Goal: Task Accomplishment & Management: Manage account settings

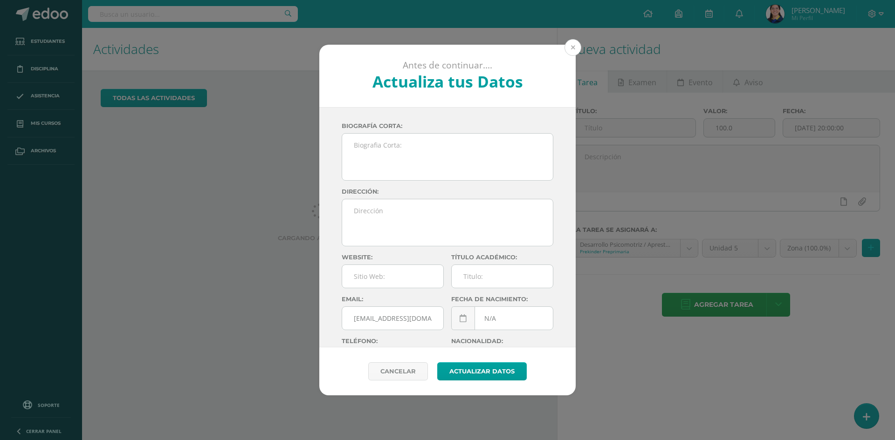
click at [579, 46] on button at bounding box center [572, 47] width 17 height 17
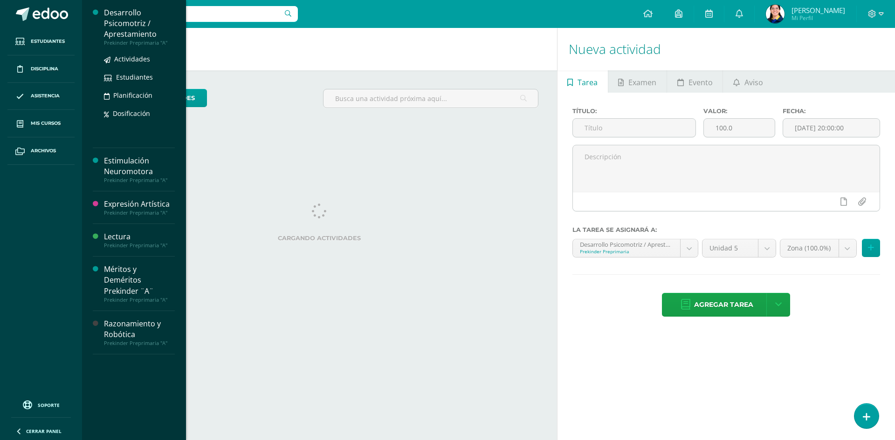
click at [134, 6] on div "Desarrollo Psicomotriz / Aprestamiento Prekinder Preprimaria "A" Actividades Es…" at bounding box center [134, 74] width 82 height 148
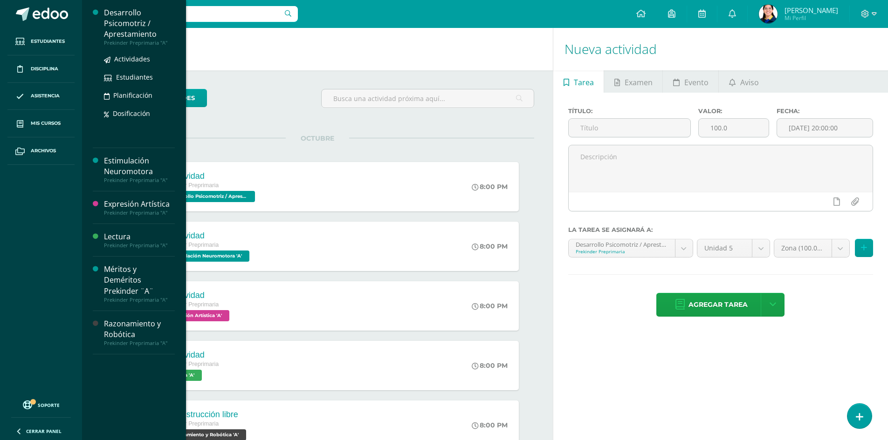
click at [132, 29] on div "Desarrollo Psicomotriz / Aprestamiento" at bounding box center [139, 23] width 71 height 32
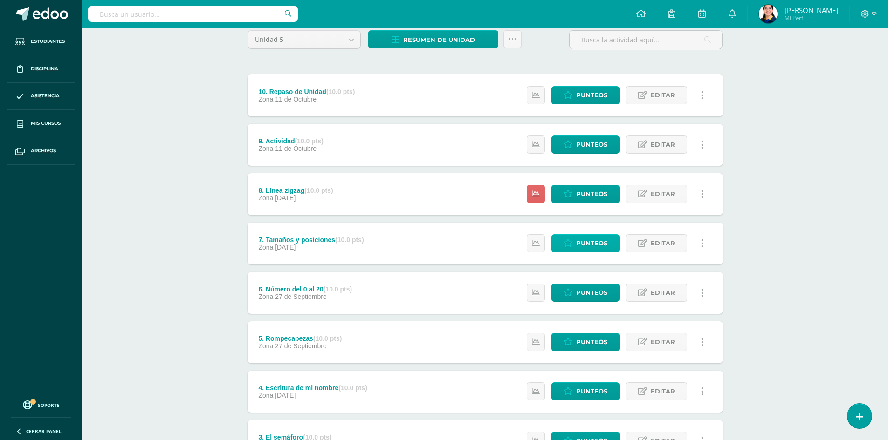
scroll to position [93, 0]
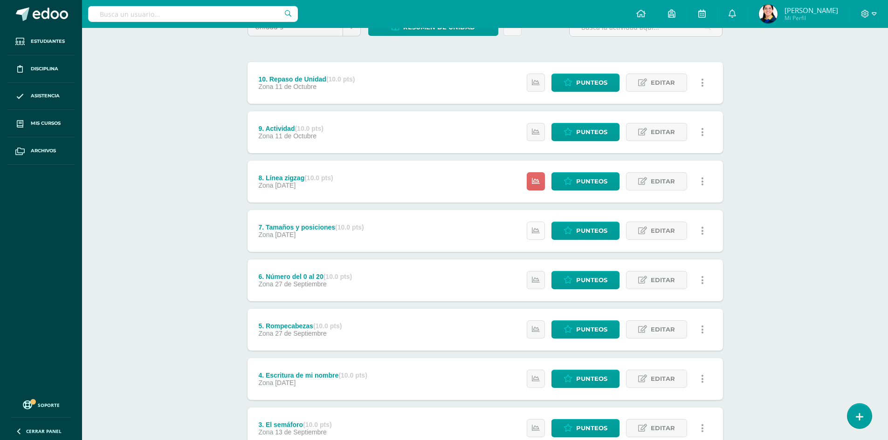
click at [532, 227] on link at bounding box center [536, 231] width 18 height 18
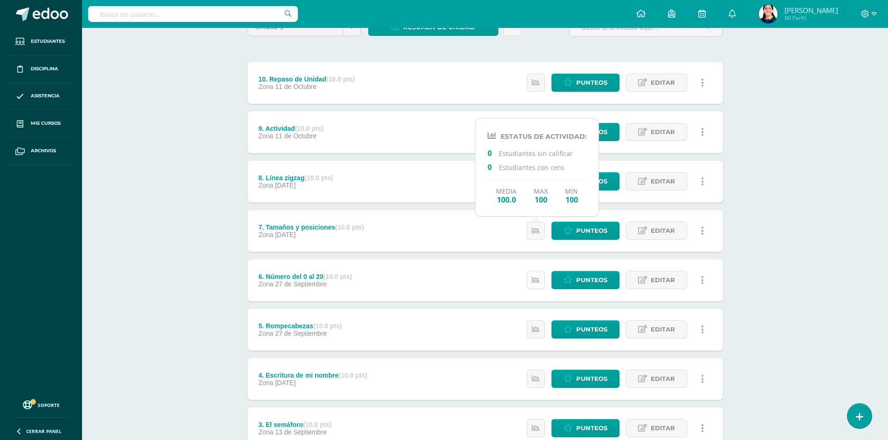
click at [538, 272] on link at bounding box center [536, 280] width 18 height 18
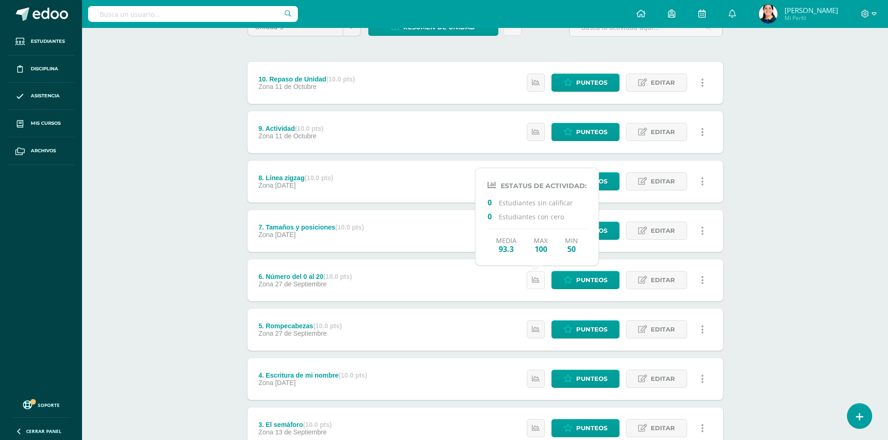
scroll to position [140, 0]
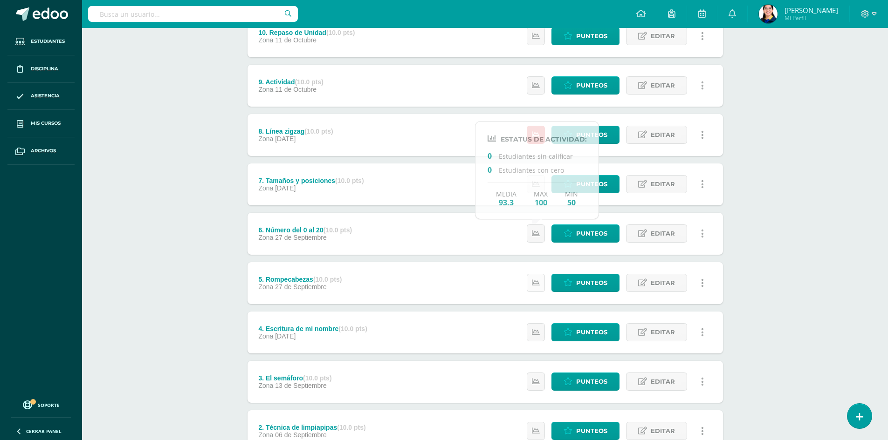
click at [540, 282] on icon at bounding box center [536, 283] width 8 height 8
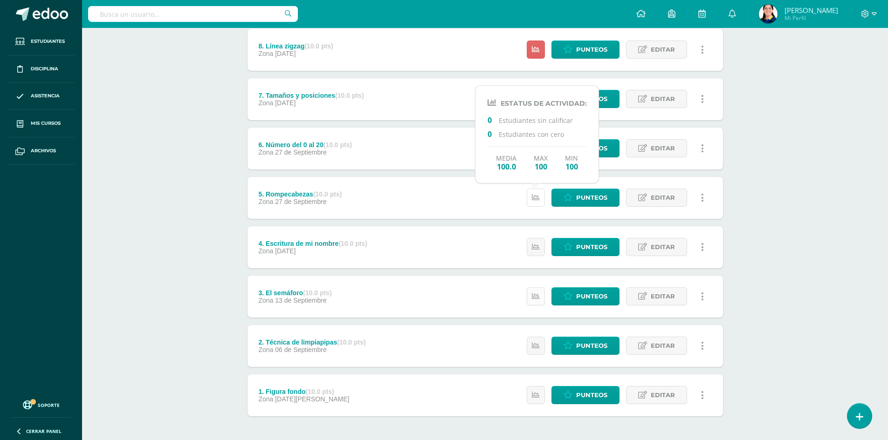
scroll to position [233, 0]
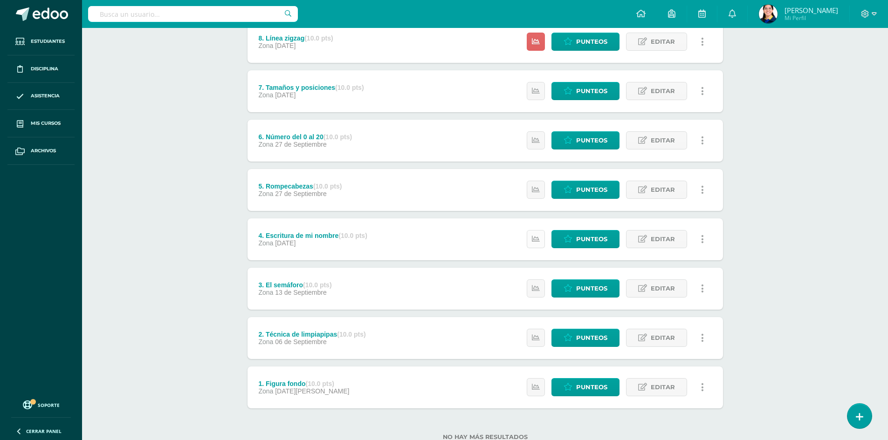
click at [540, 241] on link at bounding box center [536, 239] width 18 height 18
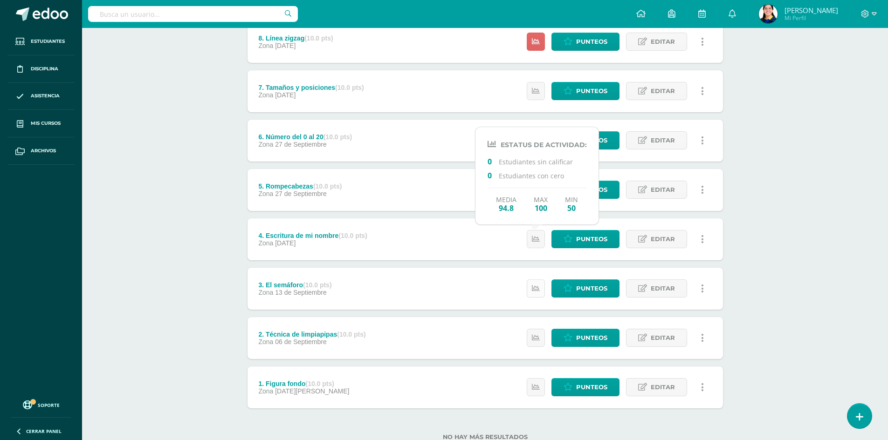
click at [537, 286] on icon at bounding box center [536, 289] width 8 height 8
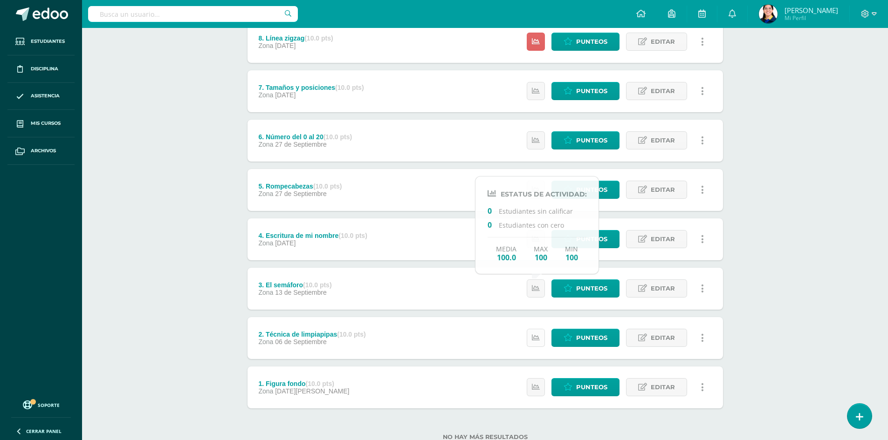
click at [533, 337] on icon at bounding box center [536, 338] width 8 height 8
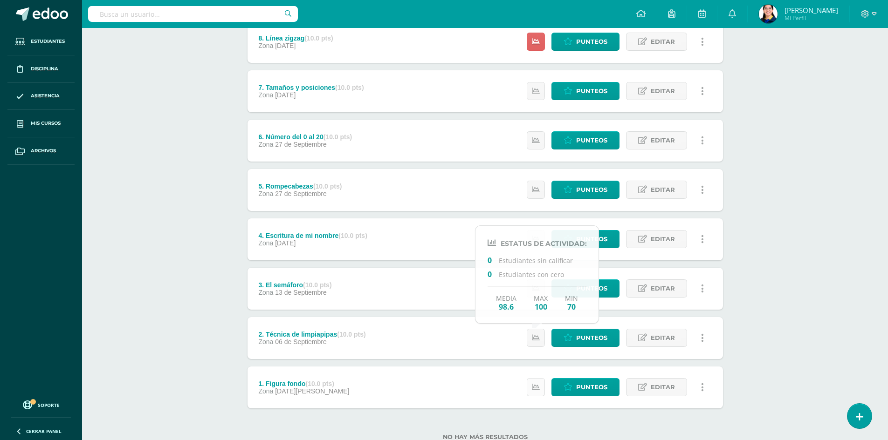
click at [542, 393] on link at bounding box center [536, 387] width 18 height 18
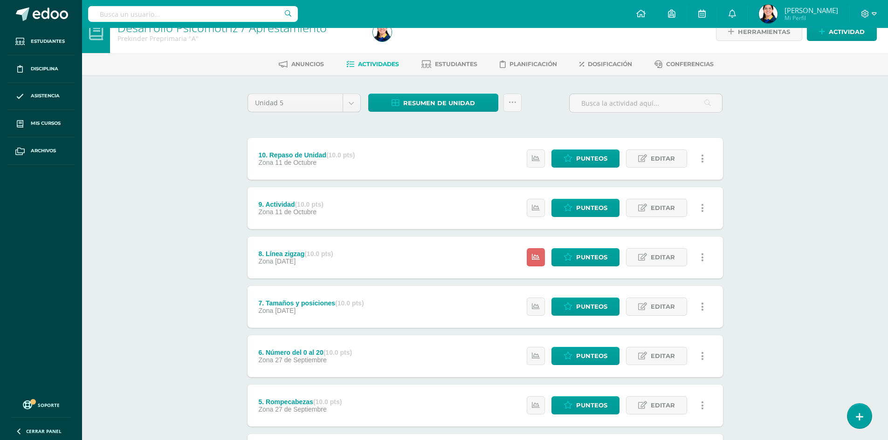
scroll to position [0, 0]
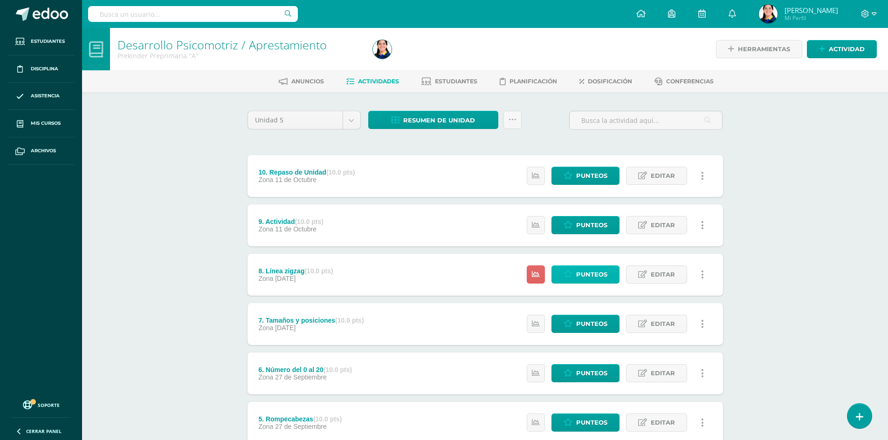
click at [588, 274] on span "Punteos" at bounding box center [591, 274] width 31 height 17
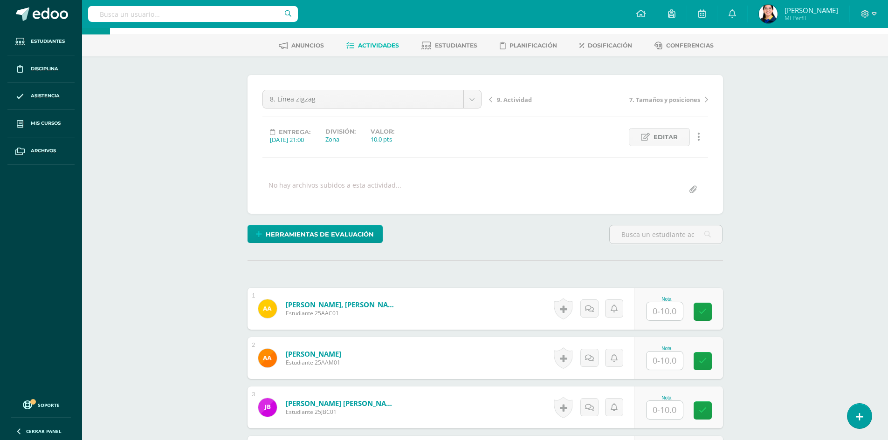
scroll to position [188, 0]
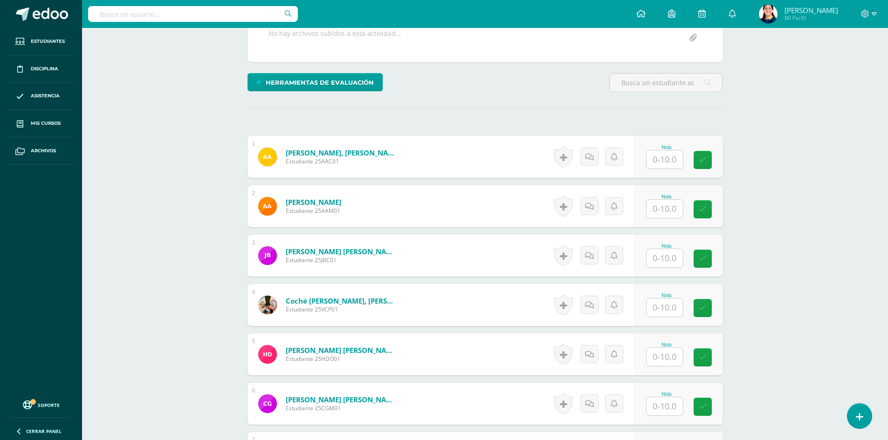
click at [668, 158] on input "text" at bounding box center [664, 159] width 36 height 18
type input "10"
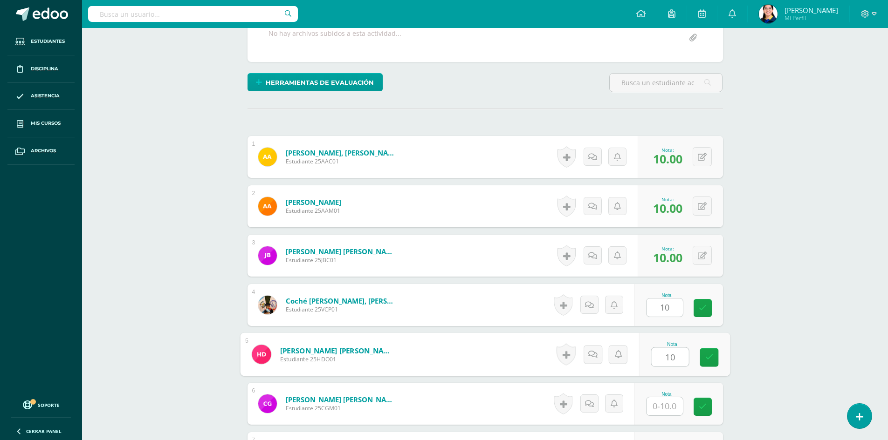
type input "10"
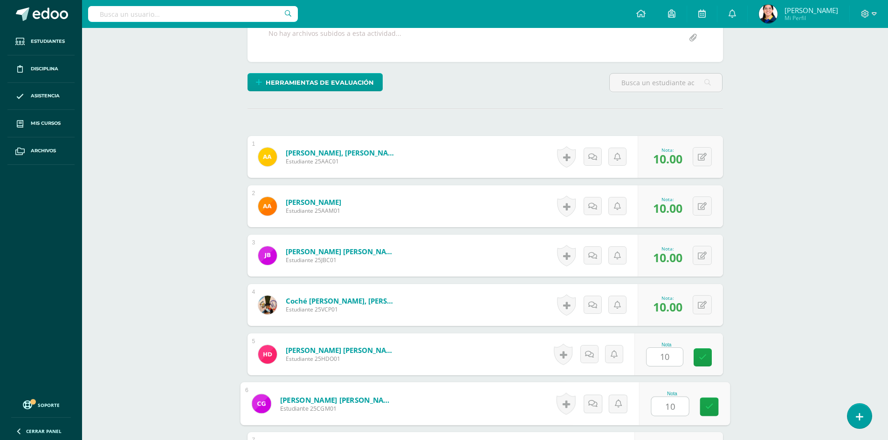
type input "10"
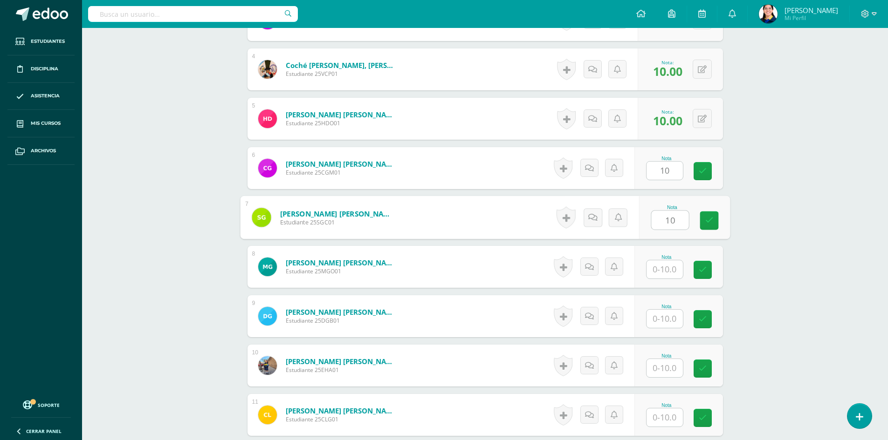
type input "10"
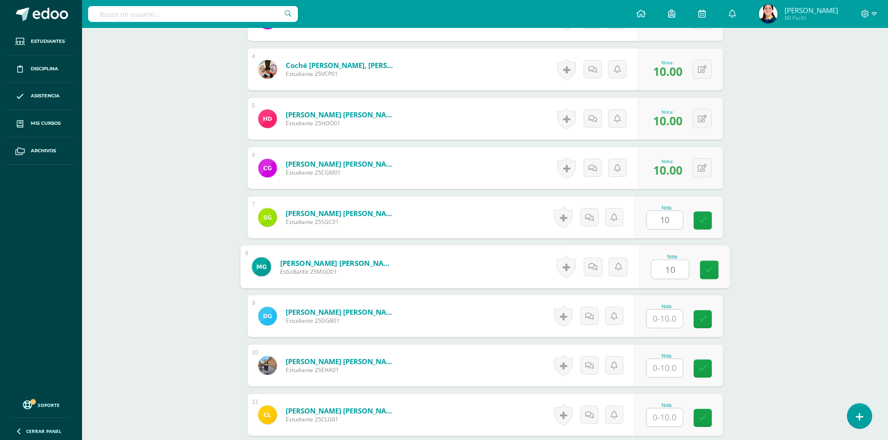
type input "10"
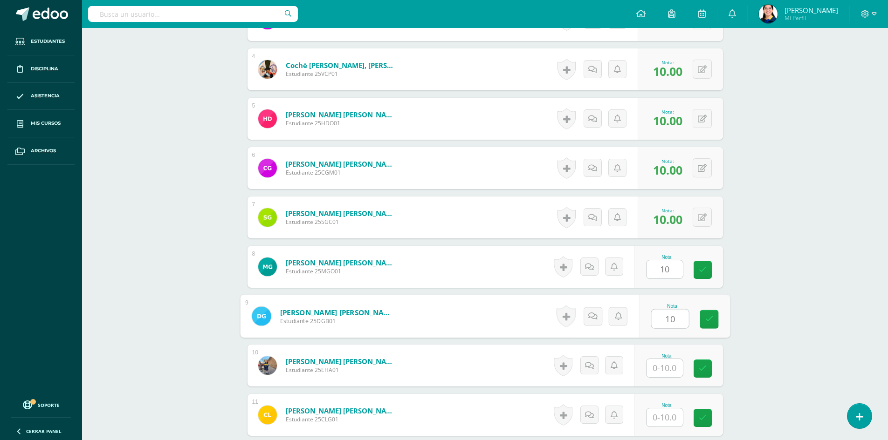
type input "10"
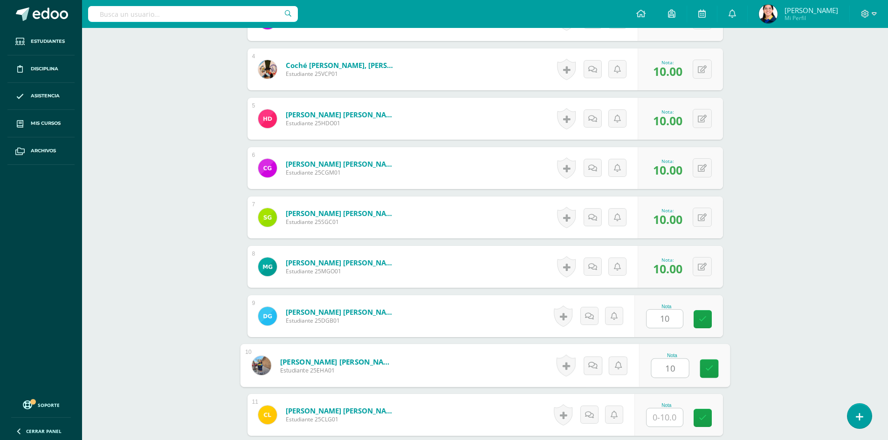
type input "10"
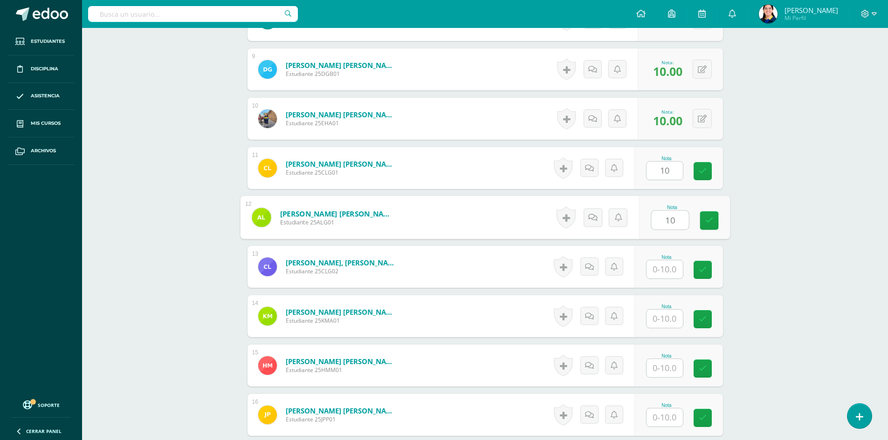
type input "10"
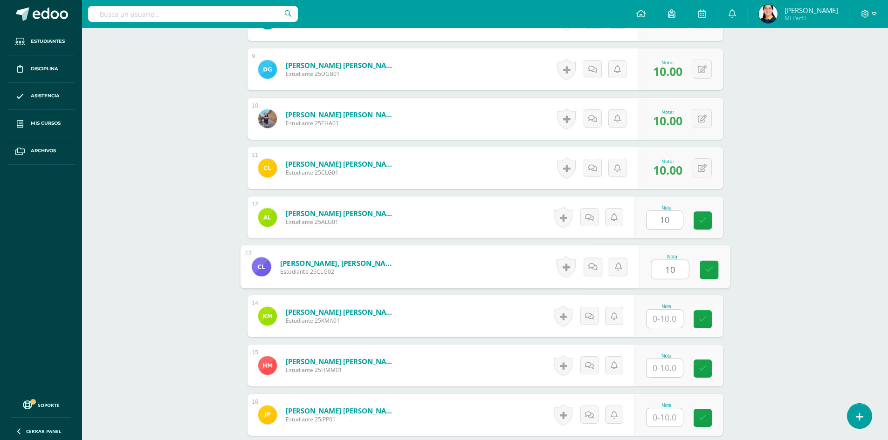
type input "10"
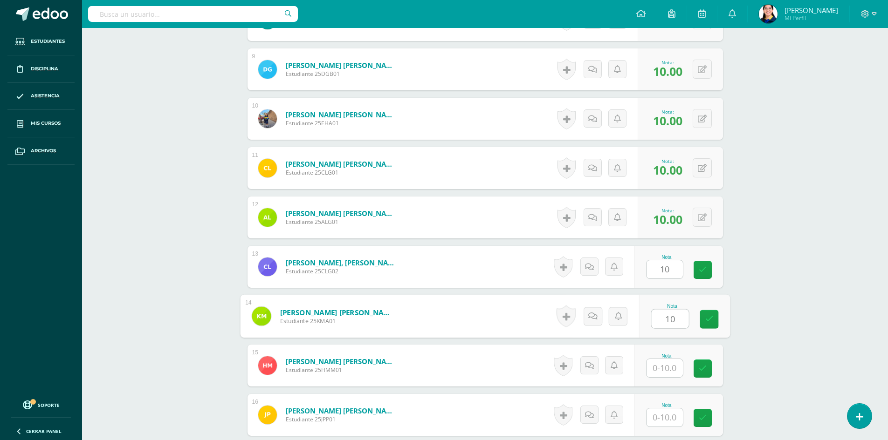
type input "10"
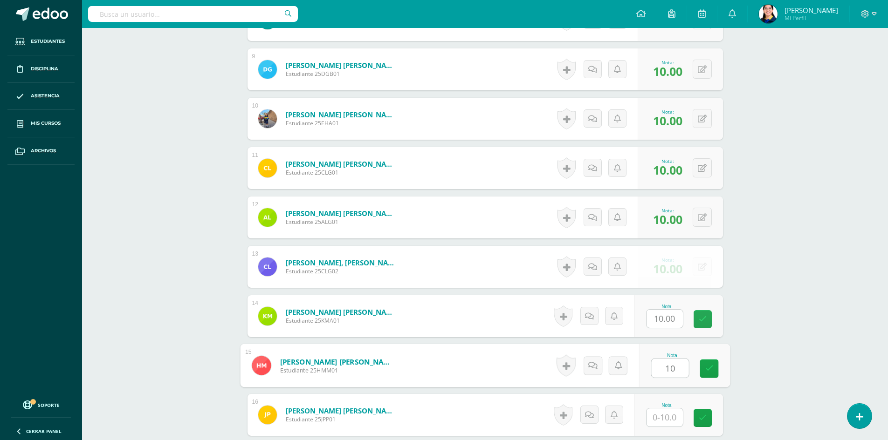
type input "10"
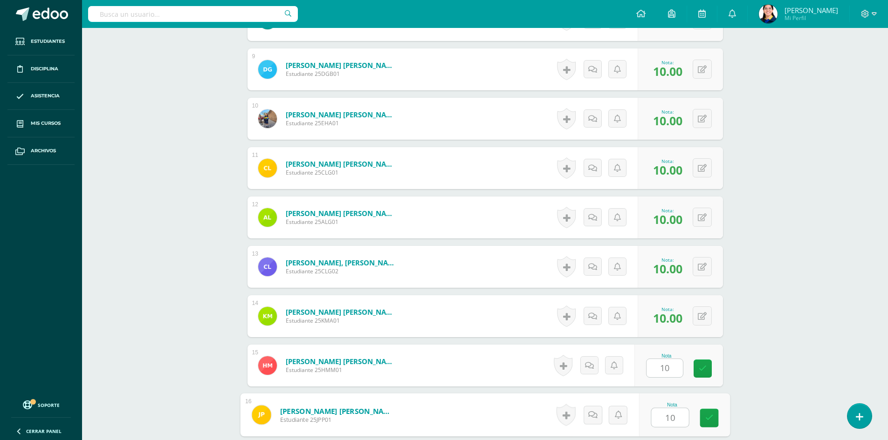
type input "10"
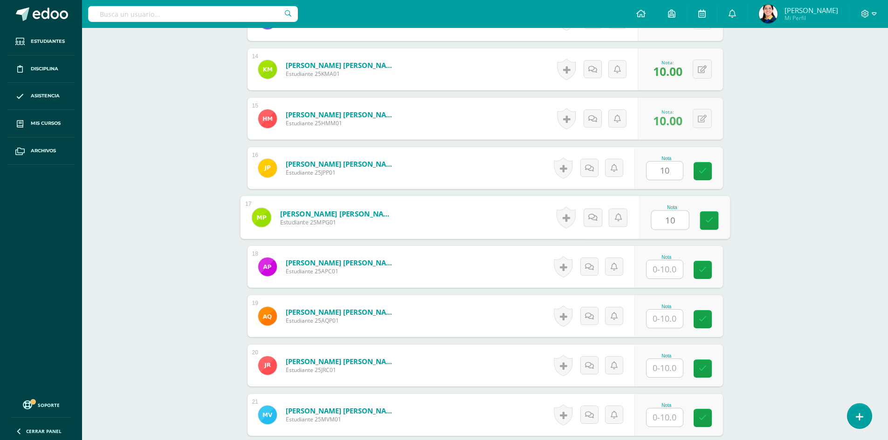
type input "10"
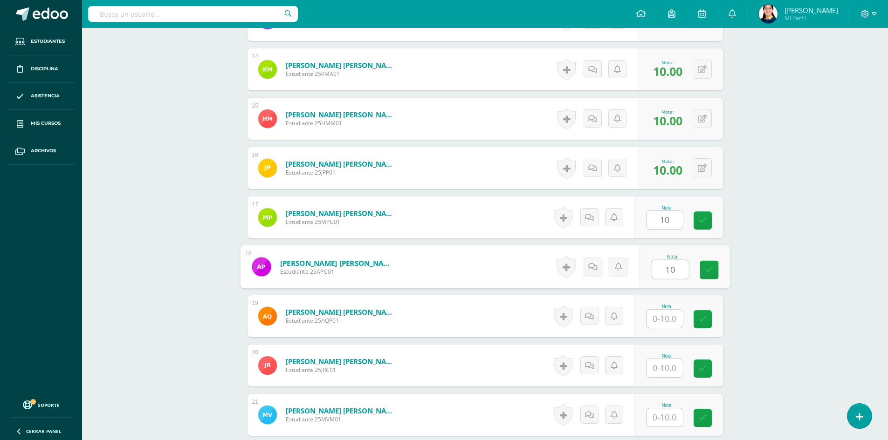
type input "10"
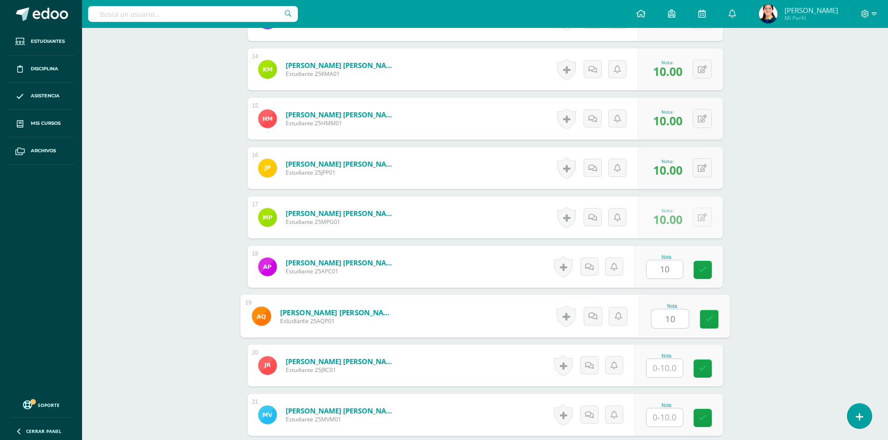
type input "10"
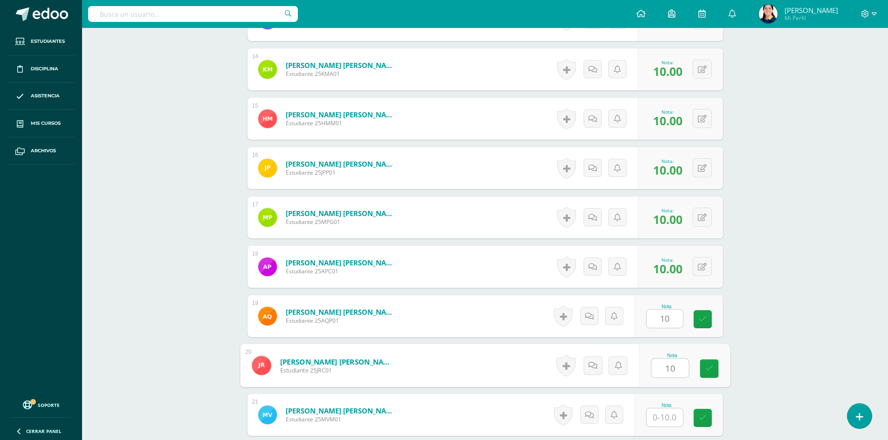
type input "10"
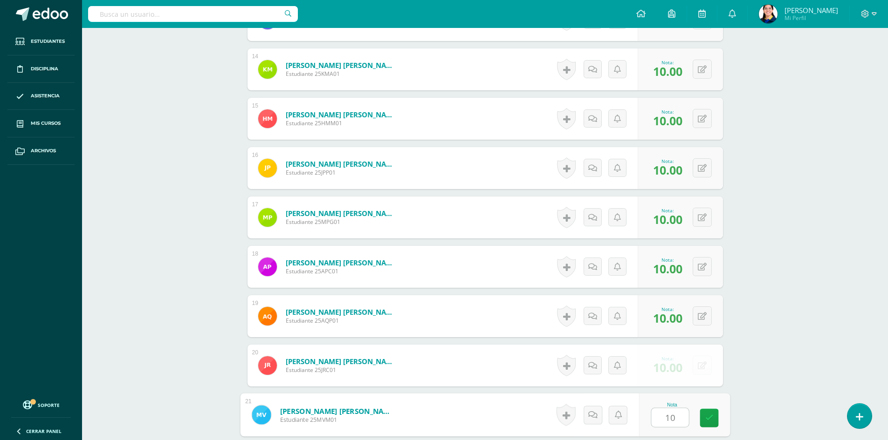
type input "101"
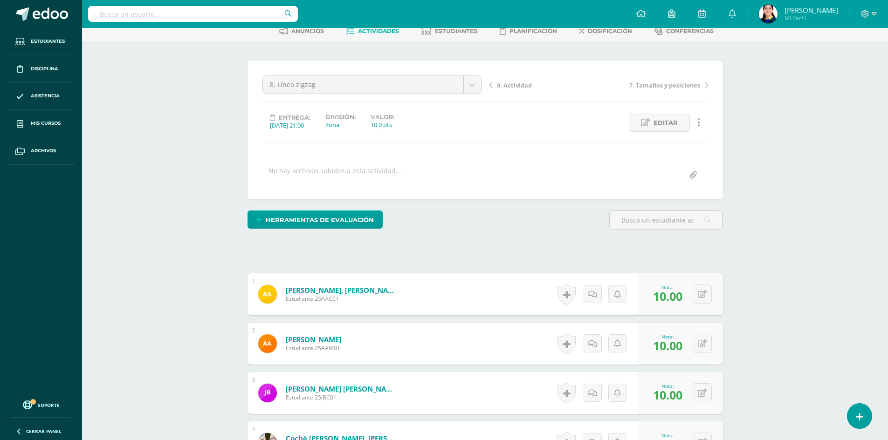
scroll to position [0, 0]
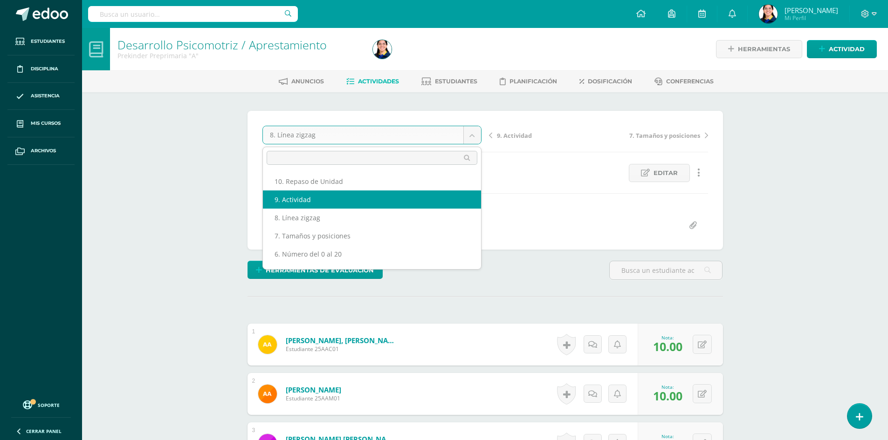
select select "/dashboard/teacher/grade-activity/181141/"
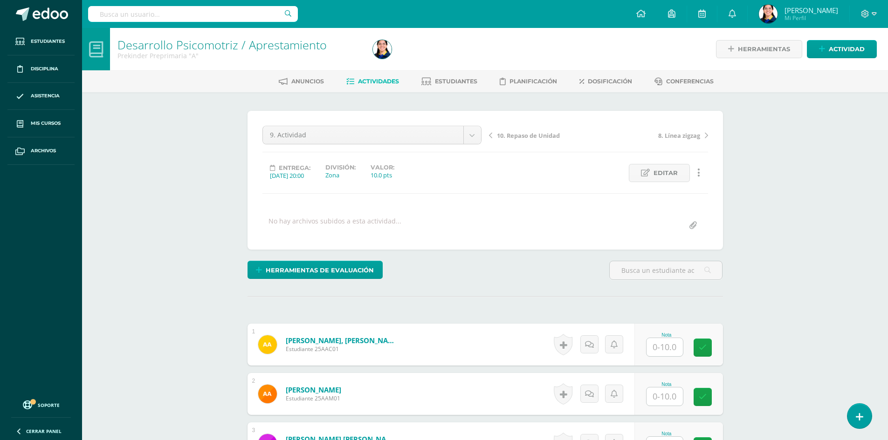
scroll to position [0, 0]
click at [639, 171] on link "Editar" at bounding box center [659, 173] width 61 height 18
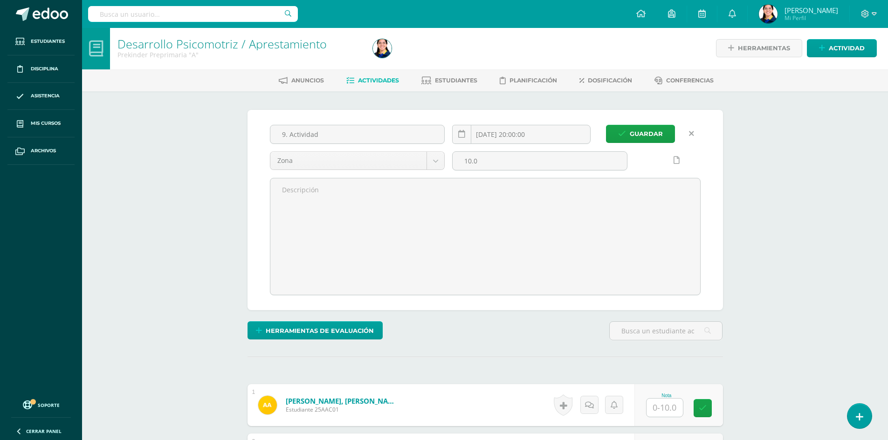
scroll to position [1, 0]
click at [343, 131] on input "9. Actividad" at bounding box center [357, 134] width 174 height 18
type input "9. Trazos contínuos"
click at [606, 124] on button "Guardar" at bounding box center [640, 133] width 69 height 18
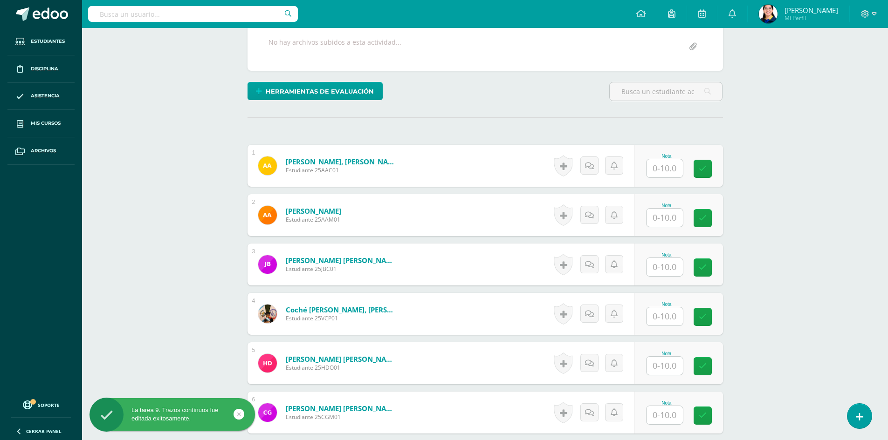
scroll to position [186, 0]
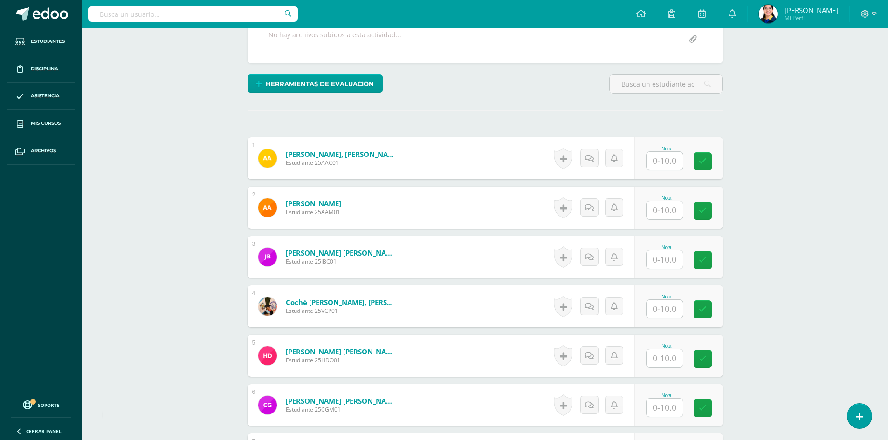
click at [669, 160] on input "text" at bounding box center [664, 161] width 36 height 18
type input "10"
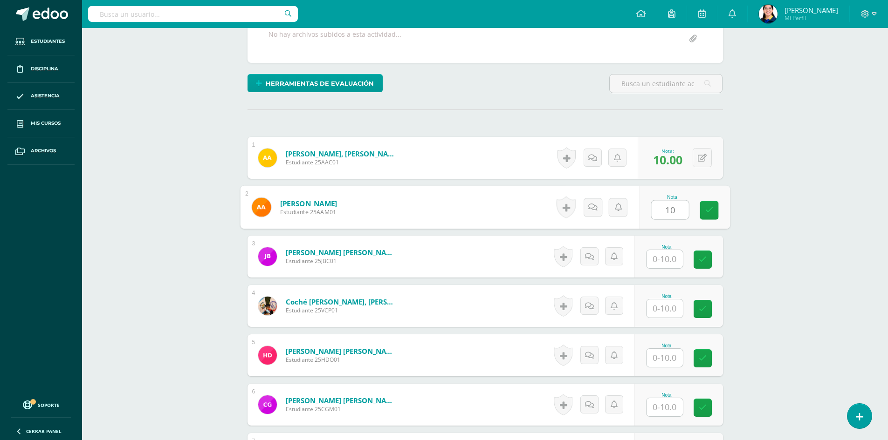
type input "10"
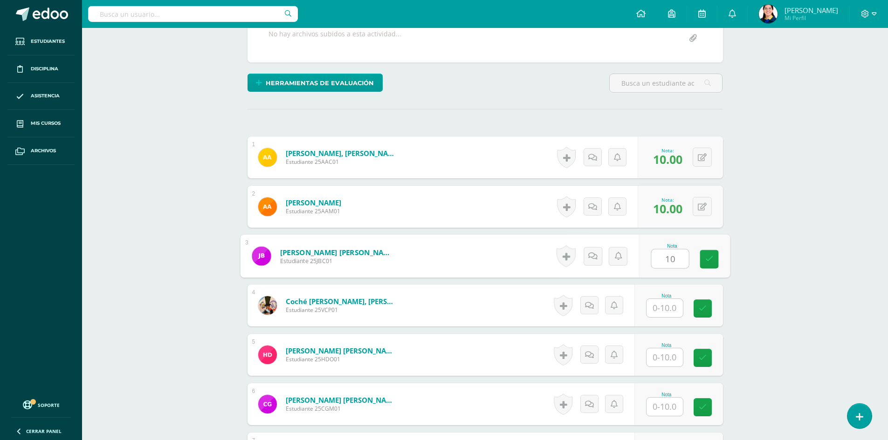
type input "10"
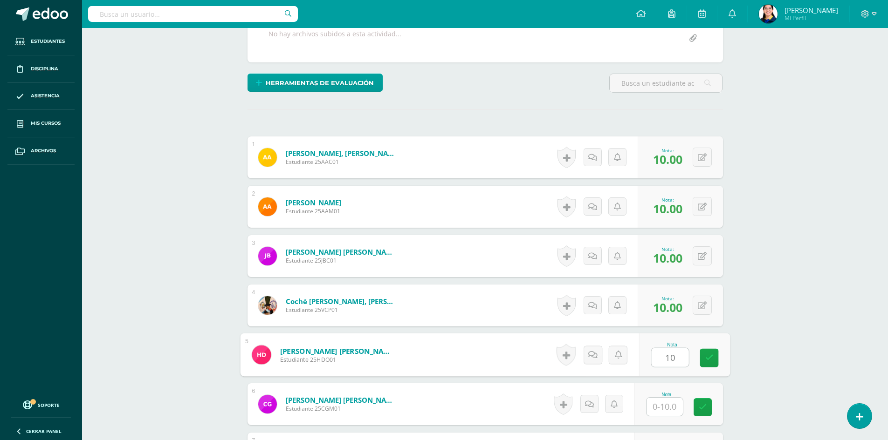
type input "10"
type input "7"
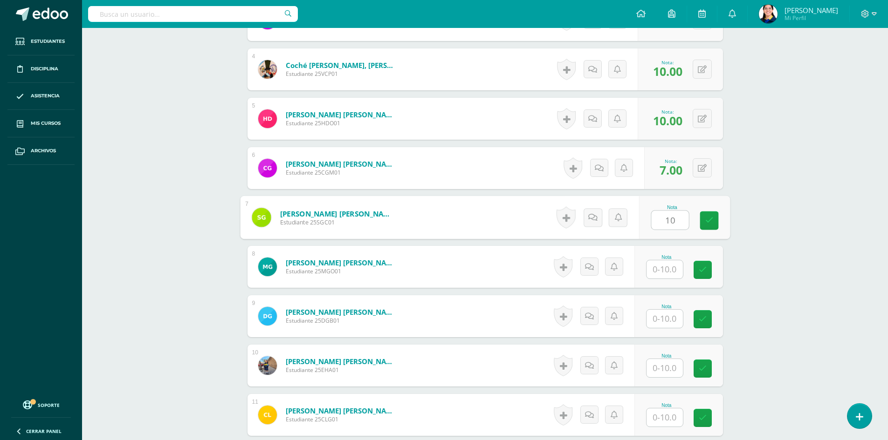
type input "10"
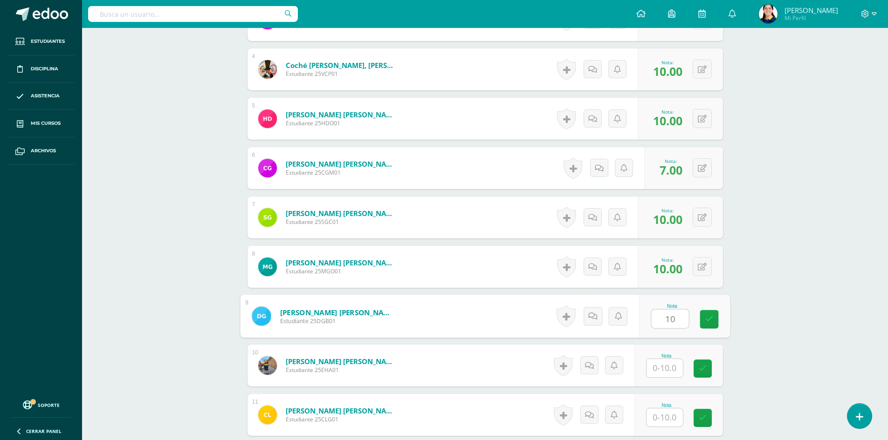
type input "10"
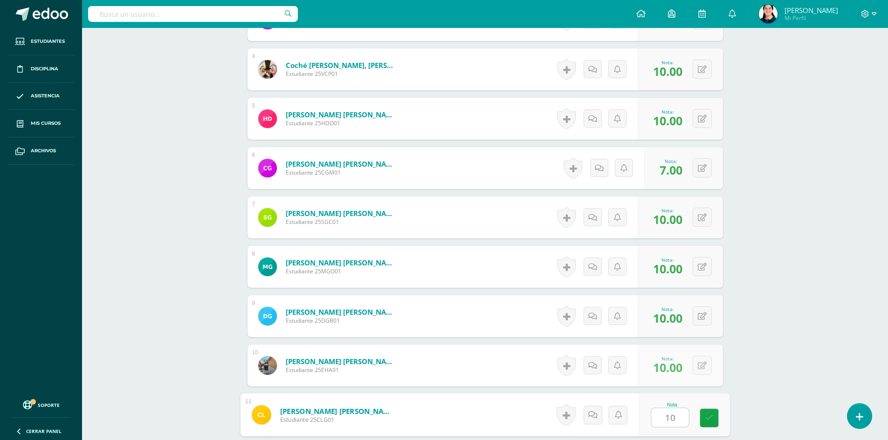
type input "10"
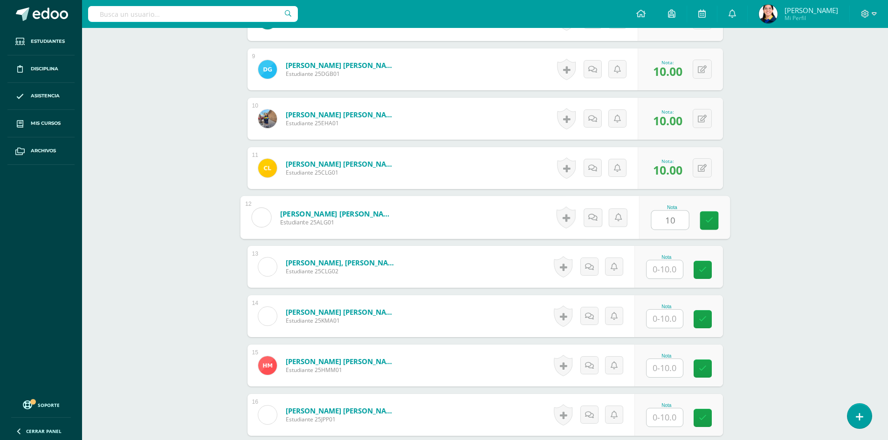
type input "10"
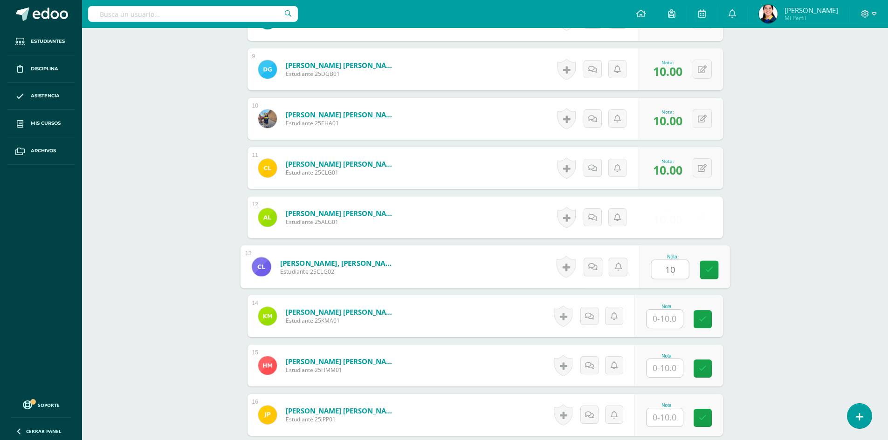
type input "10"
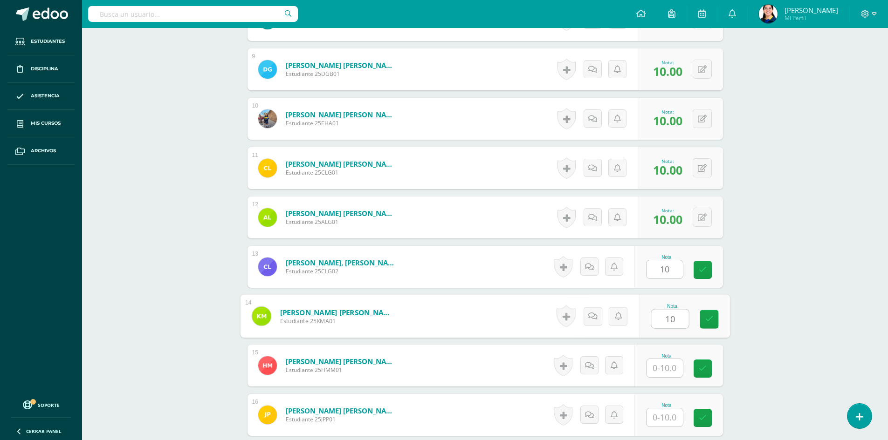
type input "10"
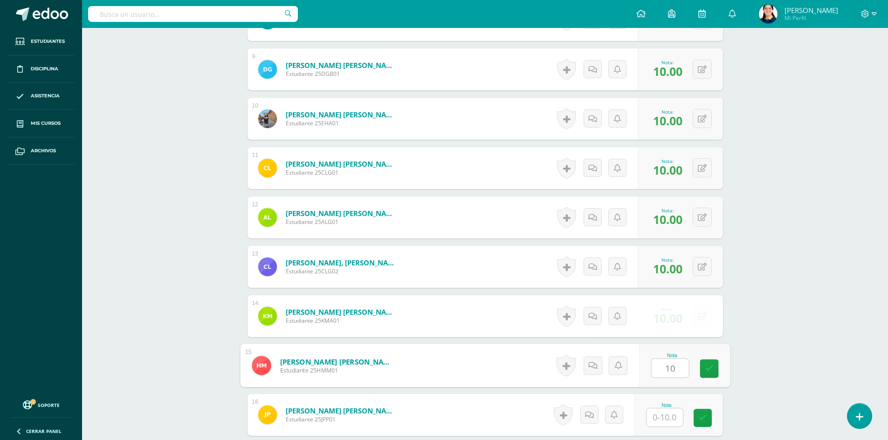
type input "10"
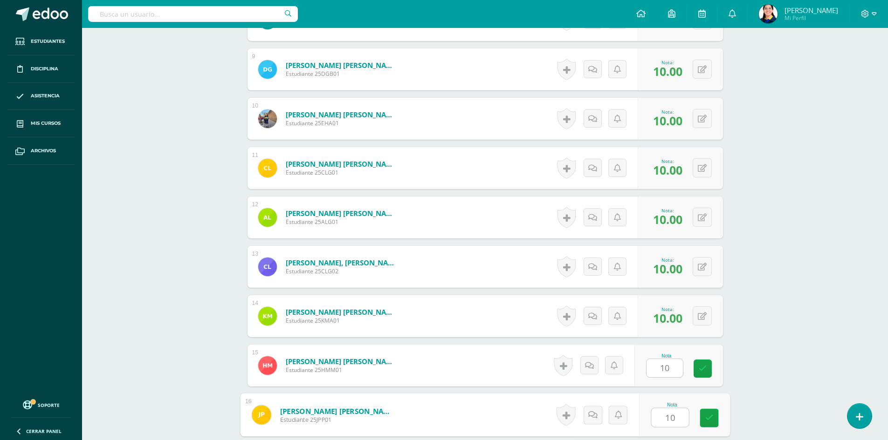
type input "10"
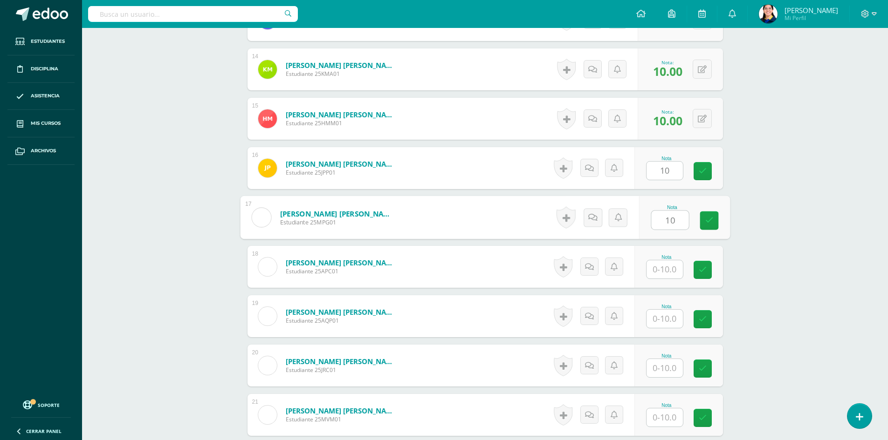
type input "10"
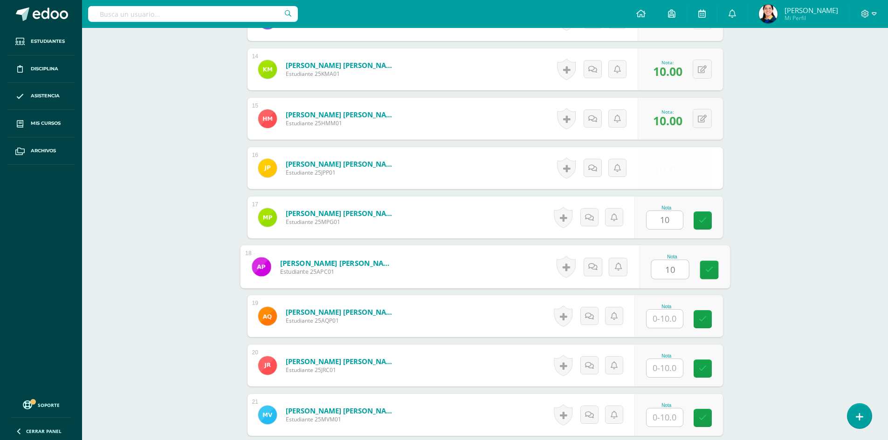
type input "10"
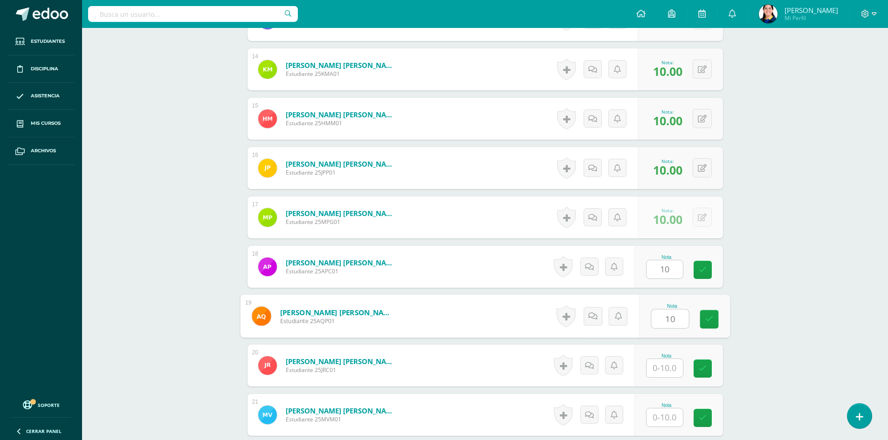
type input "10"
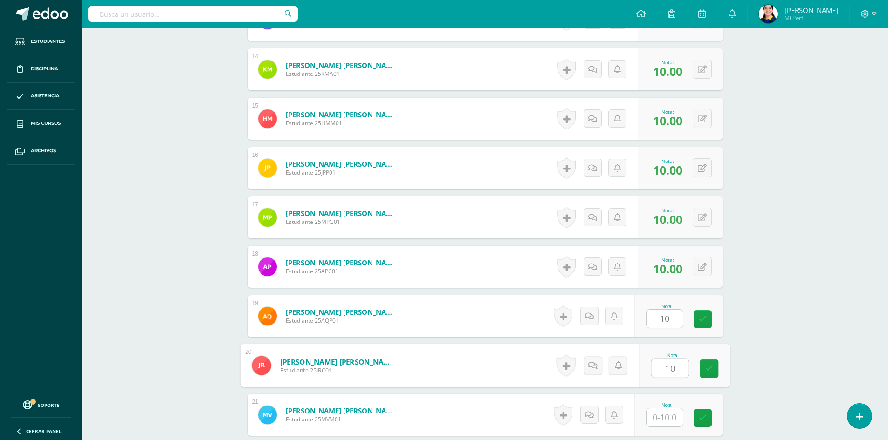
type input "10"
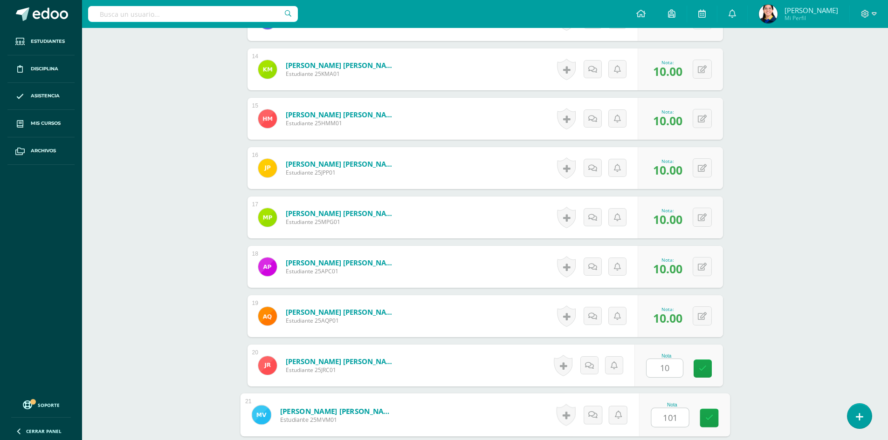
type input "1010"
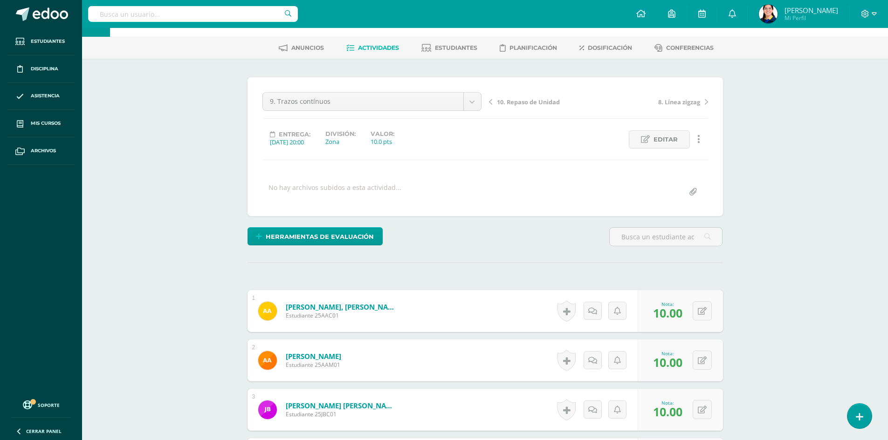
scroll to position [0, 0]
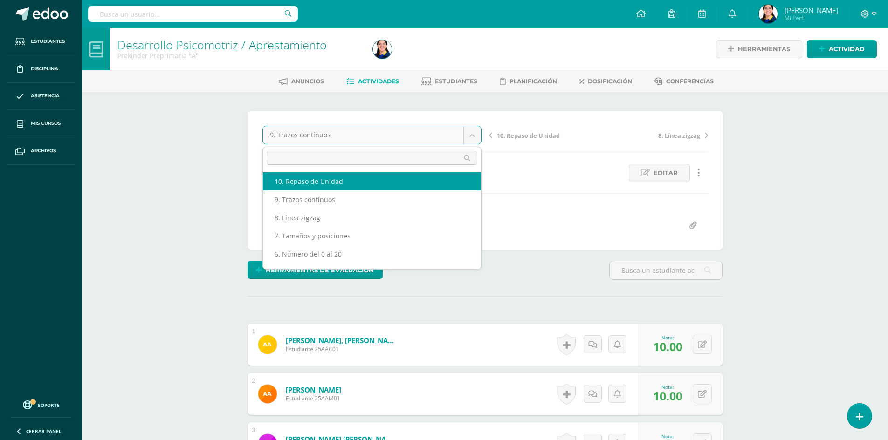
select select "/dashboard/teacher/grade-activity/181143/"
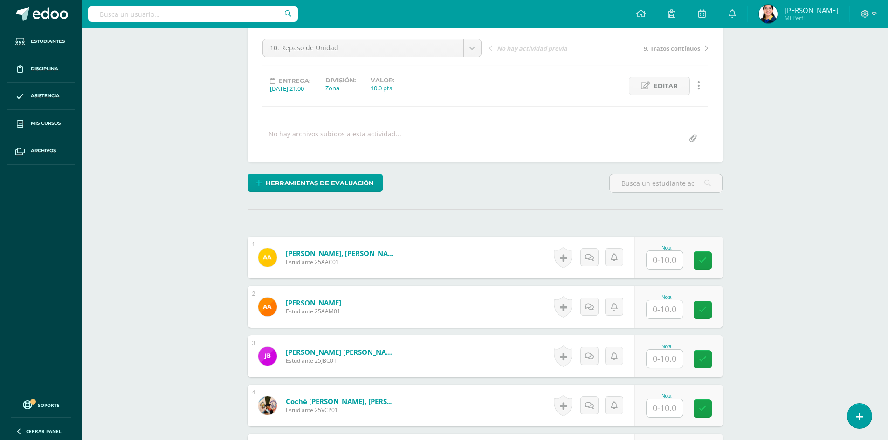
scroll to position [93, 0]
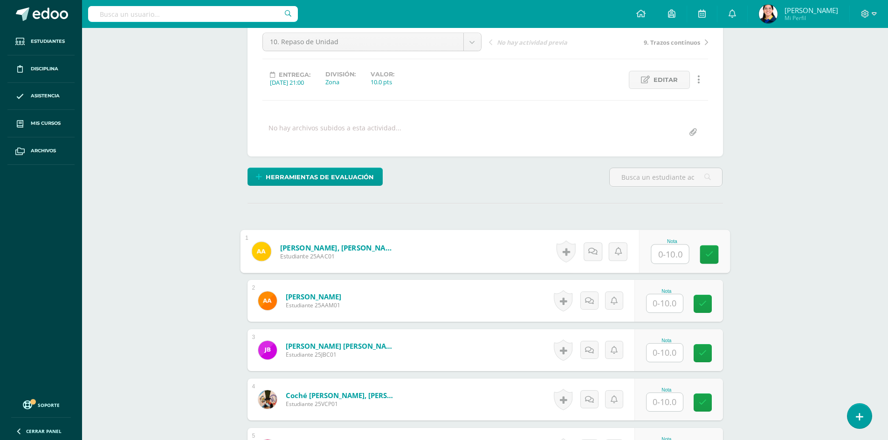
click at [668, 258] on input "text" at bounding box center [669, 254] width 37 height 19
type input "10"
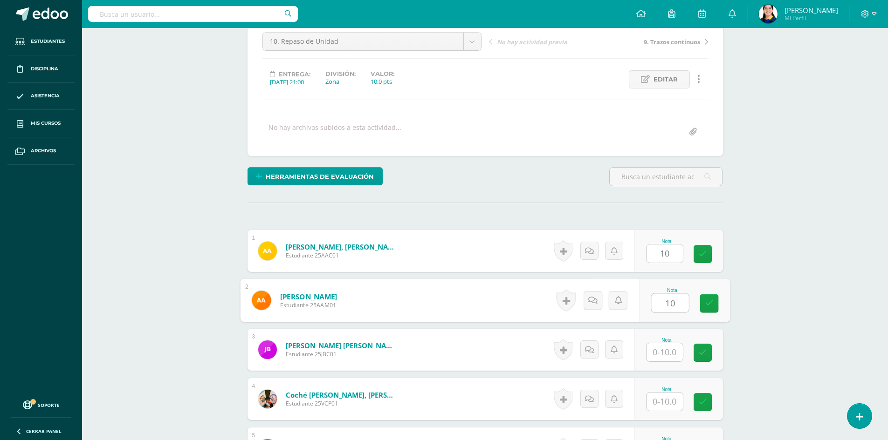
type input "10"
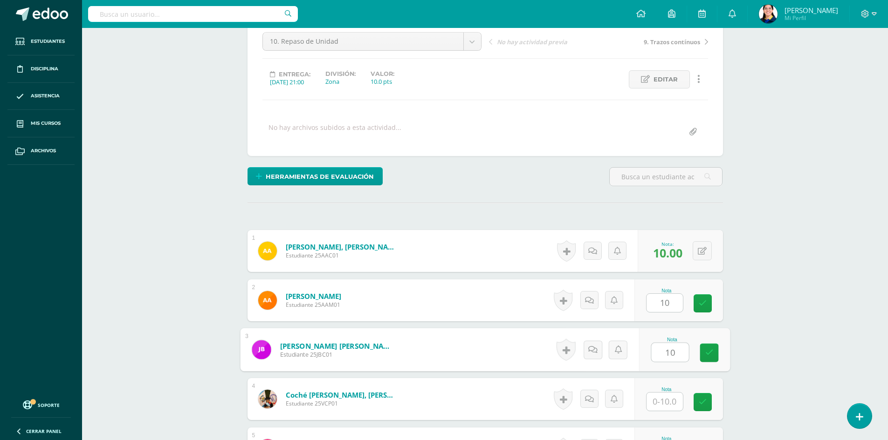
type input "10"
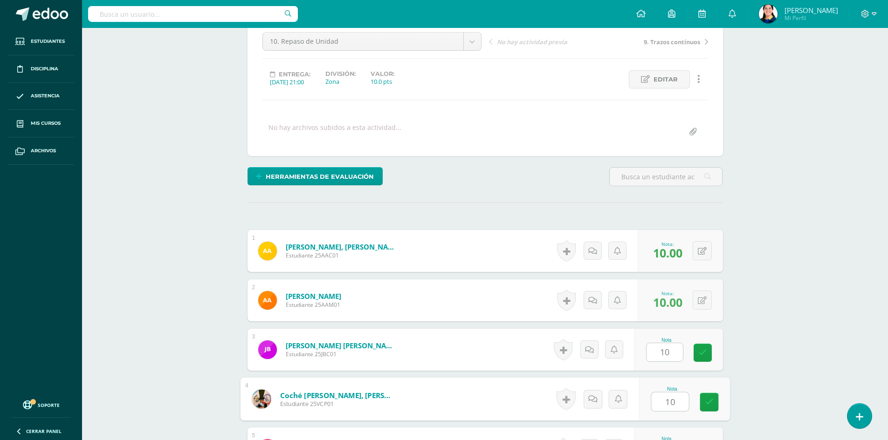
type input "10"
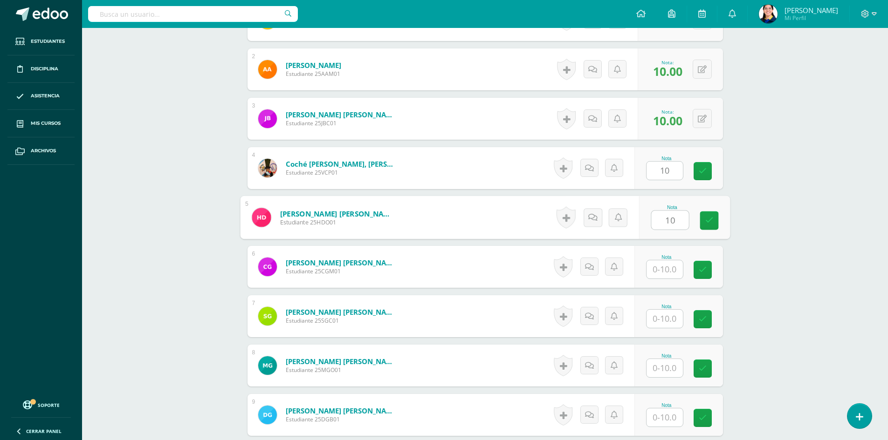
type input "10"
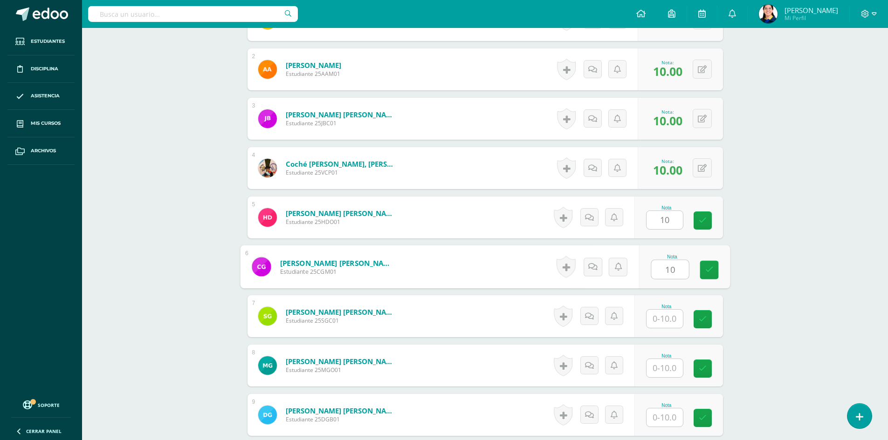
type input "10"
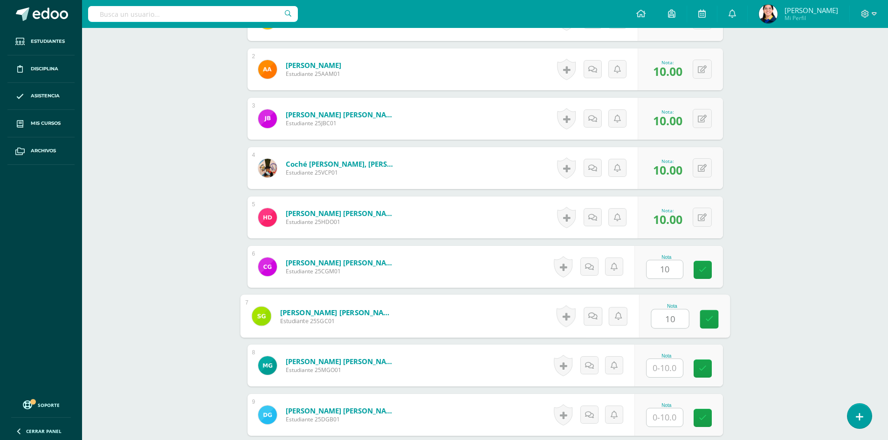
type input "10"
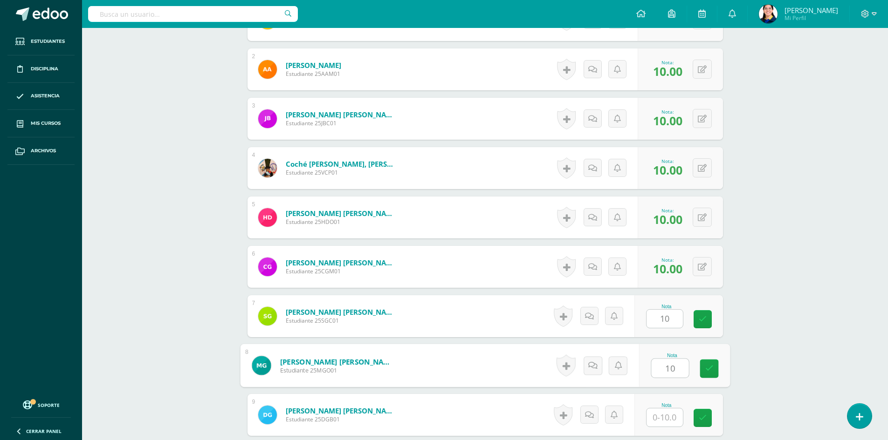
type input "10"
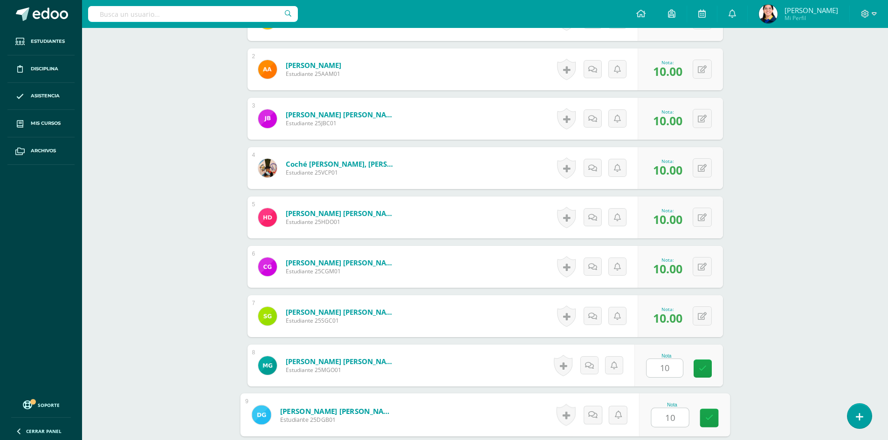
type input "10"
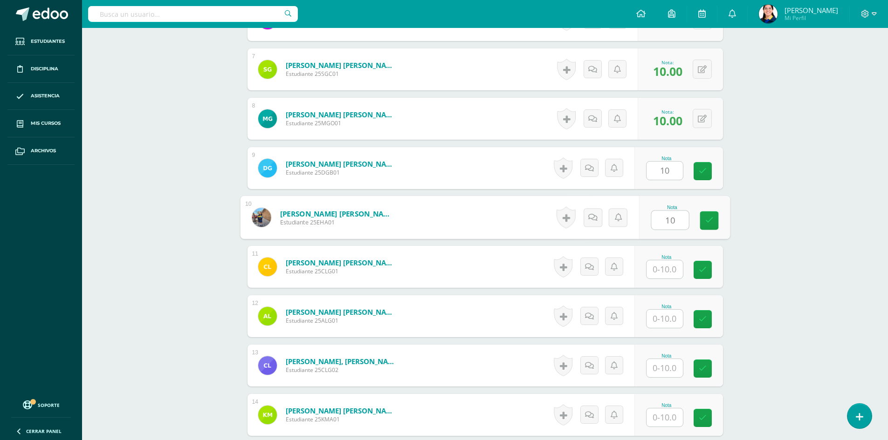
type input "10"
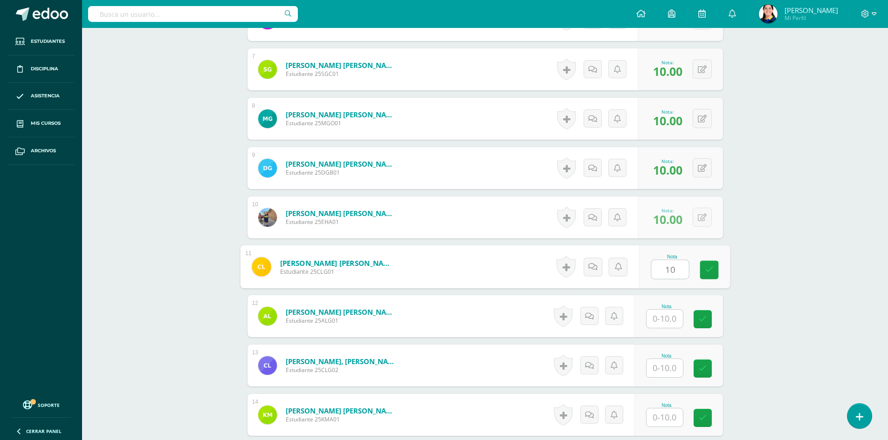
type input "10"
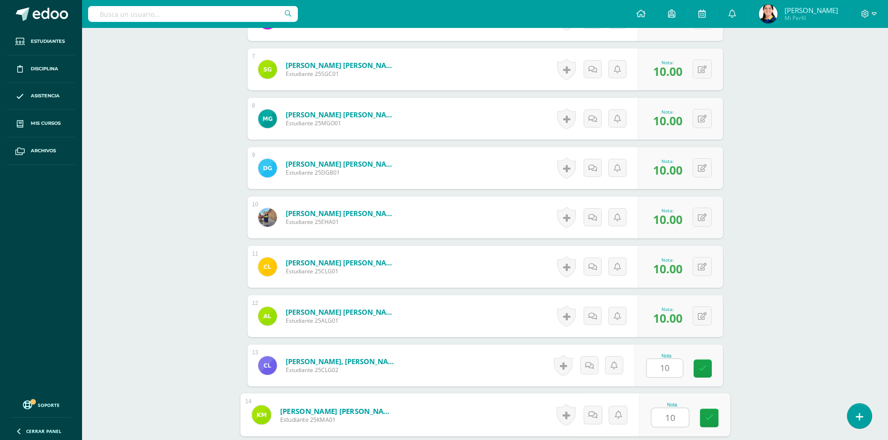
type input "10"
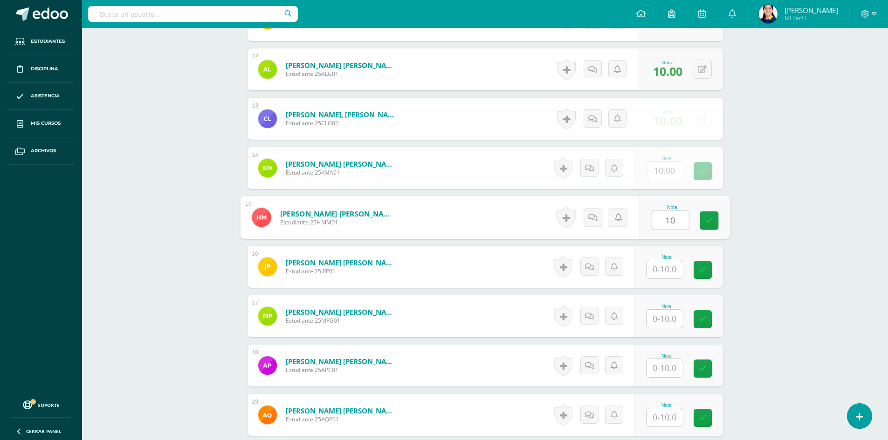
type input "10"
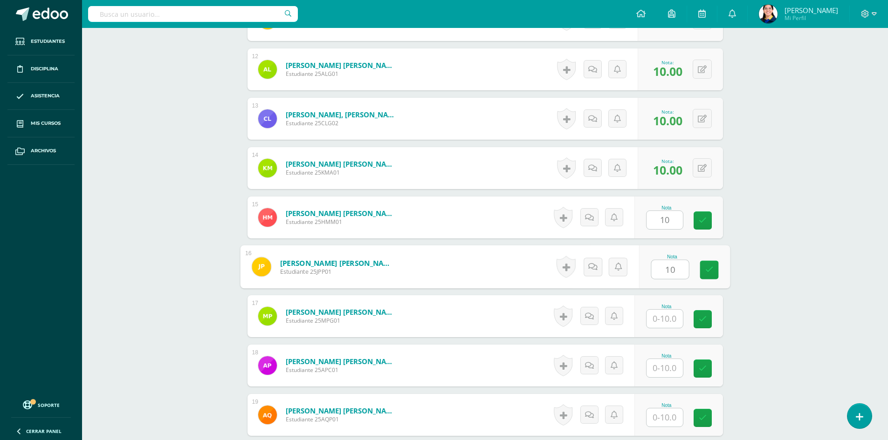
type input "10"
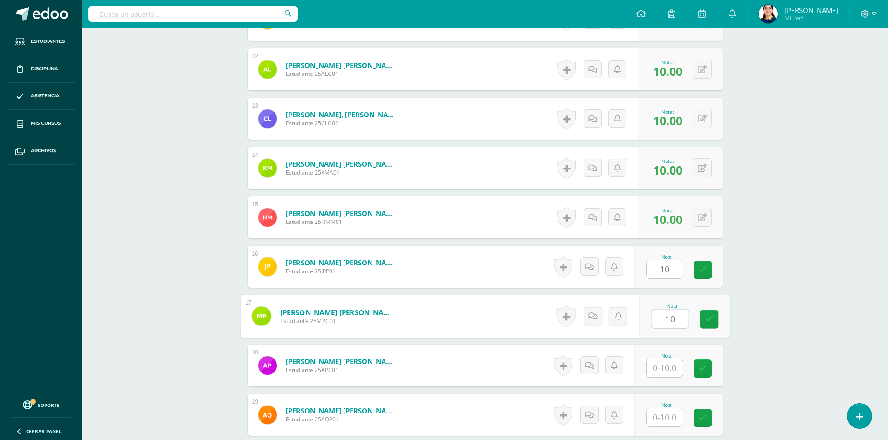
type input "10"
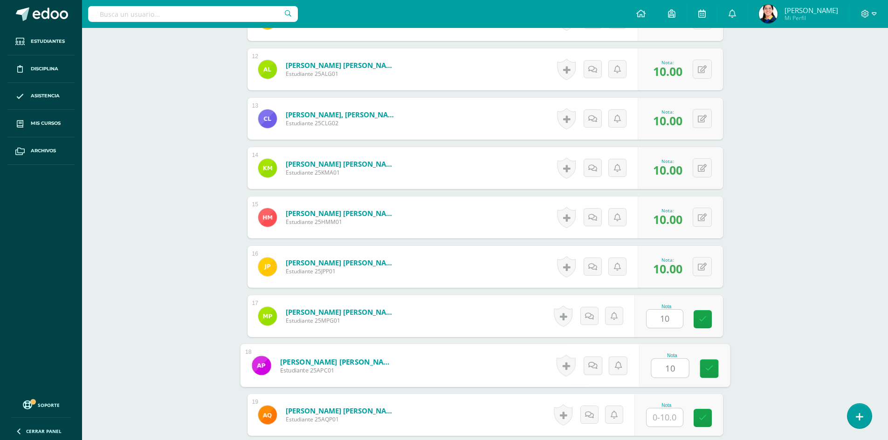
type input "10"
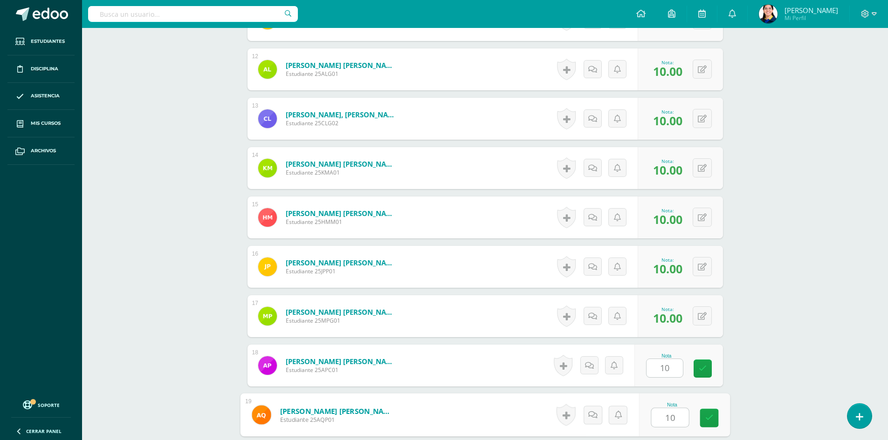
type input "10"
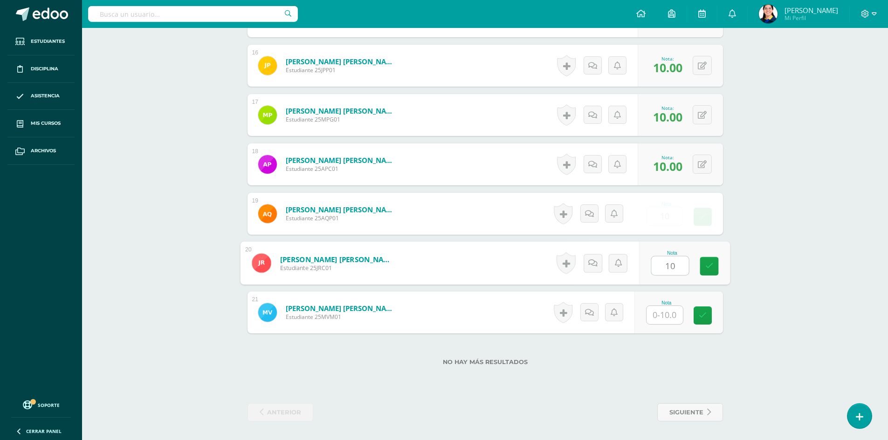
type input "10"
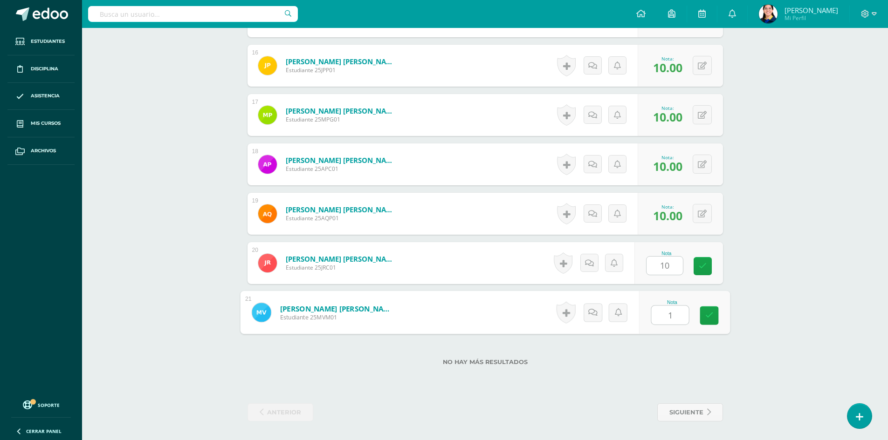
type input "10"
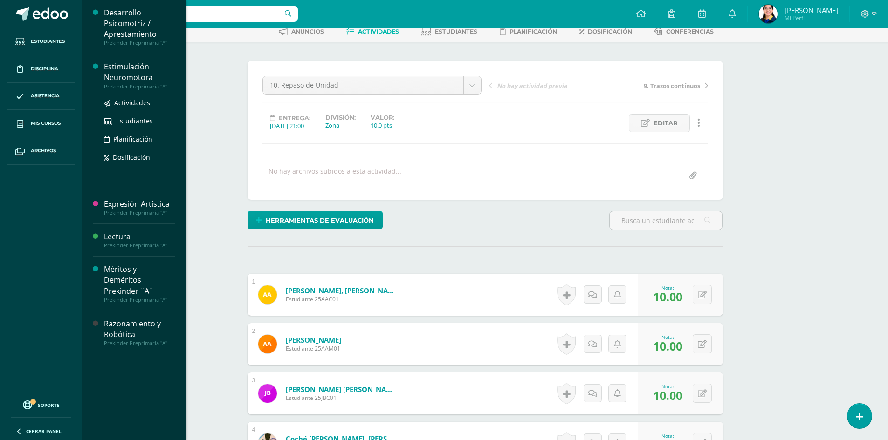
scroll to position [0, 0]
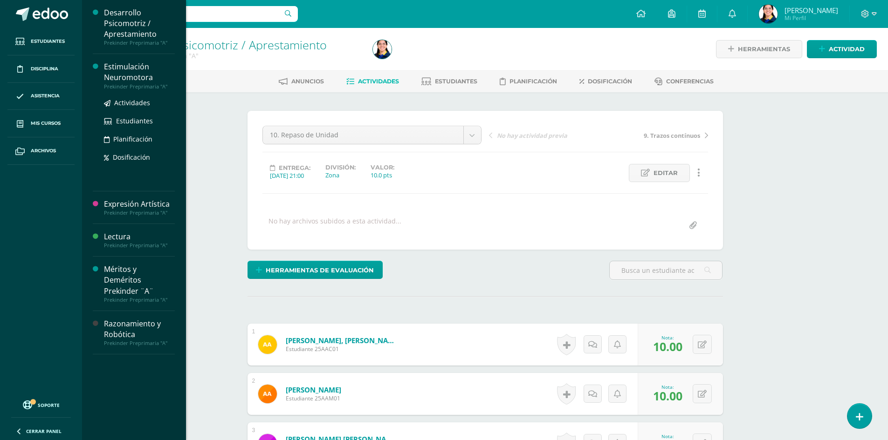
click at [133, 80] on div "Estimulación Neuromotora" at bounding box center [139, 72] width 71 height 21
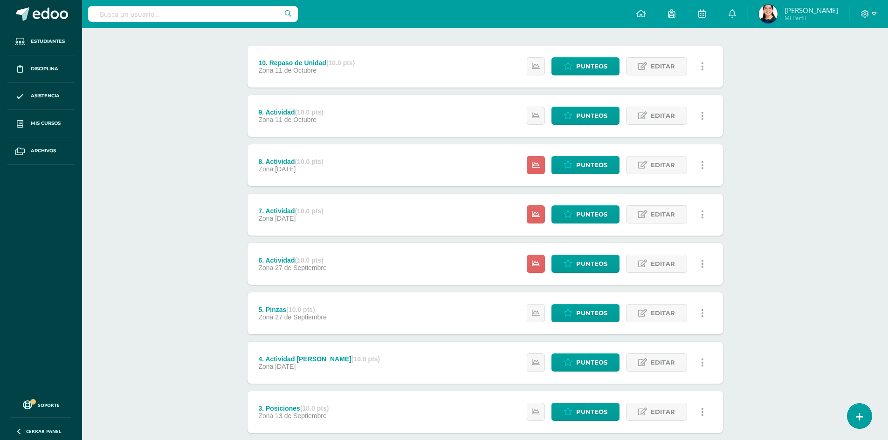
scroll to position [93, 0]
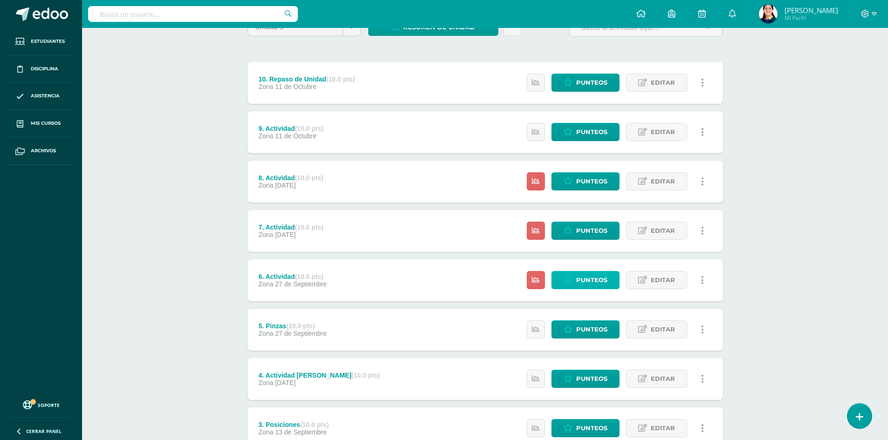
click at [582, 277] on span "Punteos" at bounding box center [591, 280] width 31 height 17
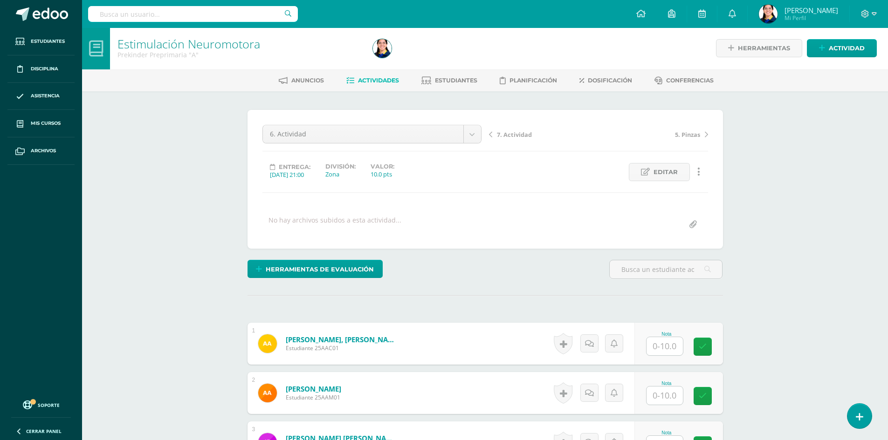
scroll to position [1, 0]
click at [678, 171] on link "Editar" at bounding box center [659, 172] width 61 height 18
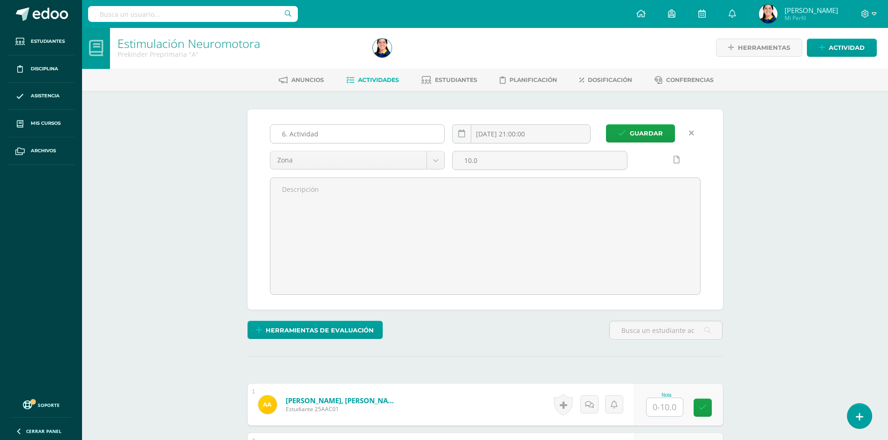
click at [329, 130] on input "6. Actividad" at bounding box center [357, 134] width 174 height 18
type input "6. Igualdad de líneas"
click at [641, 130] on span "Guardar" at bounding box center [645, 133] width 33 height 17
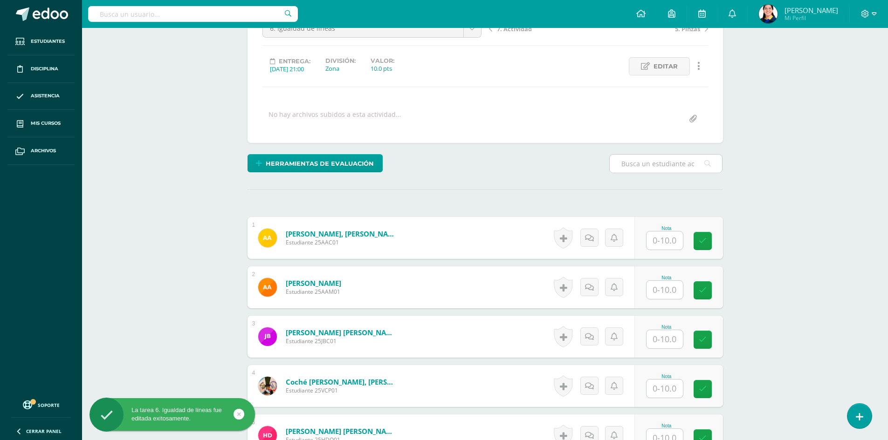
click at [658, 247] on input "text" at bounding box center [664, 241] width 36 height 18
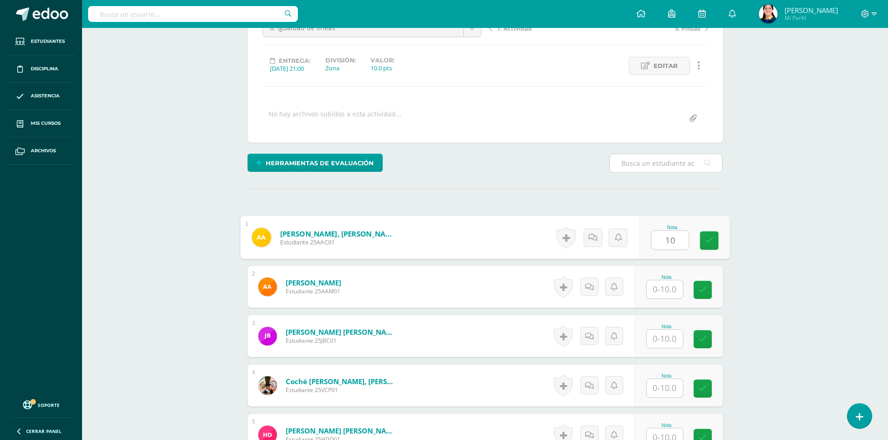
type input "10"
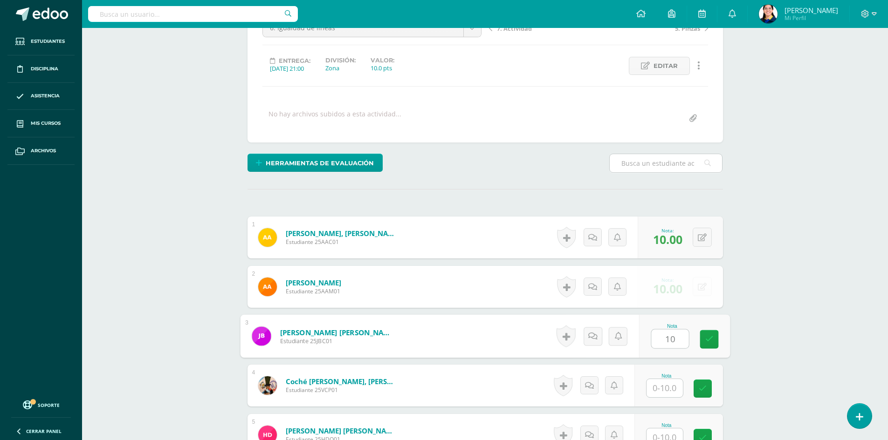
type input "10"
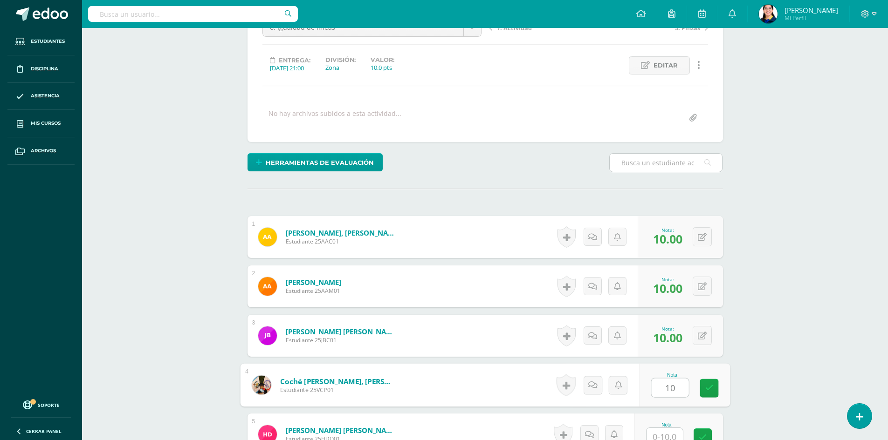
type input "10"
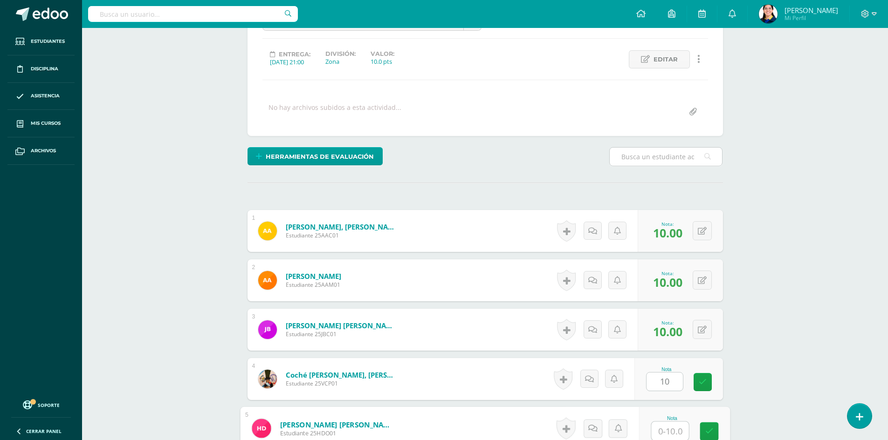
scroll to position [114, 0]
type input "10"
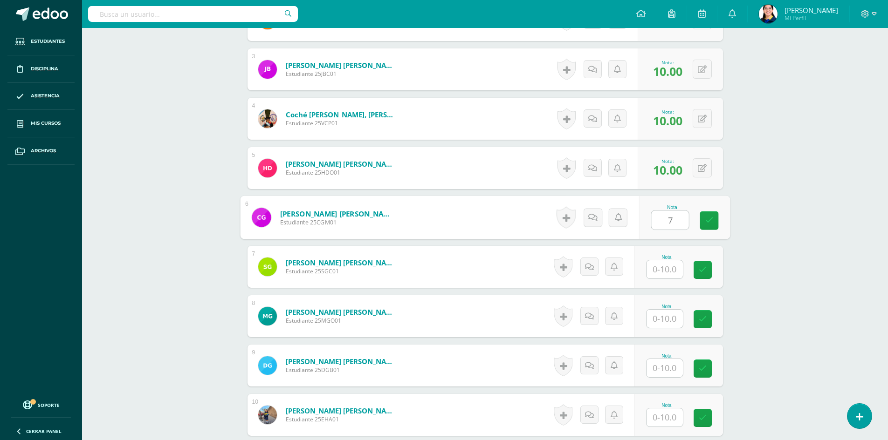
type input "7"
type input "10"
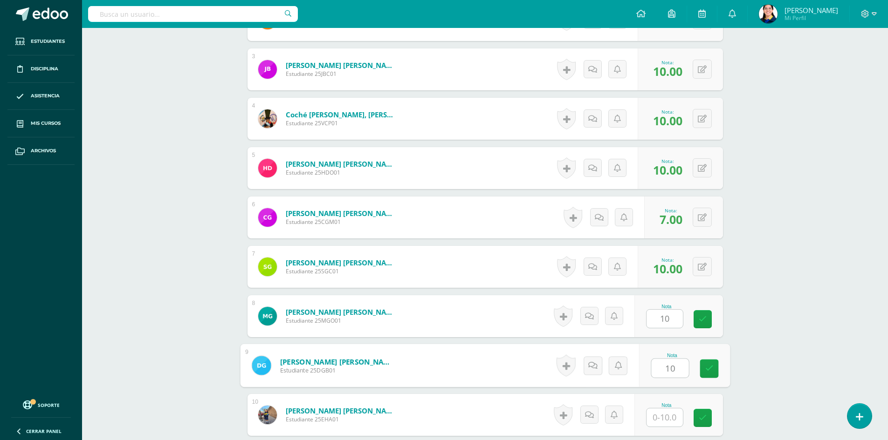
type input "10"
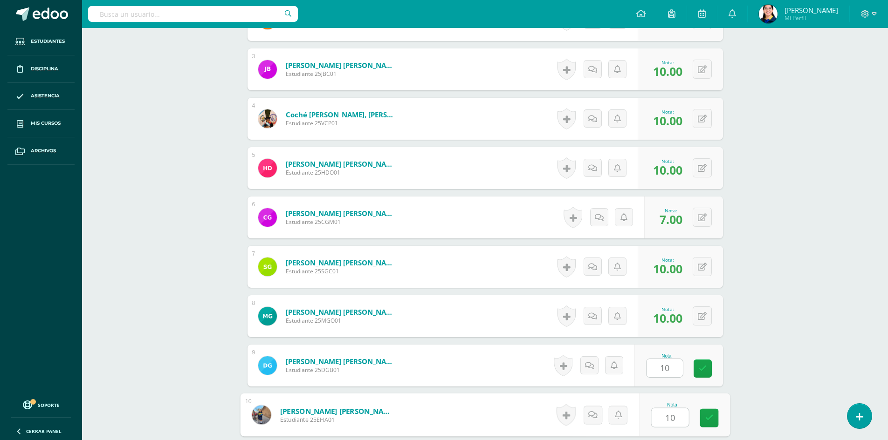
type input "10"
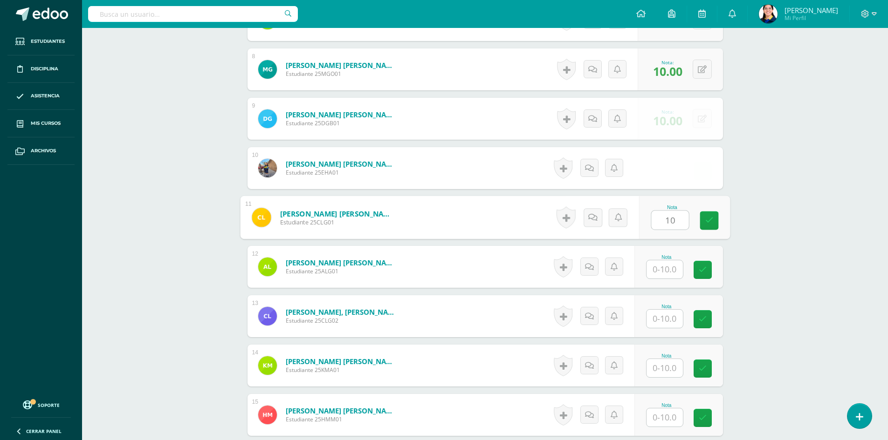
type input "10"
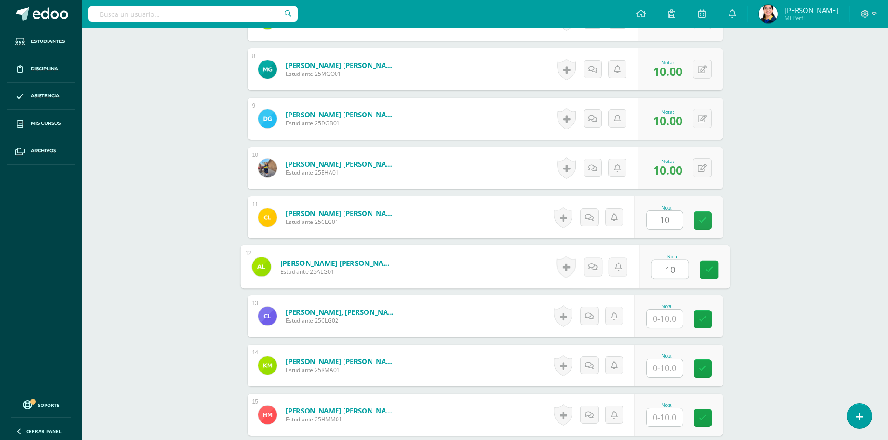
type input "10"
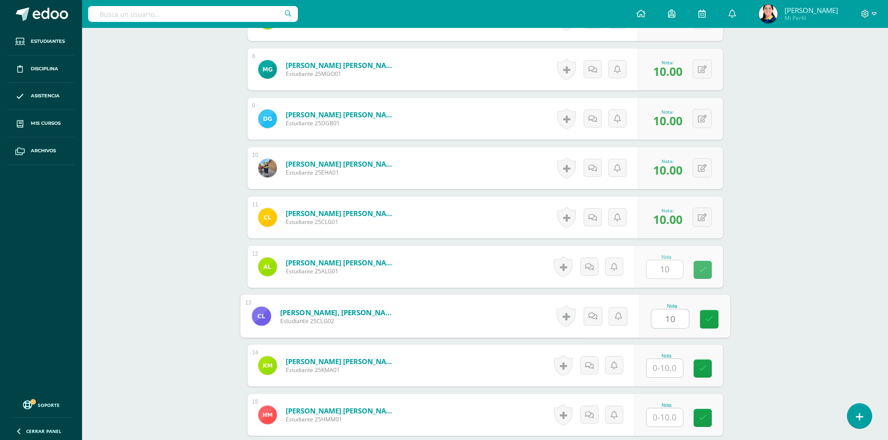
type input "10"
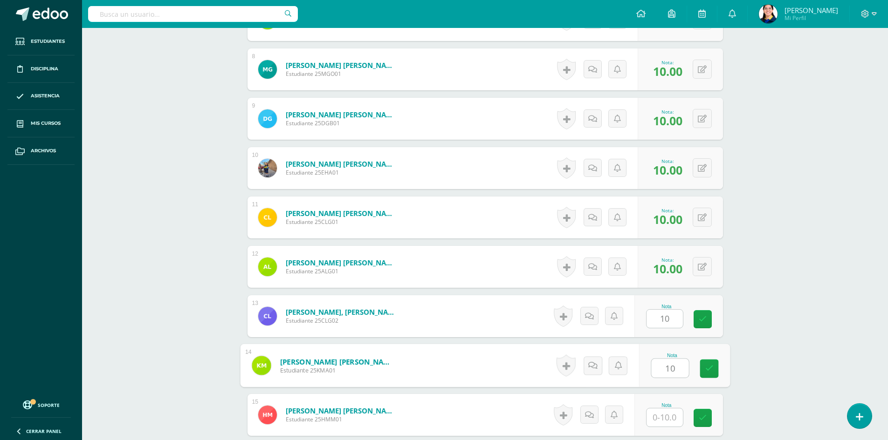
type input "10"
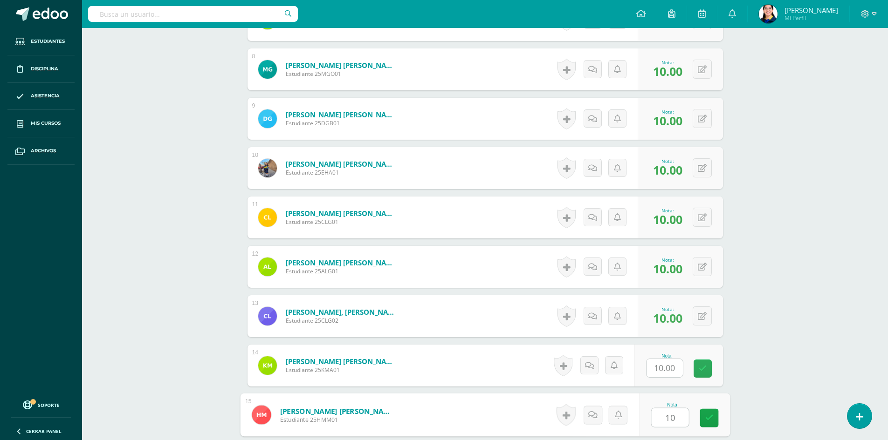
type input "10"
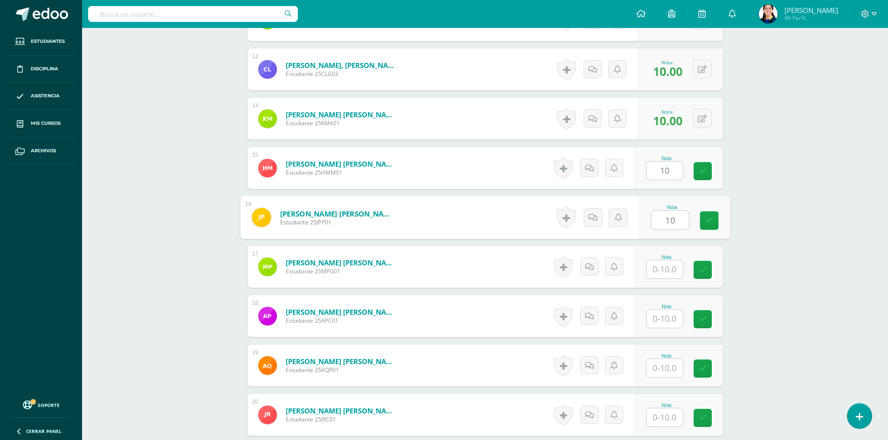
type input "10"
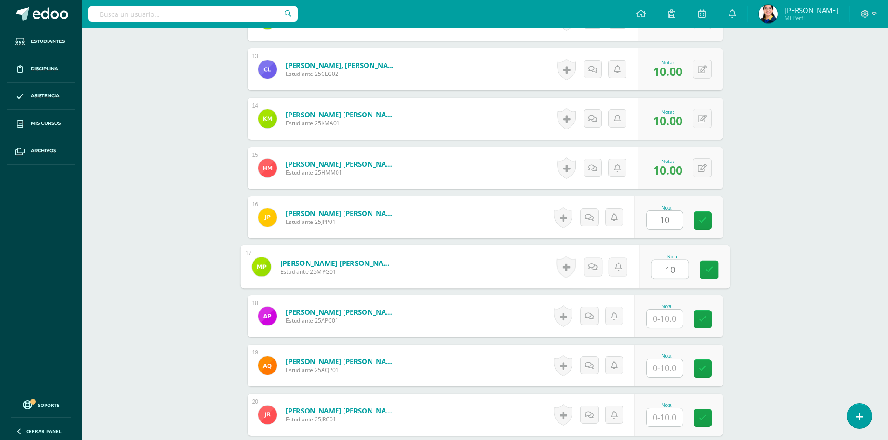
type input "10"
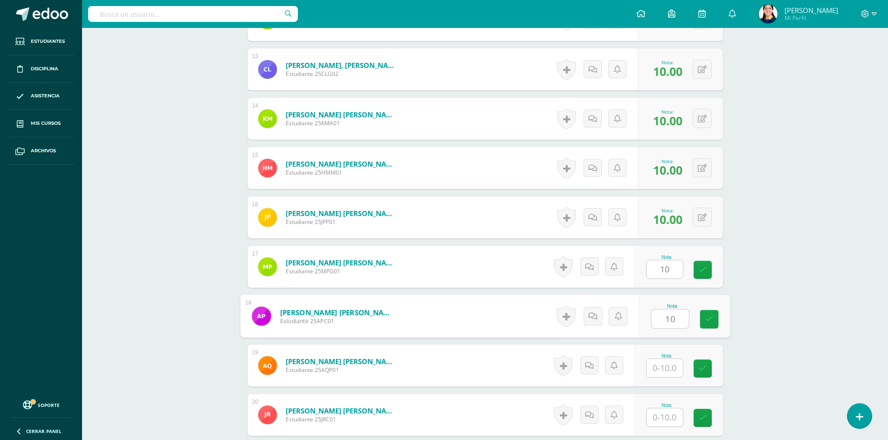
type input "10"
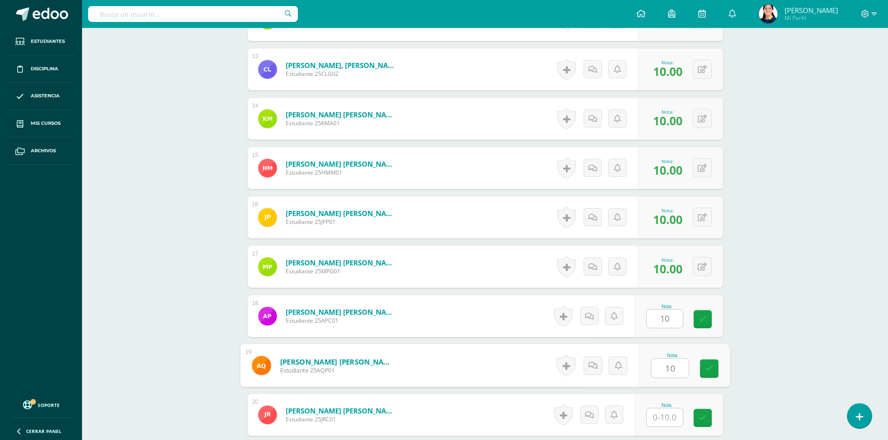
type input "10"
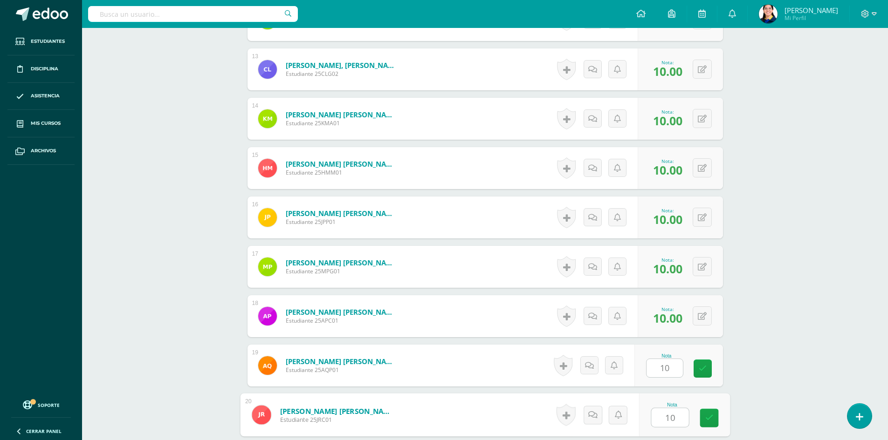
type input "10"
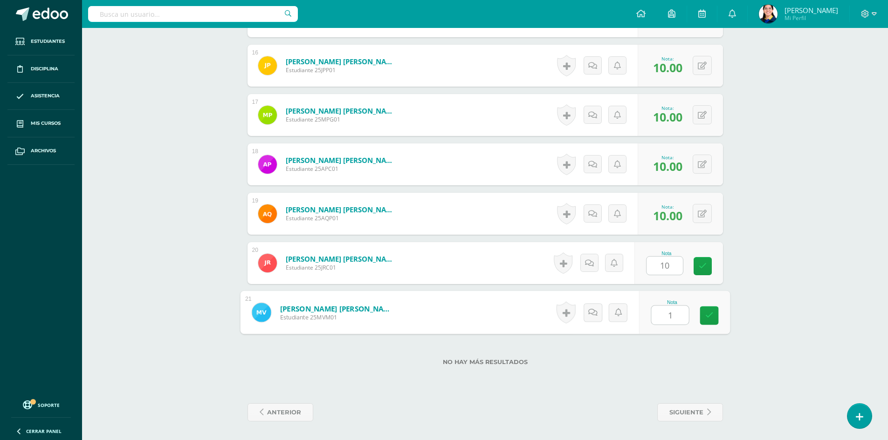
type input "10"
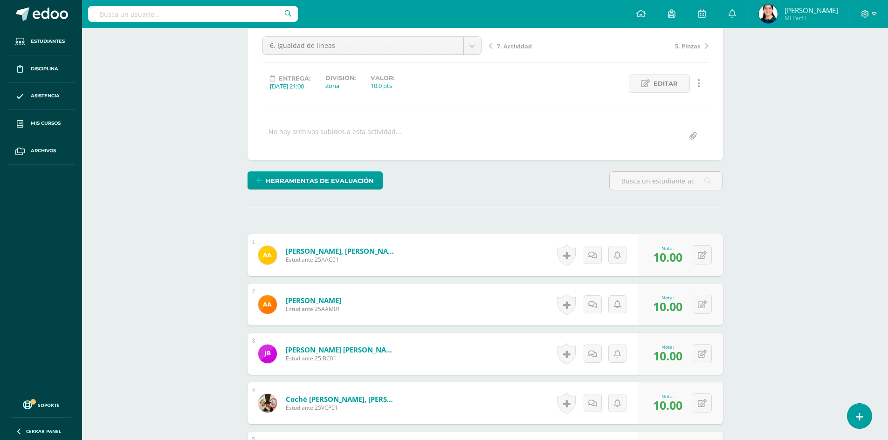
scroll to position [0, 0]
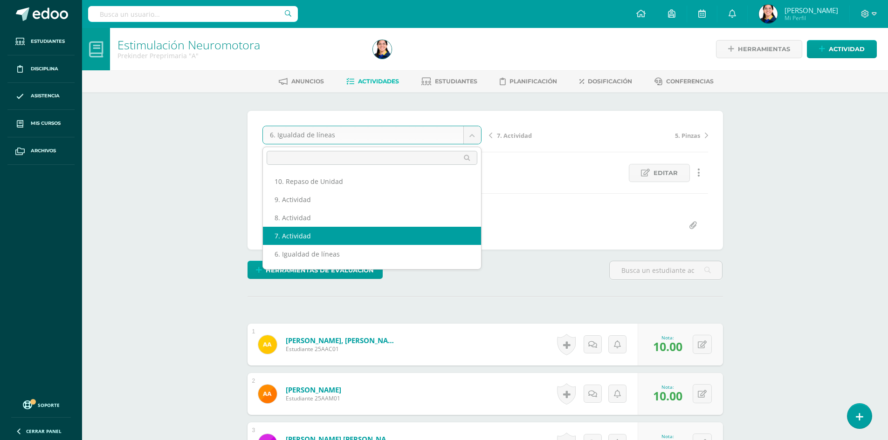
select select "/dashboard/teacher/grade-activity/181138/"
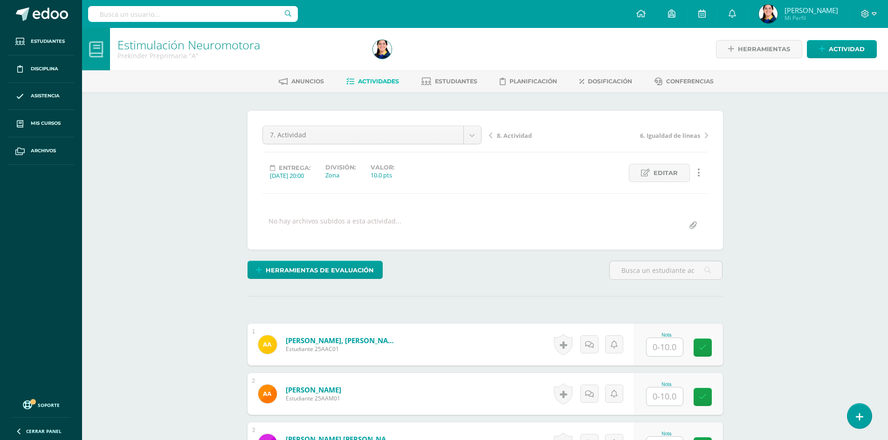
scroll to position [0, 0]
click at [646, 173] on icon at bounding box center [645, 173] width 9 height 8
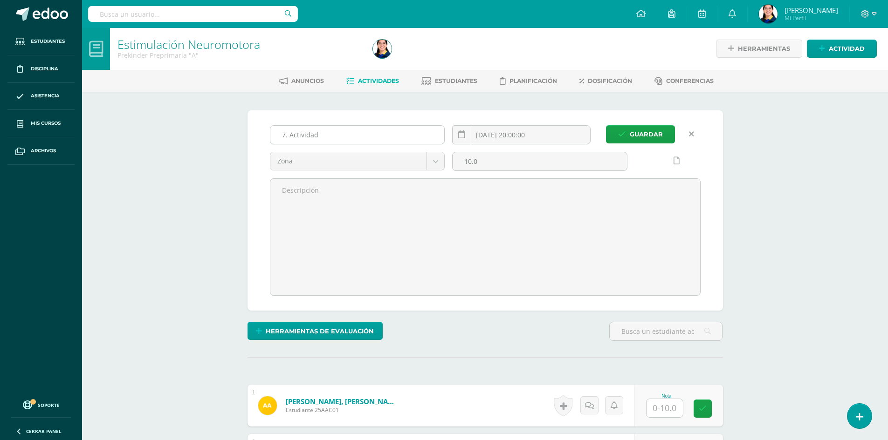
click at [331, 137] on input "7. Actividad" at bounding box center [357, 135] width 174 height 18
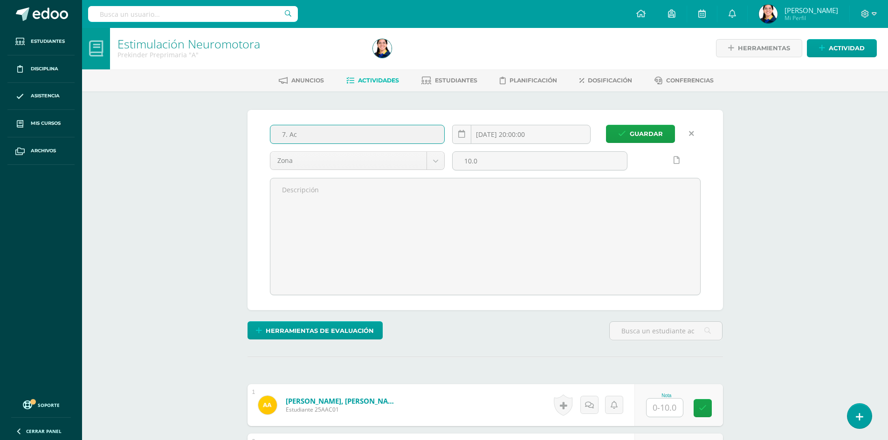
scroll to position [1, 0]
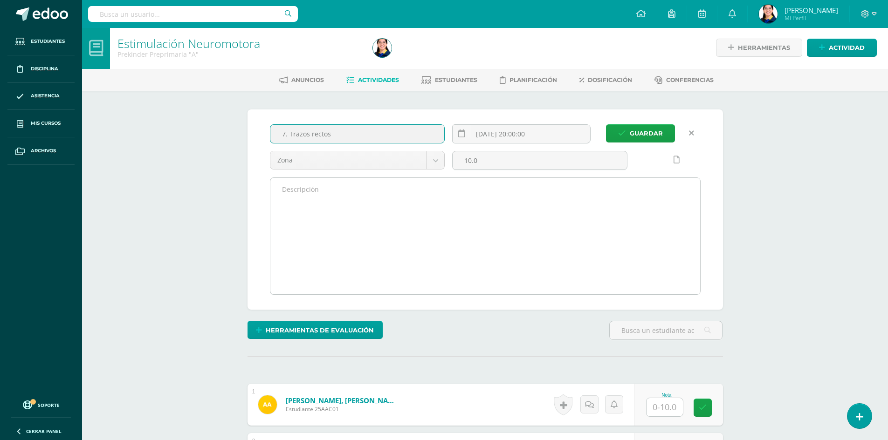
type input "7. Trazos rectos"
click at [606, 124] on button "Guardar" at bounding box center [640, 133] width 69 height 18
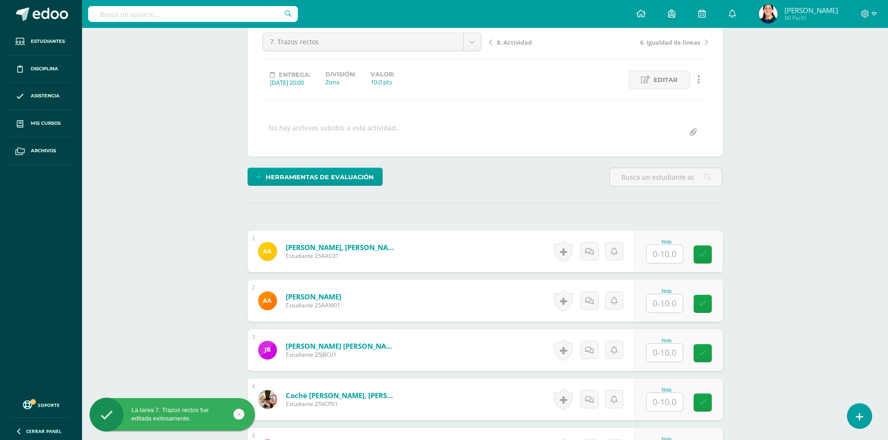
scroll to position [94, 0]
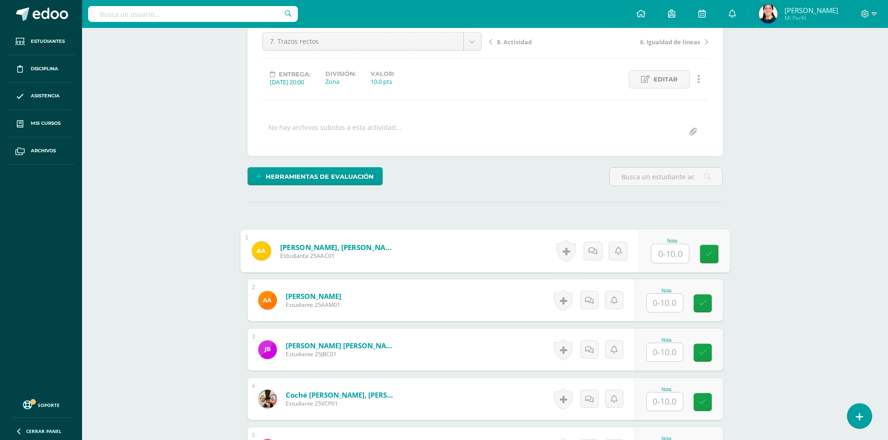
click at [660, 260] on input "text" at bounding box center [669, 254] width 37 height 19
type input "7"
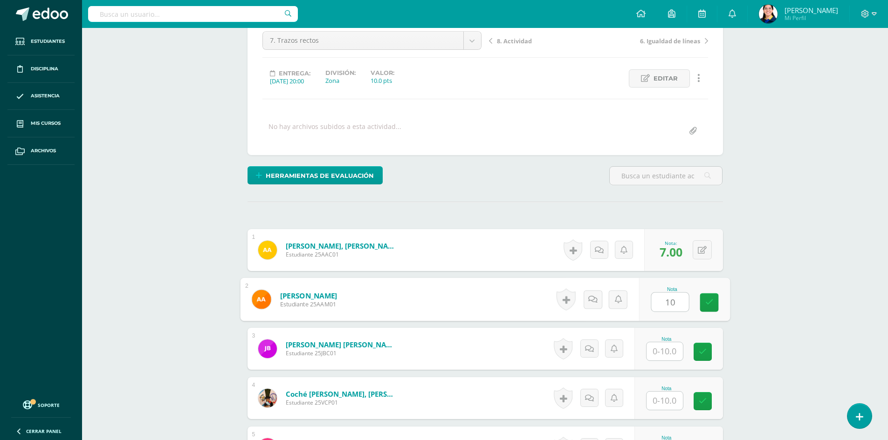
type input "10"
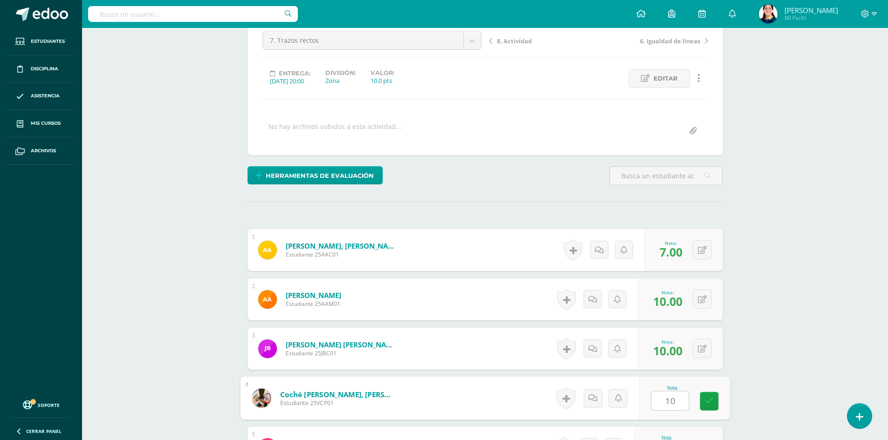
type input "10"
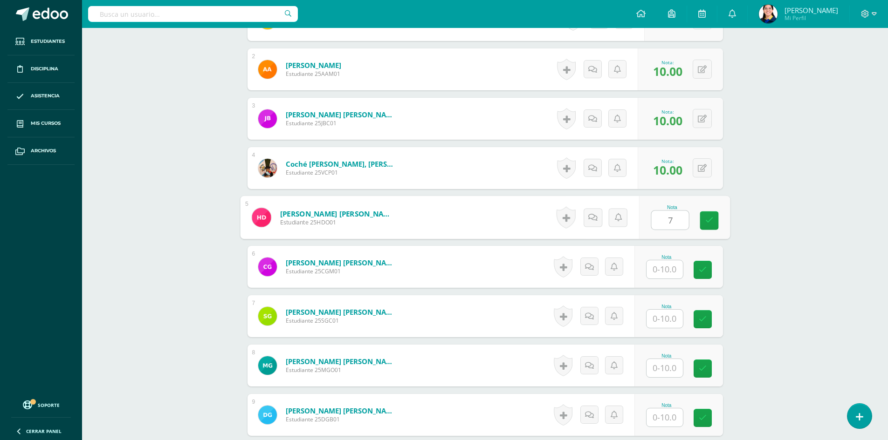
type input "7"
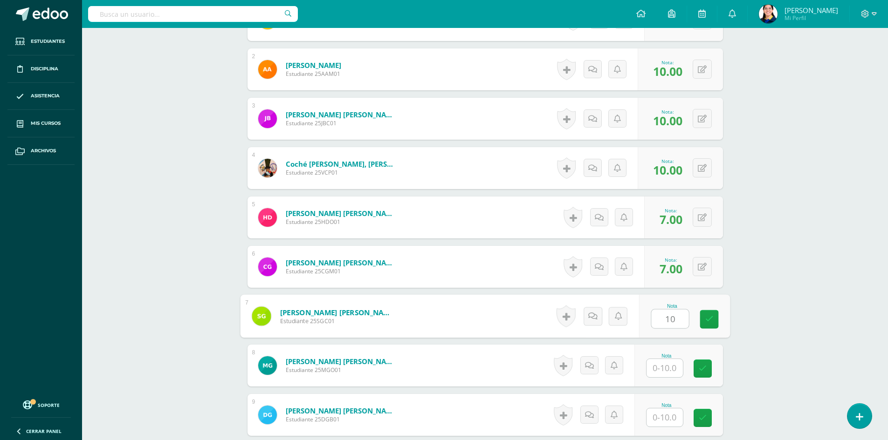
type input "10"
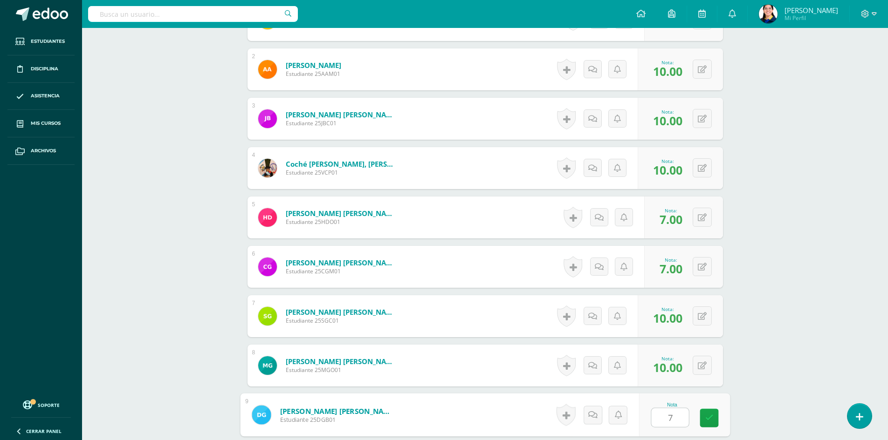
type input "7"
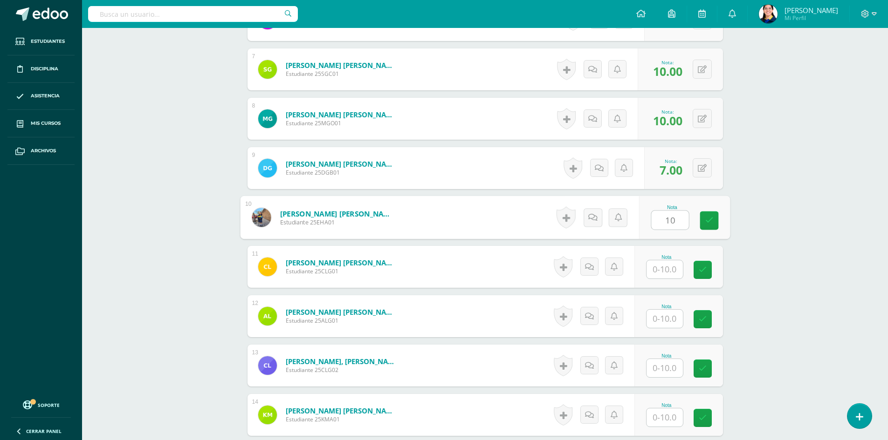
type input "10"
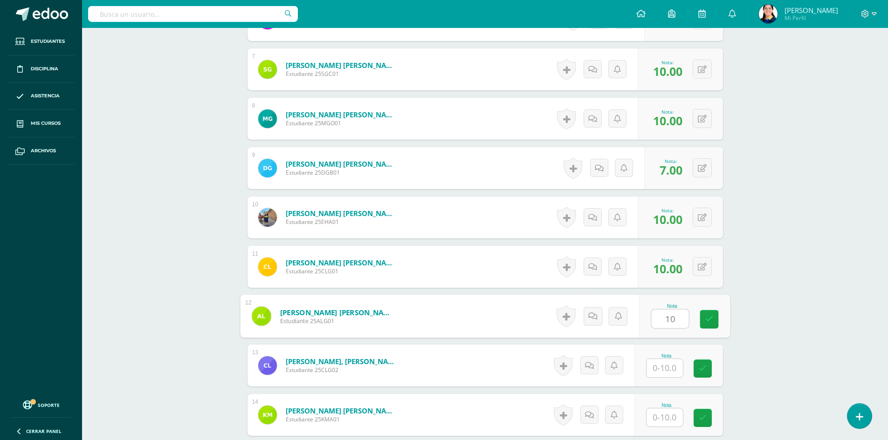
type input "10"
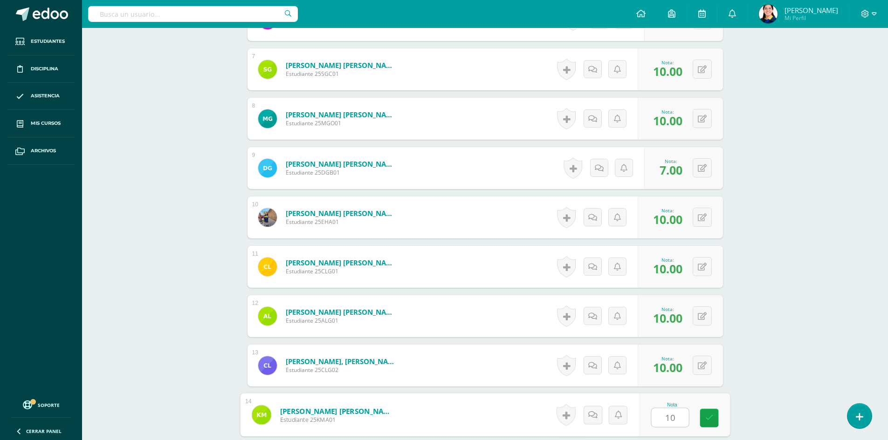
type input "10"
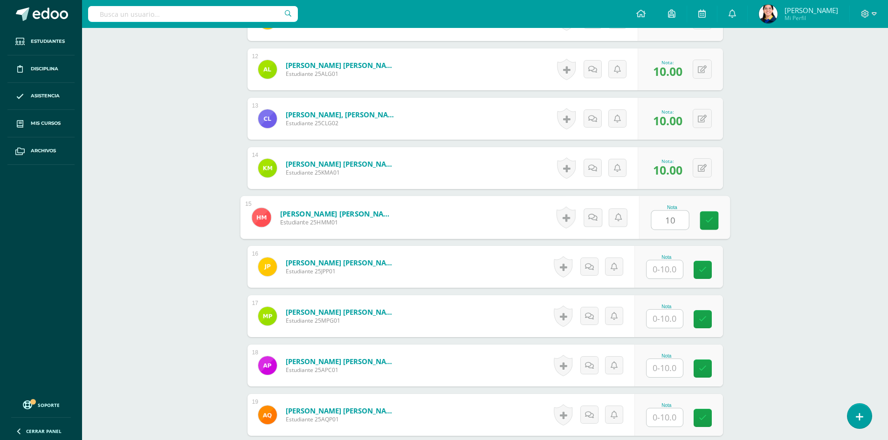
type input "10"
type input "1"
type input "10"
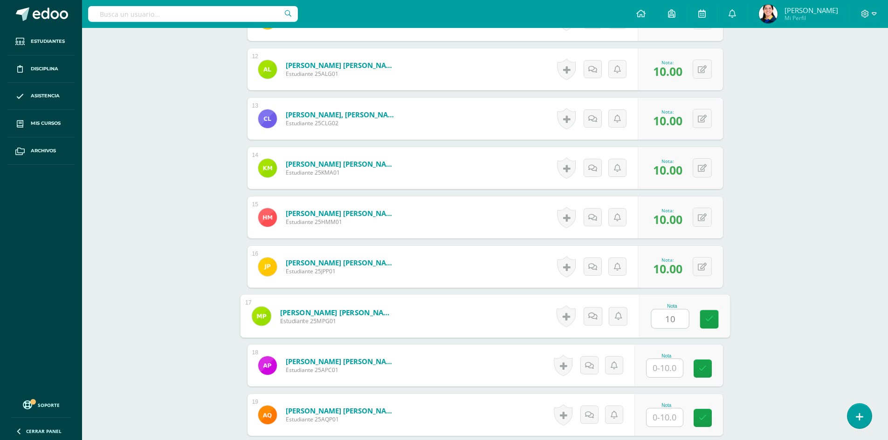
type input "10"
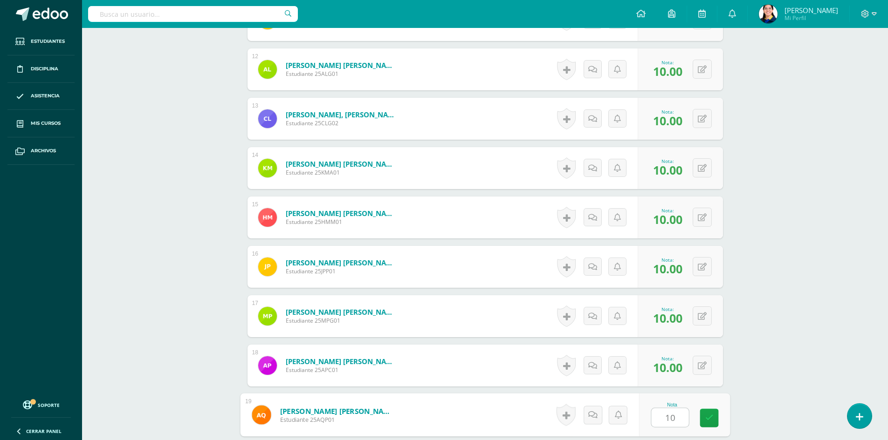
type input "10"
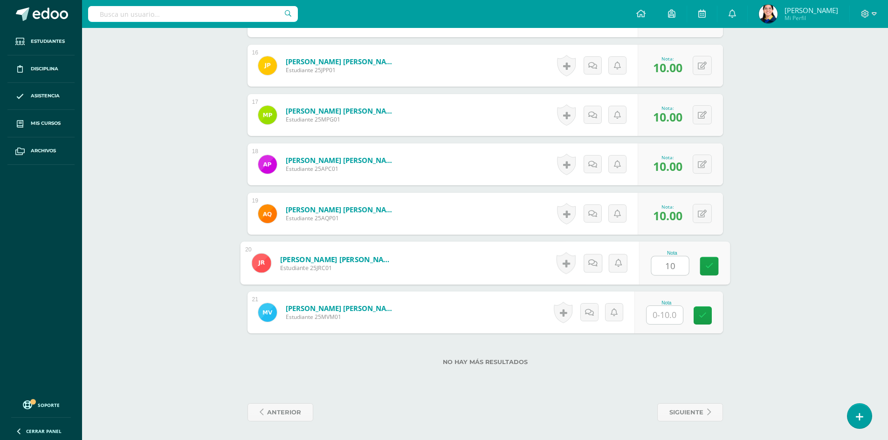
type input "10"
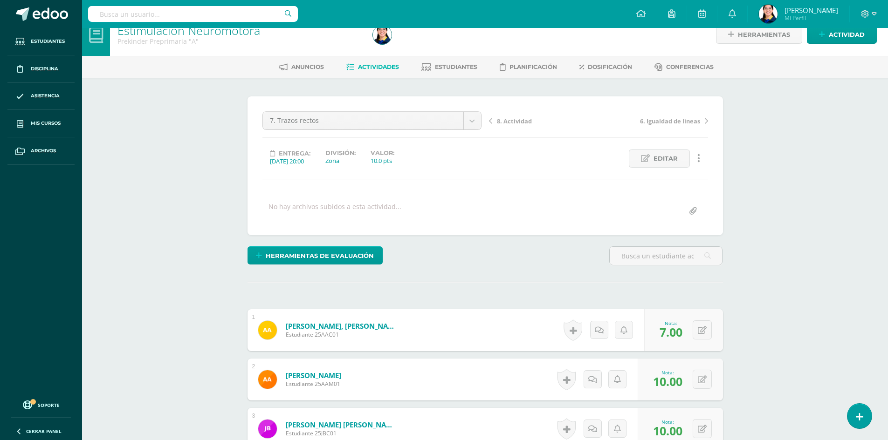
scroll to position [0, 0]
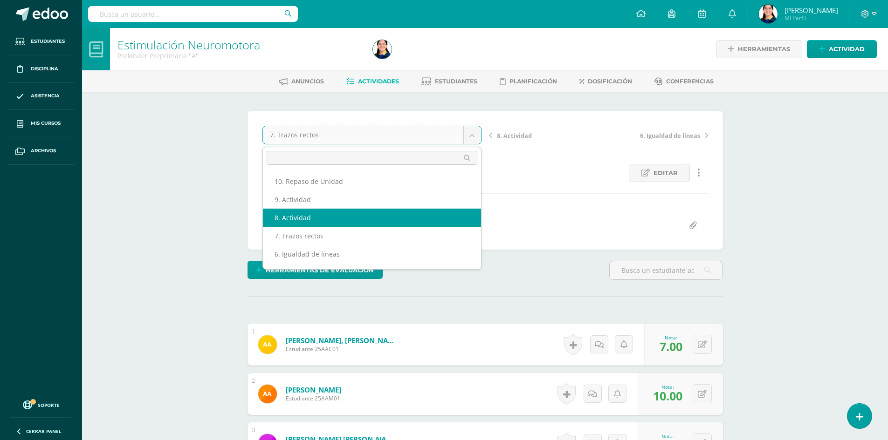
select select "/dashboard/teacher/grade-activity/181140/"
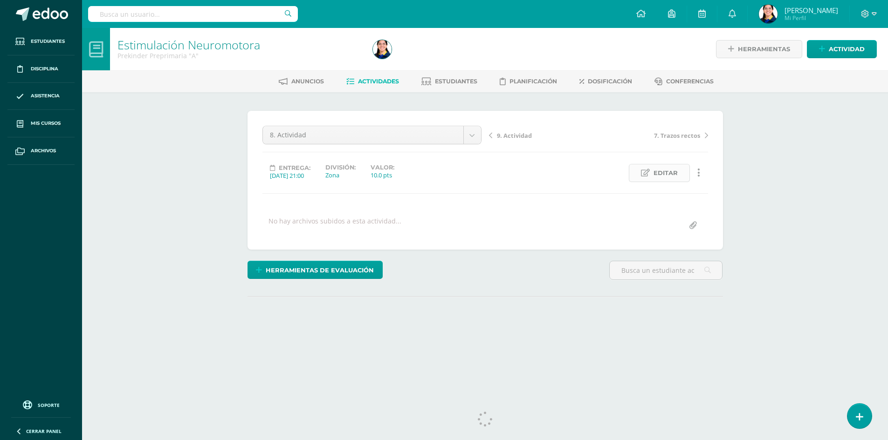
click at [662, 171] on span "Editar" at bounding box center [665, 172] width 24 height 17
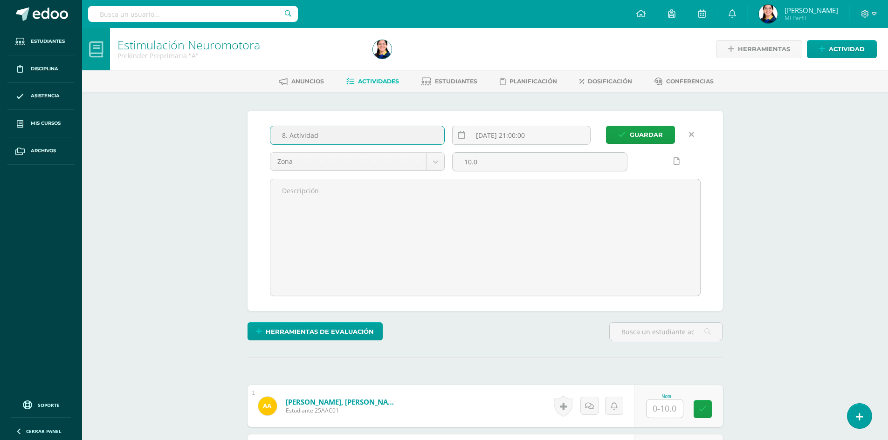
click at [330, 134] on input "8. Actividad" at bounding box center [357, 135] width 174 height 18
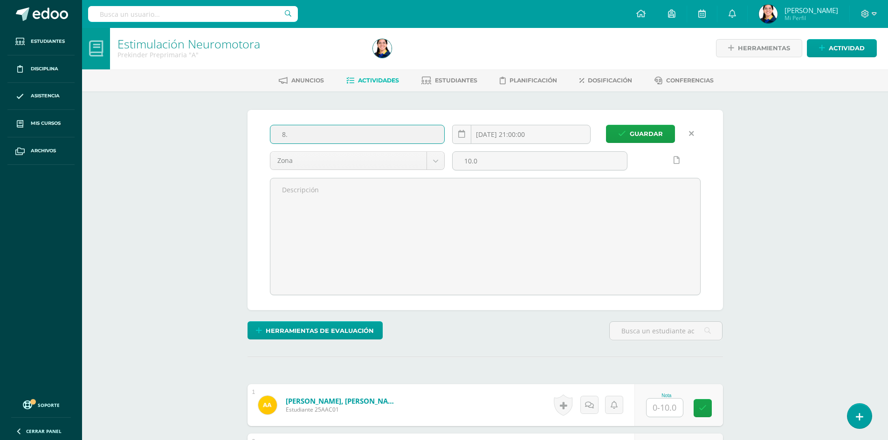
scroll to position [1, 0]
type input "8. Circuito de lanzamiento"
click at [606, 124] on button "Guardar" at bounding box center [640, 133] width 69 height 18
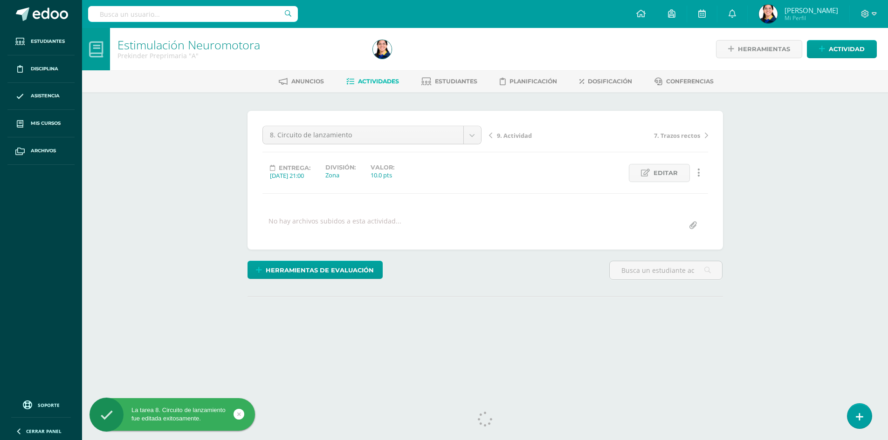
scroll to position [14, 0]
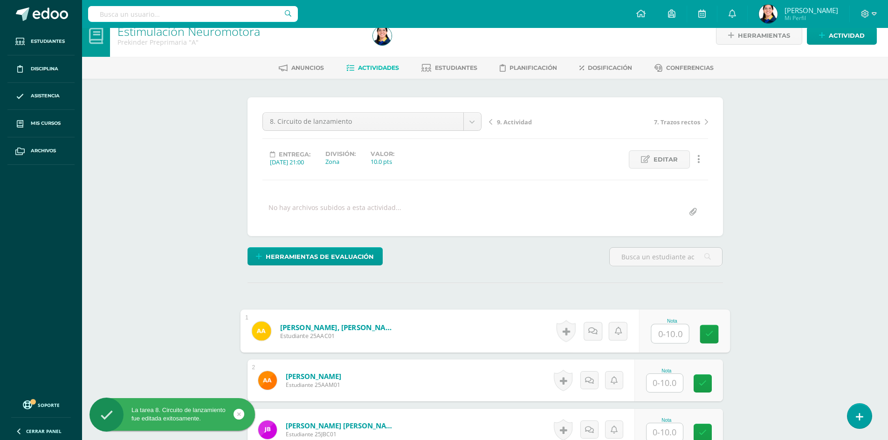
click at [660, 332] on input "text" at bounding box center [669, 334] width 37 height 19
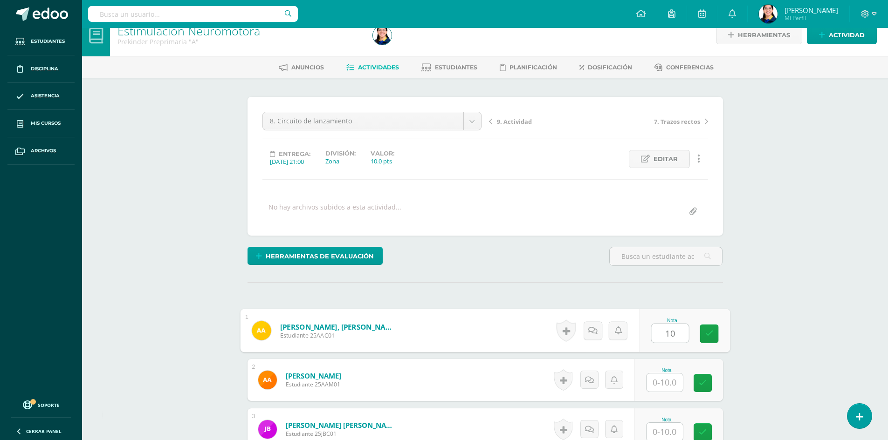
type input "10"
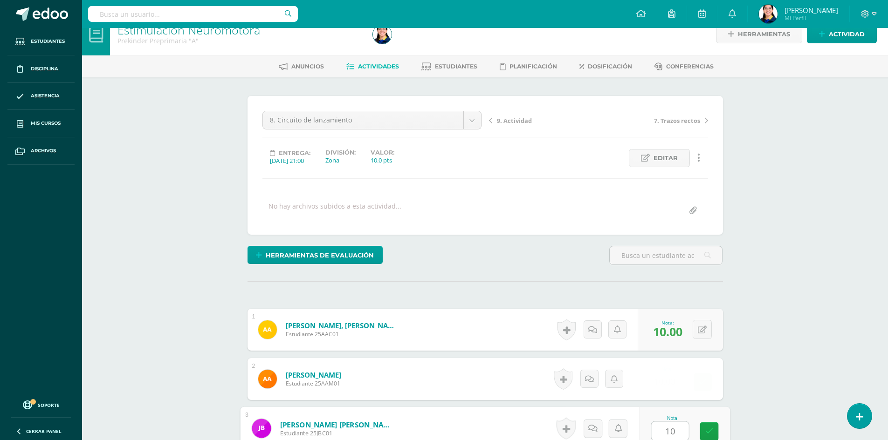
type input "10"
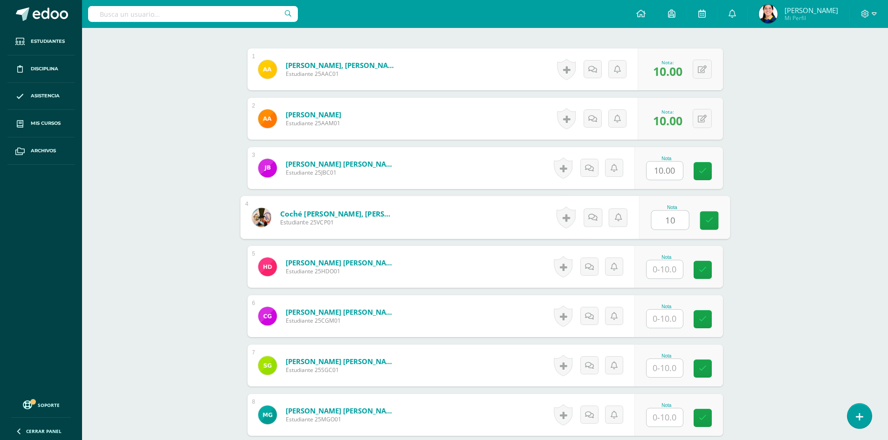
type input "10"
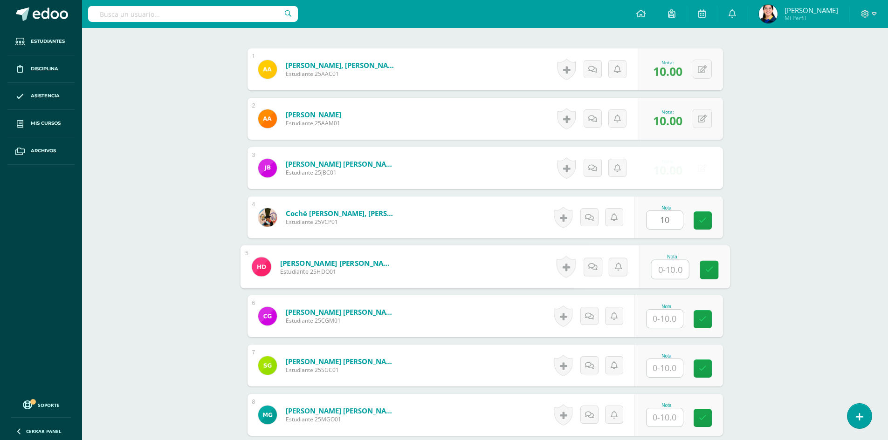
scroll to position [276, 0]
type input "10"
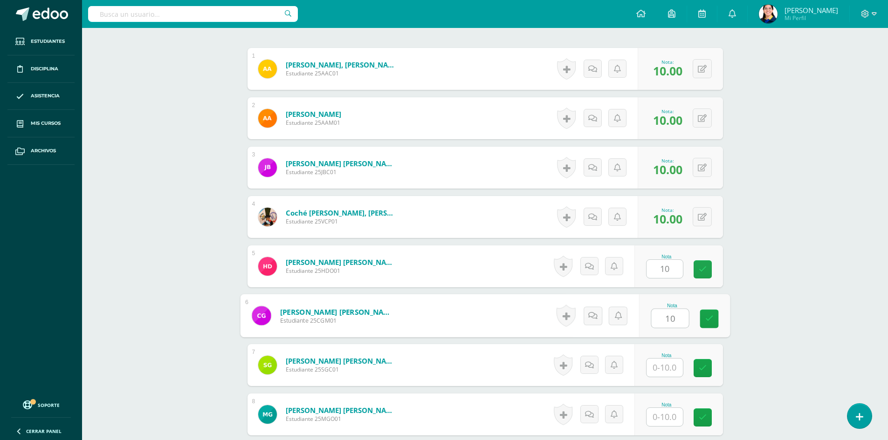
type input "10"
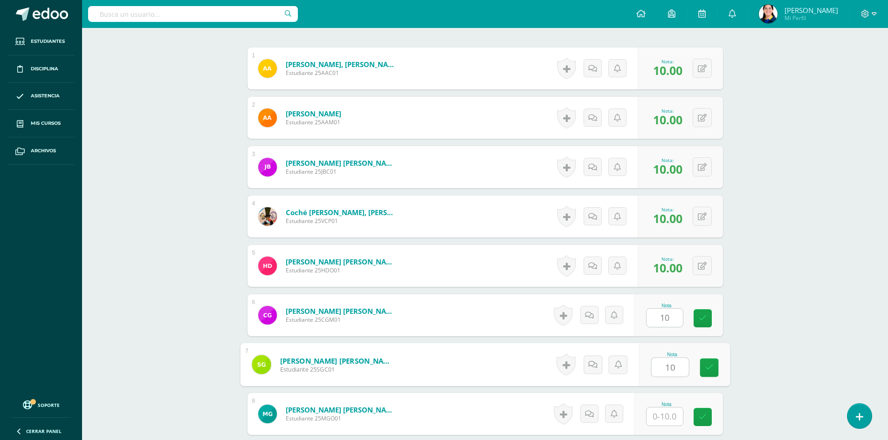
type input "10"
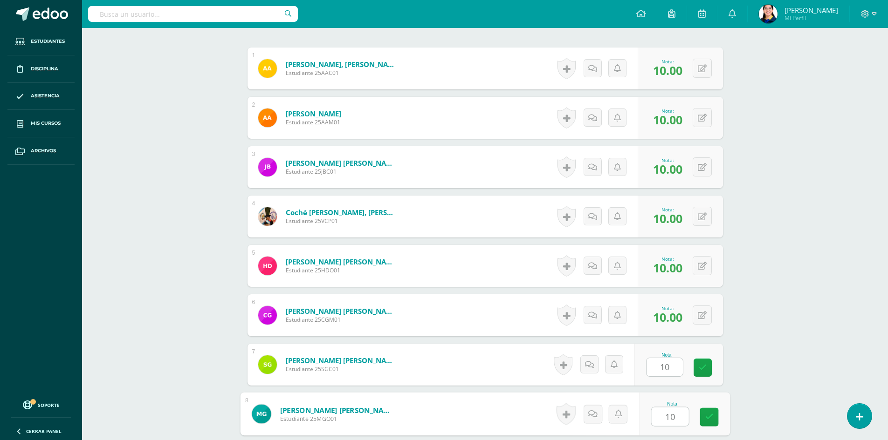
type input "10"
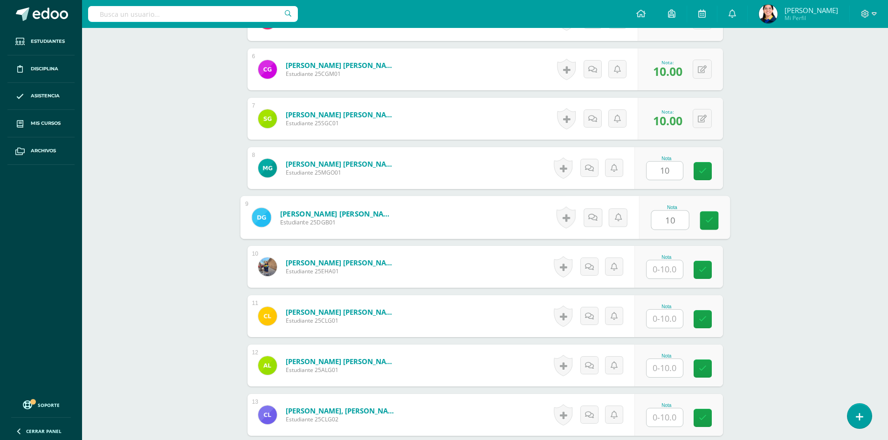
type input "10"
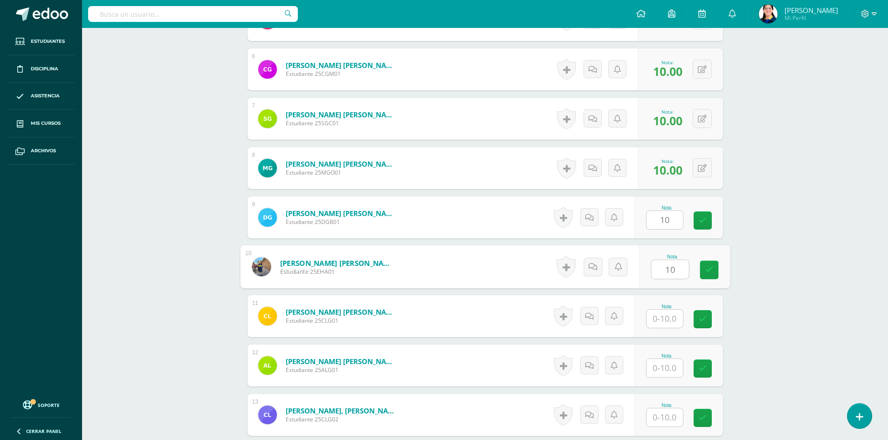
type input "10"
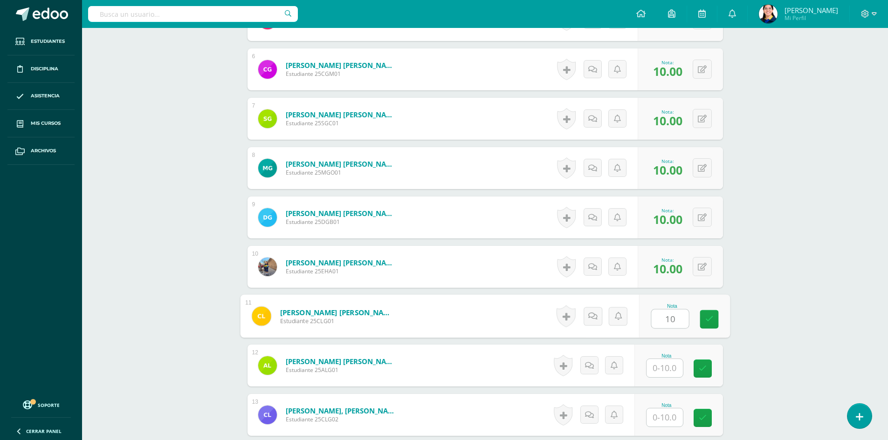
type input "10"
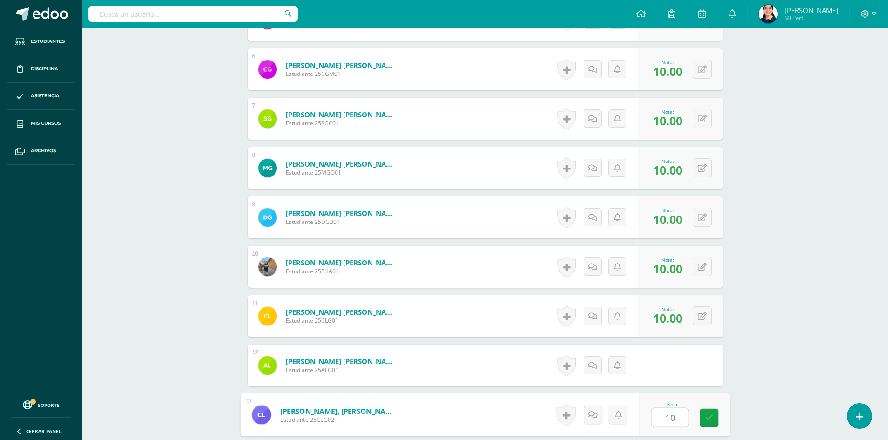
type input "10"
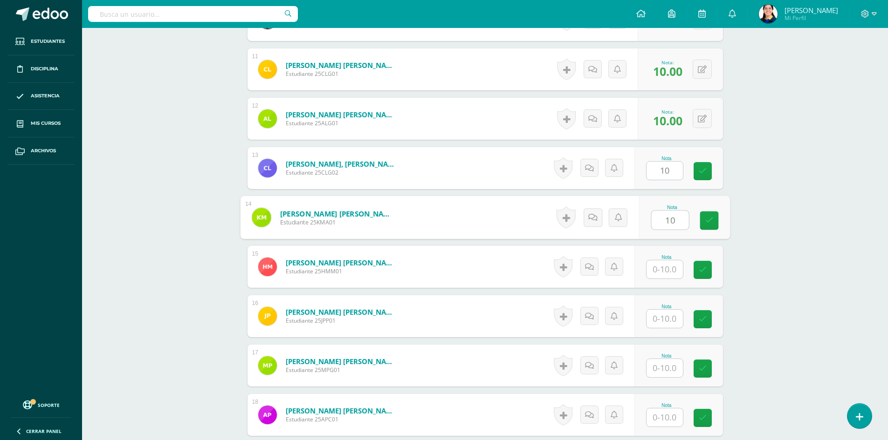
type input "10"
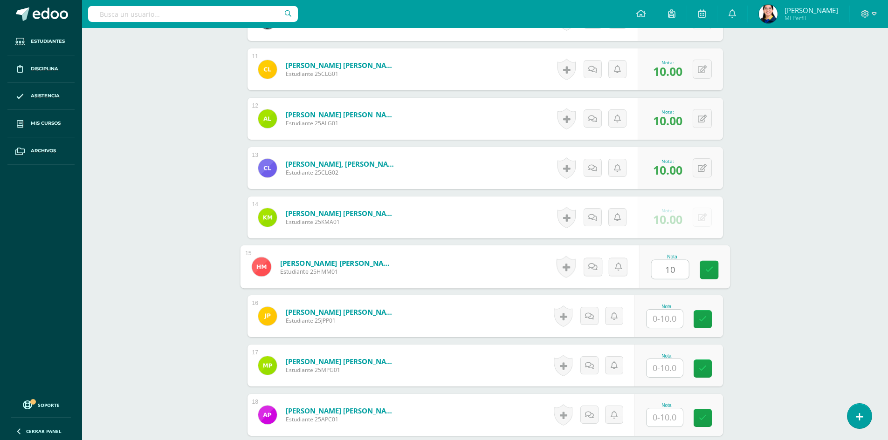
type input "10"
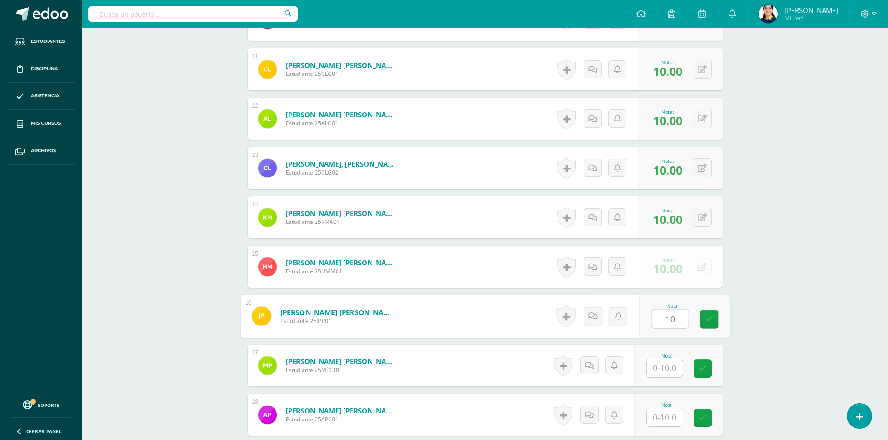
type input "10"
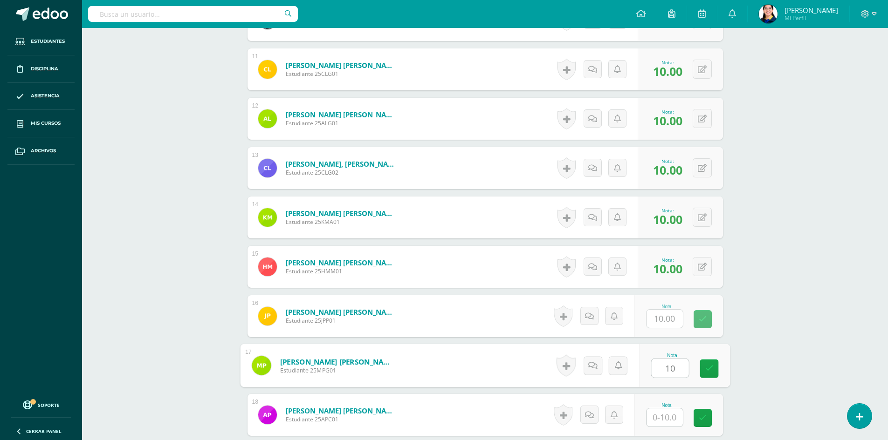
type input "10"
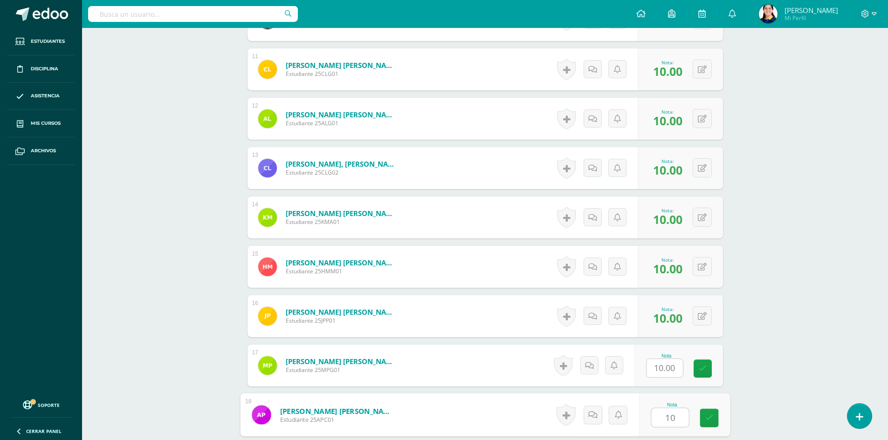
type input "10"
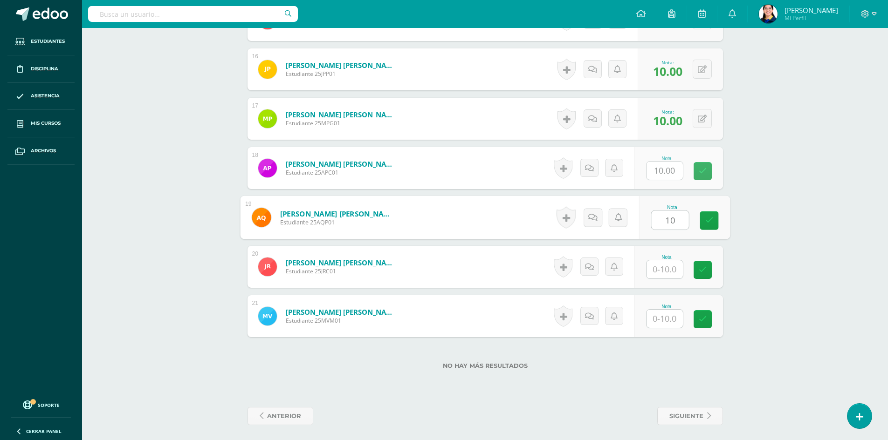
type input "10"
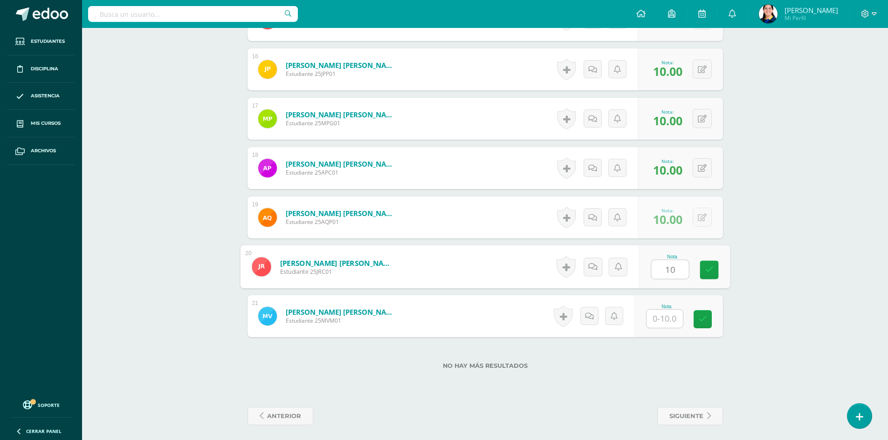
type input "10"
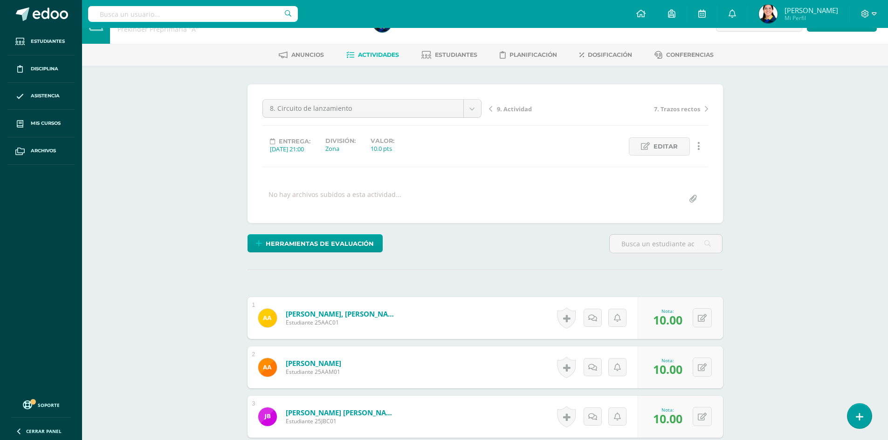
scroll to position [0, 0]
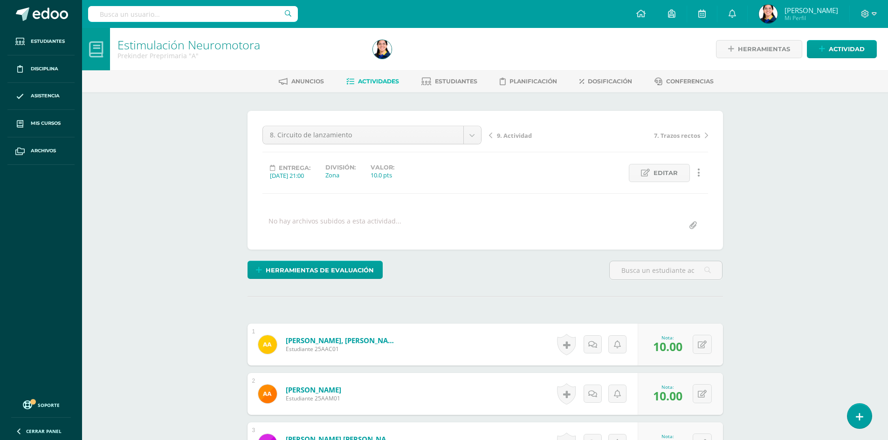
click at [473, 145] on div "8. Circuito de lanzamiento 10. Repaso de Unidad 9. Actividad 8. Circuito de lan…" at bounding box center [372, 139] width 226 height 26
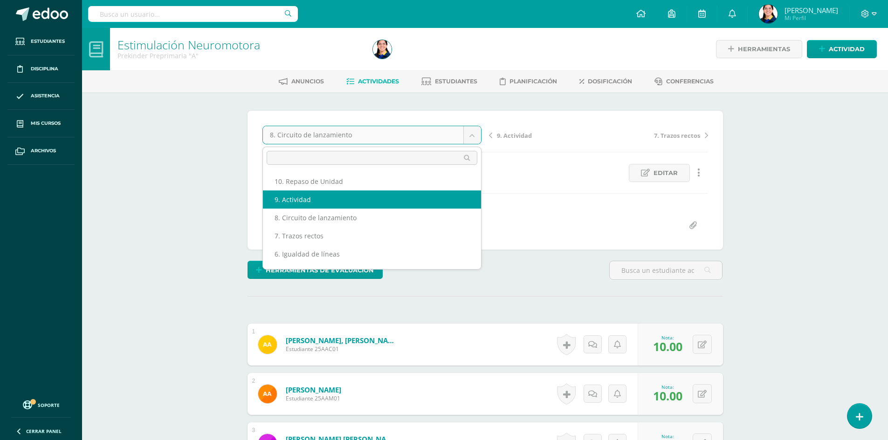
select select "/dashboard/teacher/grade-activity/181142/"
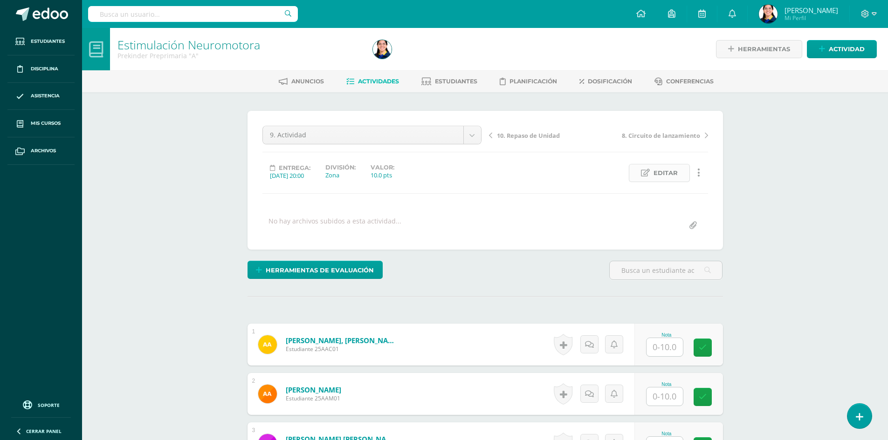
click at [676, 176] on span "Editar" at bounding box center [665, 172] width 24 height 17
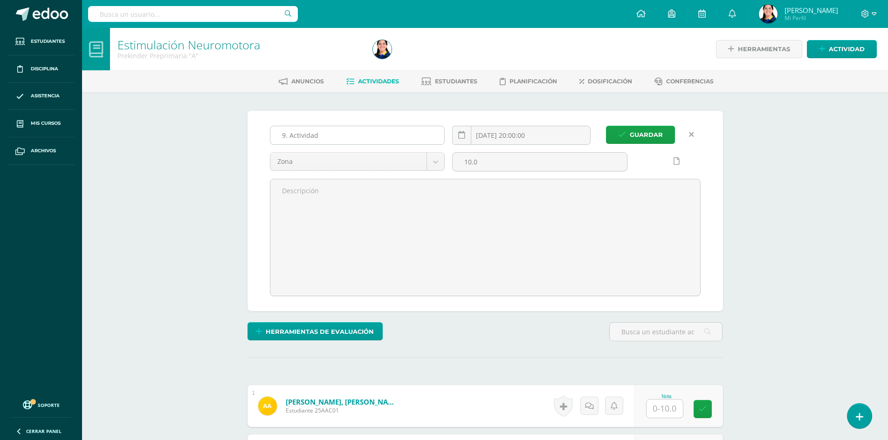
scroll to position [0, 0]
click at [361, 140] on input "9. Actividad" at bounding box center [357, 135] width 174 height 18
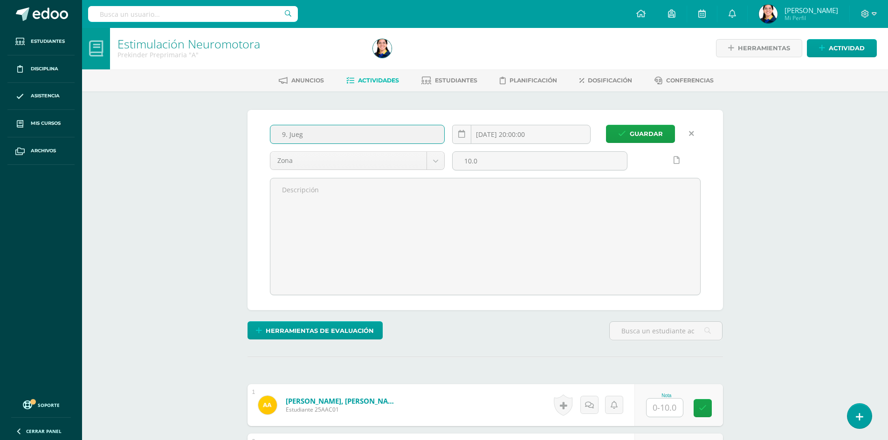
scroll to position [1, 0]
type input "9. Juego del semáforo"
click at [606, 124] on button "Guardar" at bounding box center [640, 133] width 69 height 18
click at [636, 132] on span "Guardar" at bounding box center [645, 133] width 33 height 17
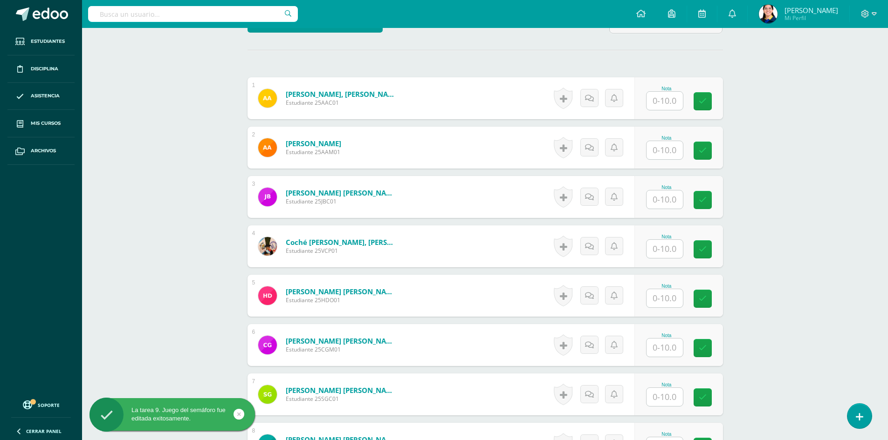
scroll to position [247, 0]
click at [656, 99] on input "text" at bounding box center [669, 100] width 37 height 19
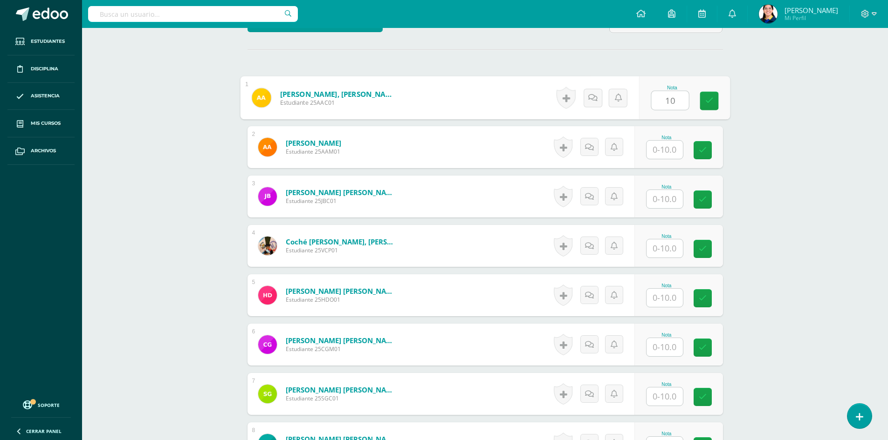
type input "10"
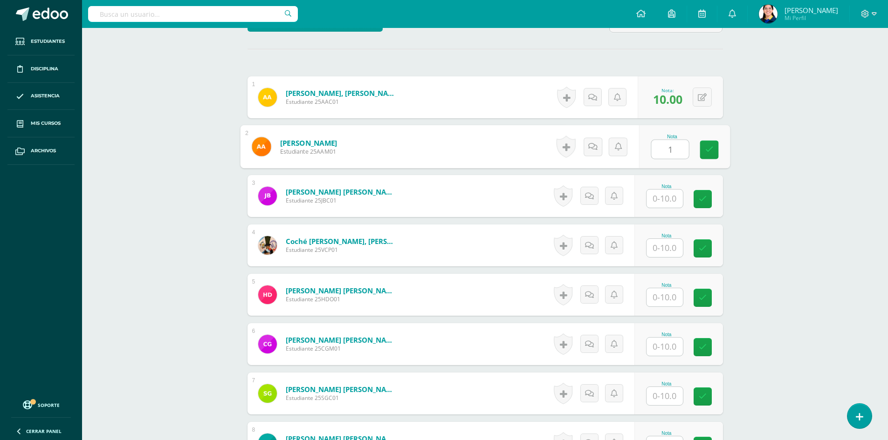
scroll to position [248, 0]
type input "10"
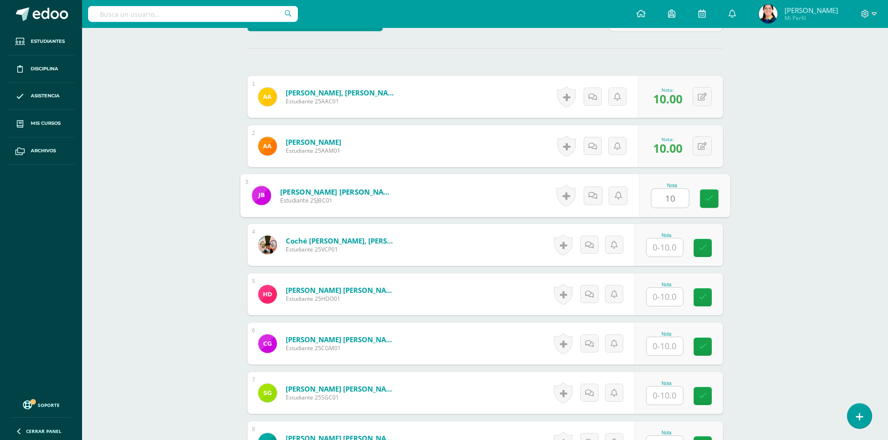
type input "10"
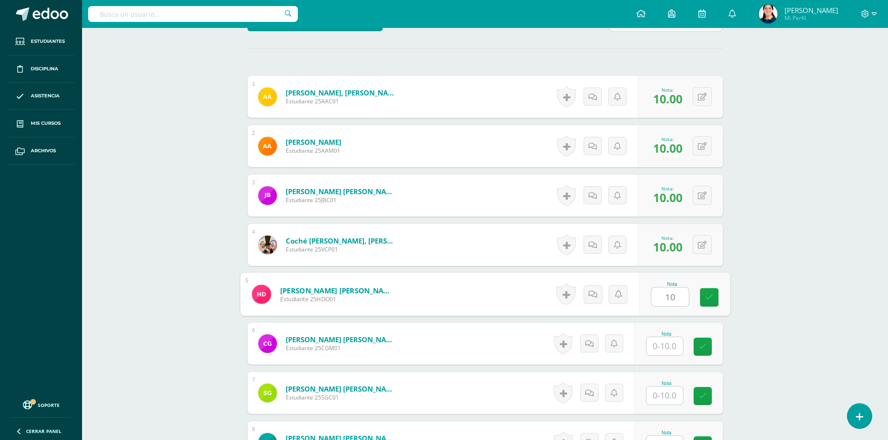
type input "10"
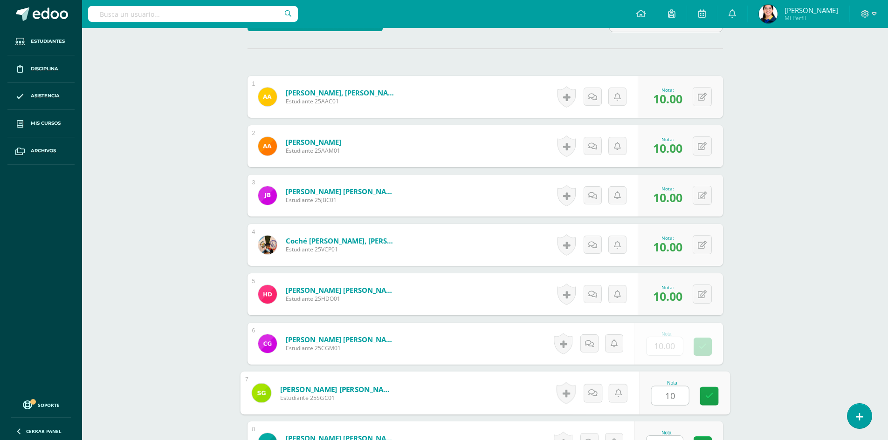
type input "10"
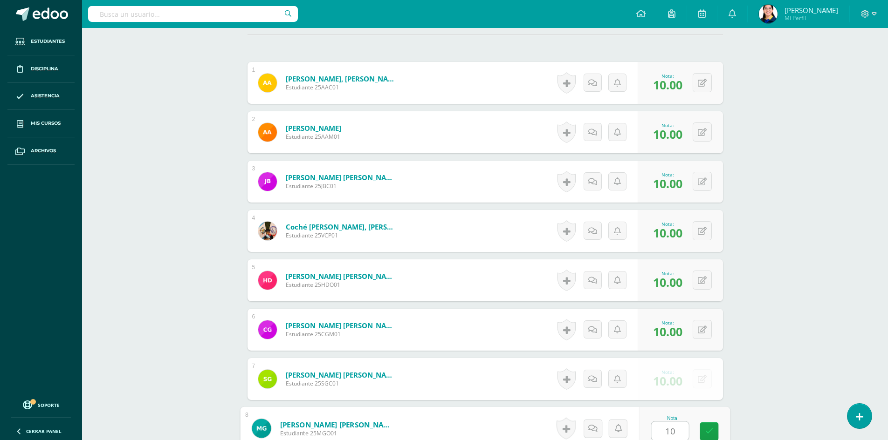
type input "10"
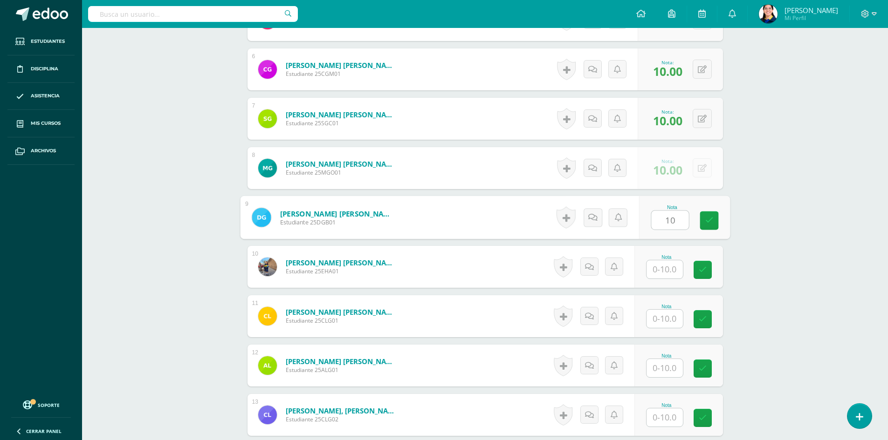
type input "10"
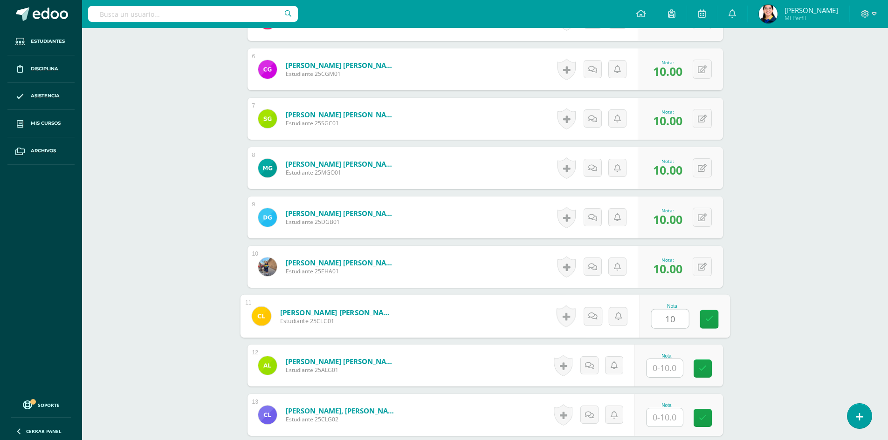
type input "10"
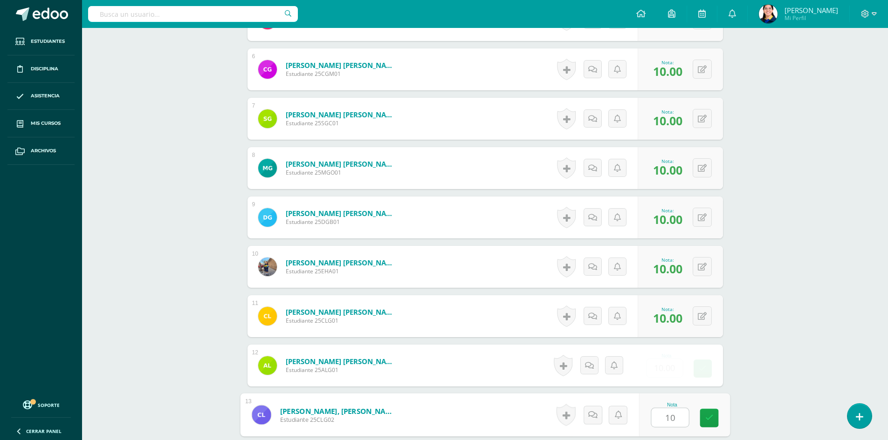
type input "10"
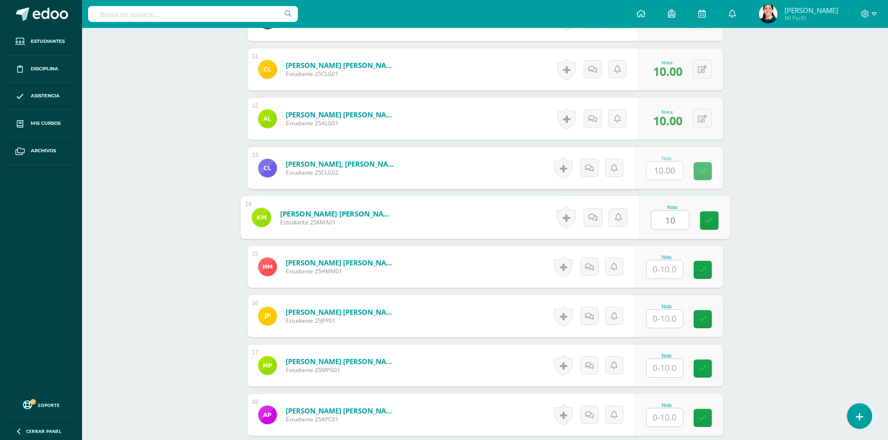
type input "10"
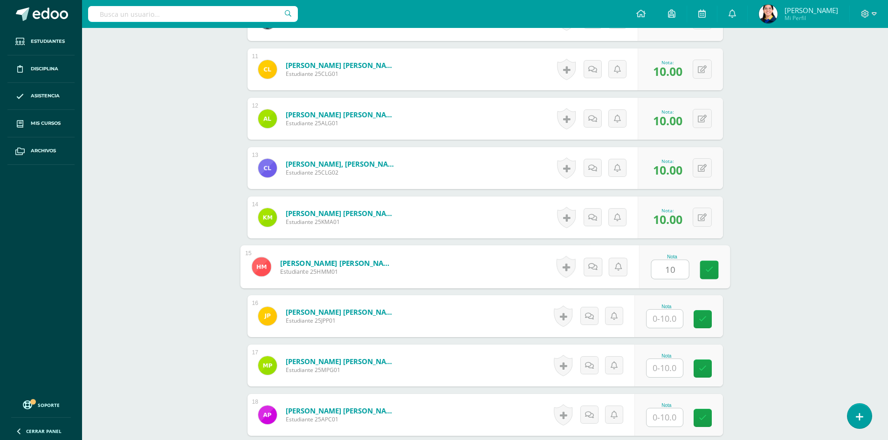
type input "10"
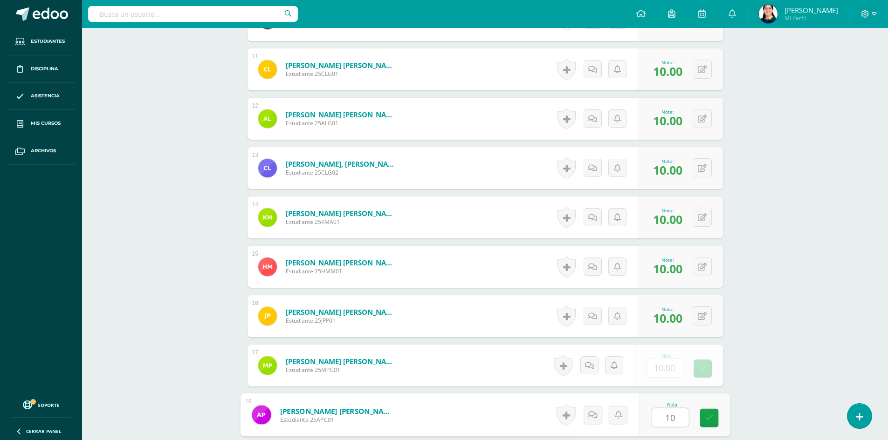
type input "10"
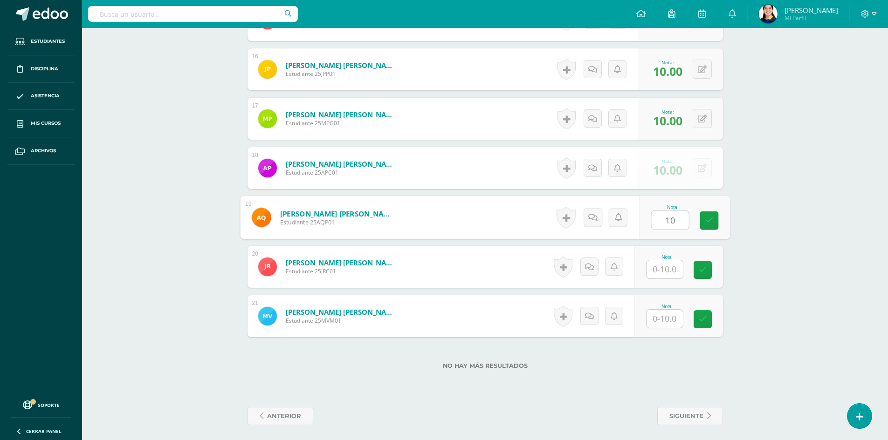
type input "10"
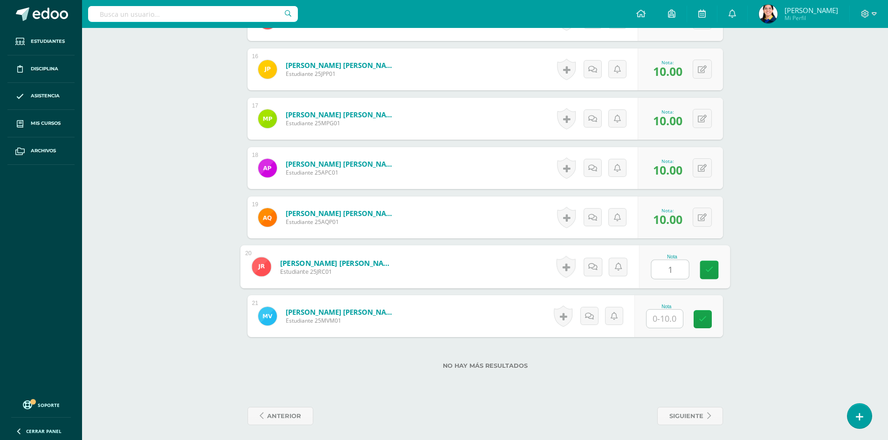
type input "1"
type input "10"
click at [700, 261] on button at bounding box center [708, 267] width 20 height 20
type input "10"
click at [676, 269] on link at bounding box center [683, 270] width 19 height 19
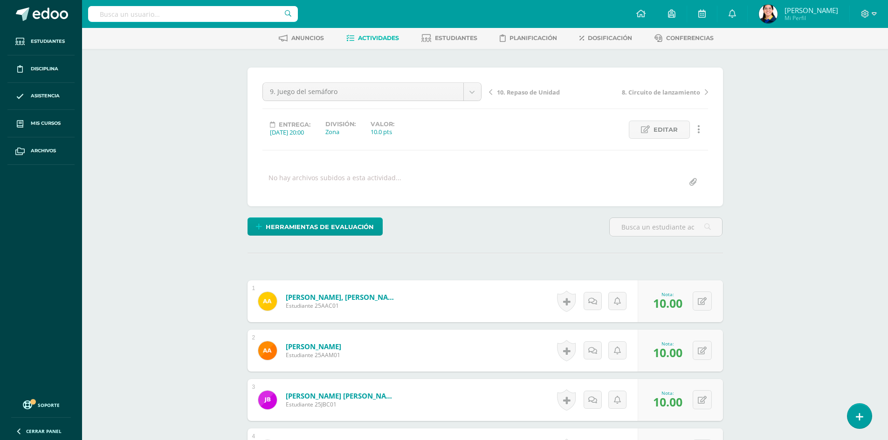
scroll to position [0, 0]
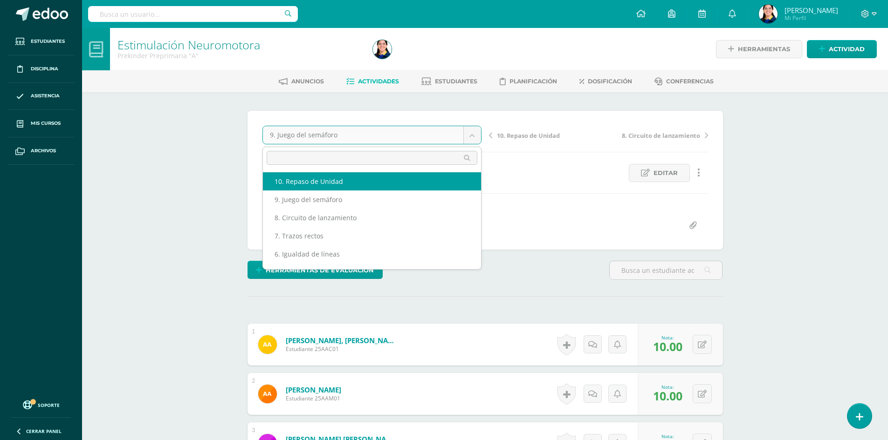
select select "/dashboard/teacher/grade-activity/181144/"
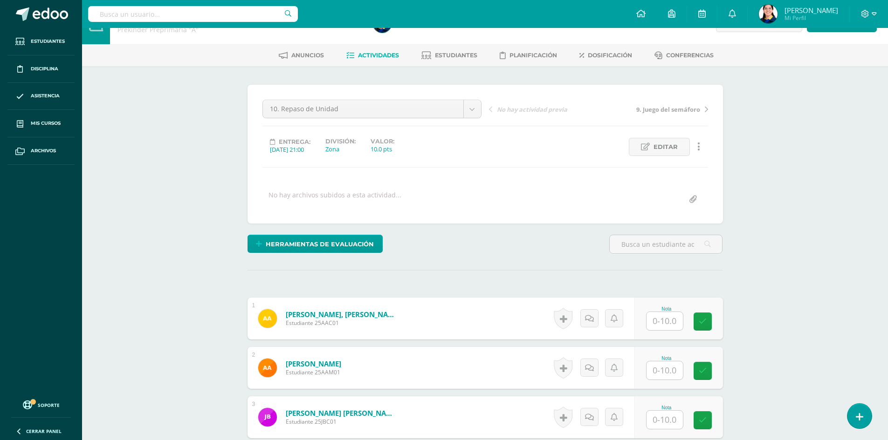
scroll to position [93, 0]
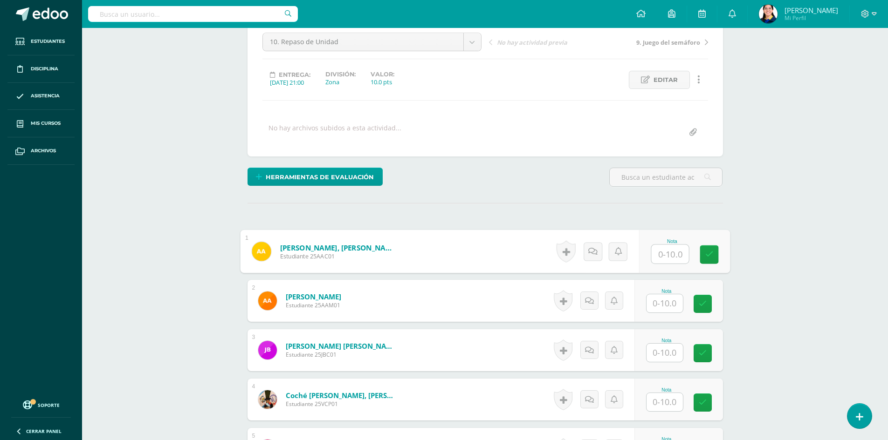
click at [678, 259] on input "text" at bounding box center [669, 254] width 37 height 19
type input "10"
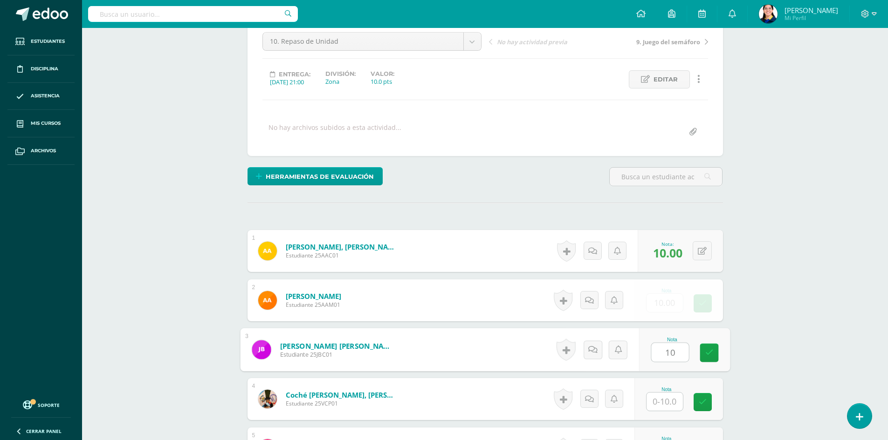
type input "10"
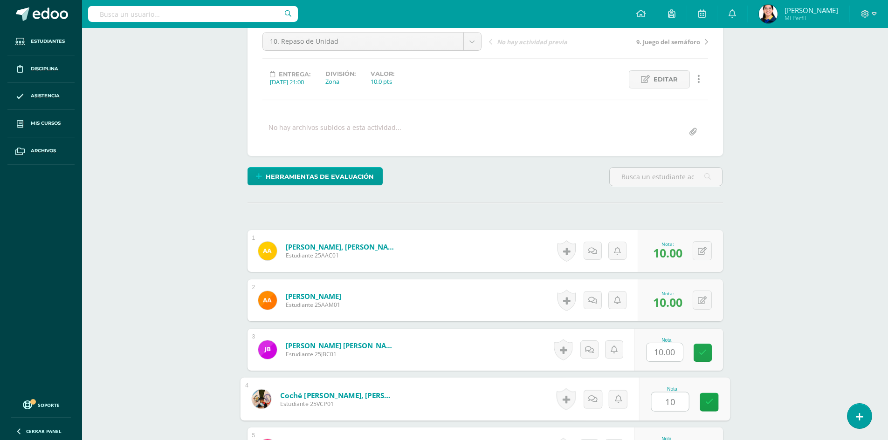
type input "10"
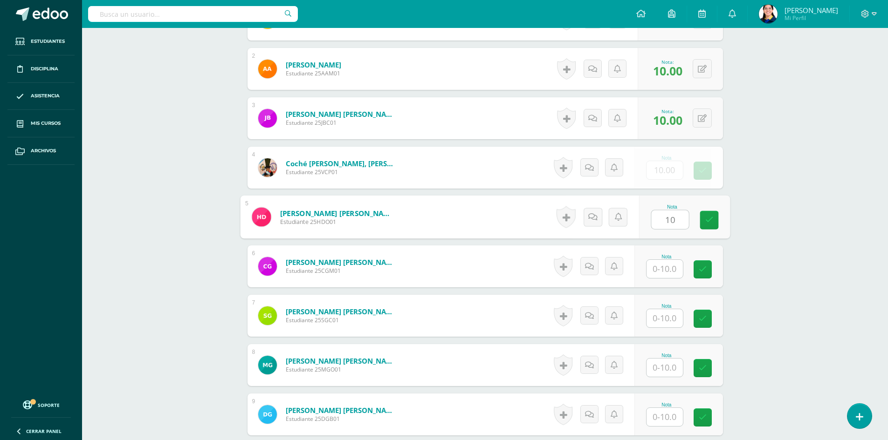
type input "10"
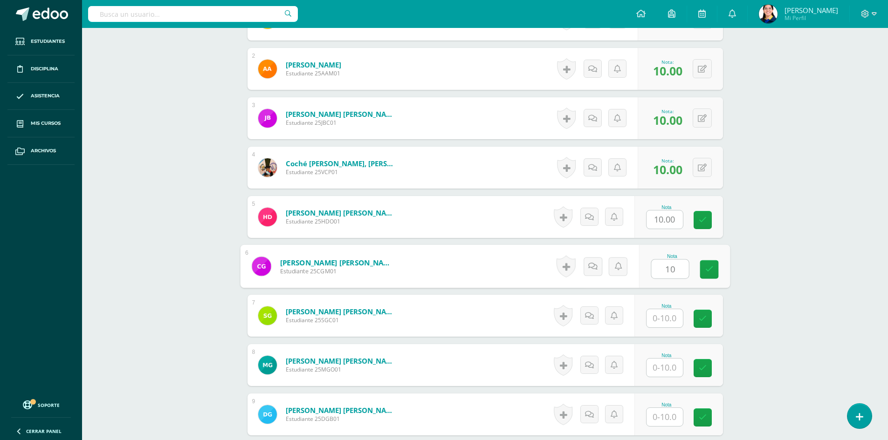
type input "10"
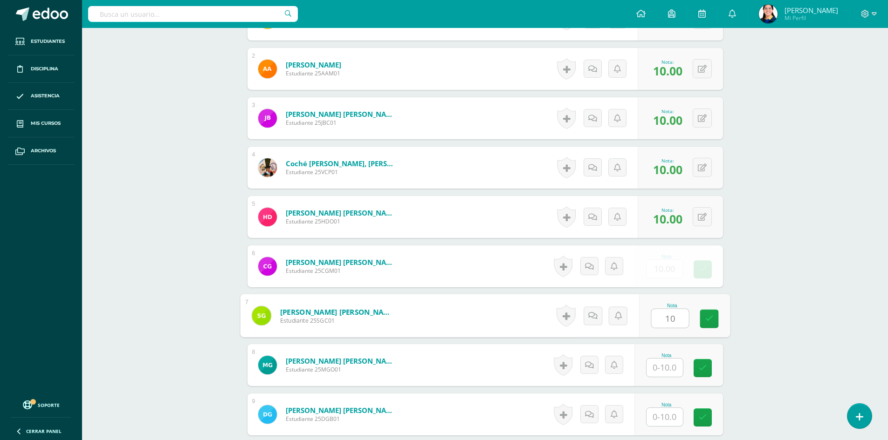
type input "10"
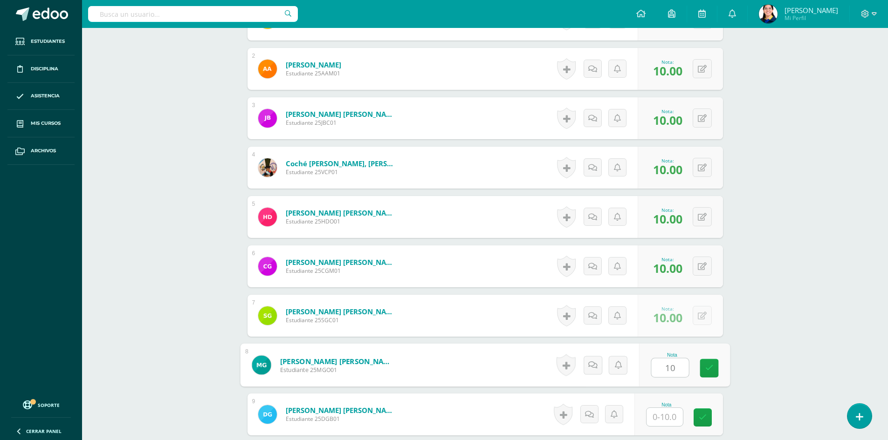
type input "10"
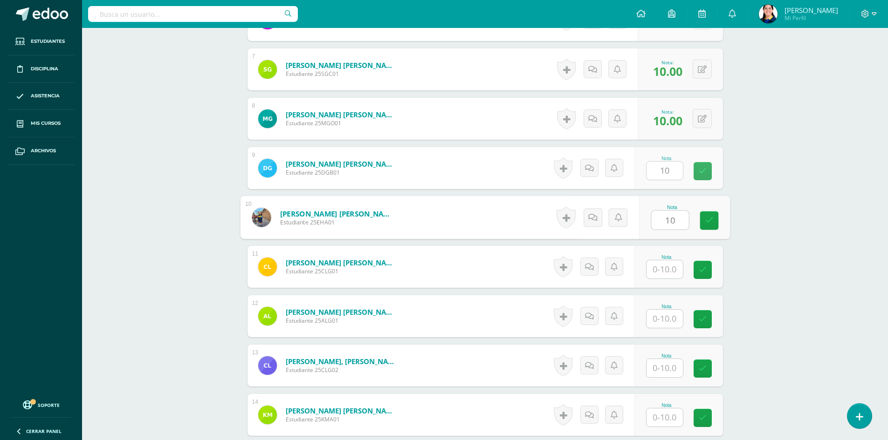
type input "10"
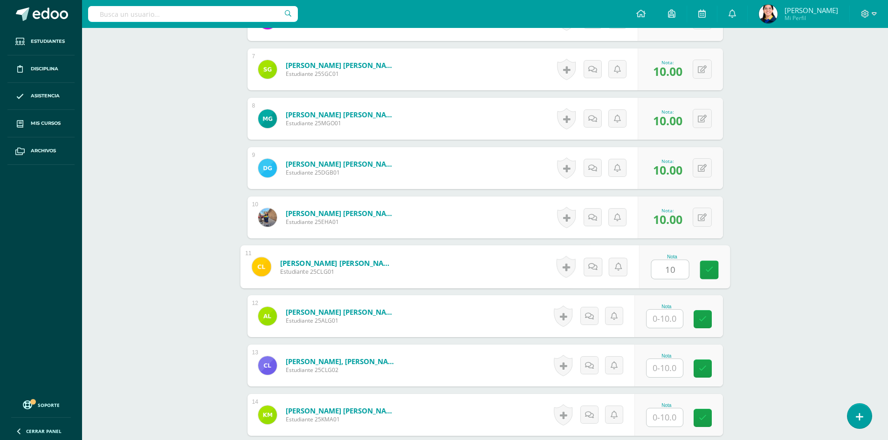
type input "10"
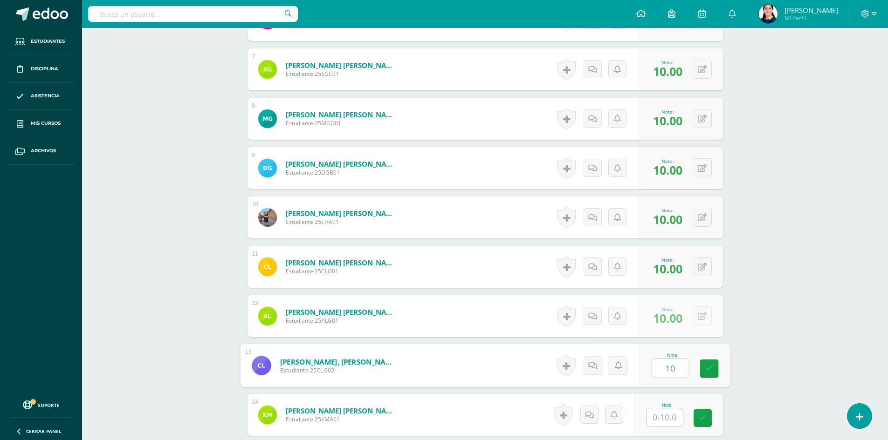
type input "10"
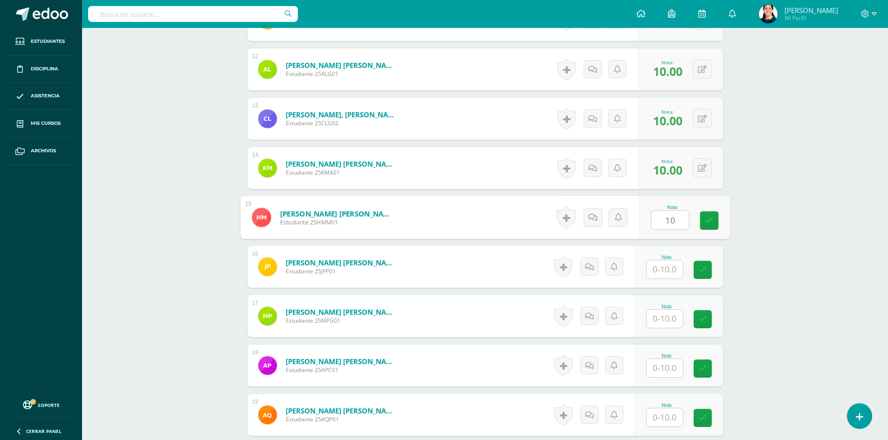
type input "10"
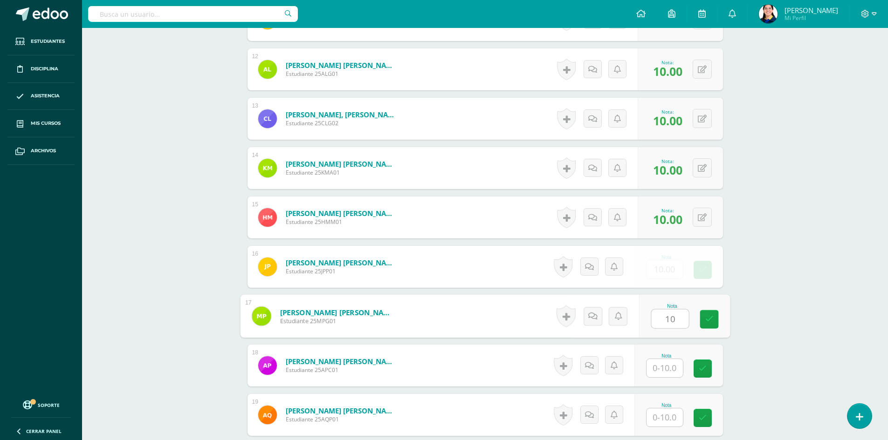
type input "10"
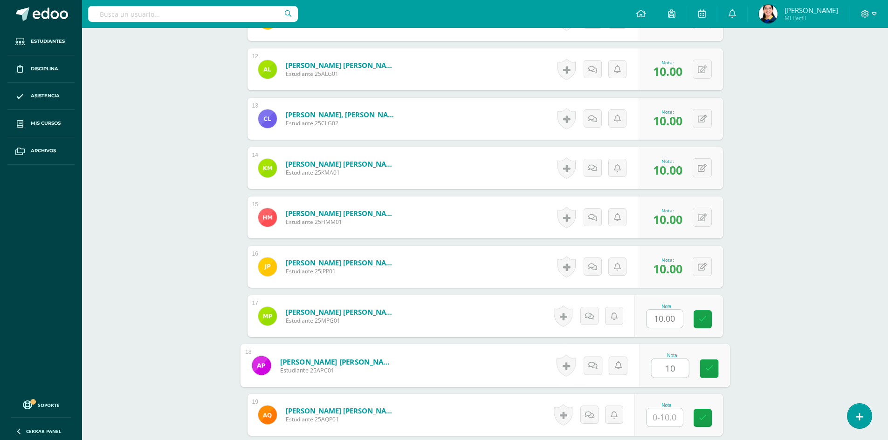
type input "10"
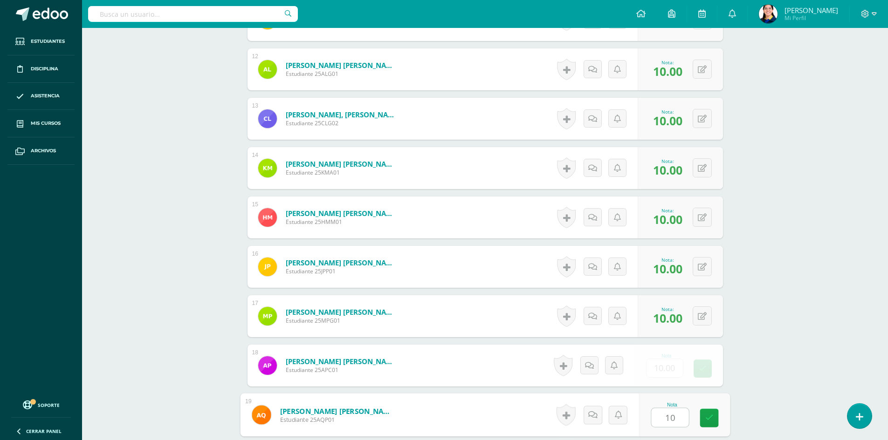
type input "10"
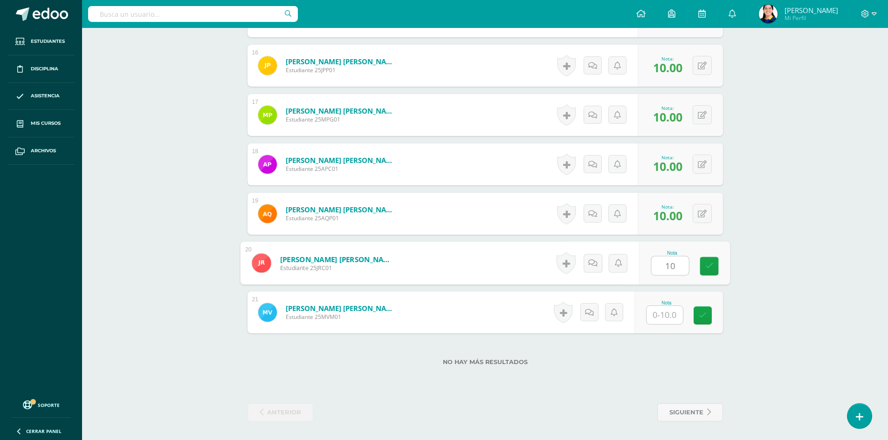
type input "10"
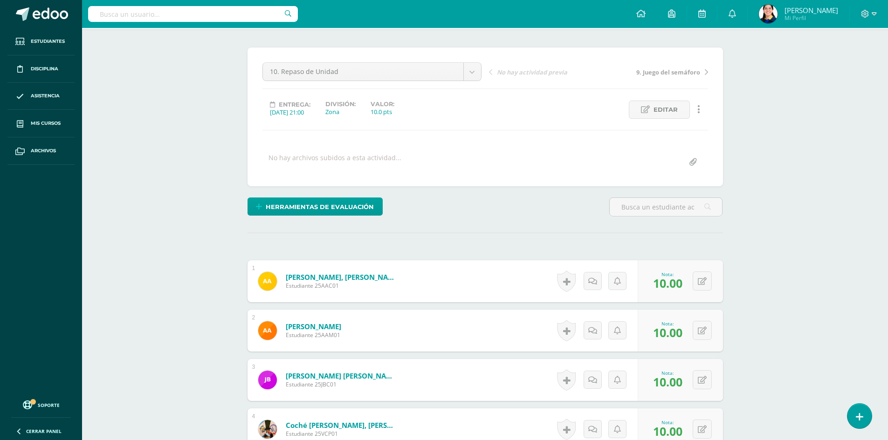
scroll to position [0, 0]
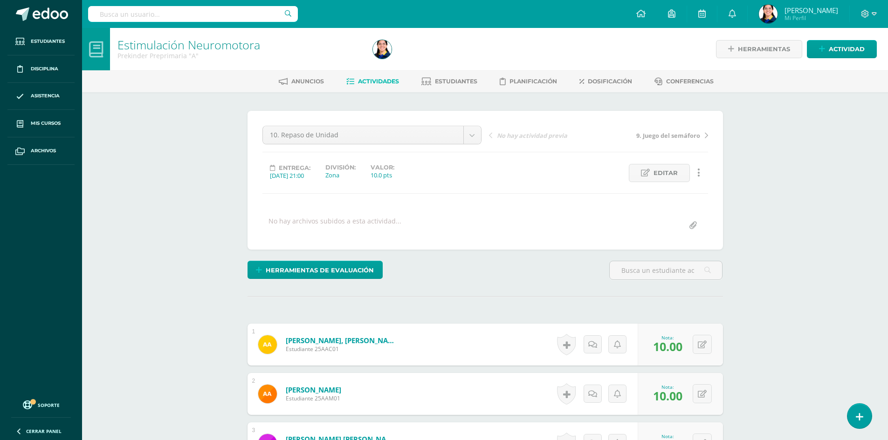
click at [387, 77] on link "Actividades" at bounding box center [372, 81] width 53 height 15
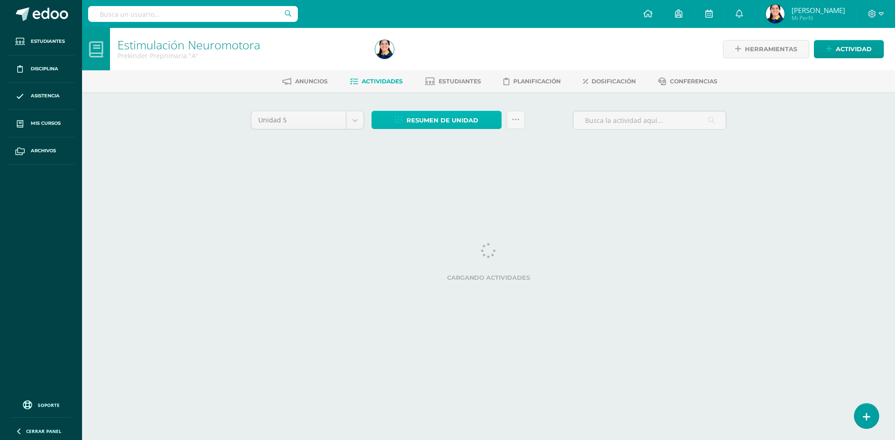
click at [421, 115] on span "Resumen de unidad" at bounding box center [442, 120] width 72 height 17
click at [451, 59] on link "Descargar como HTML" at bounding box center [436, 60] width 99 height 14
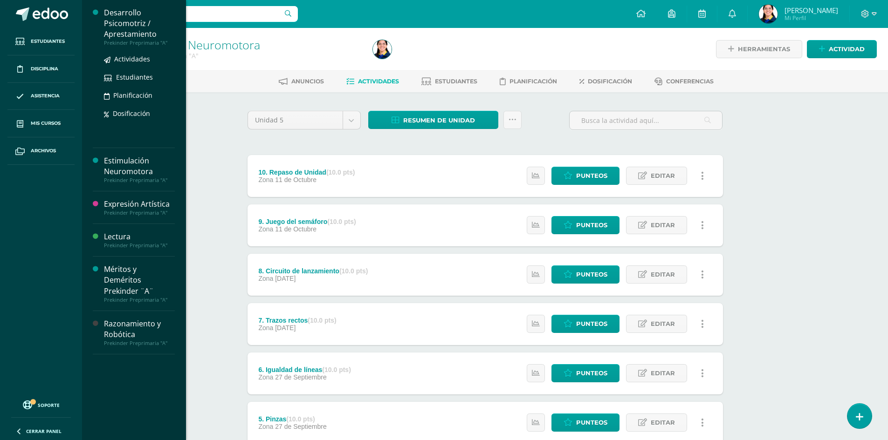
click at [133, 26] on div "Desarrollo Psicomotriz / Aprestamiento" at bounding box center [139, 23] width 71 height 32
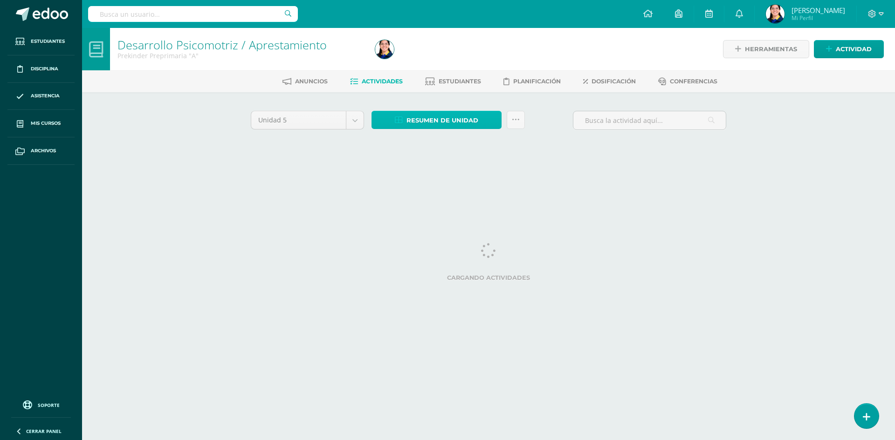
click at [451, 113] on span "Resumen de unidad" at bounding box center [442, 120] width 72 height 17
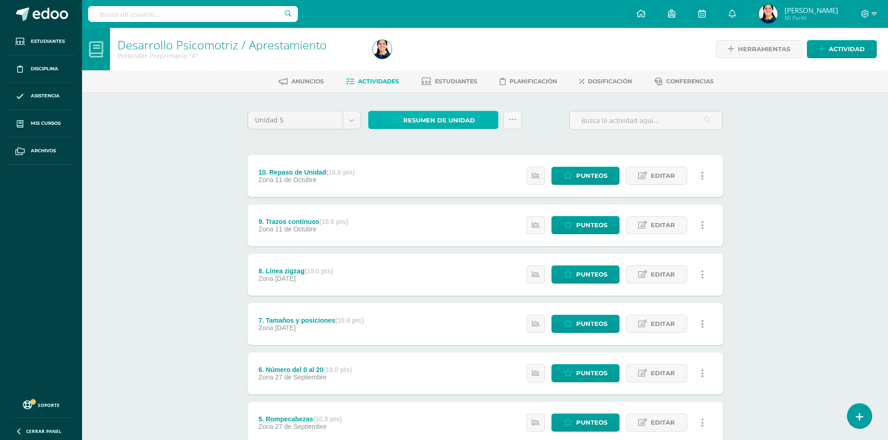
click at [431, 117] on span "Resumen de unidad" at bounding box center [439, 120] width 72 height 17
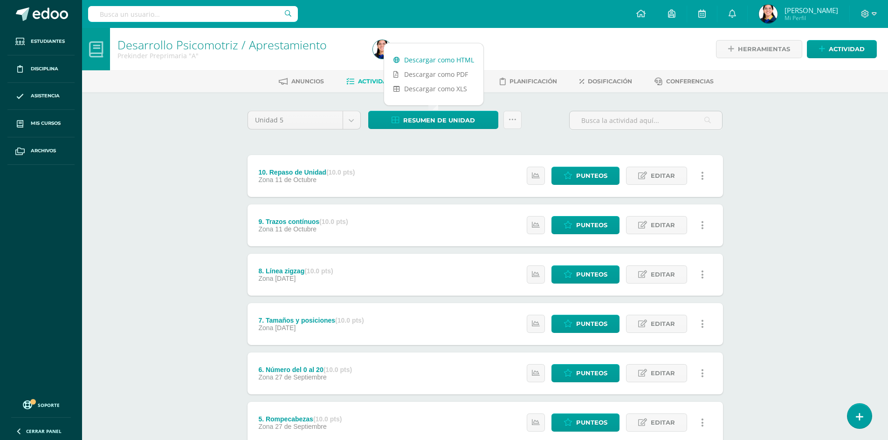
click at [446, 57] on link "Descargar como HTML" at bounding box center [433, 60] width 99 height 14
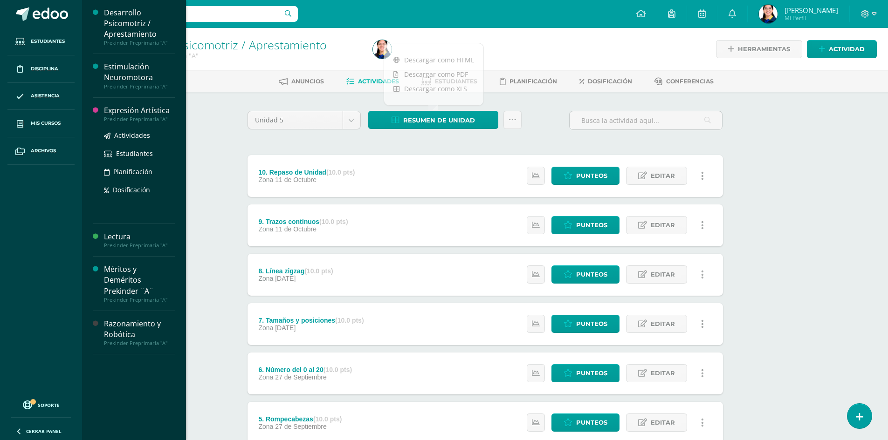
click at [148, 116] on div "Prekinder Preprimaria "A"" at bounding box center [139, 119] width 71 height 7
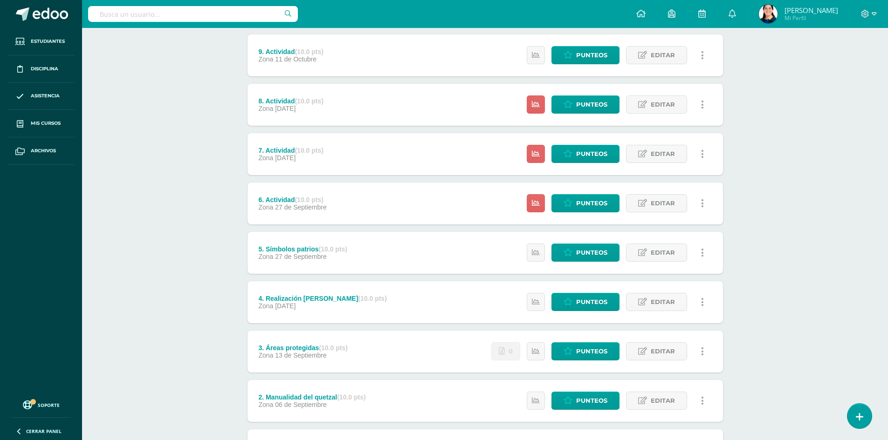
scroll to position [186, 0]
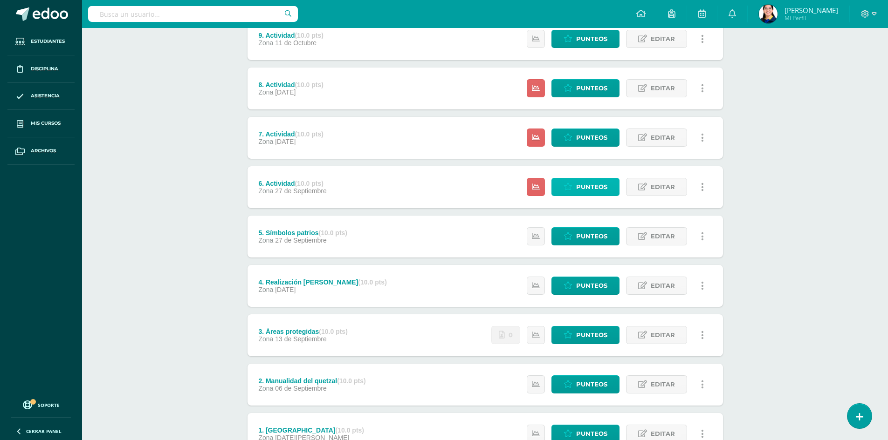
click at [600, 187] on span "Punteos" at bounding box center [591, 186] width 31 height 17
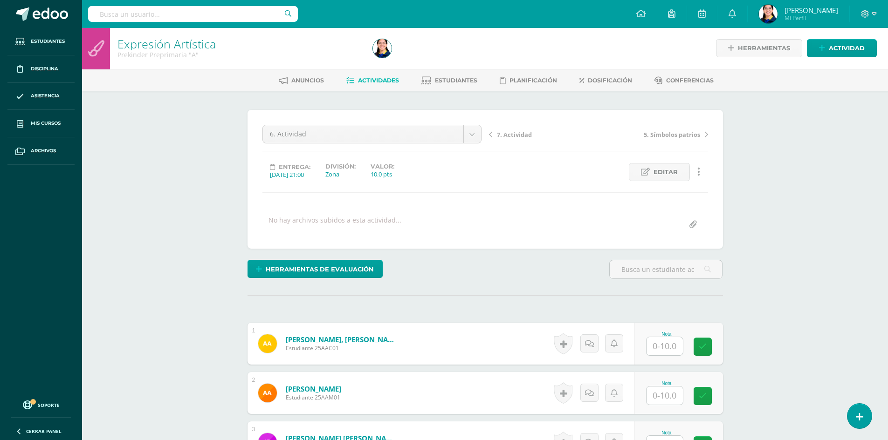
scroll to position [1, 0]
click at [650, 171] on link "Editar" at bounding box center [659, 172] width 61 height 18
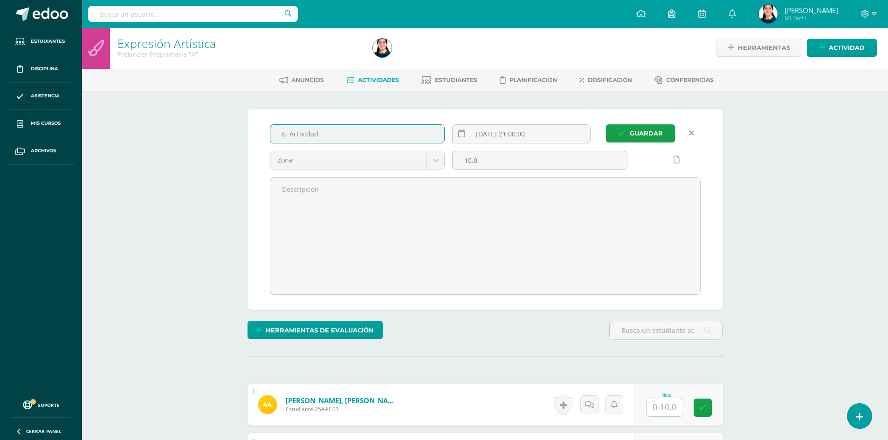
click at [321, 130] on input "6. Actividad" at bounding box center [357, 134] width 174 height 18
type input "6. Límpiapipas inclinadas"
click at [654, 132] on span "Guardar" at bounding box center [645, 133] width 33 height 17
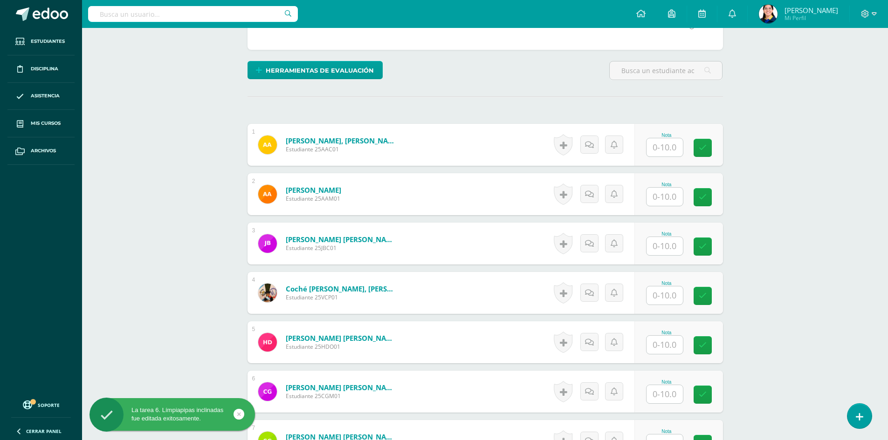
scroll to position [200, 0]
click at [665, 149] on input "text" at bounding box center [664, 147] width 36 height 18
type input "10"
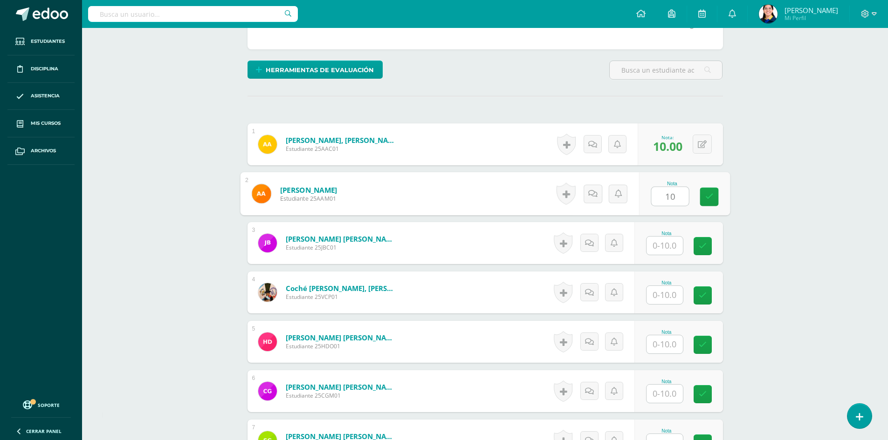
type input "10"
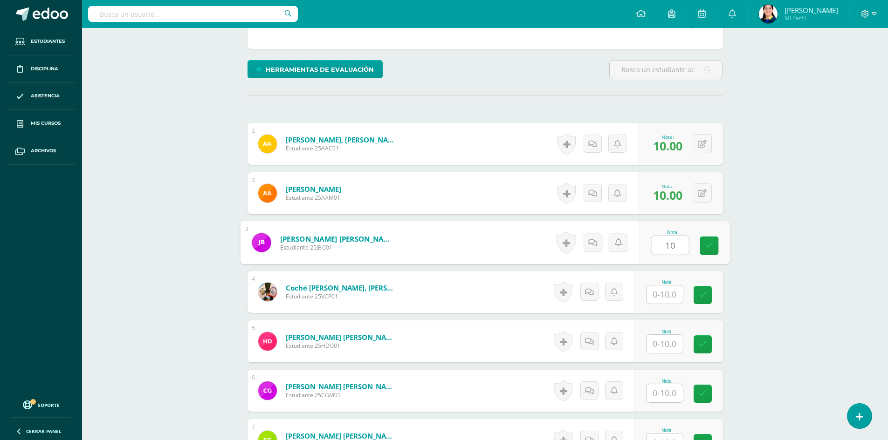
type input "10"
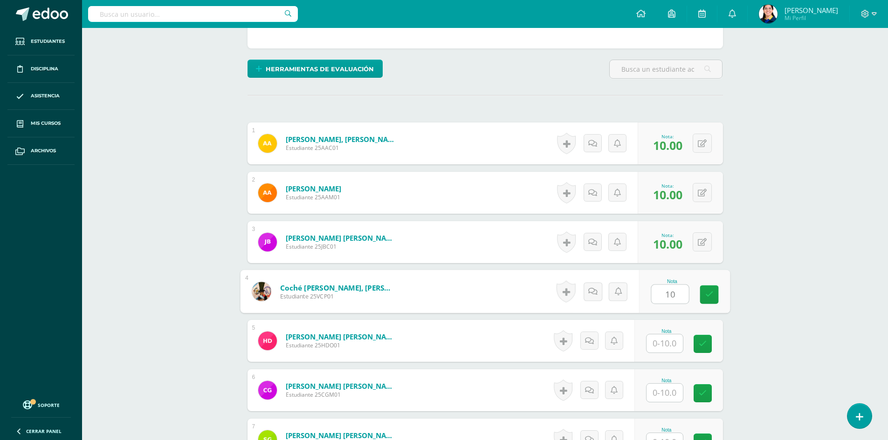
type input "10"
type input "7"
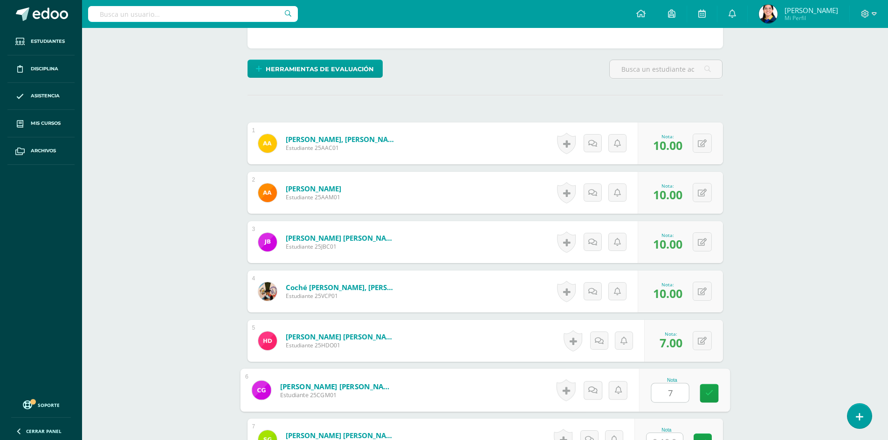
type input "7"
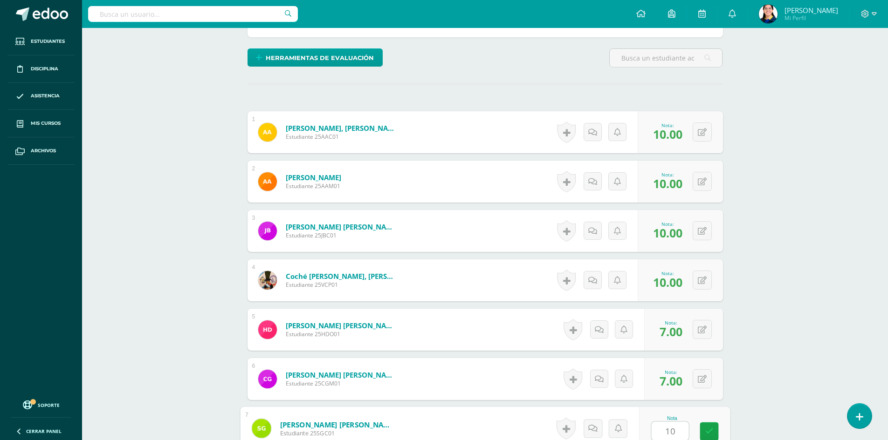
type input "10"
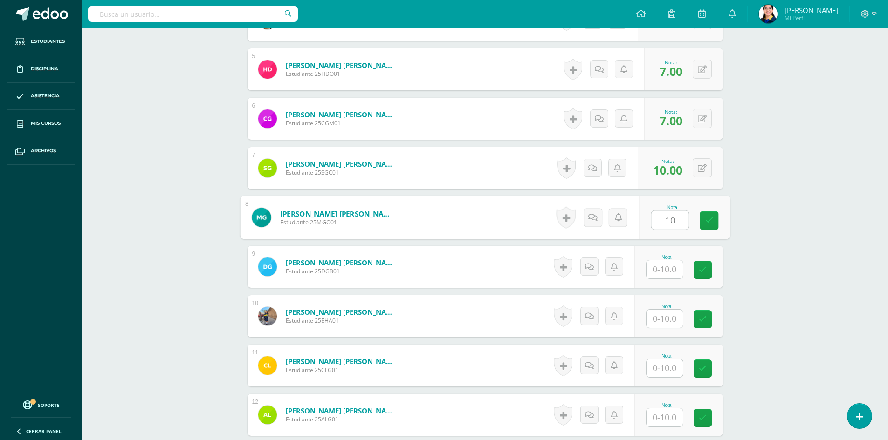
type input "10"
type input "7"
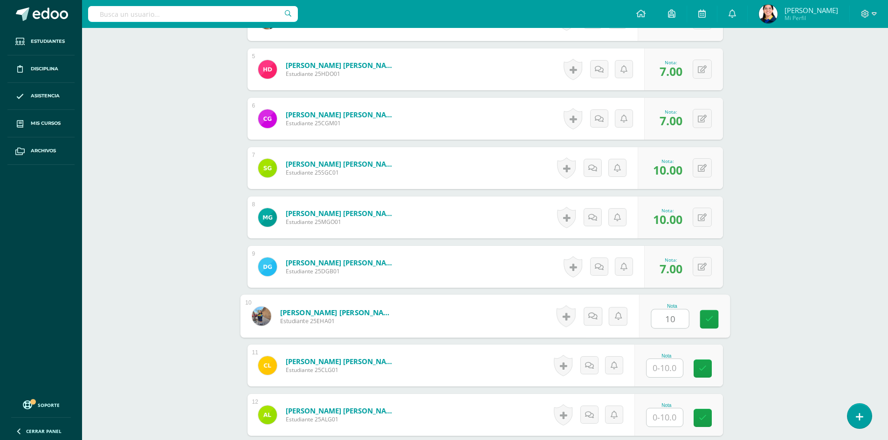
type input "10"
type input "7"
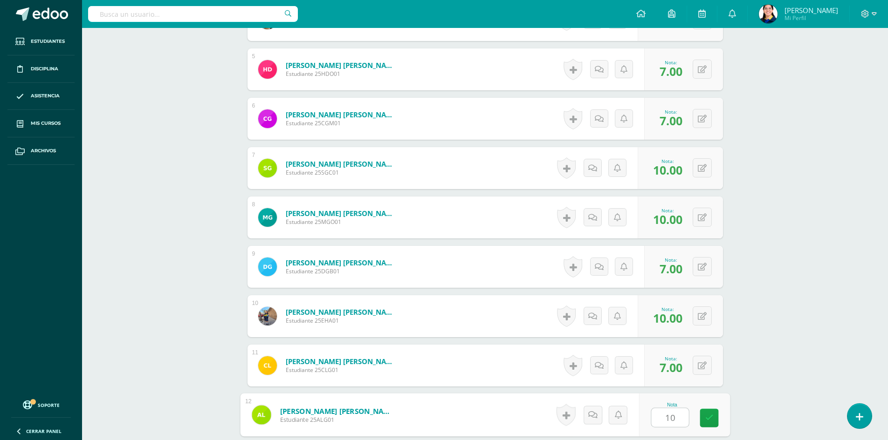
type input "10"
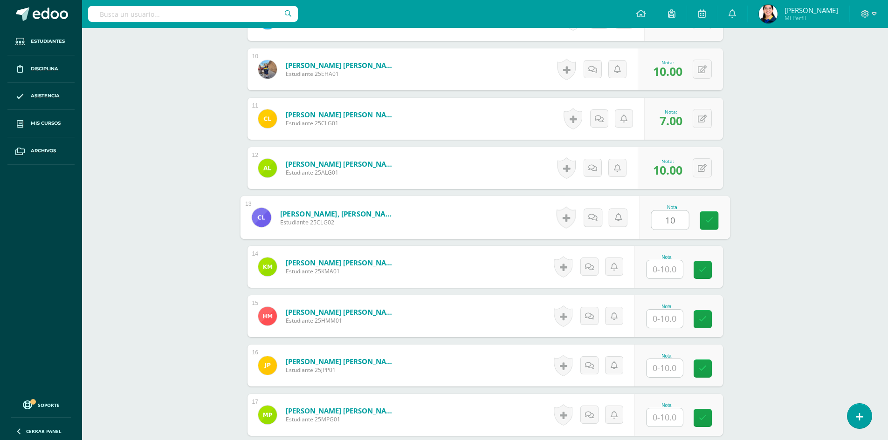
type input "10"
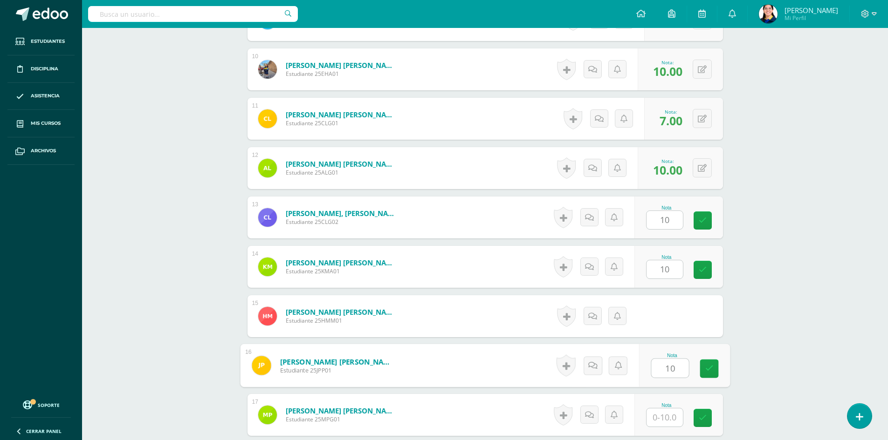
type input "10"
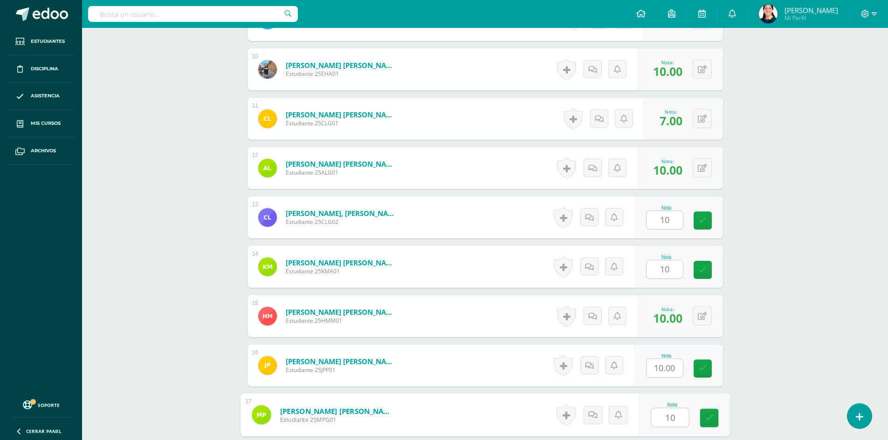
type input "10"
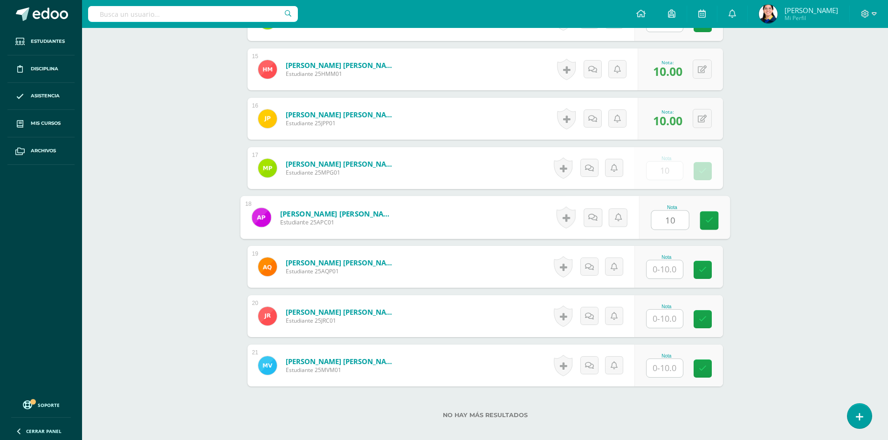
type input "10"
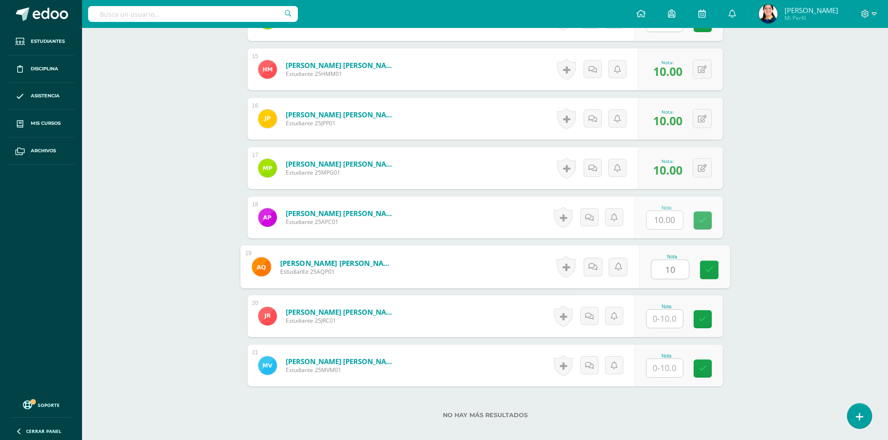
type input "10"
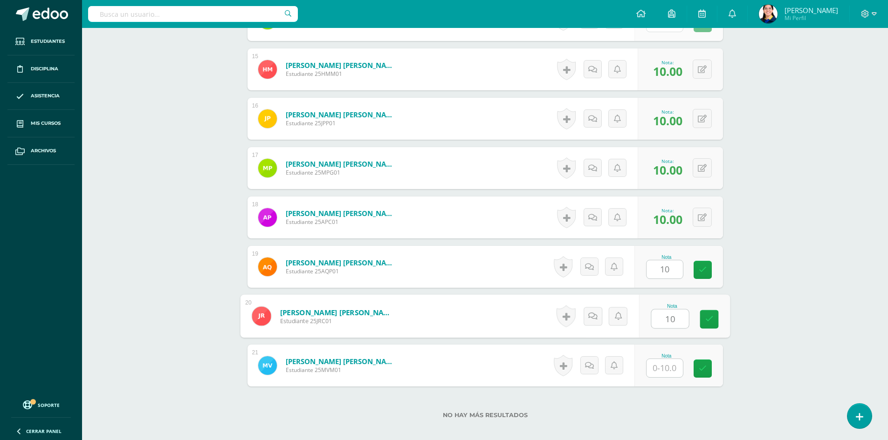
type input "10"
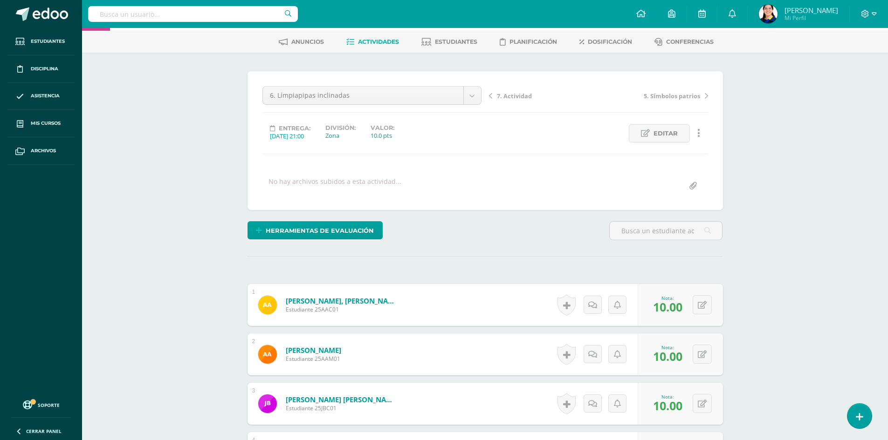
scroll to position [0, 0]
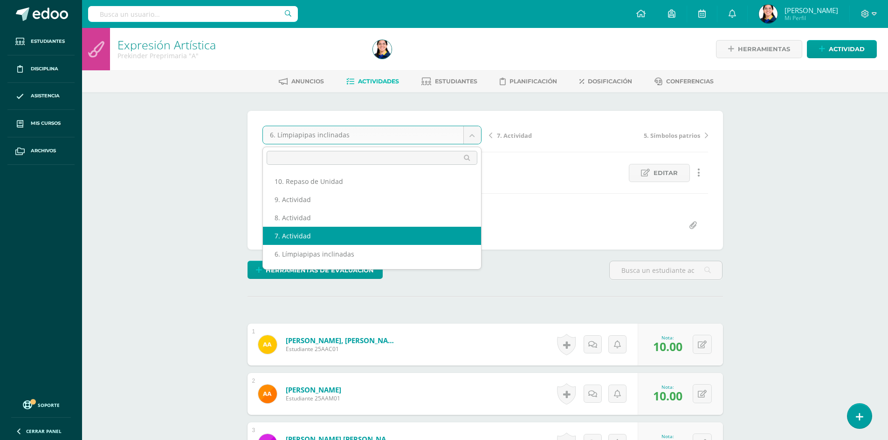
select select "/dashboard/teacher/grade-activity/181147/"
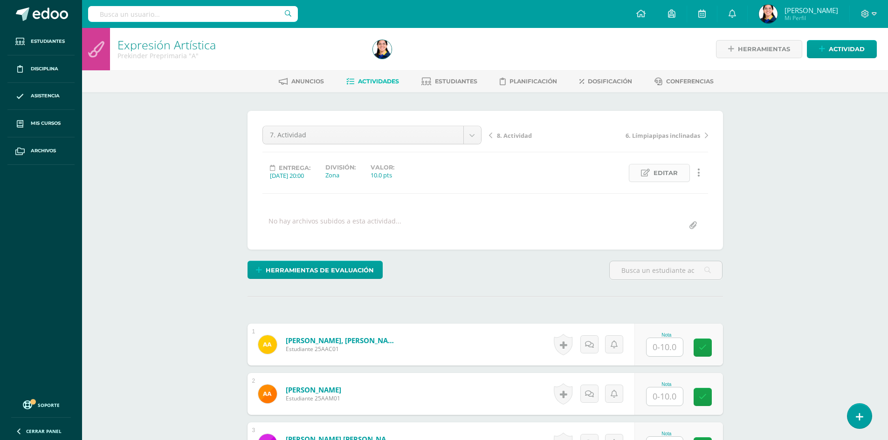
click at [658, 170] on span "Editar" at bounding box center [665, 172] width 24 height 17
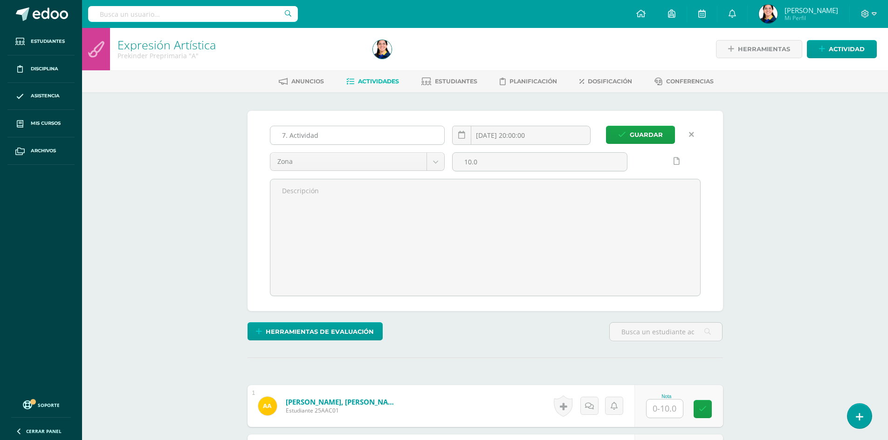
scroll to position [0, 0]
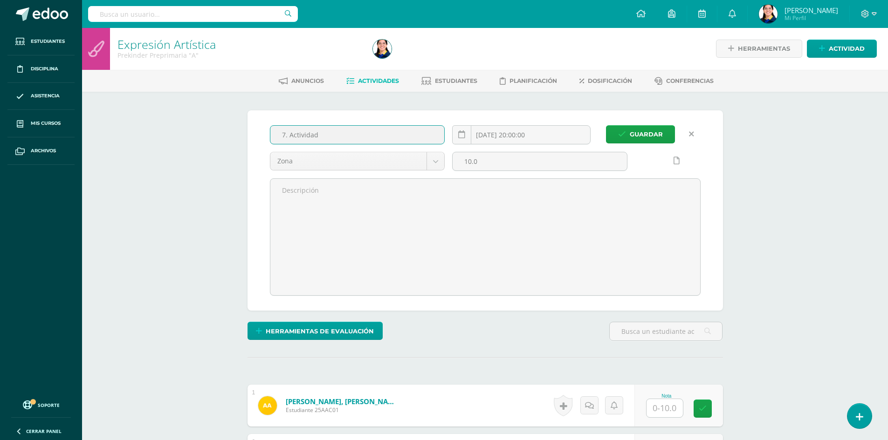
click at [328, 134] on input "7. Actividad" at bounding box center [357, 135] width 174 height 18
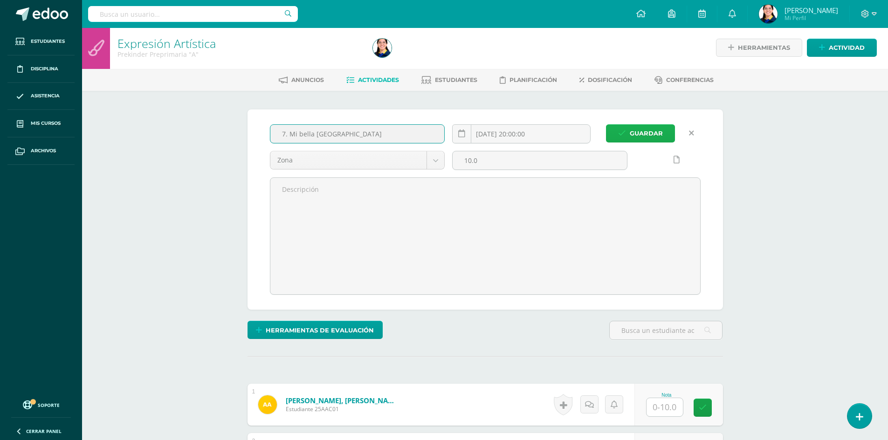
type input "7. Mi bella [GEOGRAPHIC_DATA]"
click at [656, 127] on span "Guardar" at bounding box center [645, 133] width 33 height 17
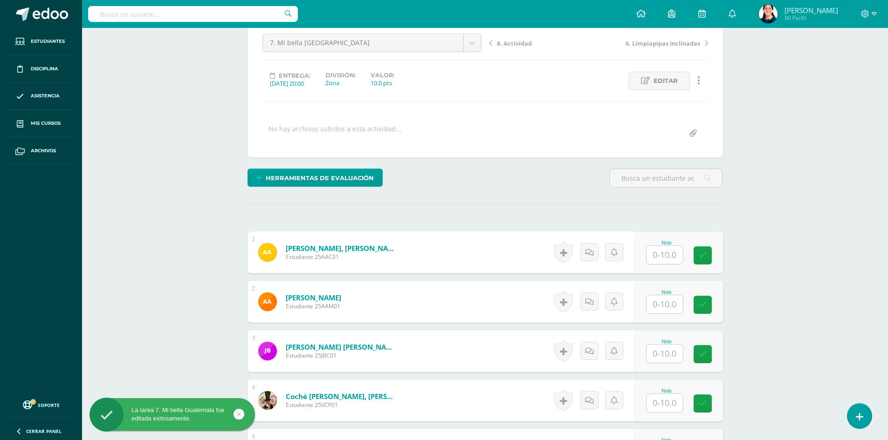
scroll to position [94, 0]
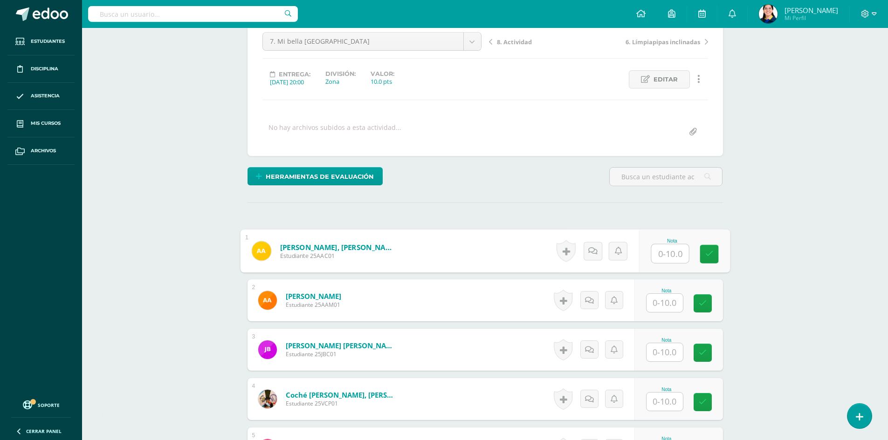
click at [673, 250] on input "text" at bounding box center [669, 254] width 37 height 19
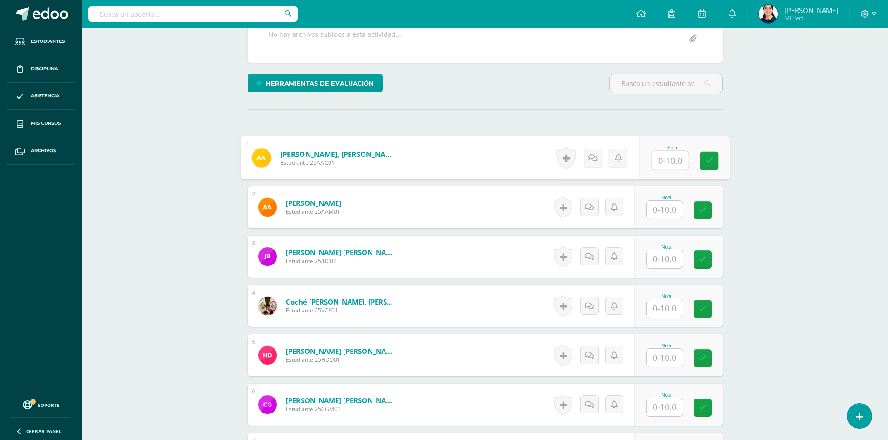
scroll to position [187, 0]
type input "10"
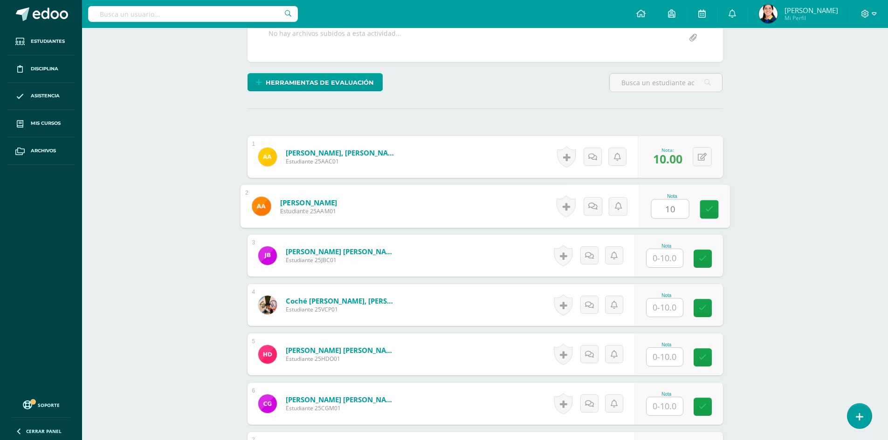
type input "10"
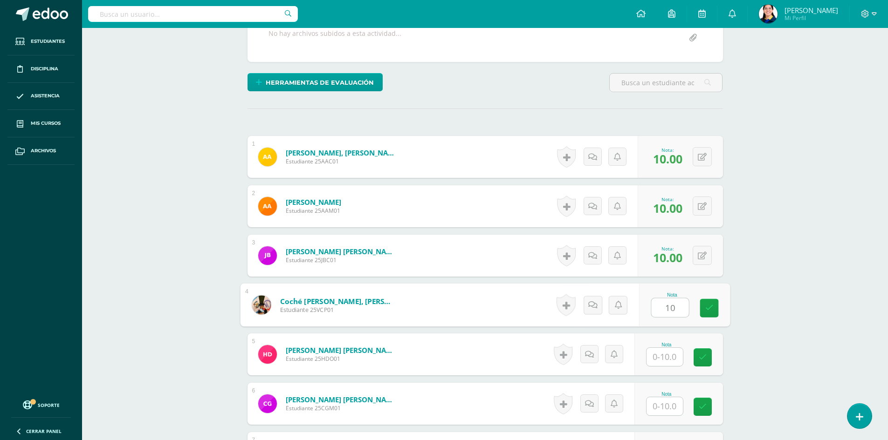
type input "10"
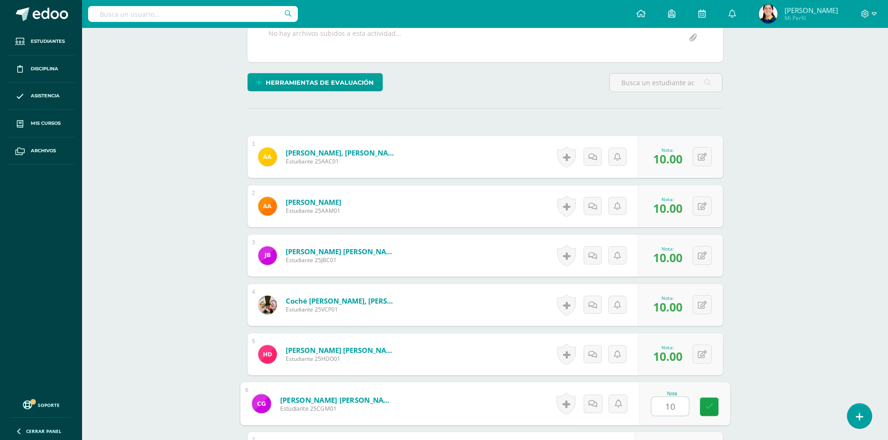
type input "10"
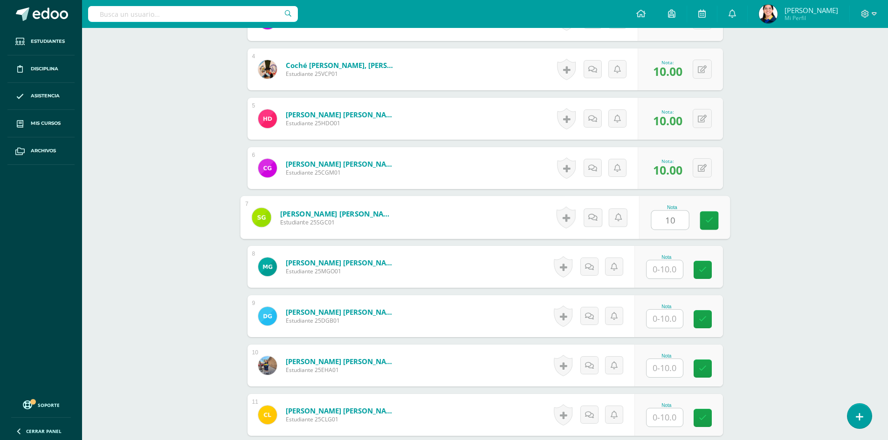
type input "10"
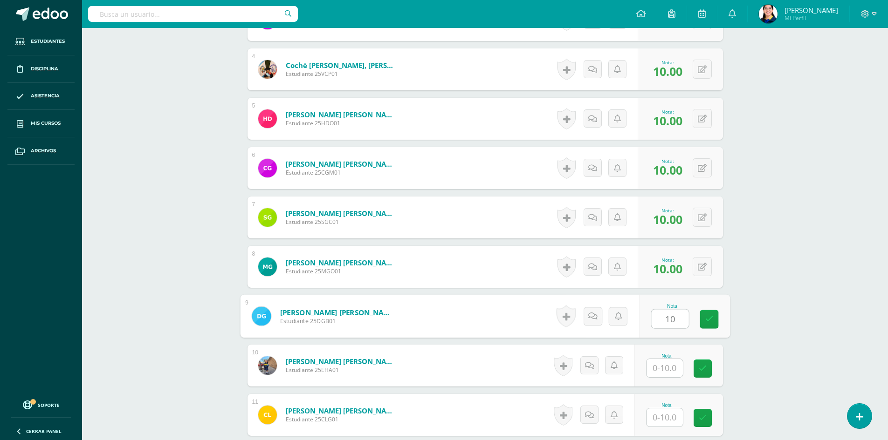
type input "10"
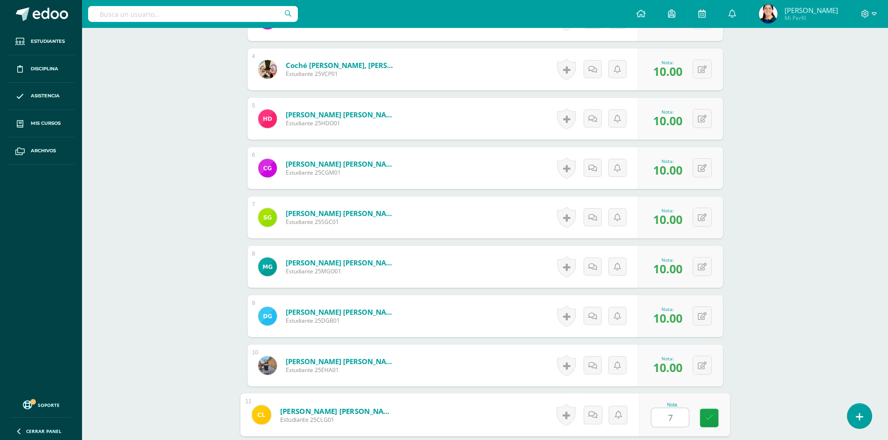
type input "7"
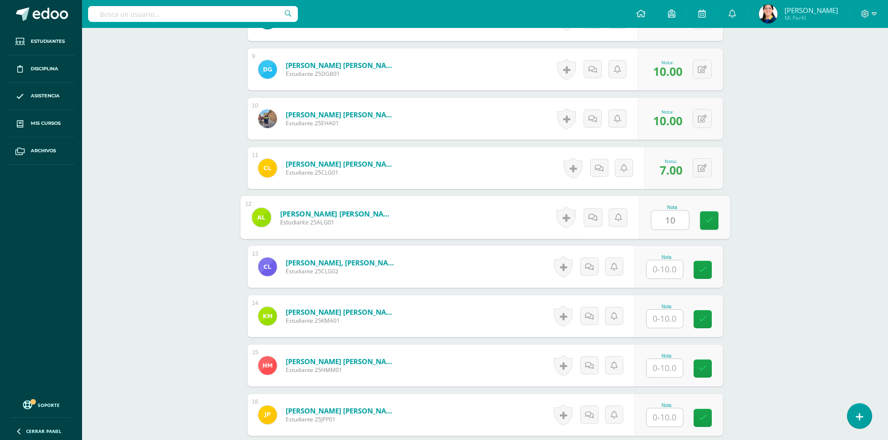
type input "10"
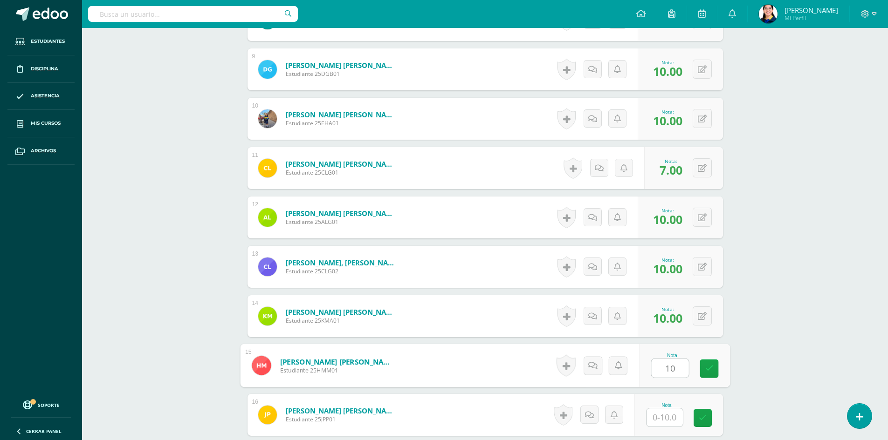
type input "10"
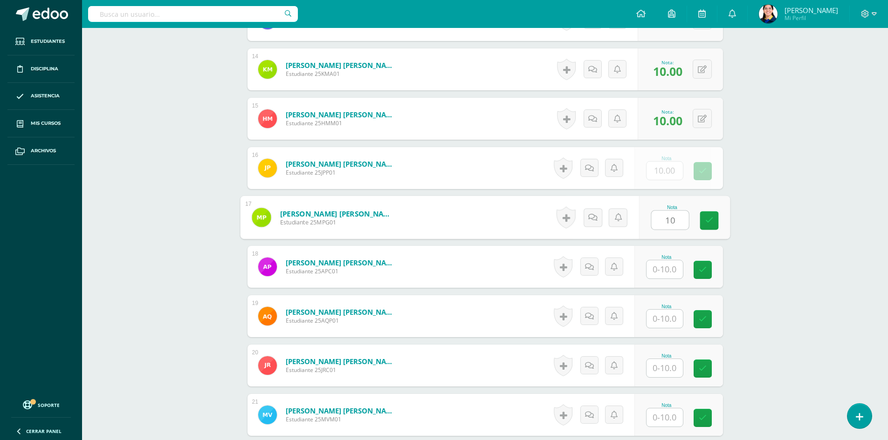
type input "10"
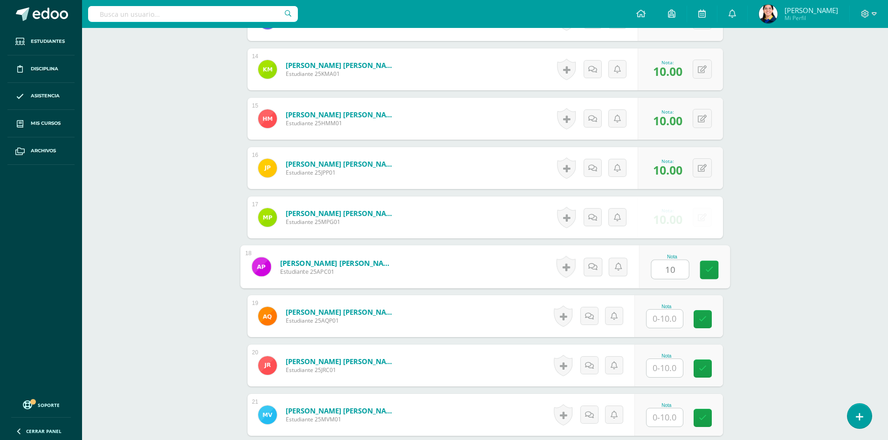
type input "10"
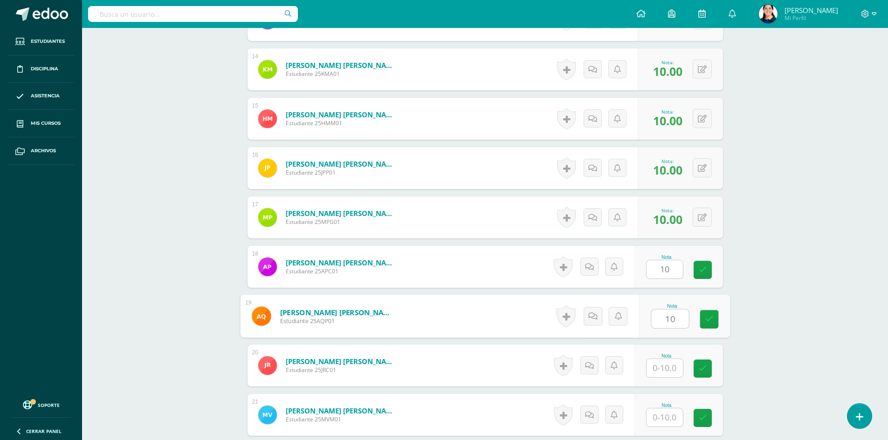
type input "10"
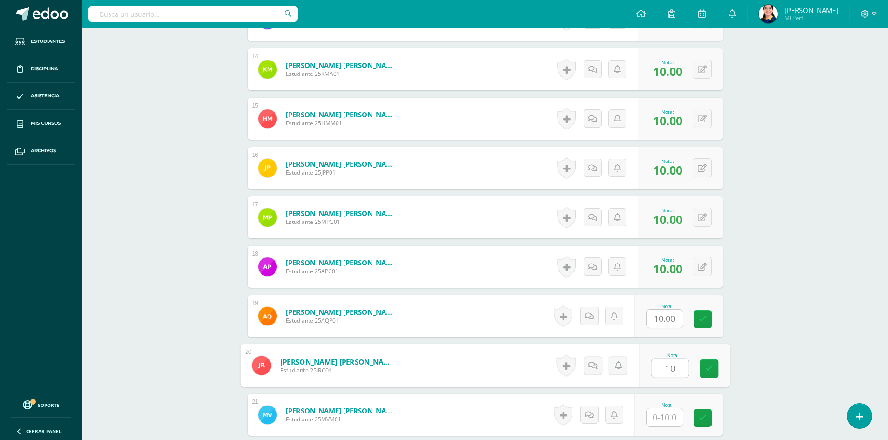
type input "10"
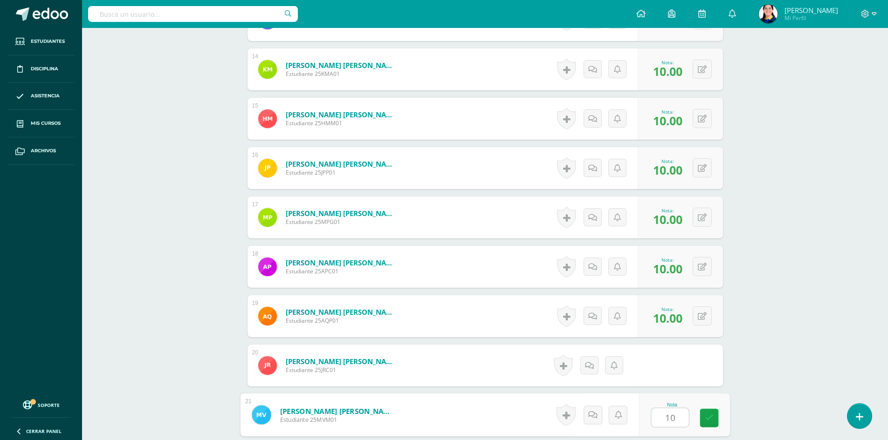
type input "101"
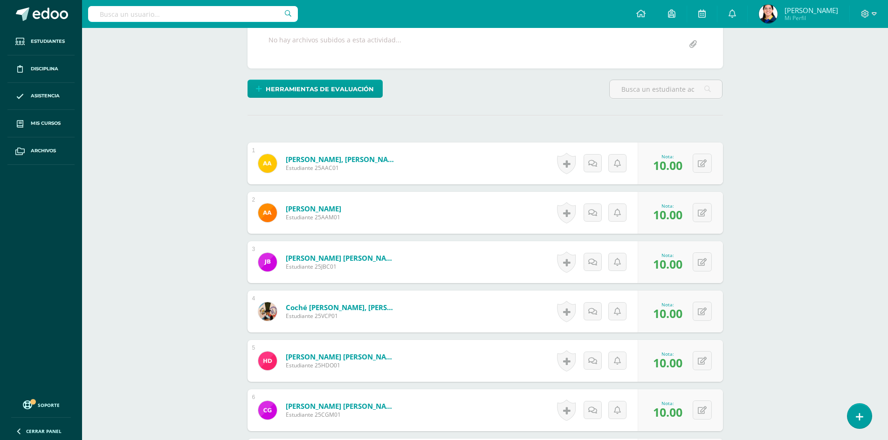
scroll to position [0, 0]
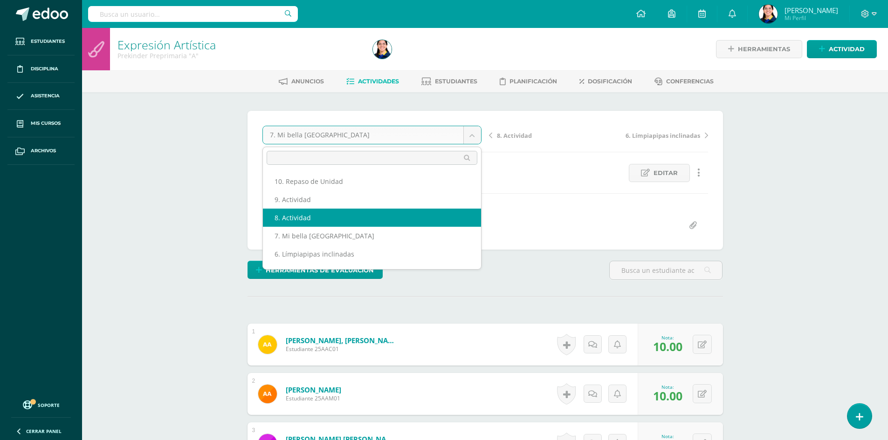
select select "/dashboard/teacher/grade-activity/181149/"
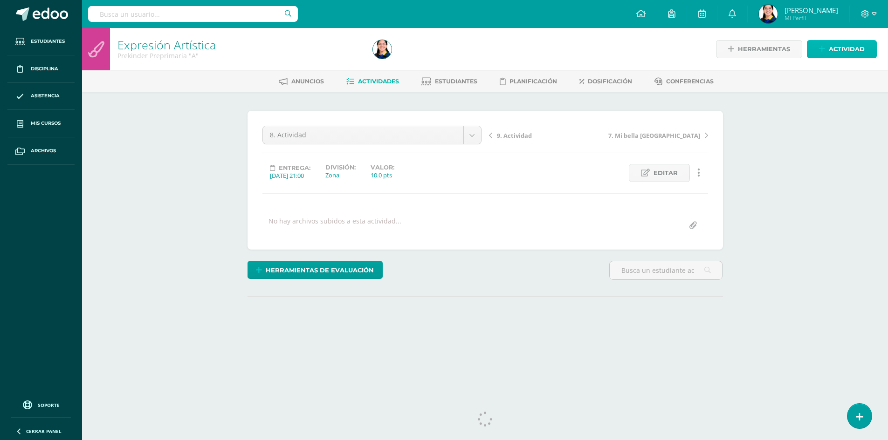
click at [832, 54] on span "Actividad" at bounding box center [846, 49] width 36 height 17
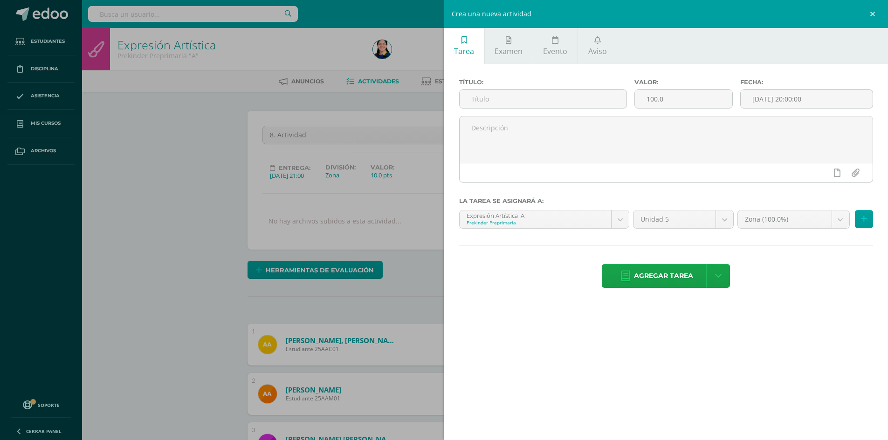
click at [202, 214] on div "Crea una nueva actividad Tarea Examen Evento Aviso Título: Valor: 100.0 Fecha: …" at bounding box center [444, 220] width 888 height 440
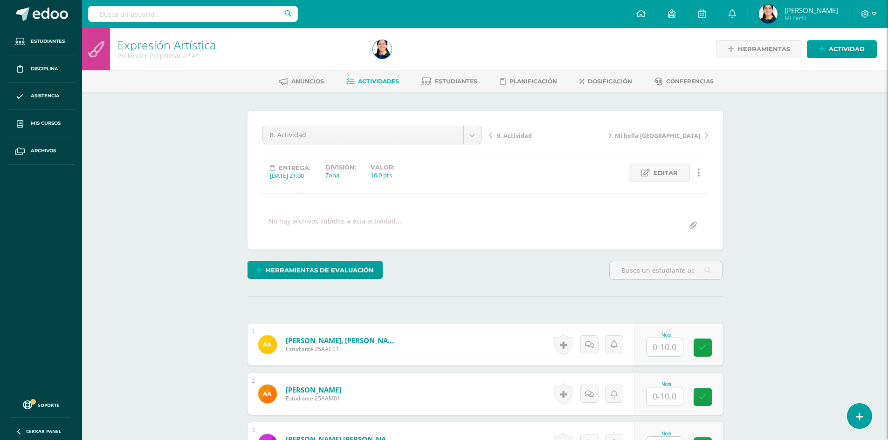
scroll to position [0, 0]
click at [654, 173] on span "Editar" at bounding box center [665, 172] width 24 height 17
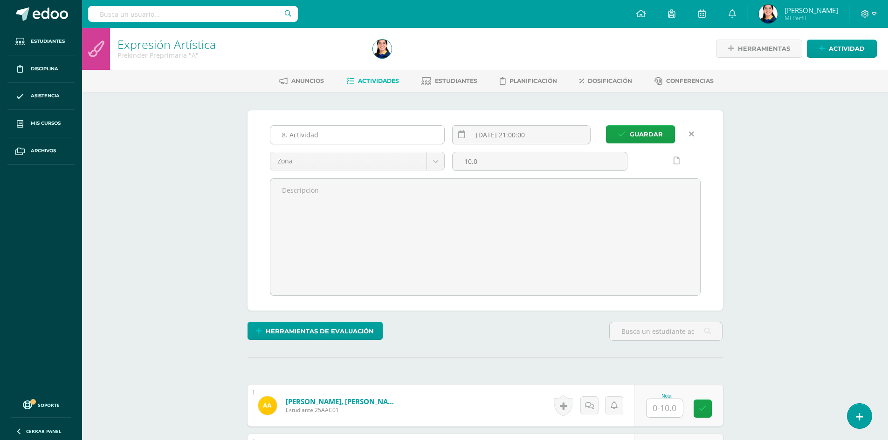
click at [321, 133] on input "8. Actividad" at bounding box center [357, 135] width 174 height 18
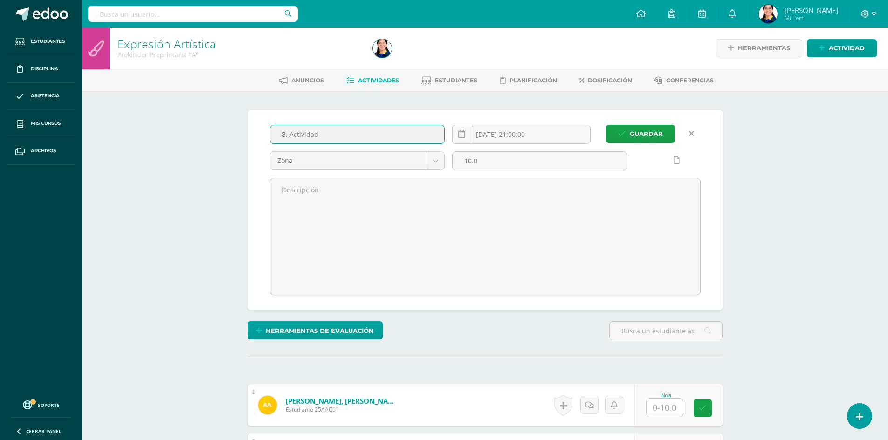
scroll to position [1, 0]
type input "8. Estarcido"
click at [643, 127] on span "Guardar" at bounding box center [645, 133] width 33 height 17
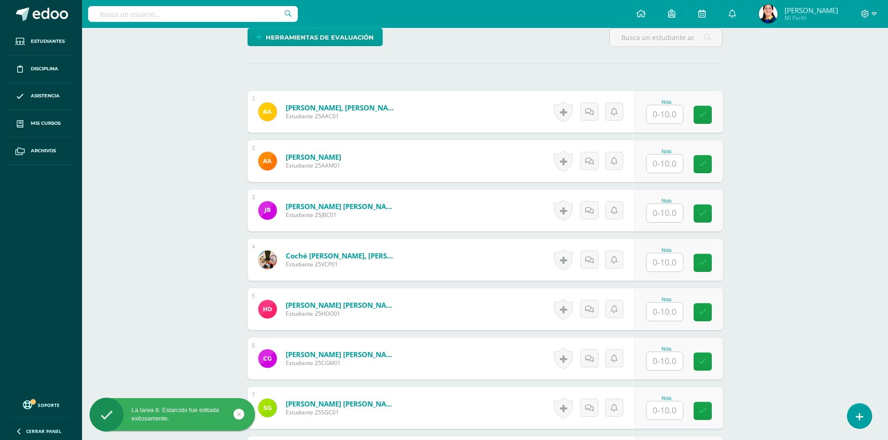
scroll to position [233, 0]
click at [671, 114] on input "text" at bounding box center [669, 114] width 37 height 19
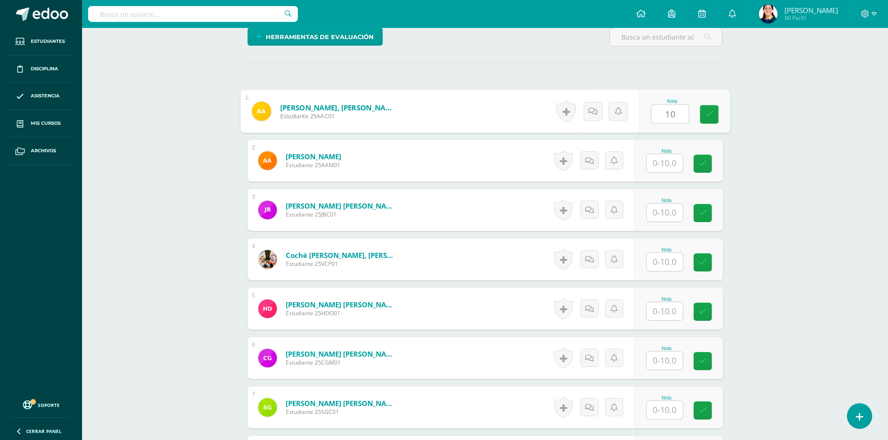
type input "10"
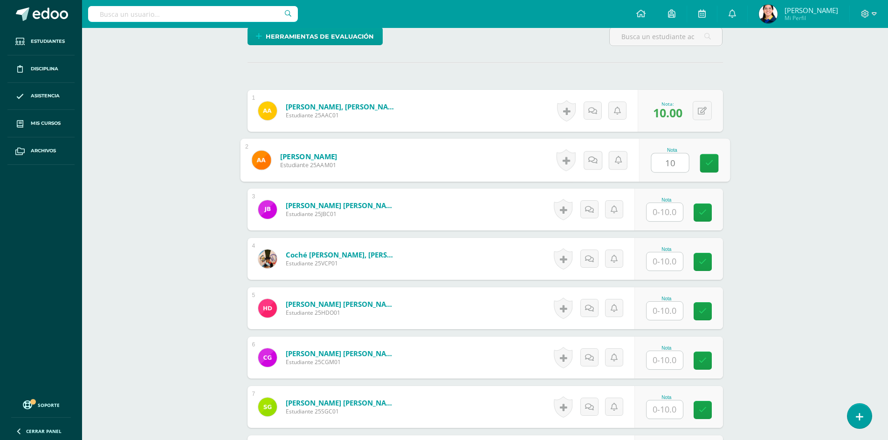
type input "10"
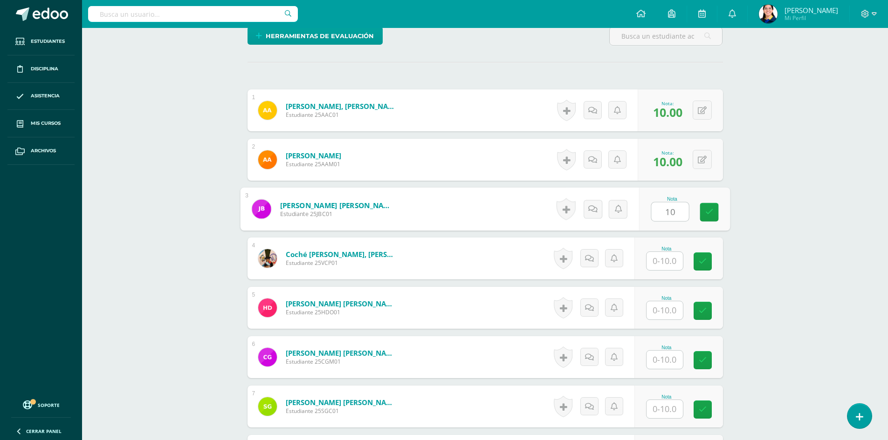
type input "10"
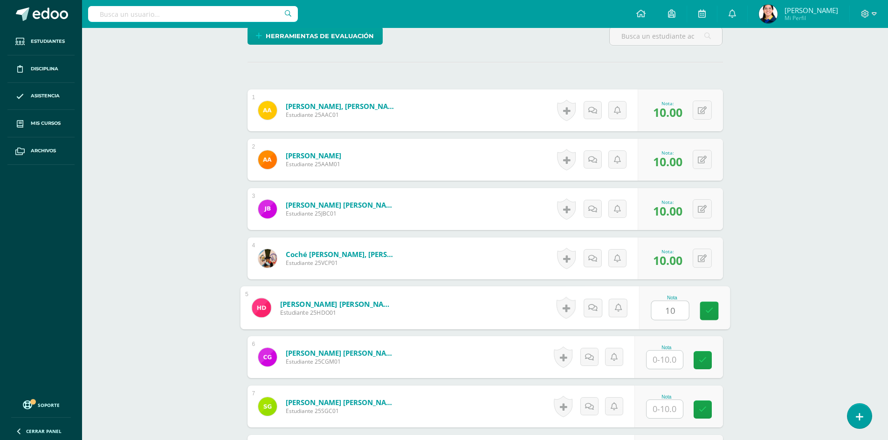
type input "10"
type input "7"
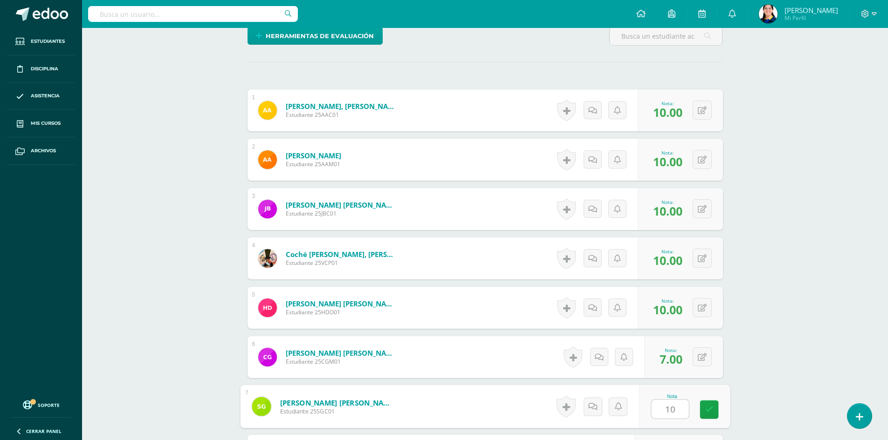
type input "10"
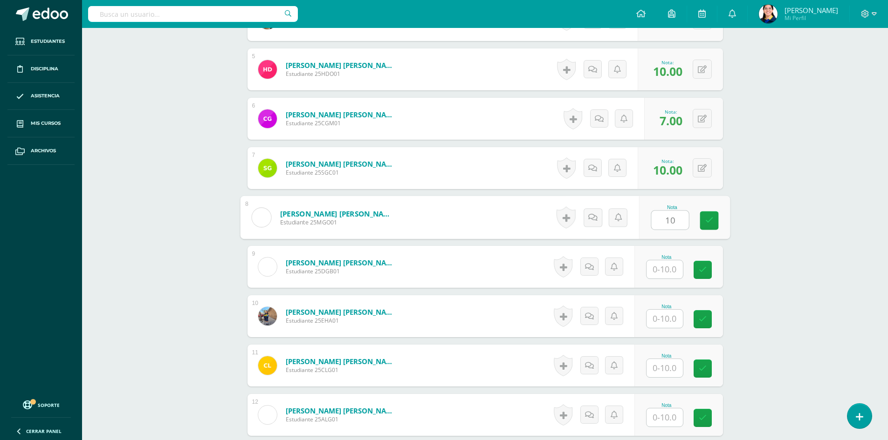
type input "10"
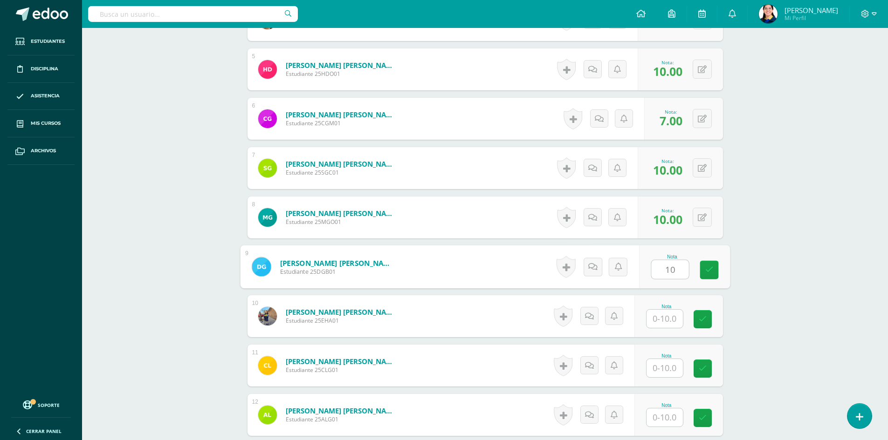
type input "1"
type input "10"
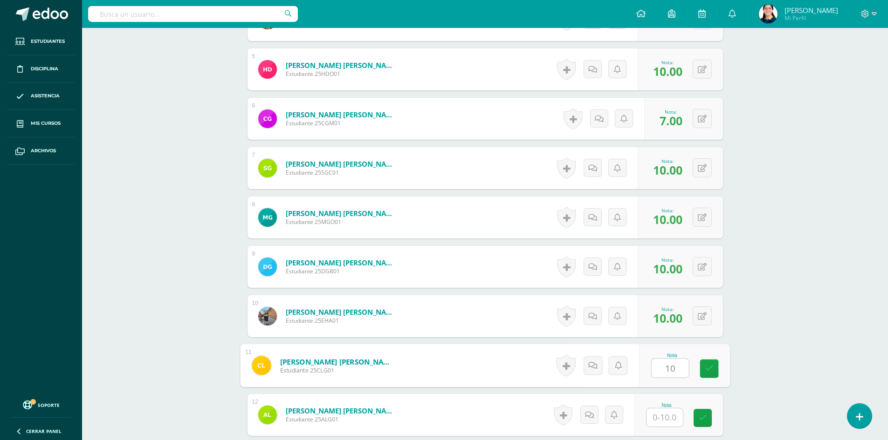
type input "10"
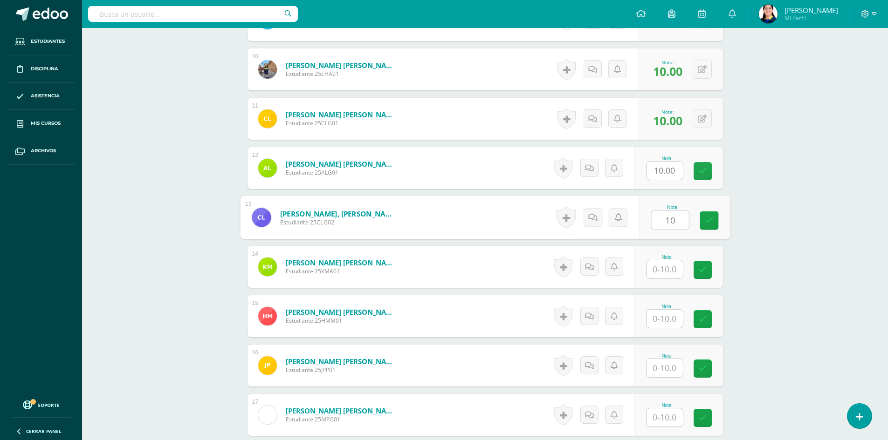
type input "10"
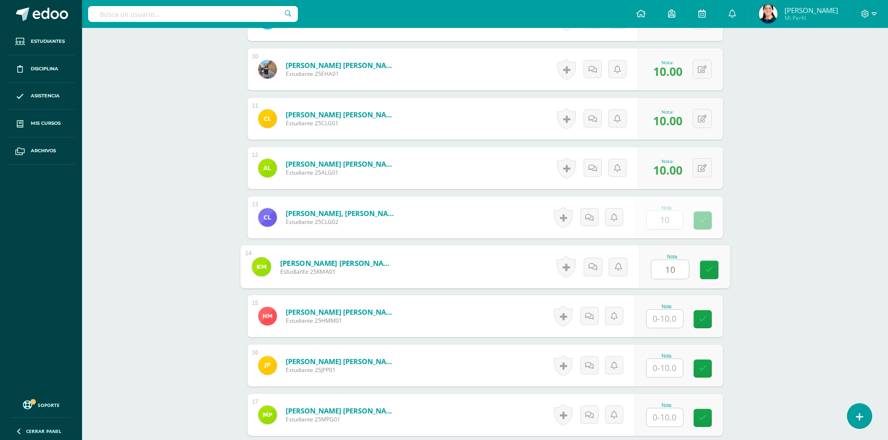
type input "10"
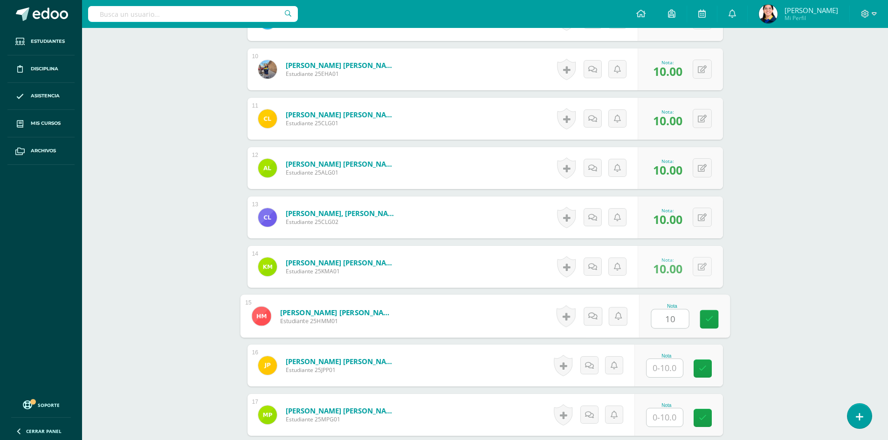
type input "10"
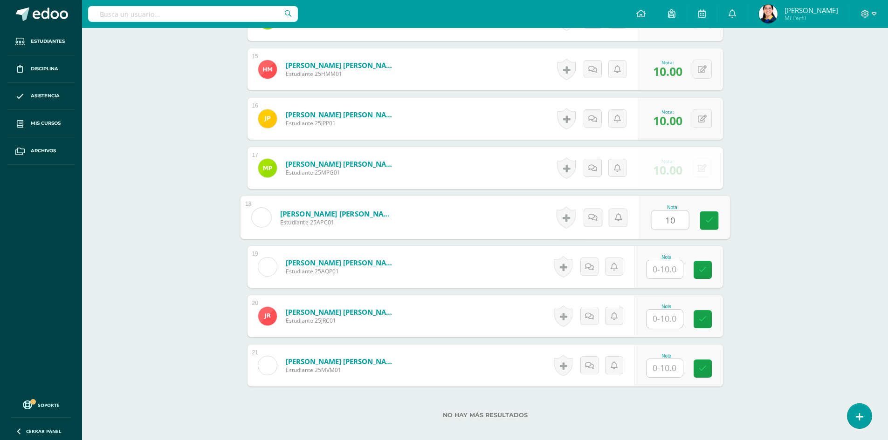
type input "10"
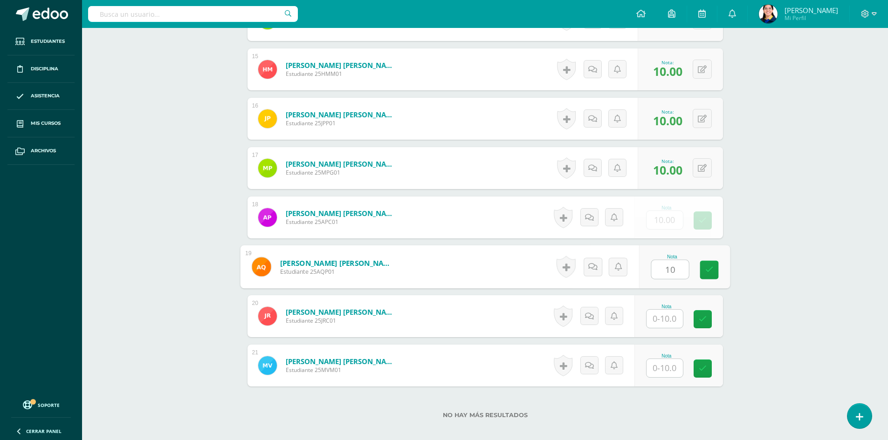
type input "10"
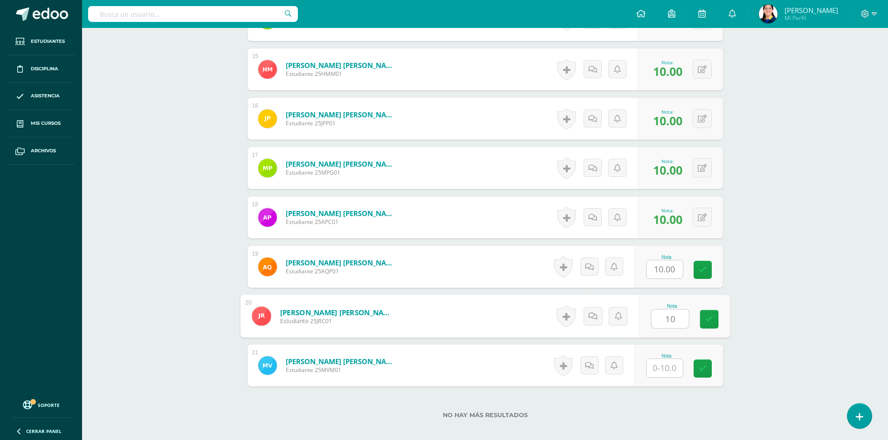
type input "10"
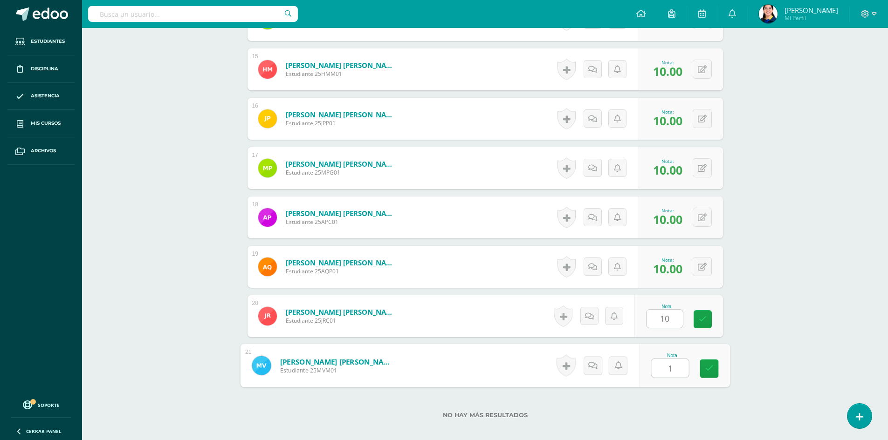
type input "10"
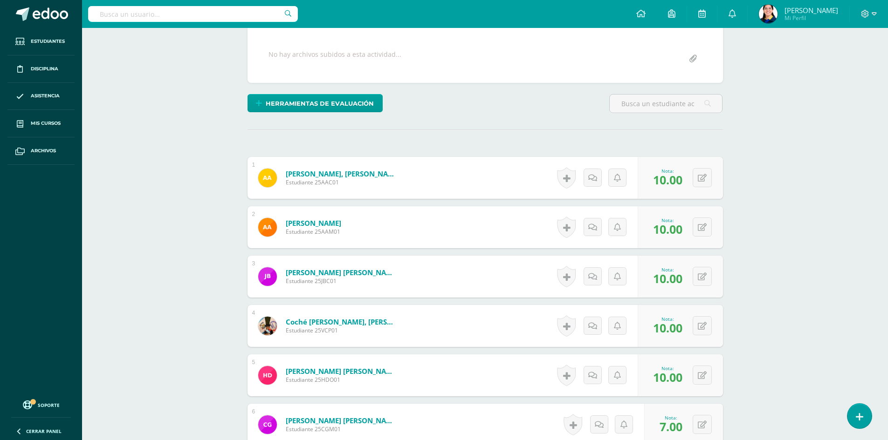
scroll to position [0, 0]
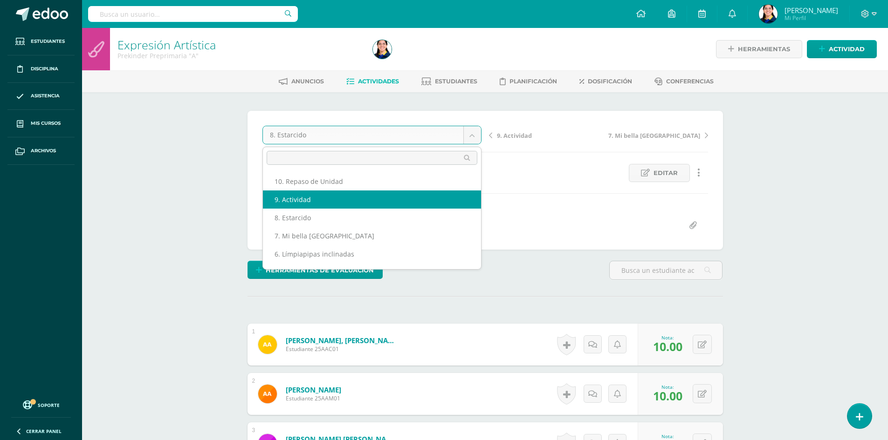
select select "/dashboard/teacher/grade-activity/181151/"
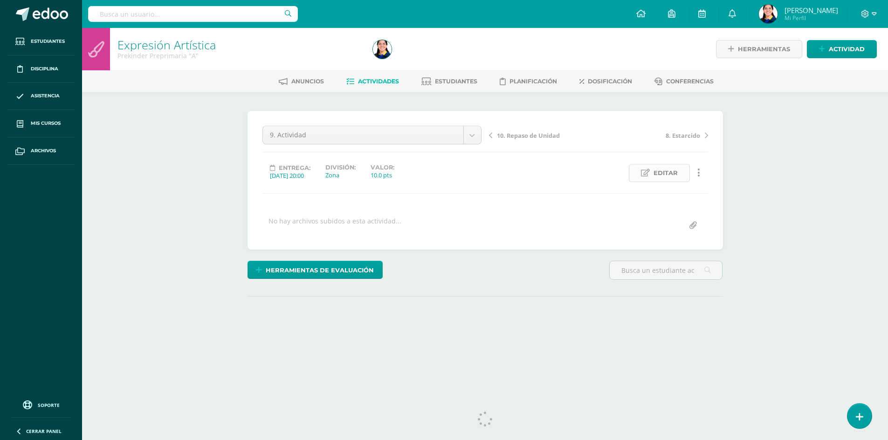
click at [651, 174] on link "Editar" at bounding box center [659, 173] width 61 height 18
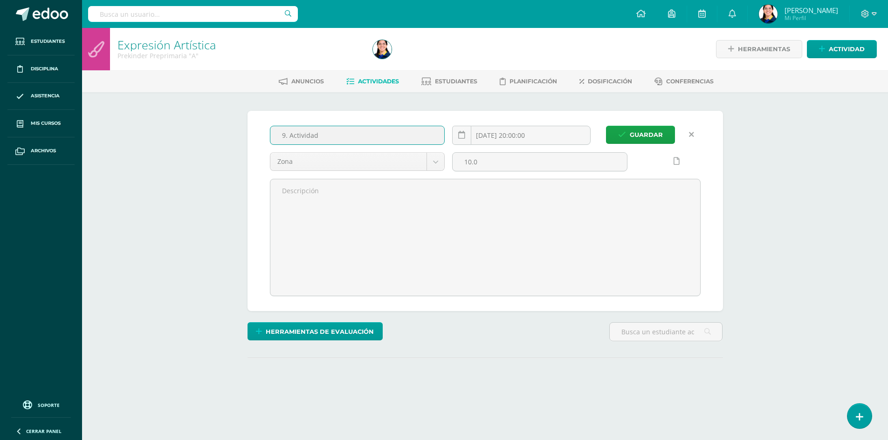
click at [325, 136] on input "9. Actividad" at bounding box center [357, 135] width 174 height 18
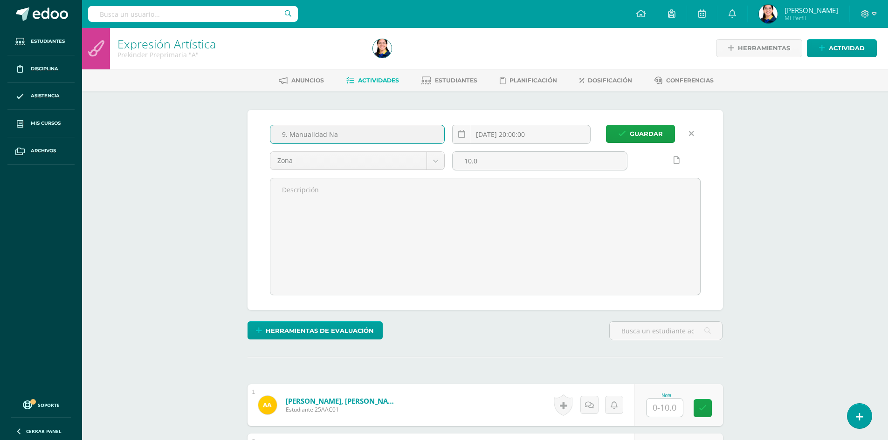
scroll to position [1, 0]
type input "9. Manualidad Navideña"
click at [606, 124] on button "Guardar" at bounding box center [640, 133] width 69 height 18
click at [651, 132] on span "Guardar" at bounding box center [645, 133] width 33 height 17
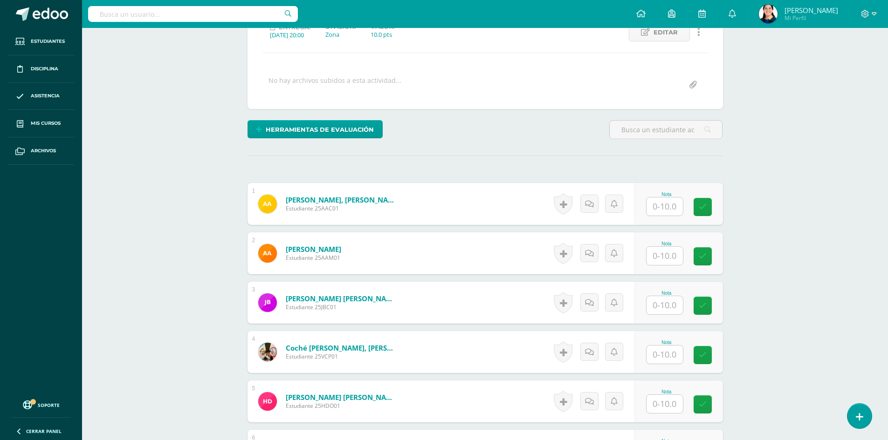
scroll to position [141, 0]
click at [668, 201] on input "text" at bounding box center [669, 206] width 37 height 19
type input "10"
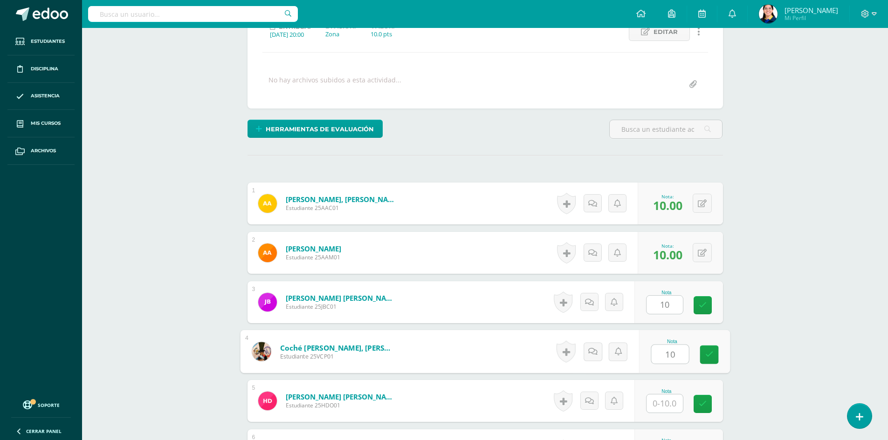
type input "10"
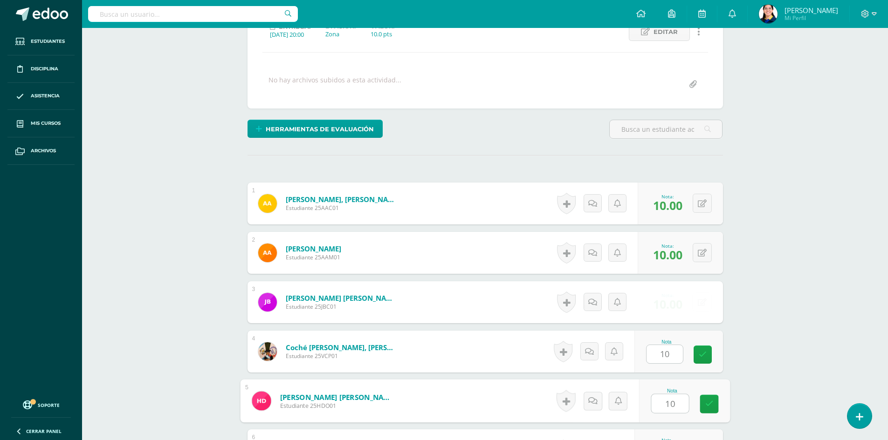
type input "10"
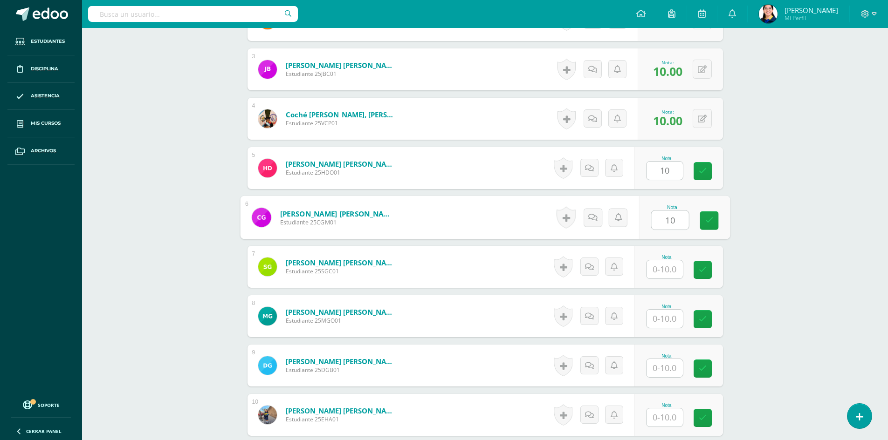
type input "10"
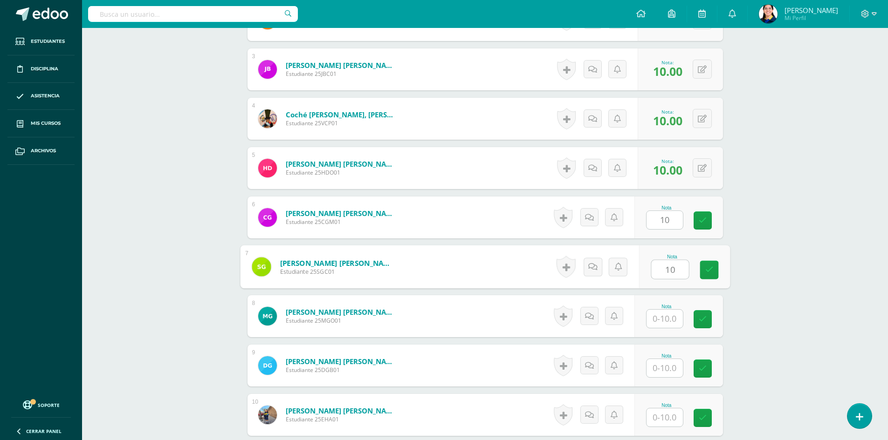
type input "10"
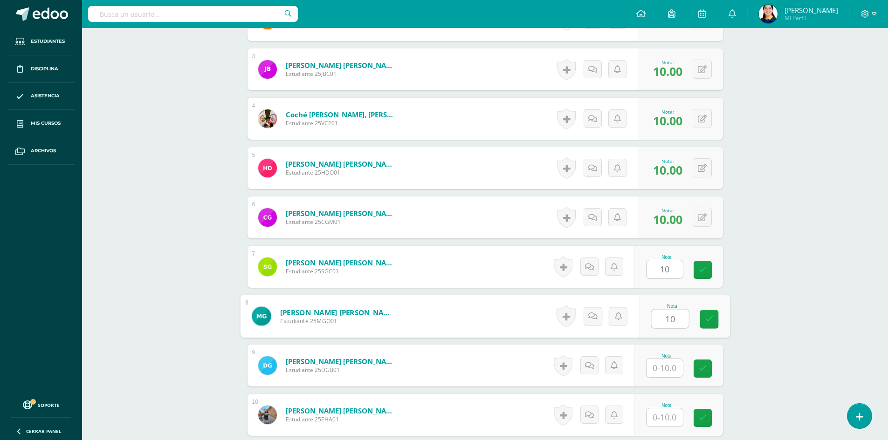
type input "10"
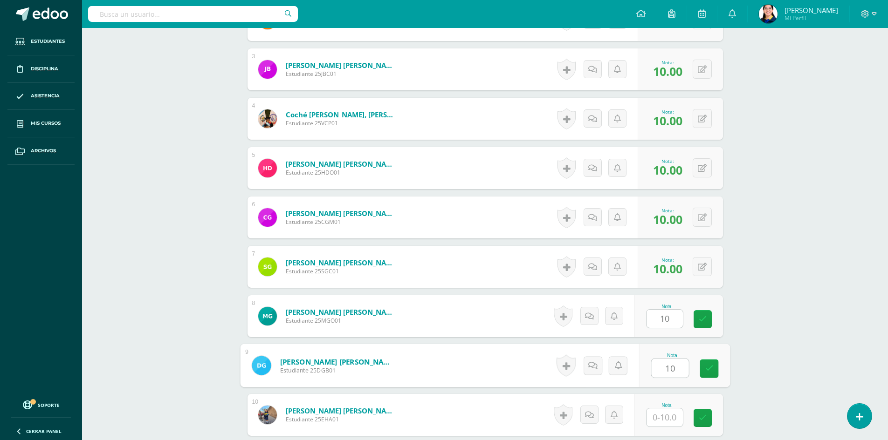
type input "10"
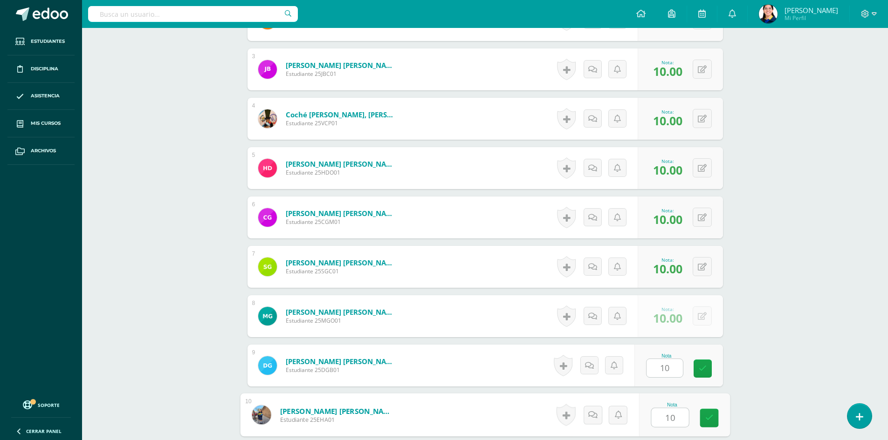
type input "10"
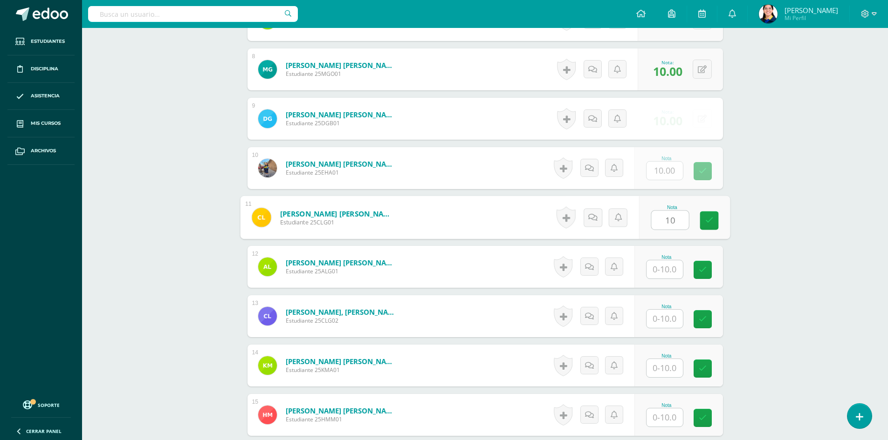
type input "10"
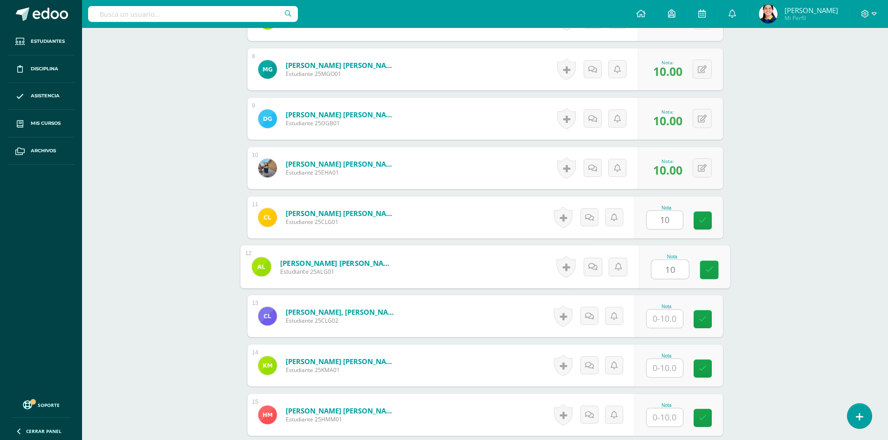
type input "10"
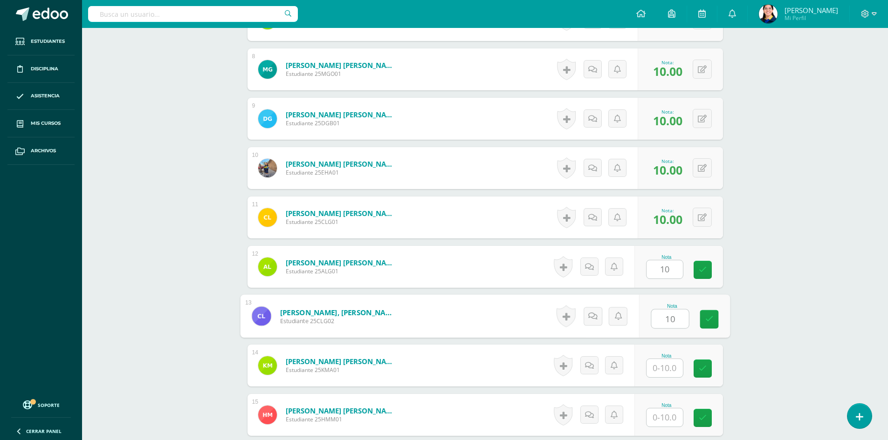
type input "10"
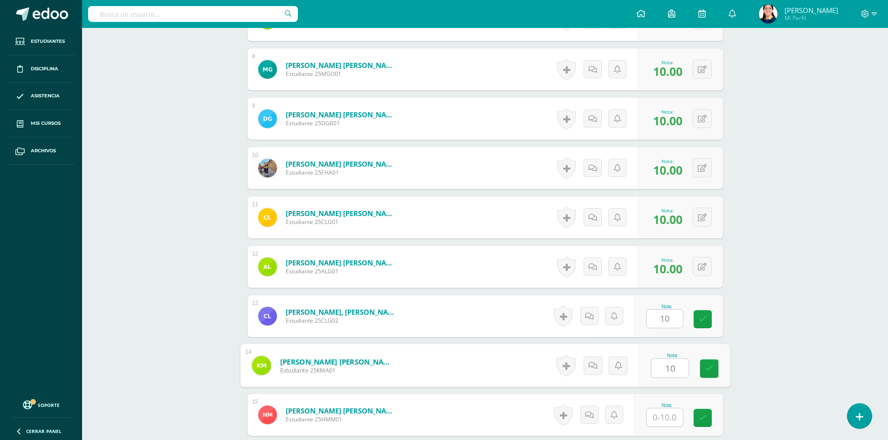
type input "10"
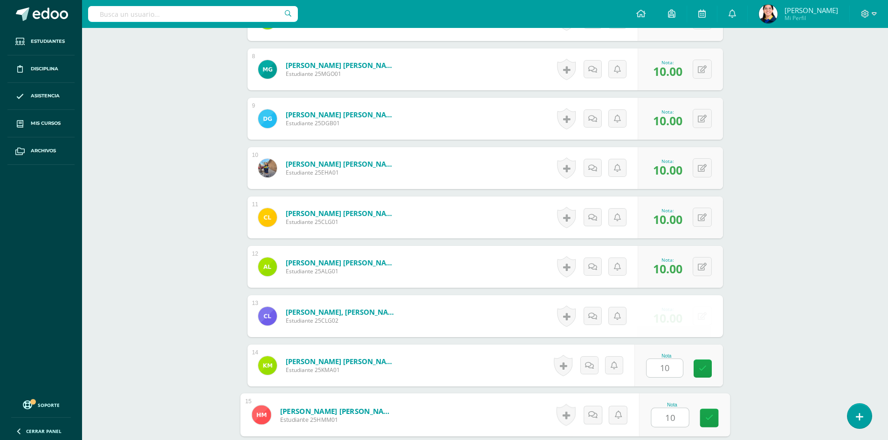
type input "10"
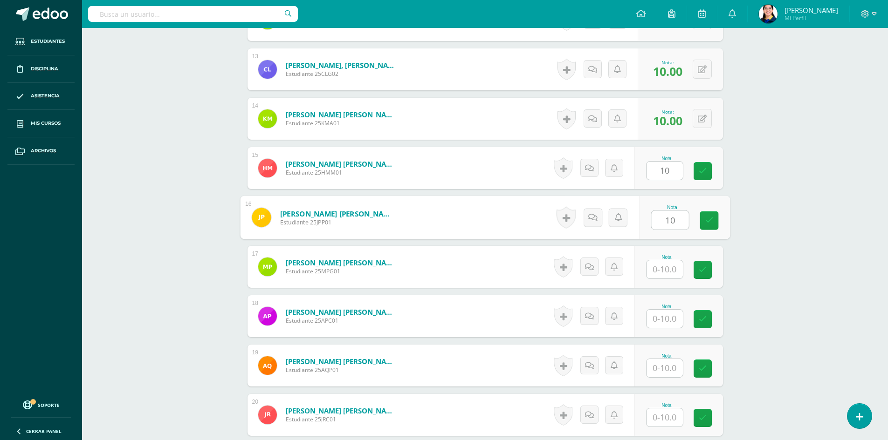
type input "10"
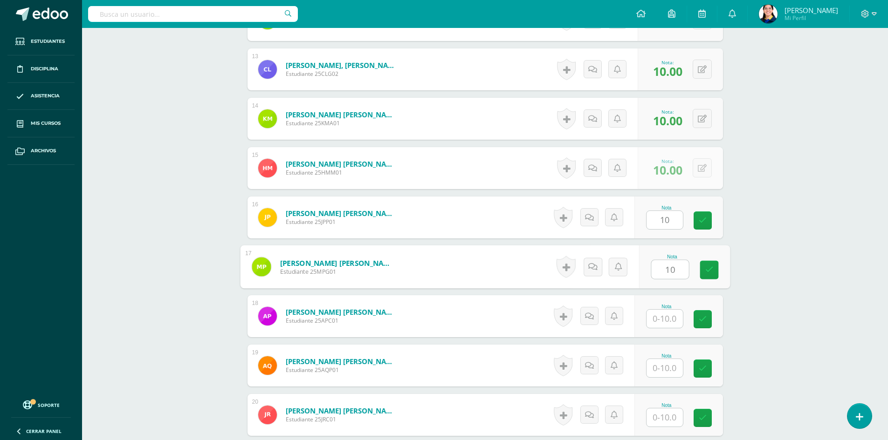
type input "10"
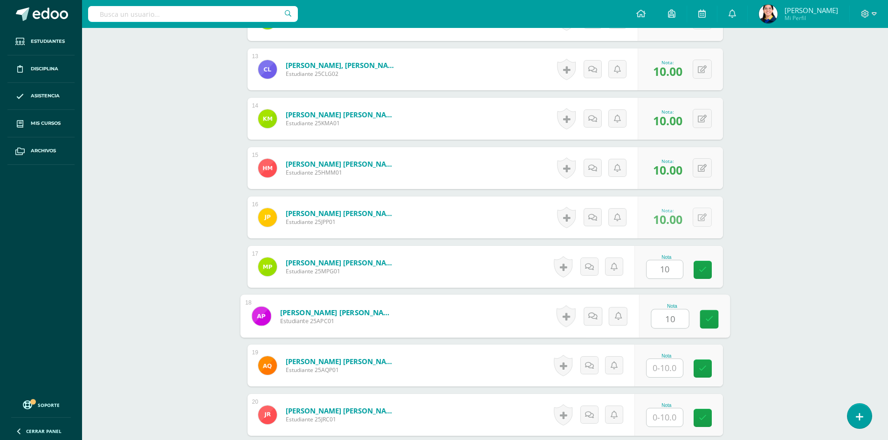
type input "10"
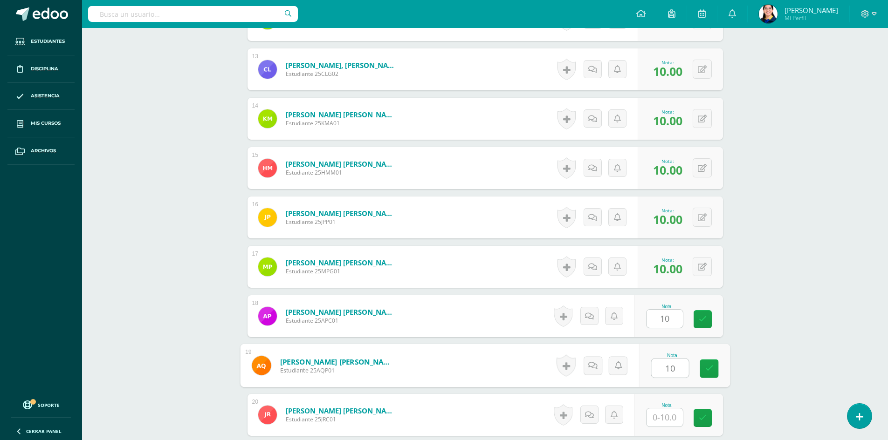
type input "10"
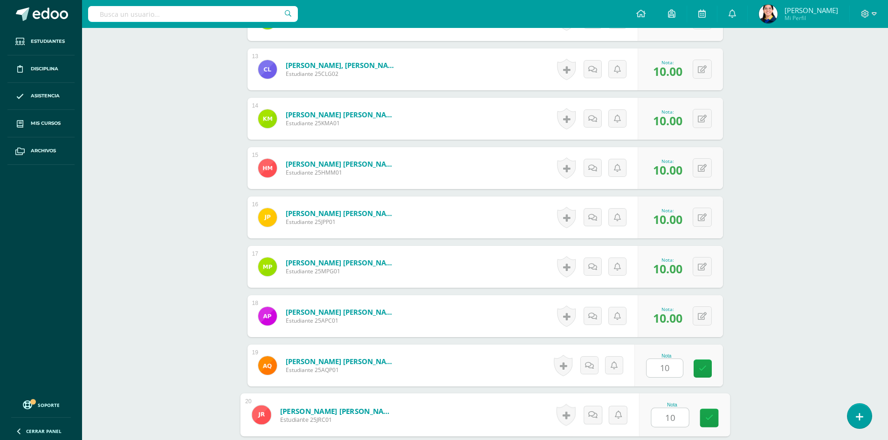
type input "10"
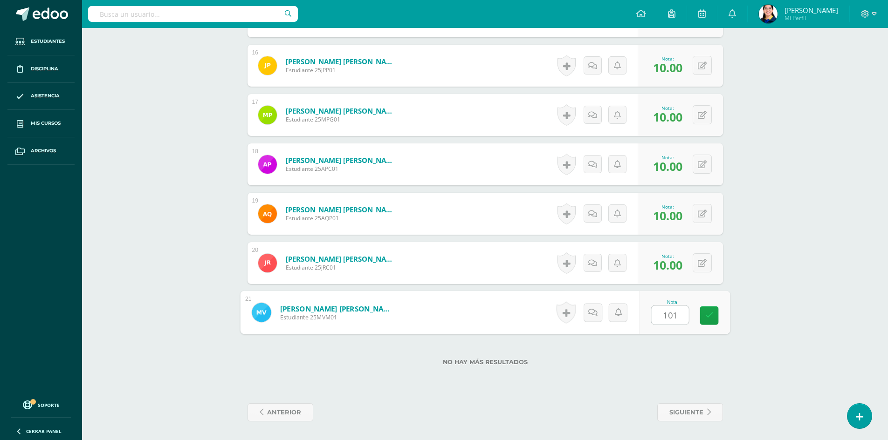
type input "1010"
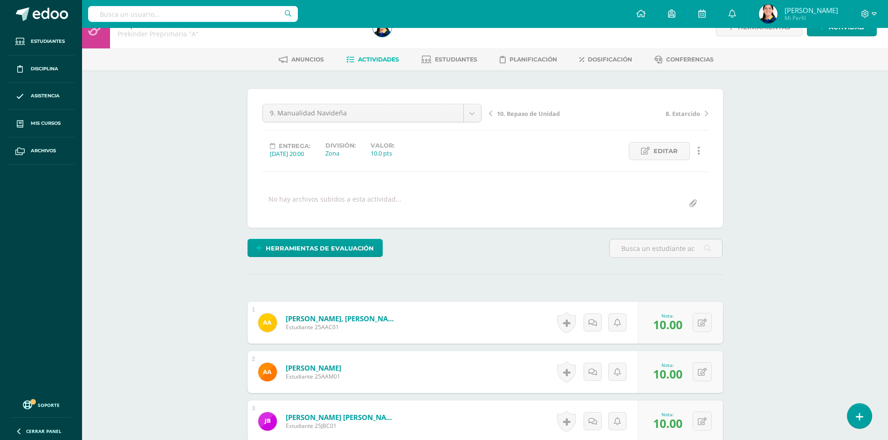
scroll to position [0, 0]
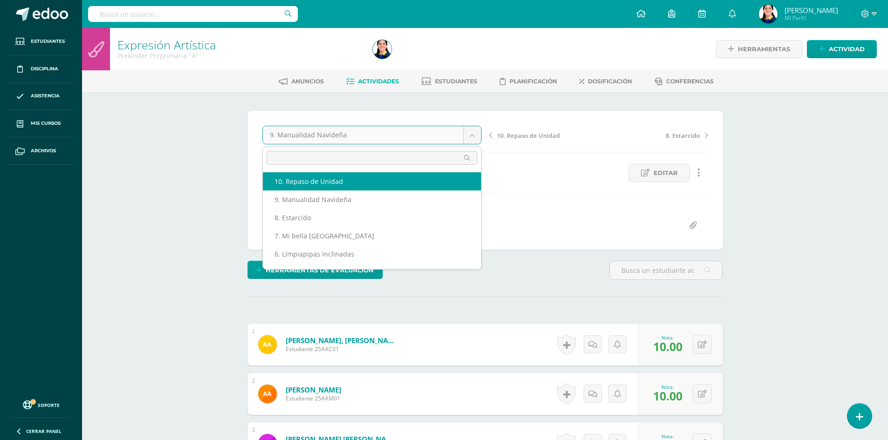
select select "/dashboard/teacher/grade-activity/181153/"
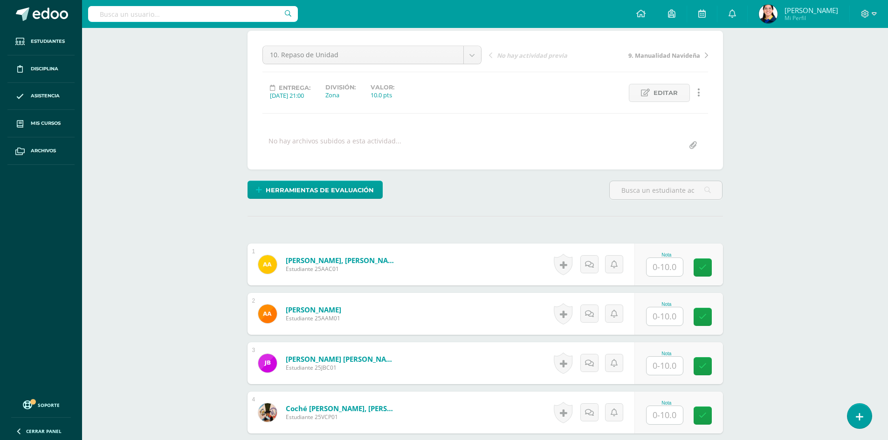
scroll to position [140, 0]
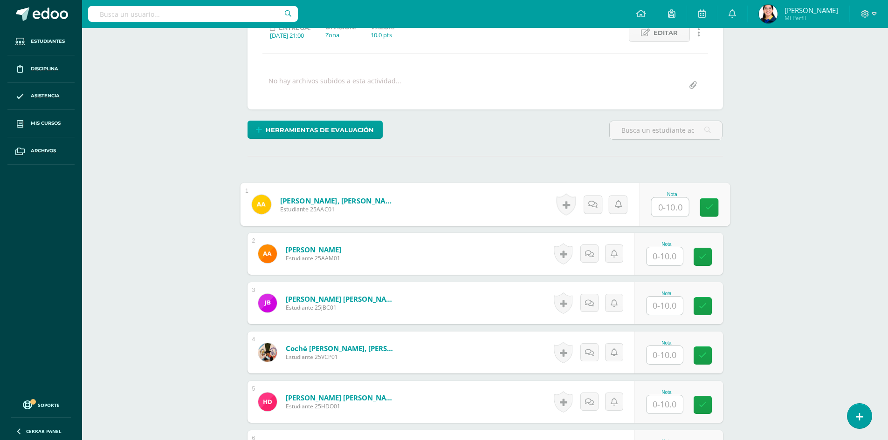
click at [672, 207] on input "text" at bounding box center [669, 207] width 37 height 19
type input "10"
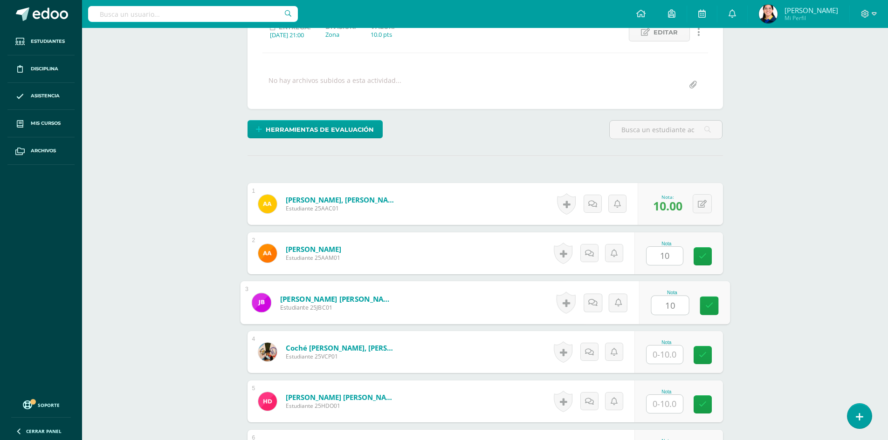
type input "10"
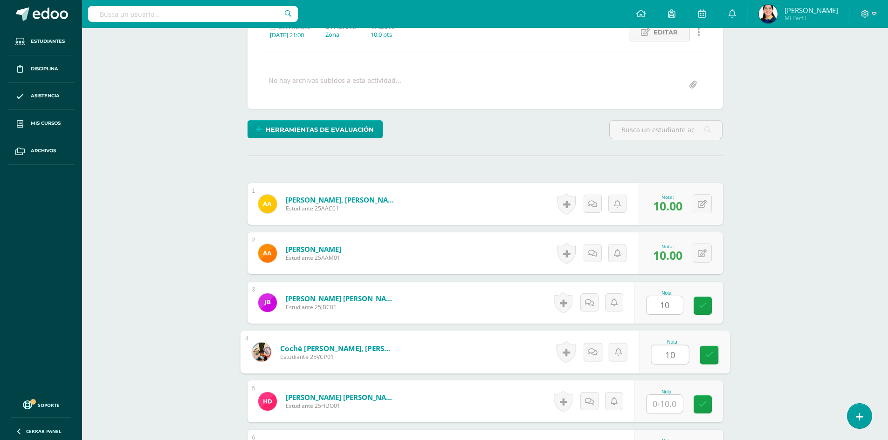
type input "10"
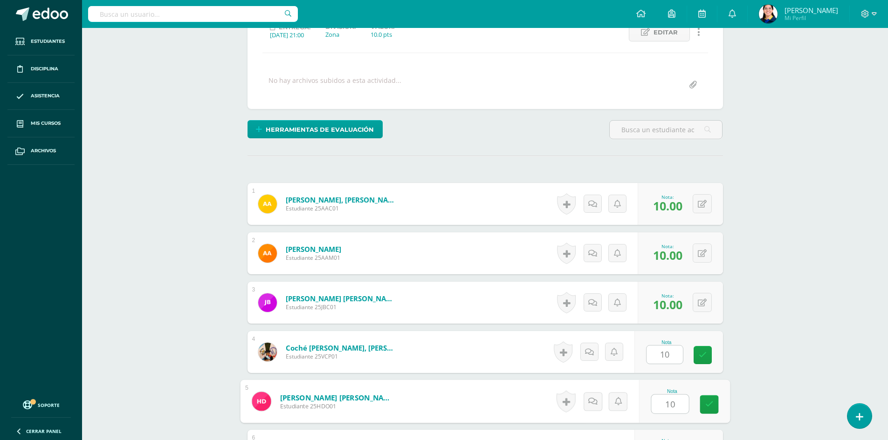
scroll to position [374, 0]
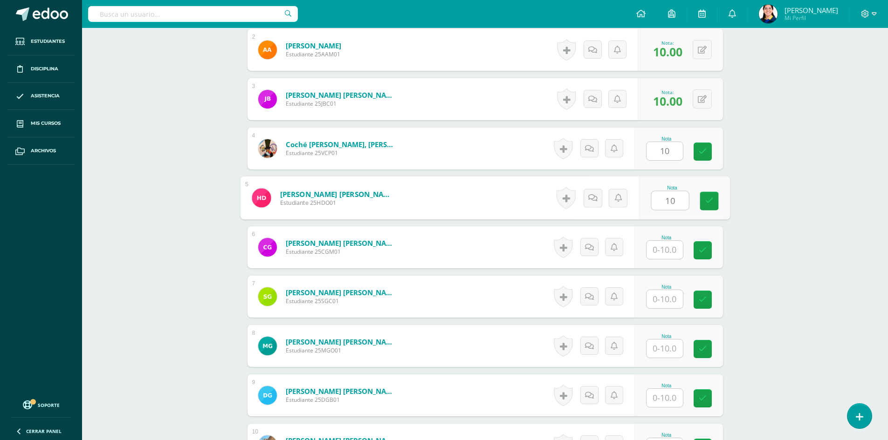
type input "10"
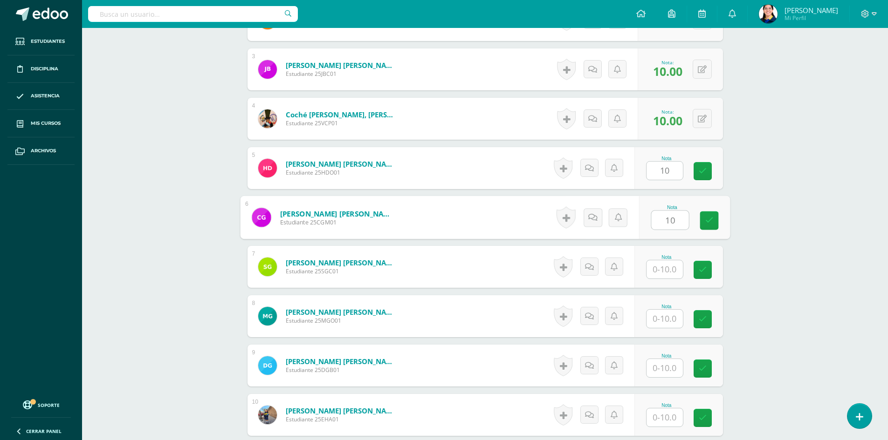
type input "10"
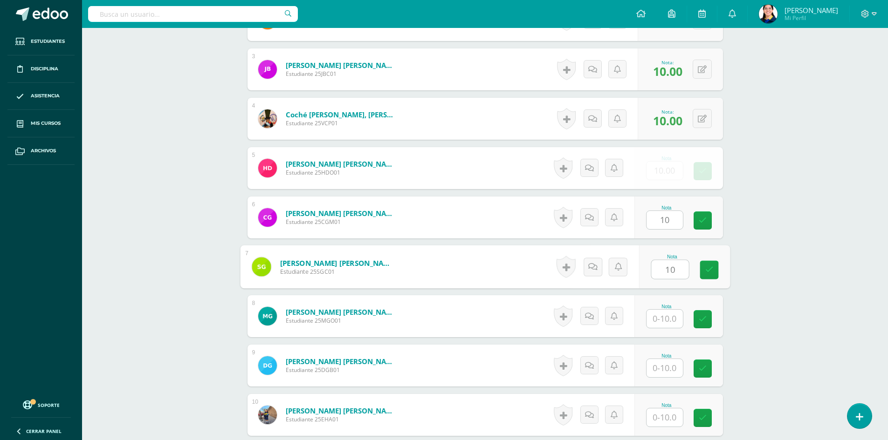
type input "10"
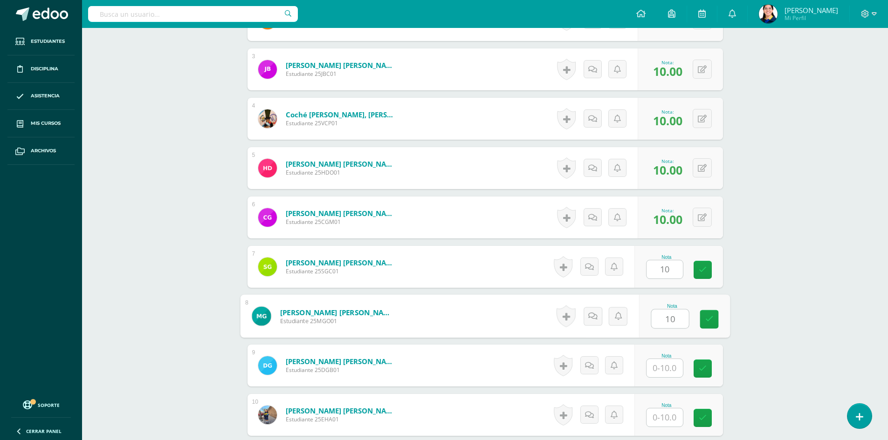
type input "10"
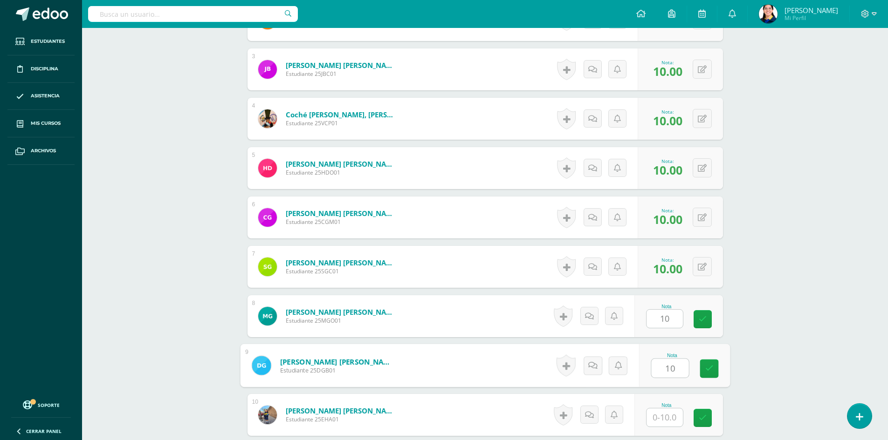
type input "10"
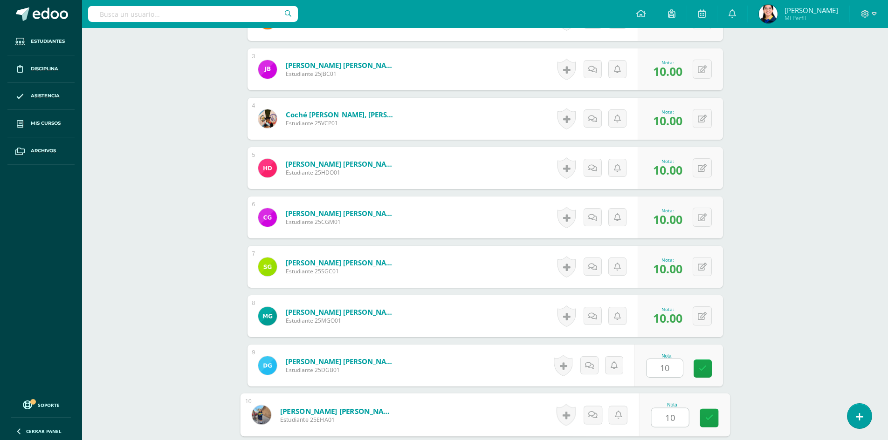
type input "10"
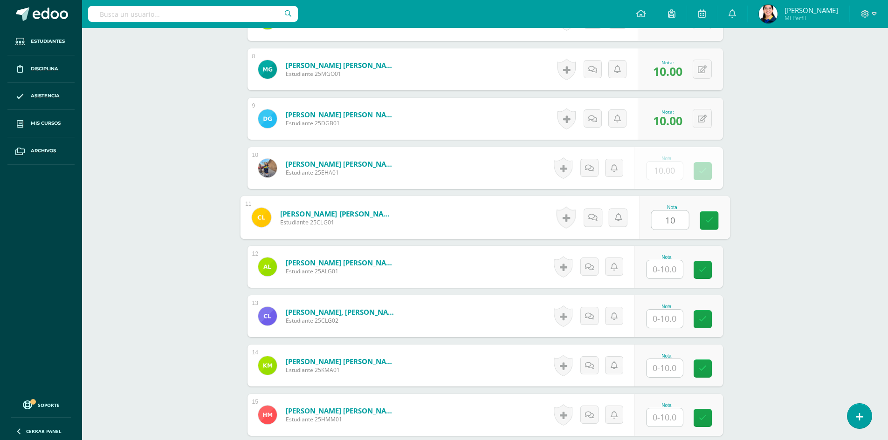
type input "10"
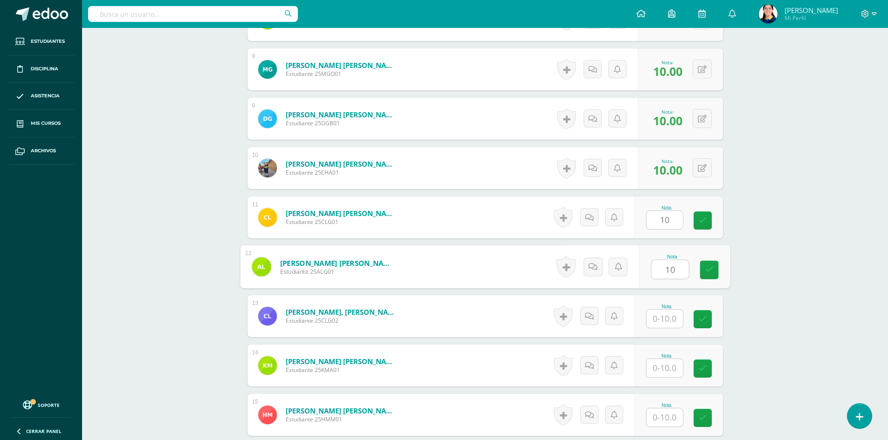
type input "10"
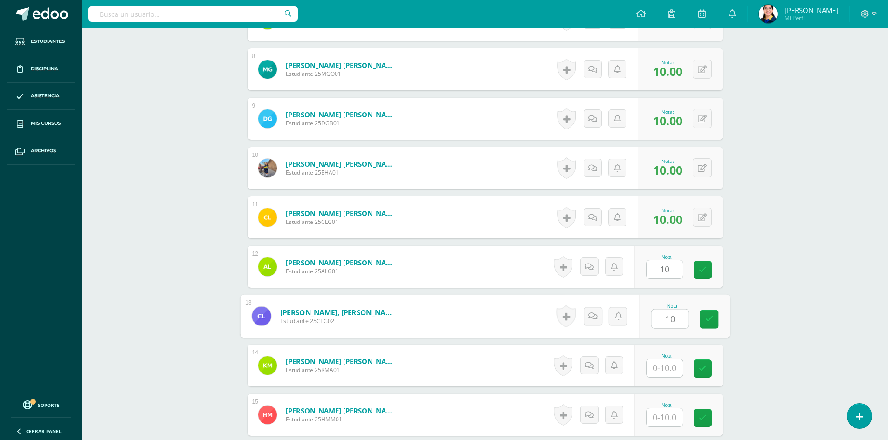
type input "10"
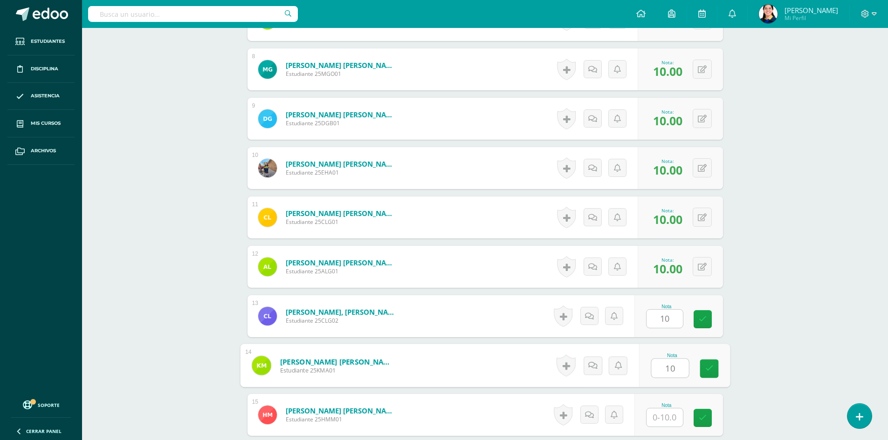
type input "10"
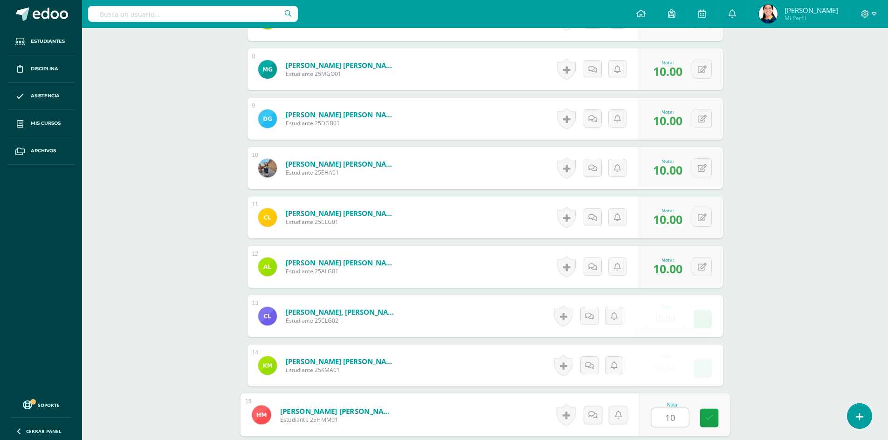
type input "10"
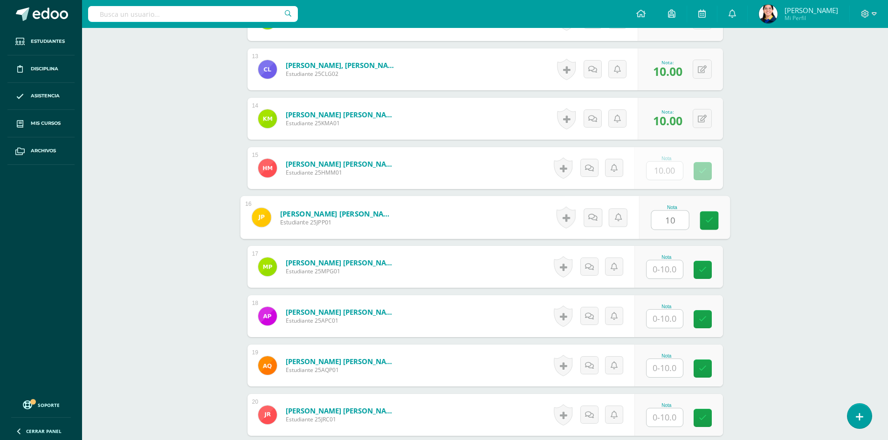
type input "10"
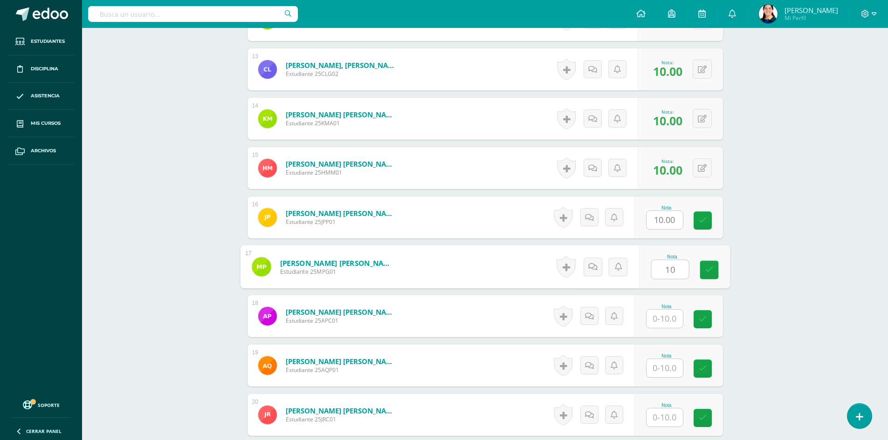
type input "10"
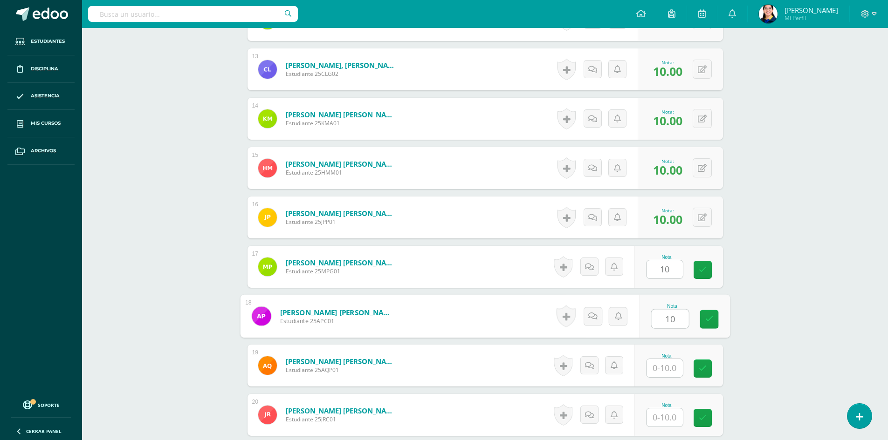
type input "10"
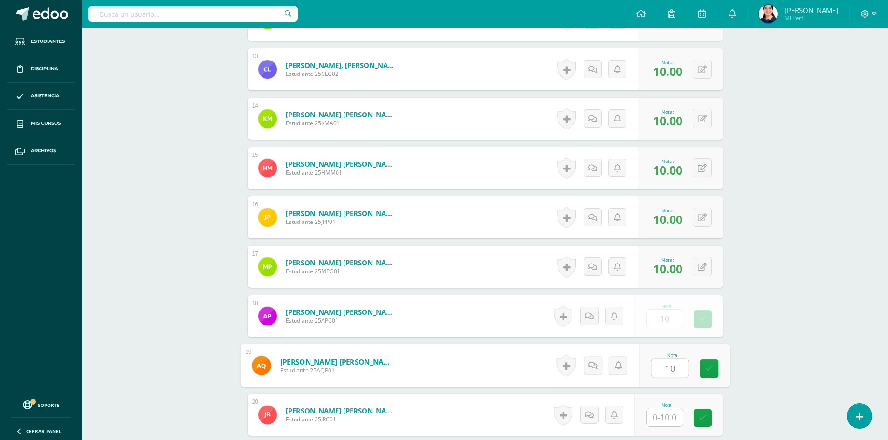
type input "10"
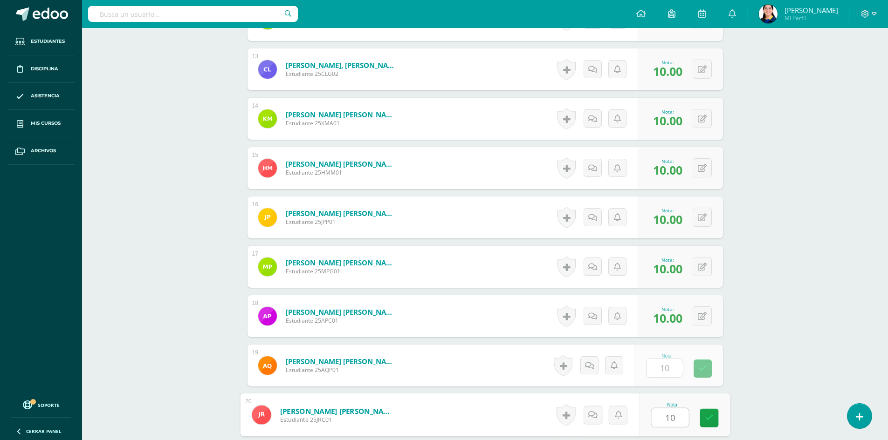
type input "10"
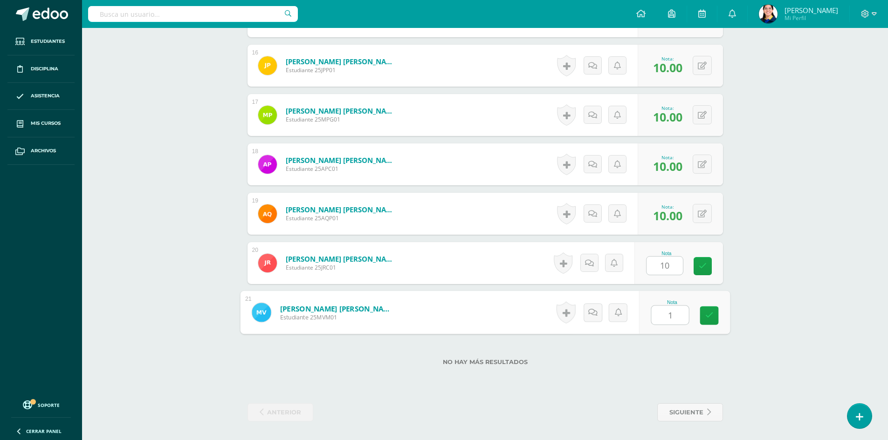
type input "10"
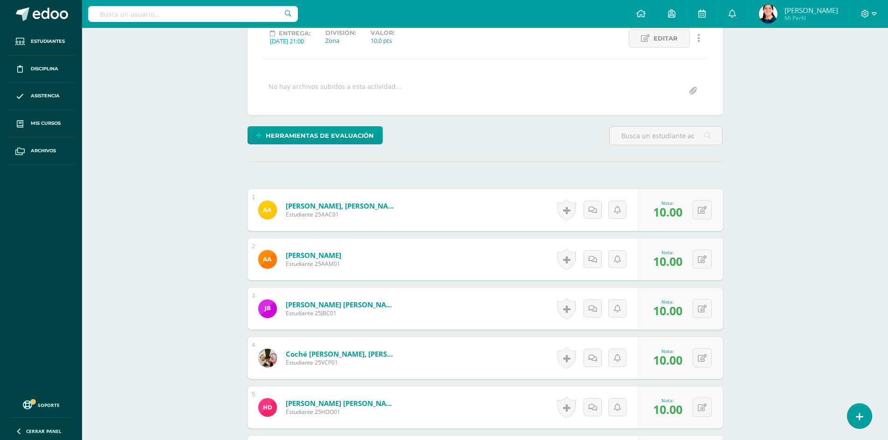
scroll to position [0, 0]
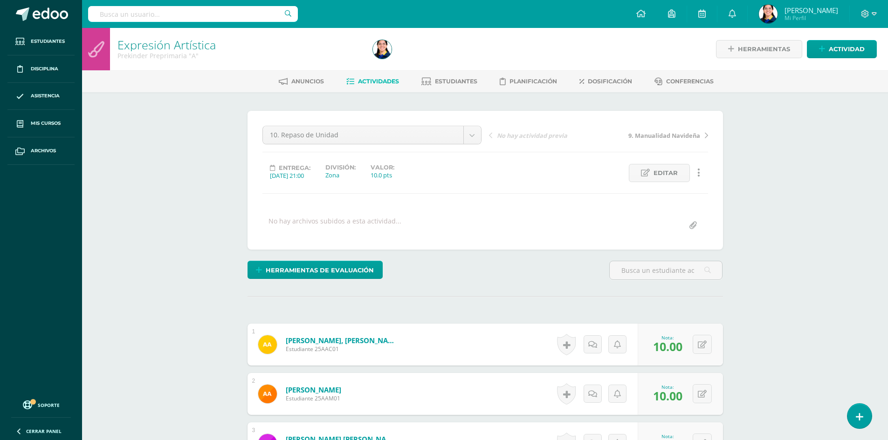
click at [375, 77] on link "Actividades" at bounding box center [372, 81] width 53 height 15
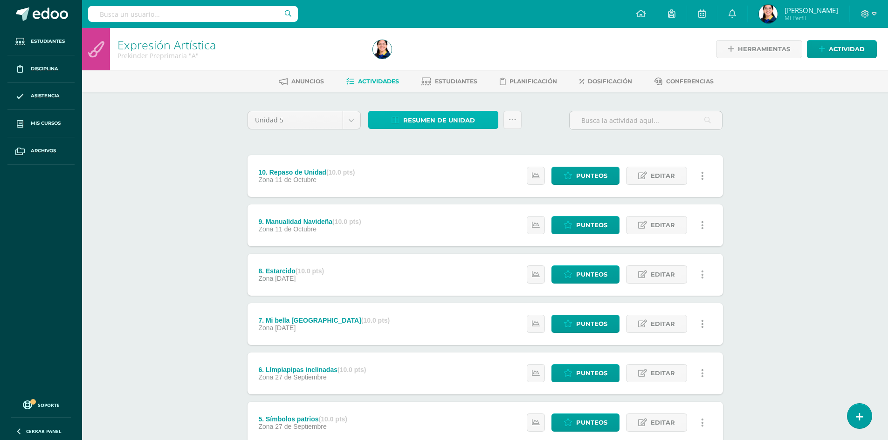
click at [425, 123] on span "Resumen de unidad" at bounding box center [439, 120] width 72 height 17
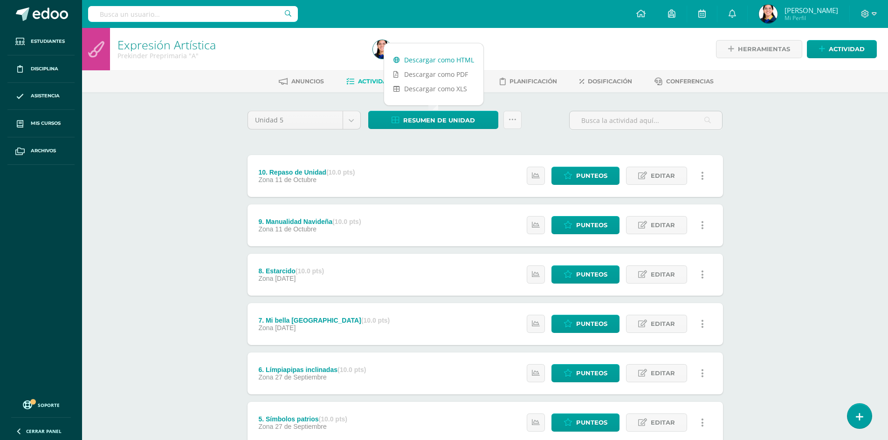
click at [443, 58] on link "Descargar como HTML" at bounding box center [433, 60] width 99 height 14
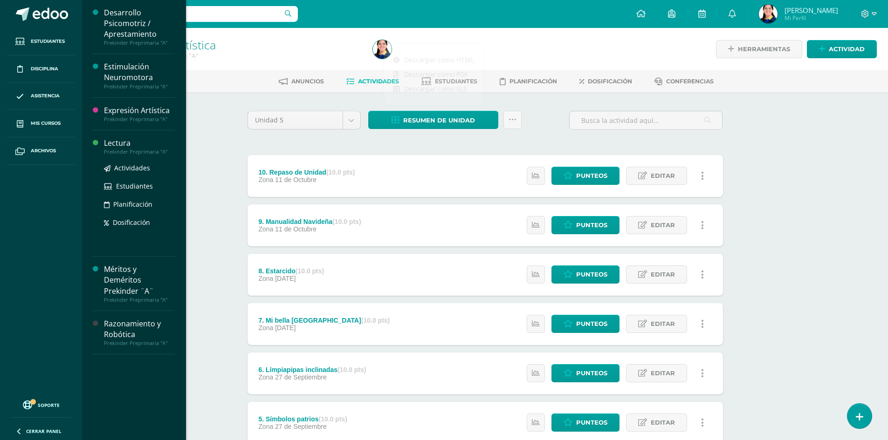
click at [147, 150] on div "Prekinder Preprimaria "A"" at bounding box center [139, 152] width 71 height 7
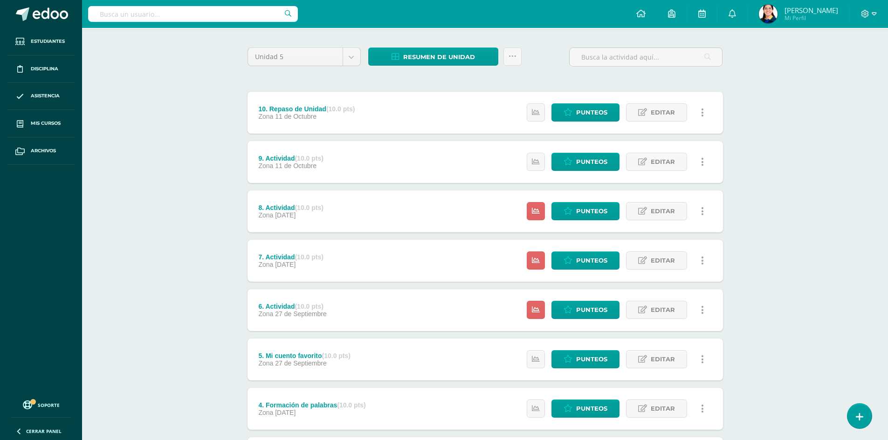
scroll to position [30, 0]
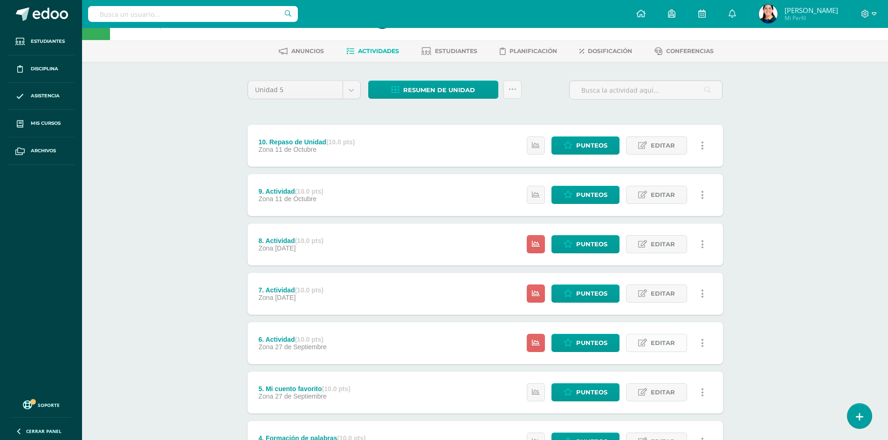
click at [670, 346] on span "Editar" at bounding box center [662, 343] width 24 height 17
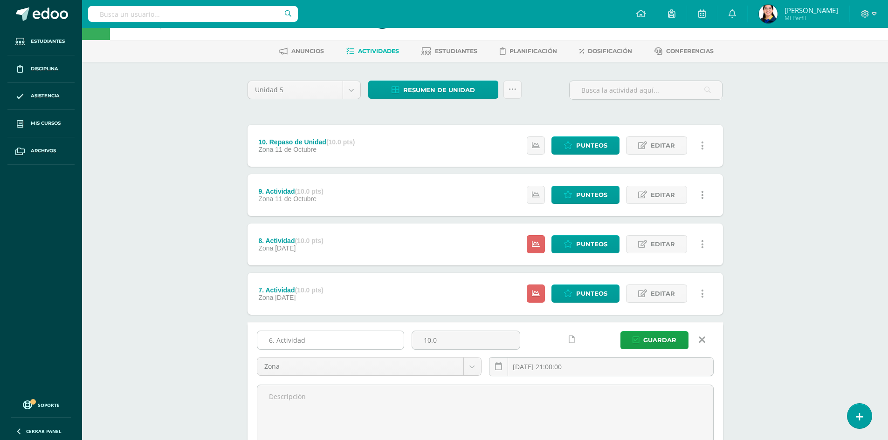
click at [312, 341] on input "6. Actividad" at bounding box center [330, 340] width 146 height 18
type input "6. Mi cuento Fvaorito"
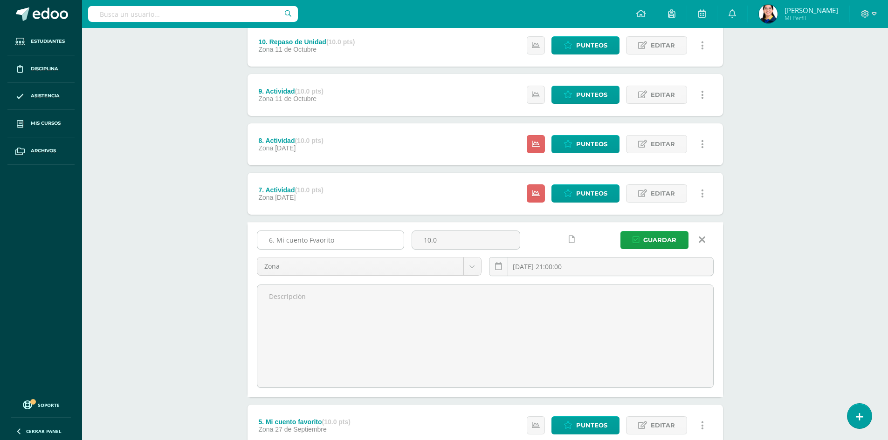
scroll to position [123, 0]
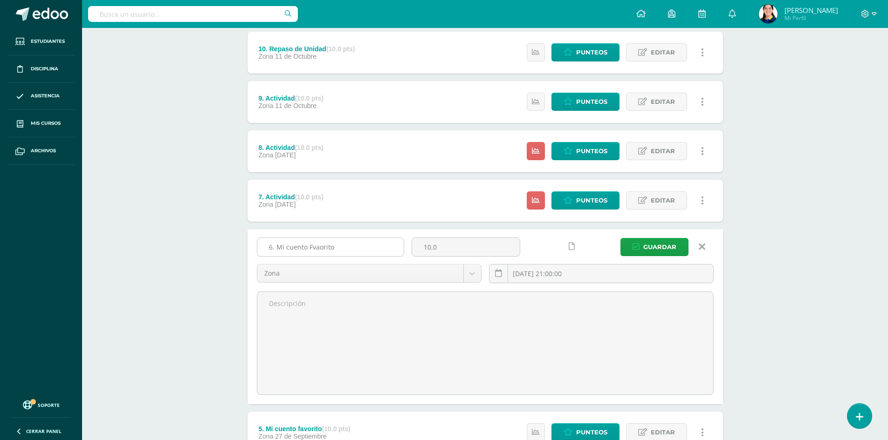
drag, startPoint x: 348, startPoint y: 249, endPoint x: 260, endPoint y: 249, distance: 88.5
click at [260, 249] on input "6. Mi cuento Fvaorito" at bounding box center [330, 247] width 146 height 18
type input "6. Lectura de palabras"
click at [620, 238] on button "Guardar" at bounding box center [654, 247] width 68 height 18
click at [663, 203] on span "Editar" at bounding box center [662, 200] width 24 height 17
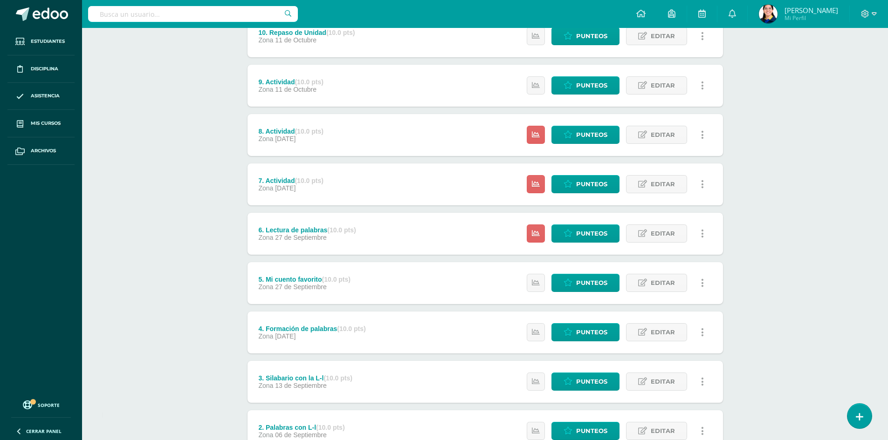
scroll to position [93, 0]
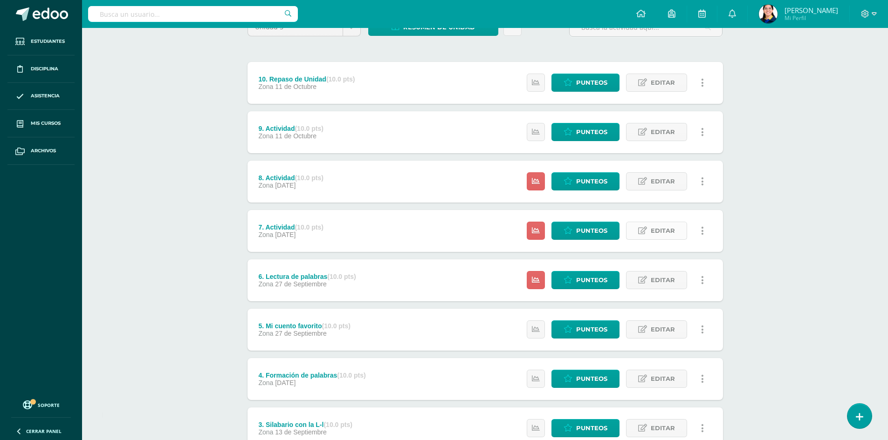
click at [657, 228] on span "Editar" at bounding box center [662, 230] width 24 height 17
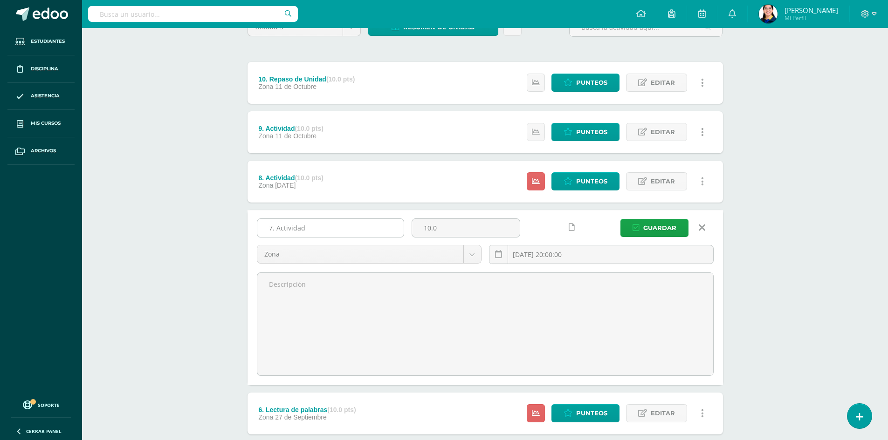
click at [311, 225] on input "7. Actividad" at bounding box center [330, 228] width 146 height 18
type input "7. Escritura de palabras"
click at [620, 219] on button "Guardar" at bounding box center [654, 228] width 68 height 18
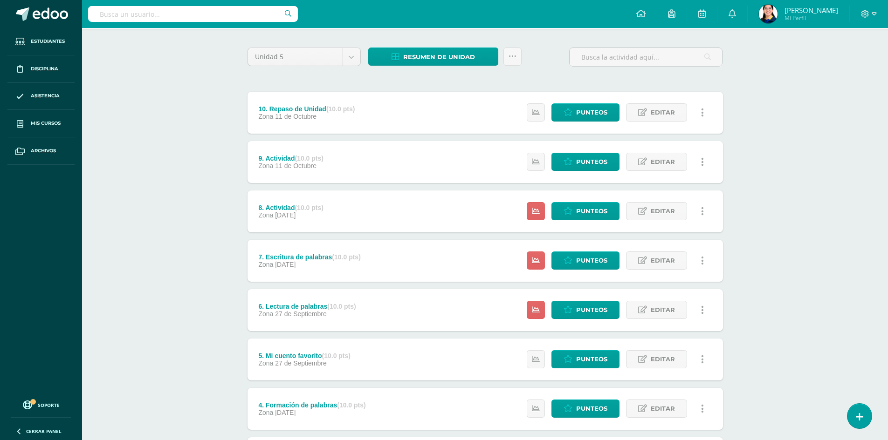
scroll to position [47, 0]
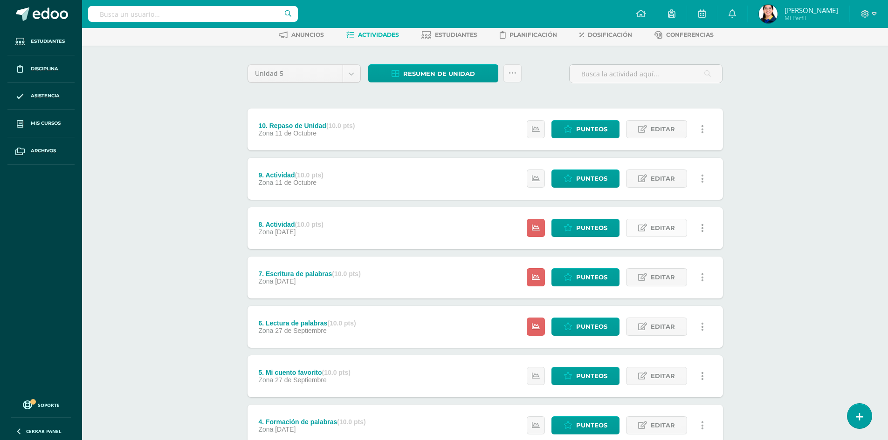
click at [668, 229] on span "Editar" at bounding box center [662, 227] width 24 height 17
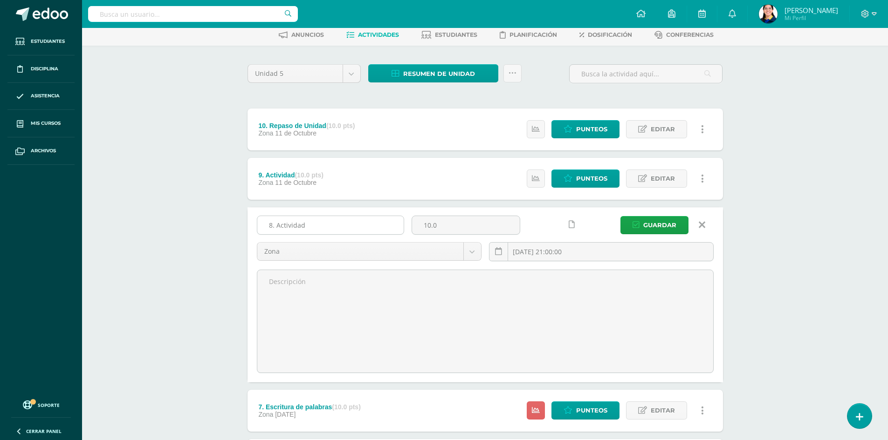
click at [319, 220] on input "8. Actividad" at bounding box center [330, 225] width 146 height 18
type input "8. Libro de Lectura"
click at [620, 216] on button "Guardar" at bounding box center [654, 225] width 68 height 18
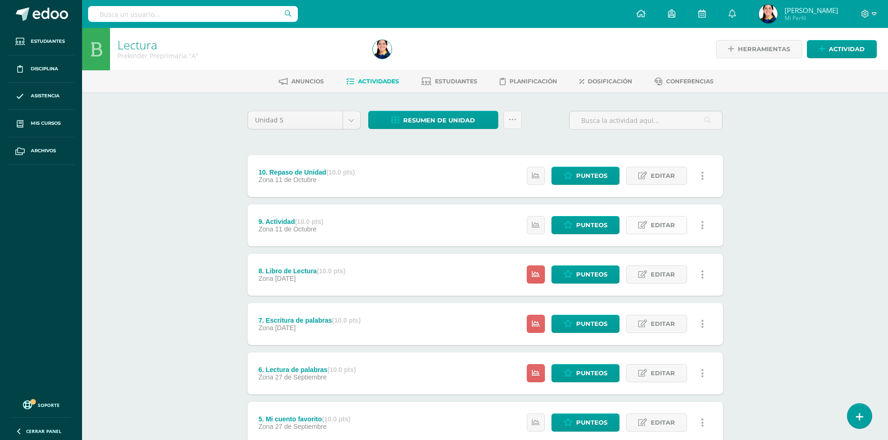
click at [661, 223] on span "Editar" at bounding box center [662, 225] width 24 height 17
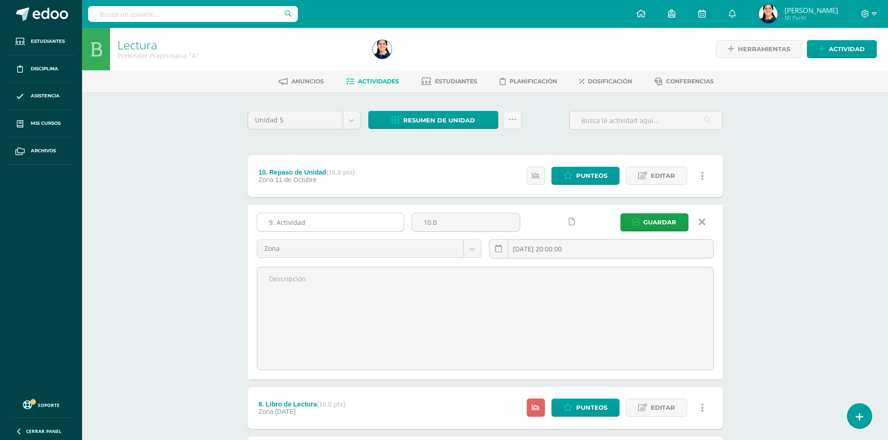
click at [321, 221] on input "9. Actividad" at bounding box center [330, 222] width 146 height 18
type input "9. Compresión lectora"
click at [620, 213] on button "Guardar" at bounding box center [654, 222] width 68 height 18
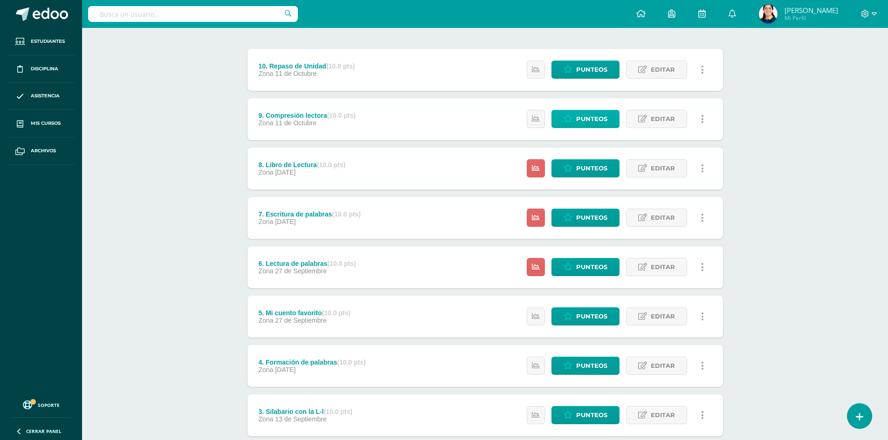
scroll to position [140, 0]
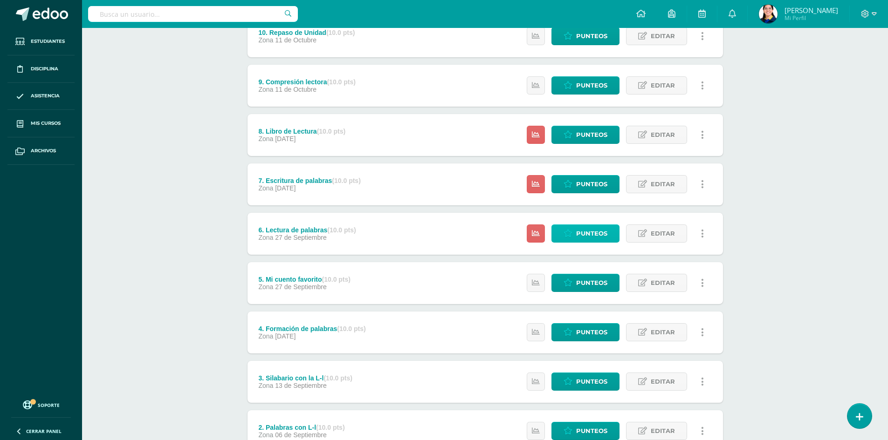
click at [588, 229] on span "Punteos" at bounding box center [591, 233] width 31 height 17
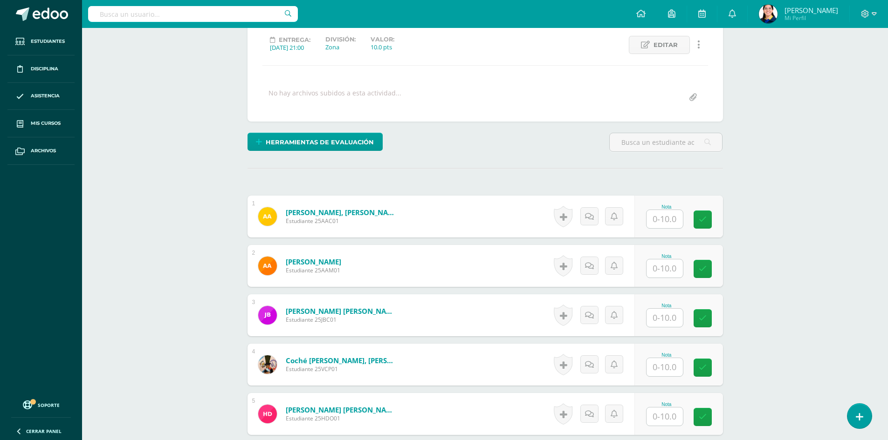
scroll to position [141, 0]
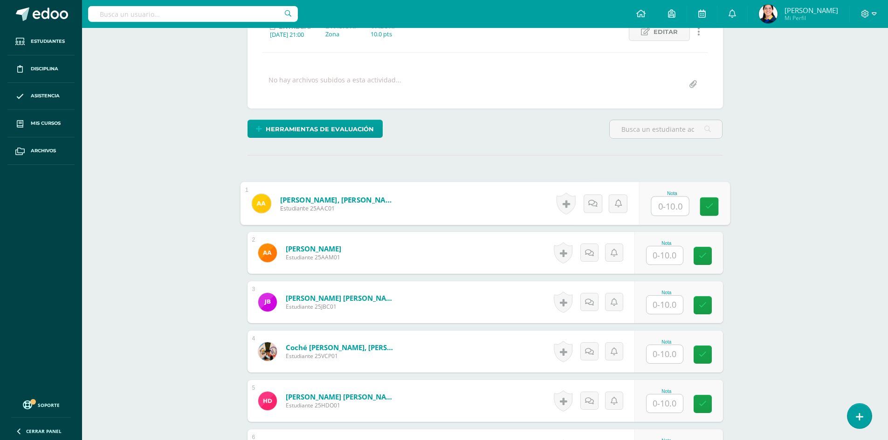
click at [671, 207] on input "text" at bounding box center [669, 206] width 37 height 19
type input "10"
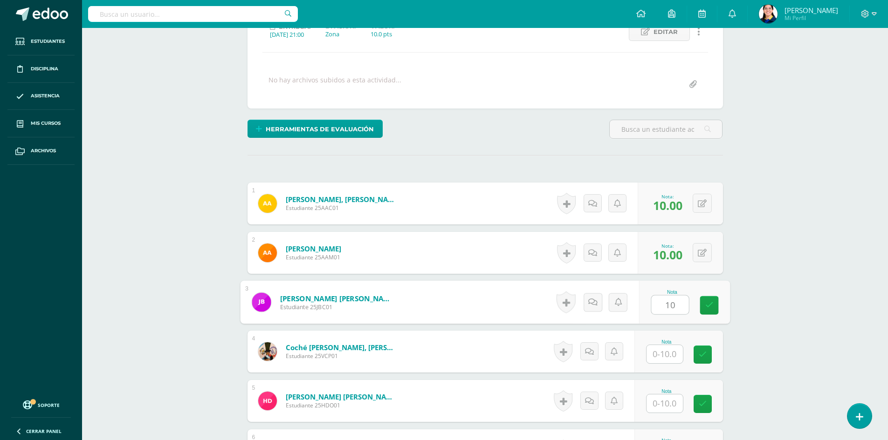
type input "10"
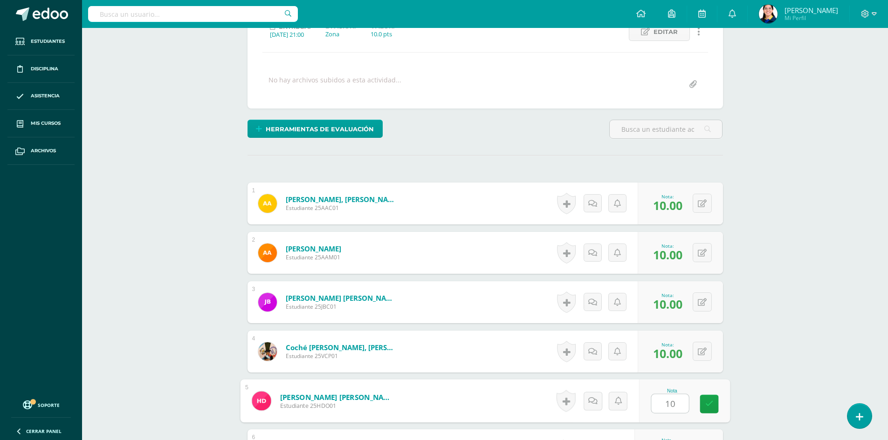
type input "10"
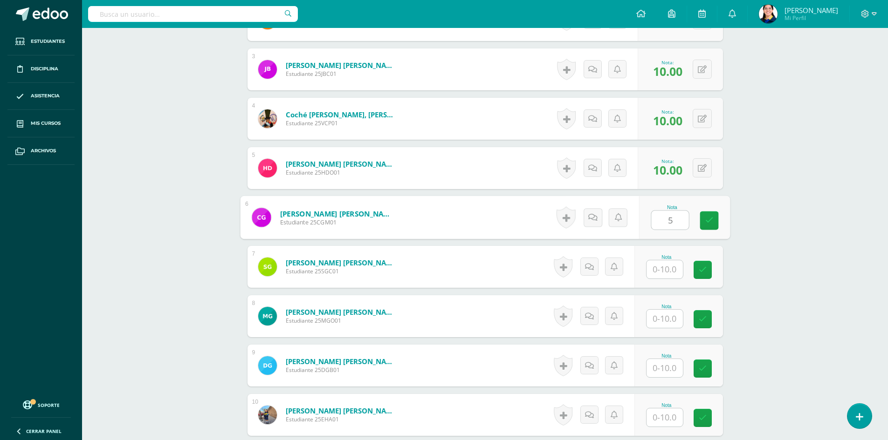
type input "5"
type input "7"
type input "10"
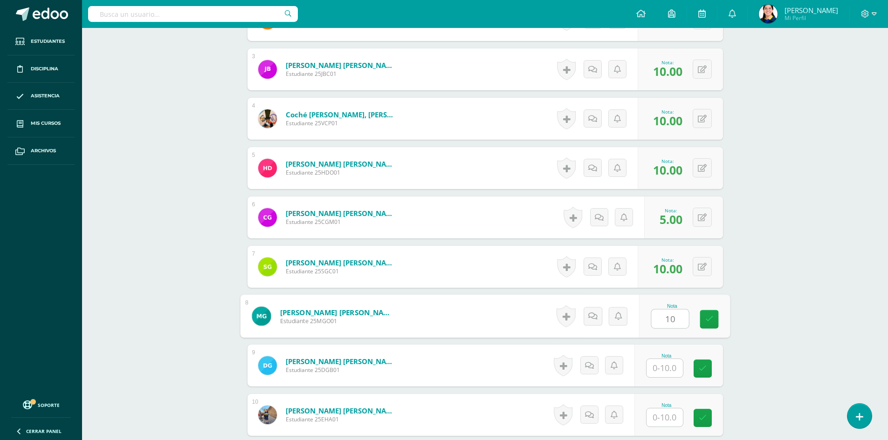
type input "10"
type input "5"
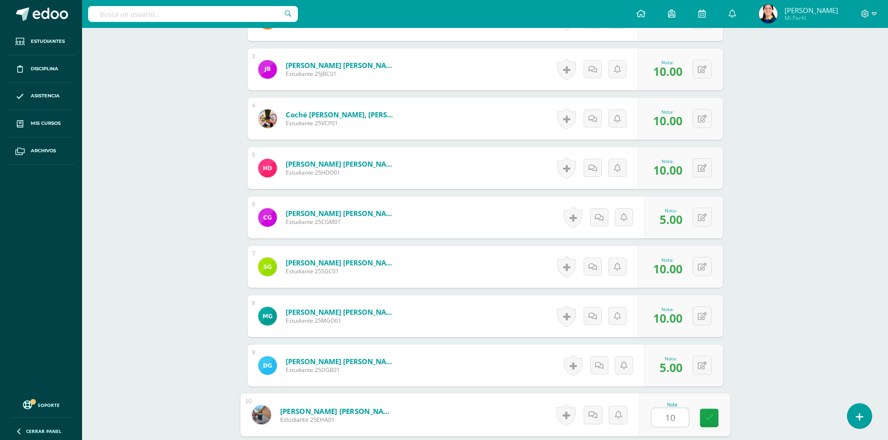
type input "10"
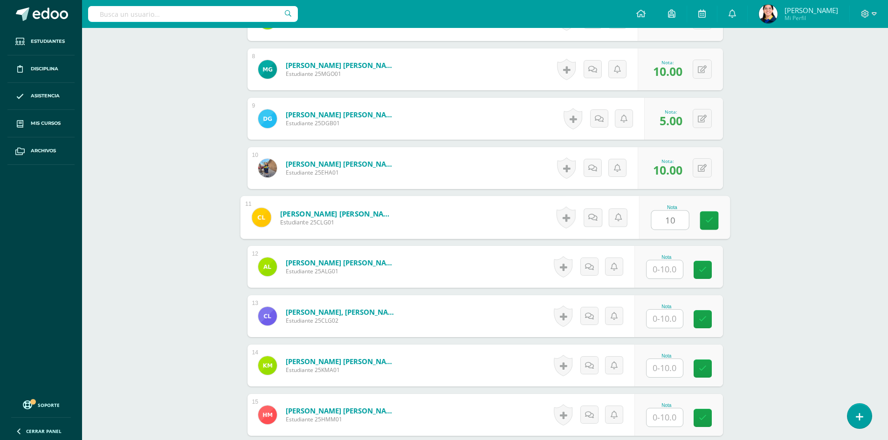
type input "10"
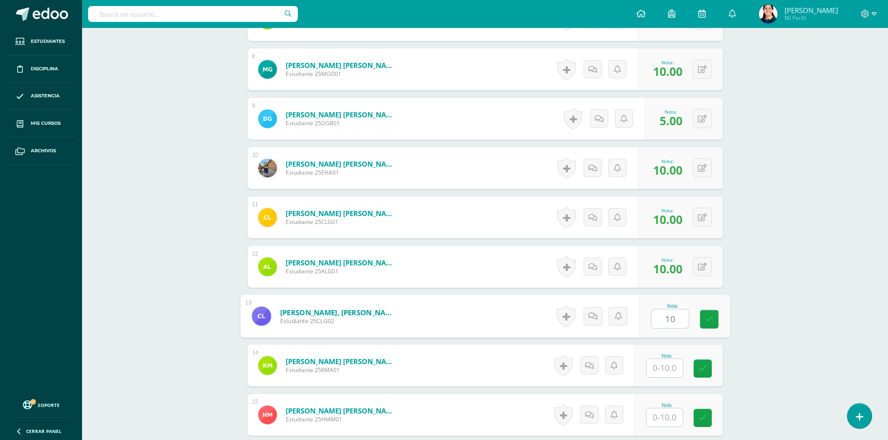
type input "10"
click at [702, 320] on button at bounding box center [708, 317] width 20 height 20
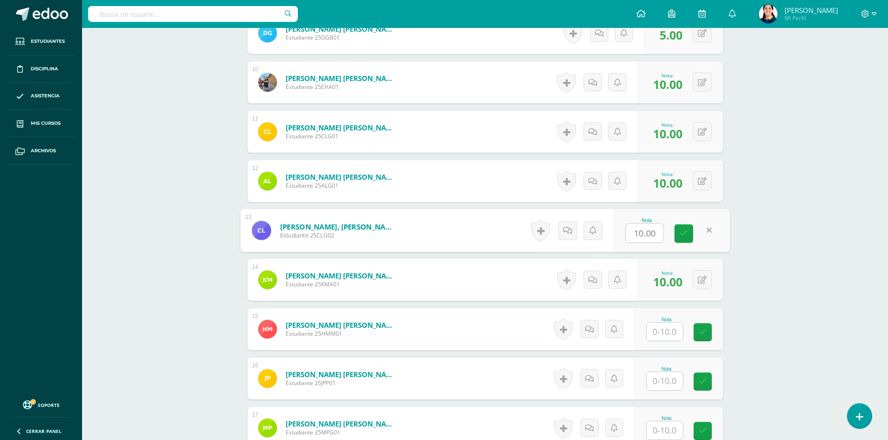
scroll to position [714, 0]
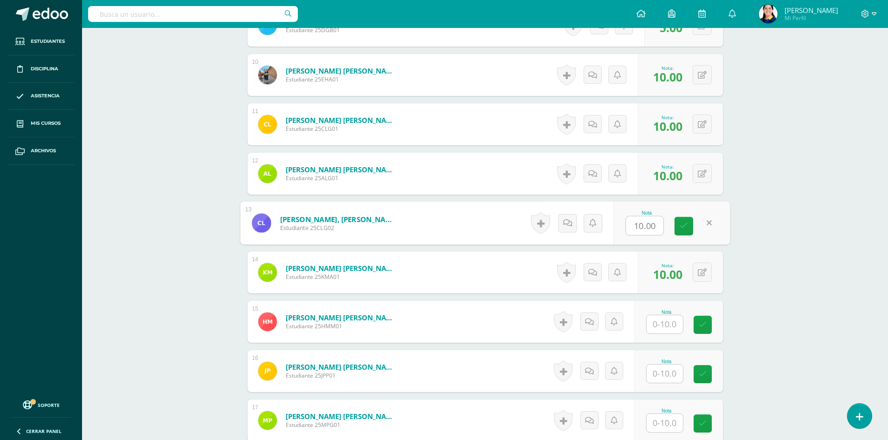
click at [669, 330] on input "text" at bounding box center [664, 324] width 36 height 18
type input "10"
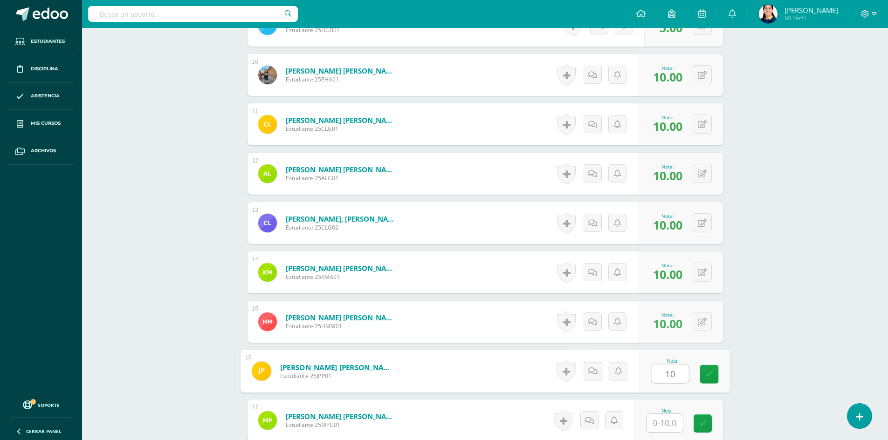
type input "10"
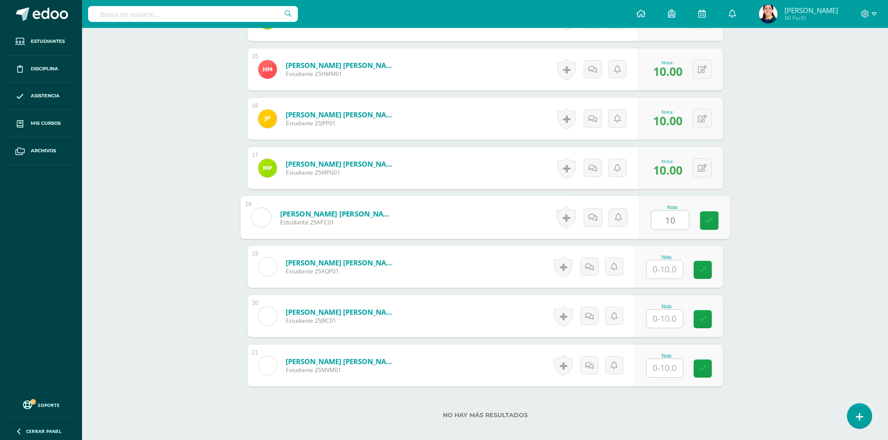
type input "10"
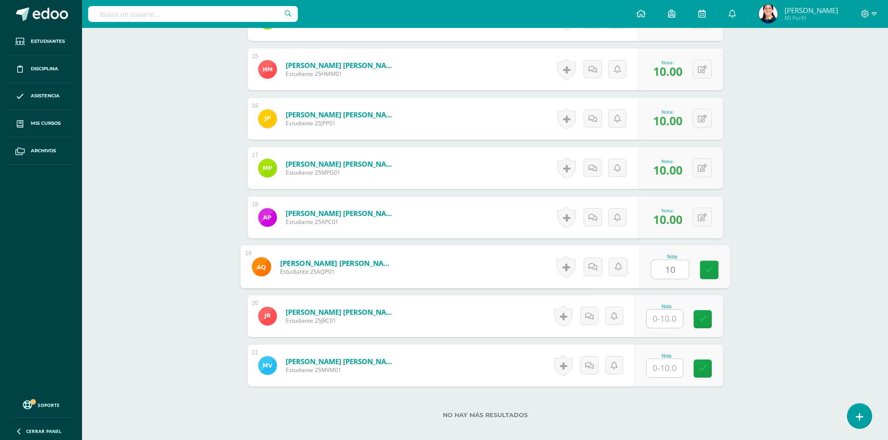
type input "10"
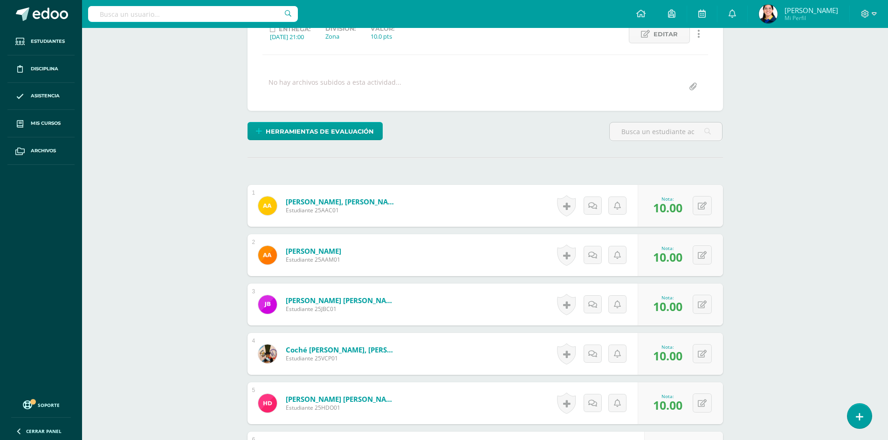
scroll to position [0, 0]
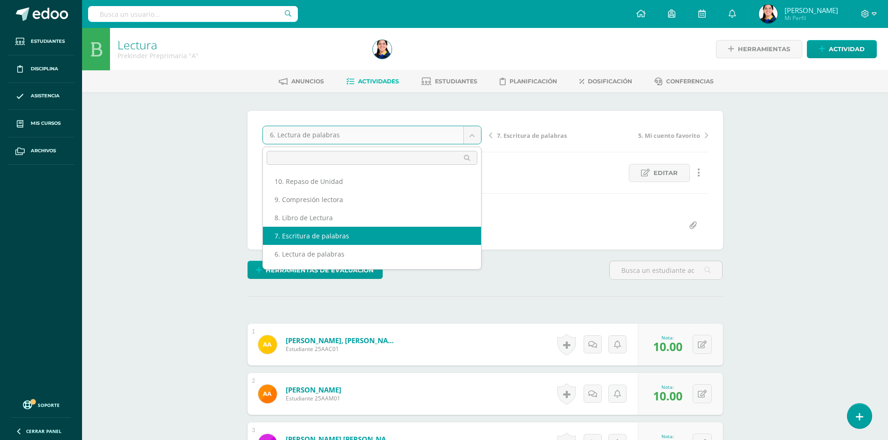
select select "/dashboard/teacher/grade-activity/181148/"
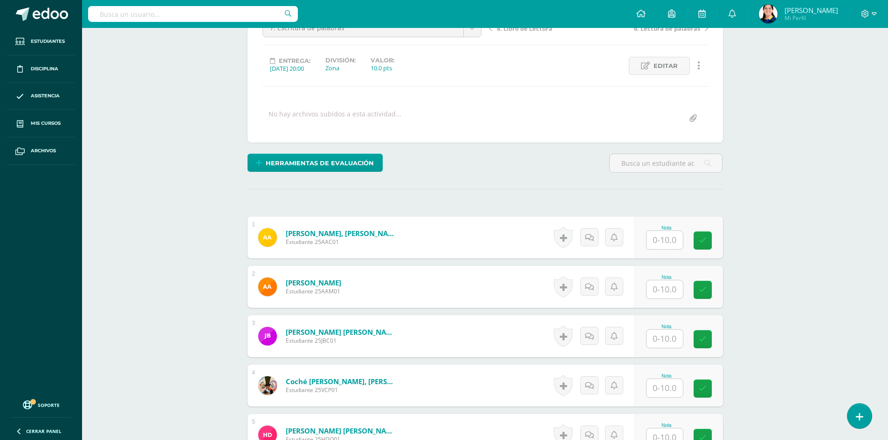
scroll to position [186, 0]
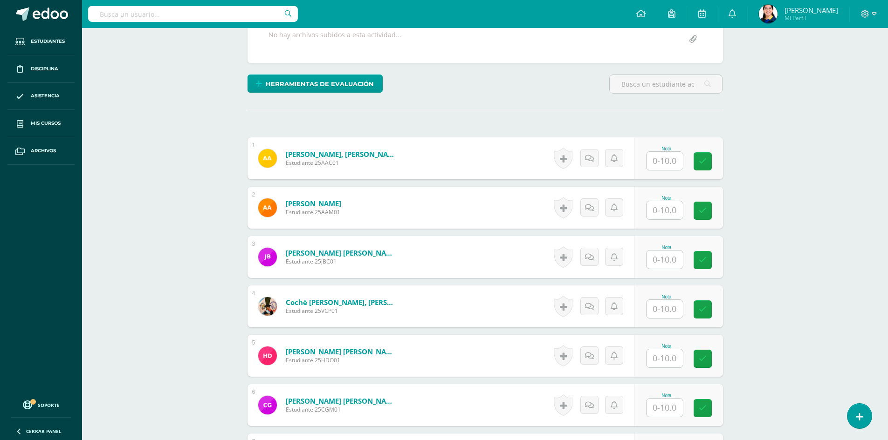
click at [658, 160] on input "text" at bounding box center [664, 161] width 36 height 18
type input "10"
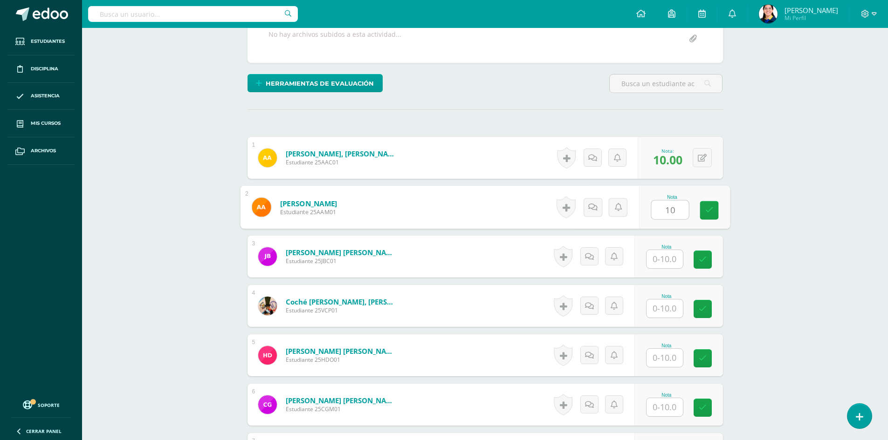
type input "10"
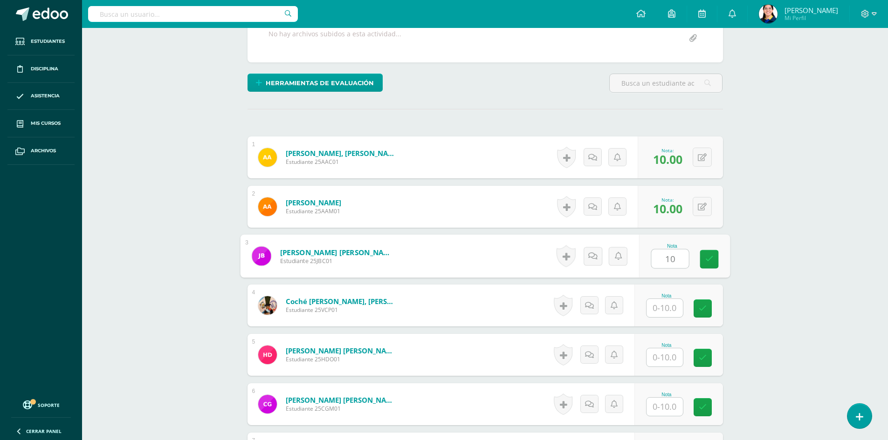
type input "10"
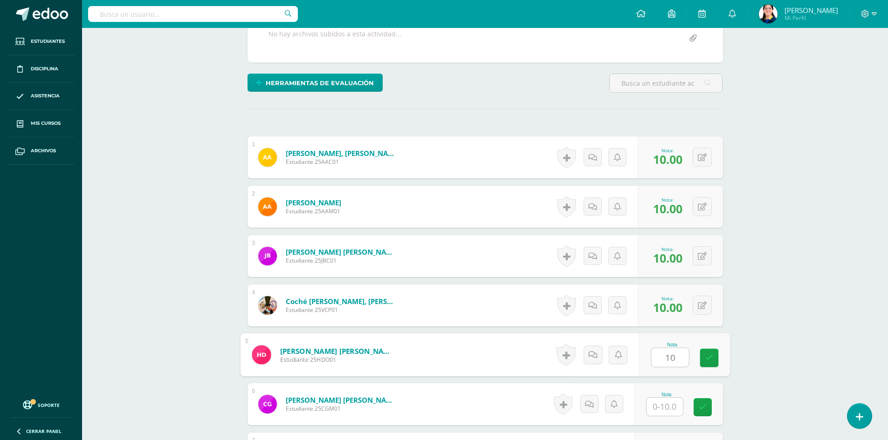
type input "10"
type input "5"
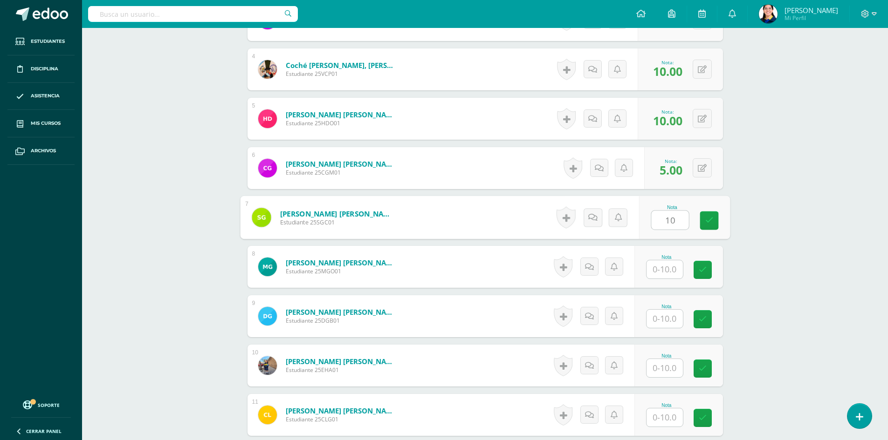
type input "10"
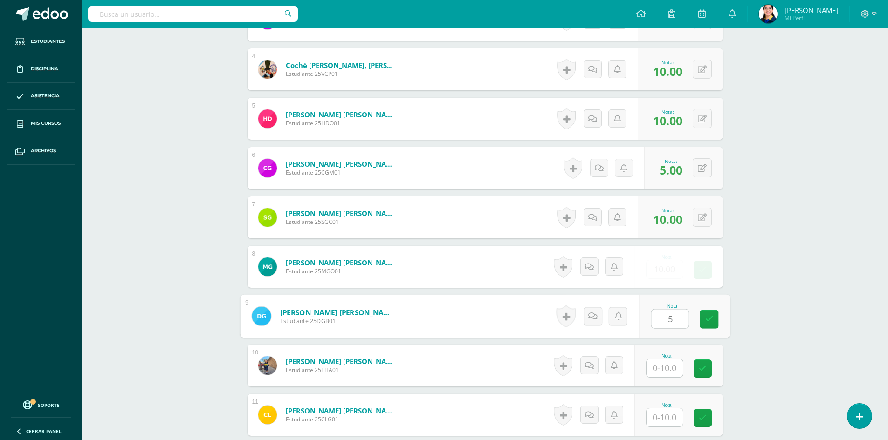
type input "5"
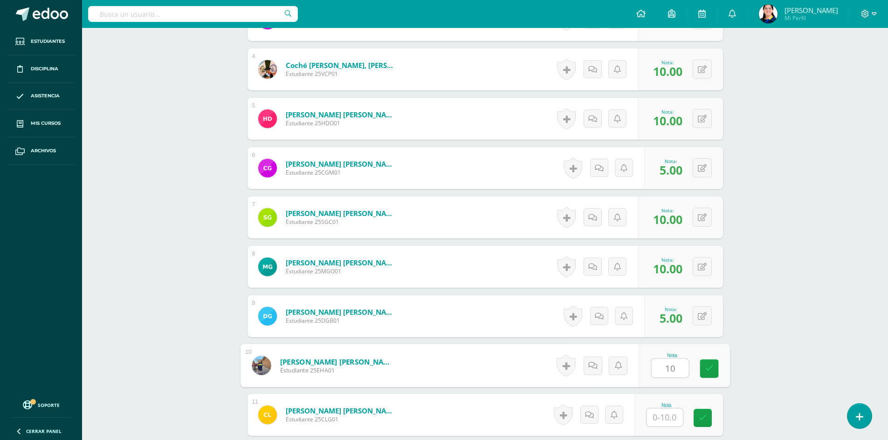
type input "1"
type input "10"
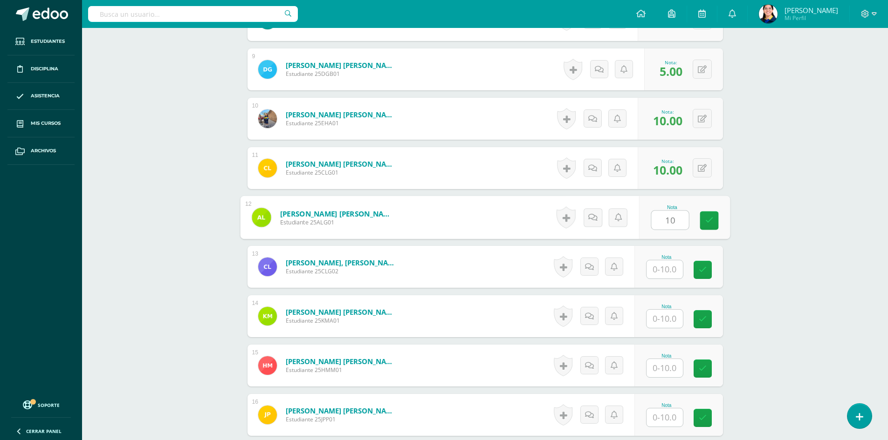
type input "10"
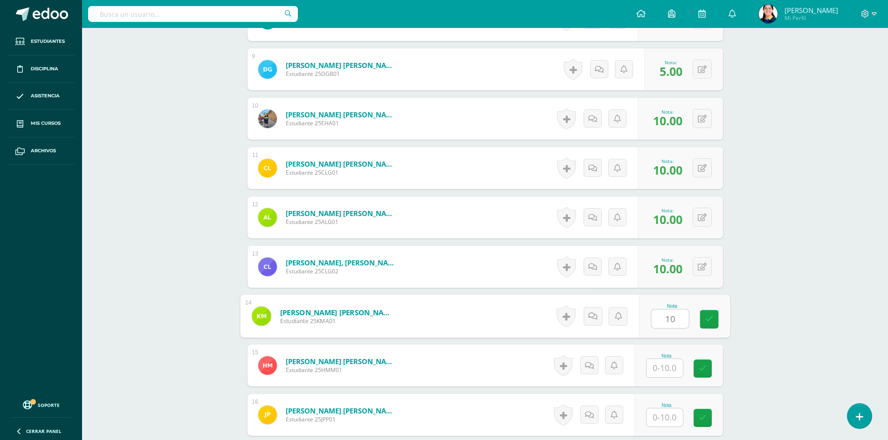
type input "10"
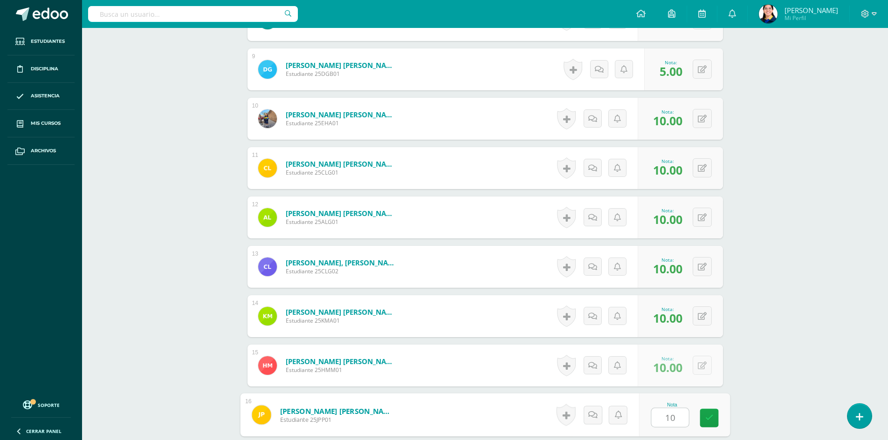
type input "10"
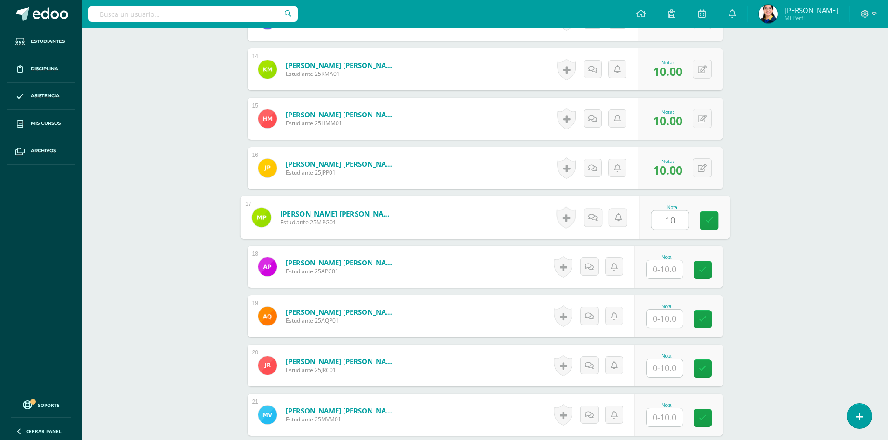
type input "10"
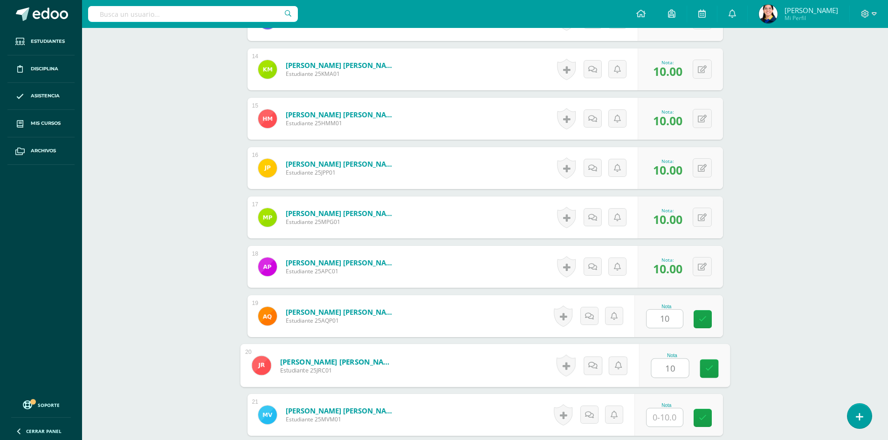
type input "10"
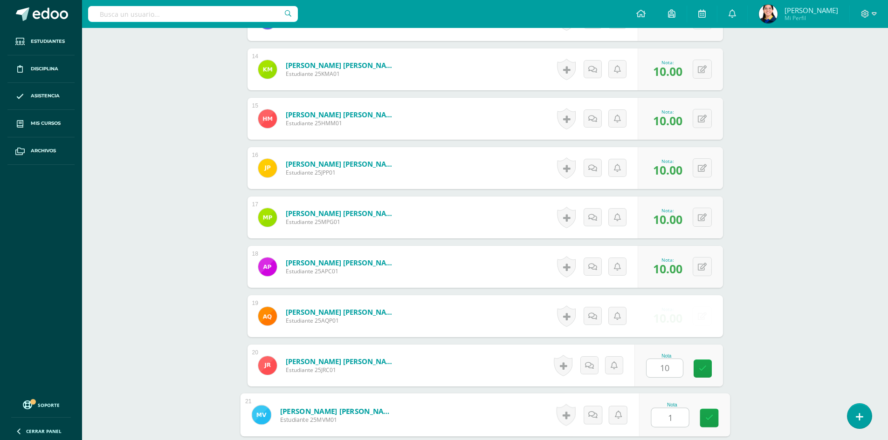
type input "10"
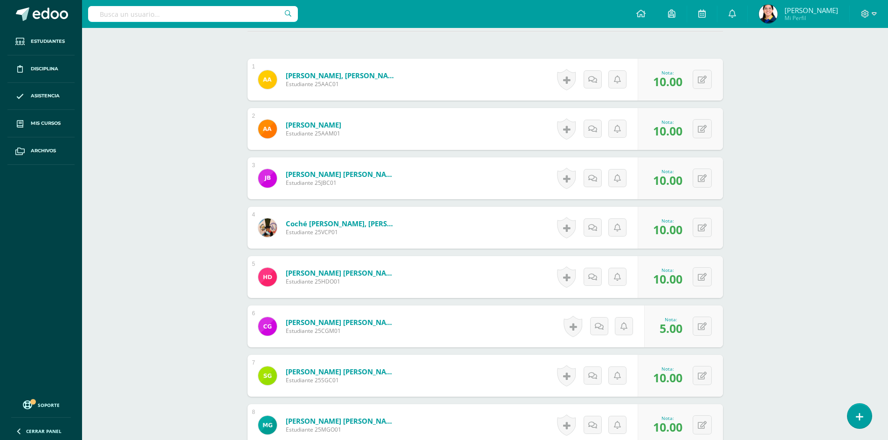
scroll to position [0, 0]
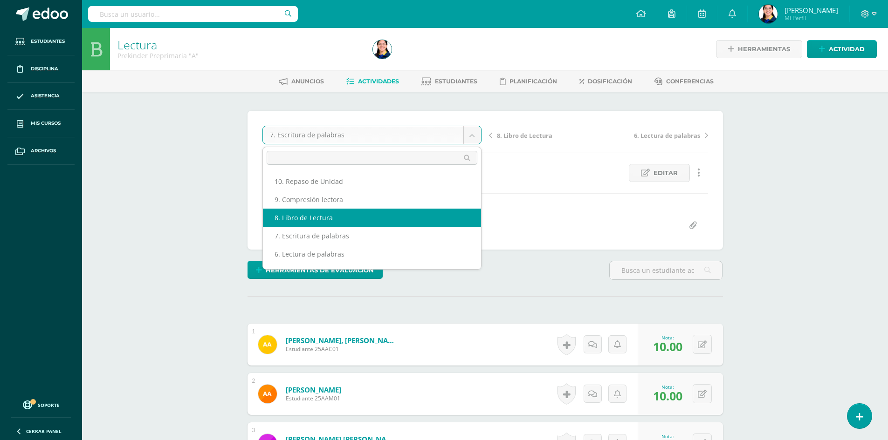
select select "/dashboard/teacher/grade-activity/181150/"
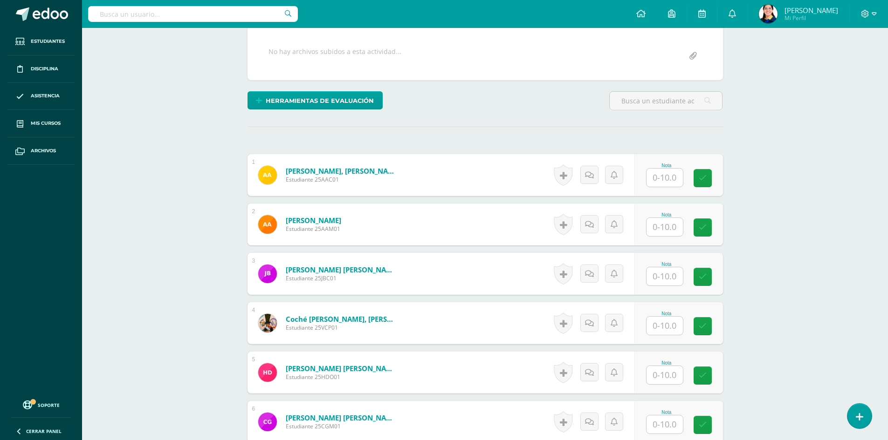
scroll to position [188, 0]
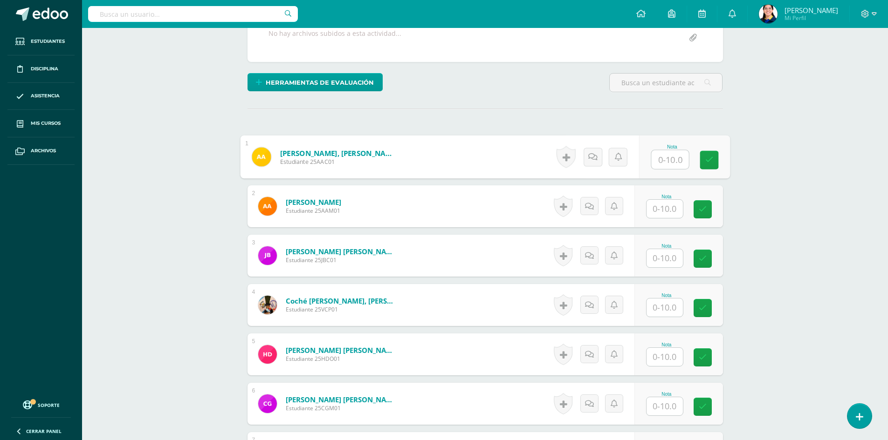
click at [668, 158] on input "text" at bounding box center [669, 159] width 37 height 19
type input "10"
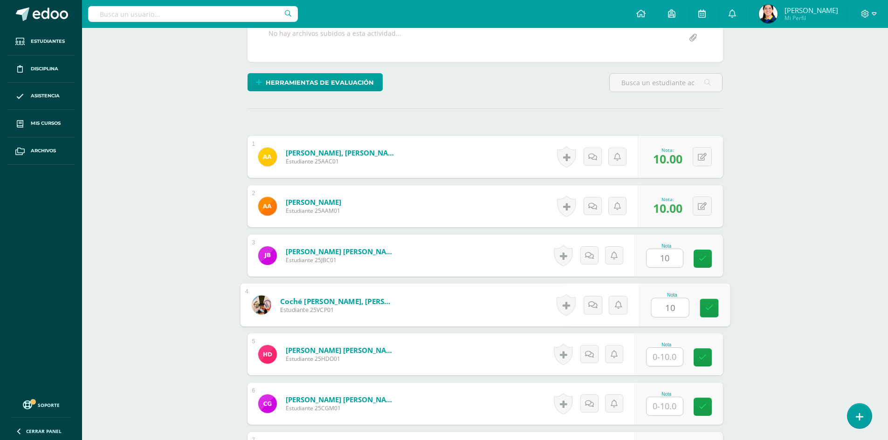
type input "10"
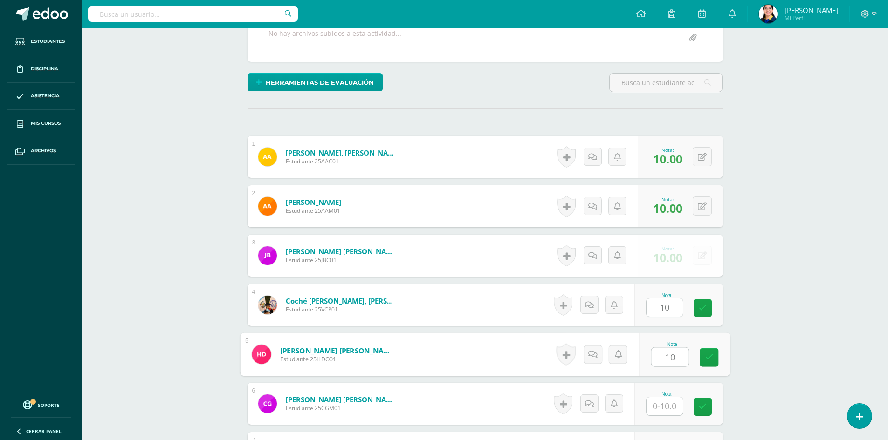
type input "10"
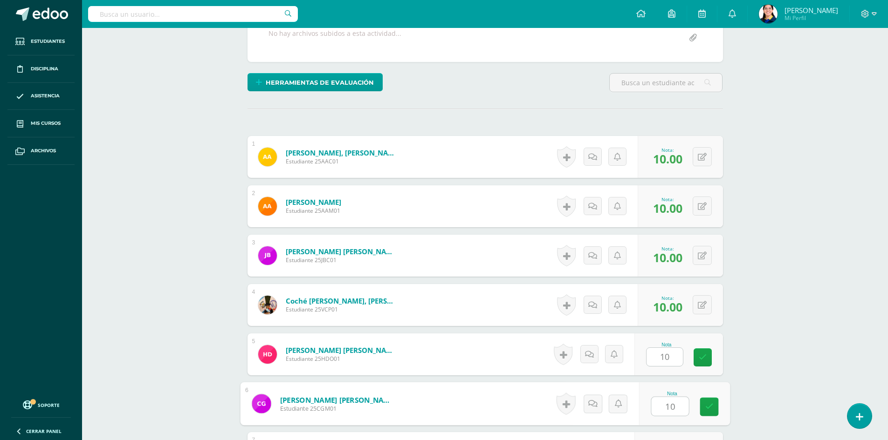
type input "10"
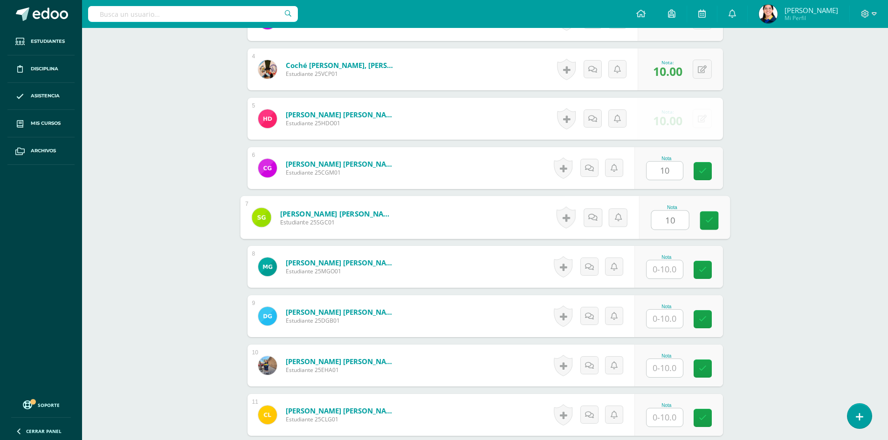
type input "10"
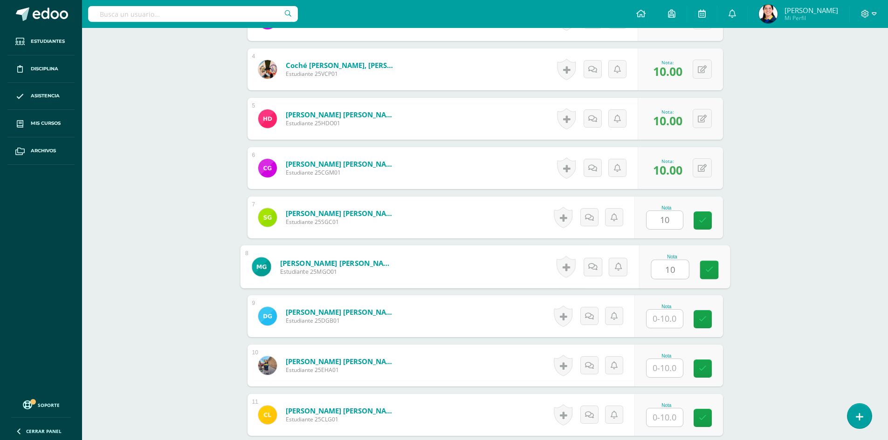
type input "10"
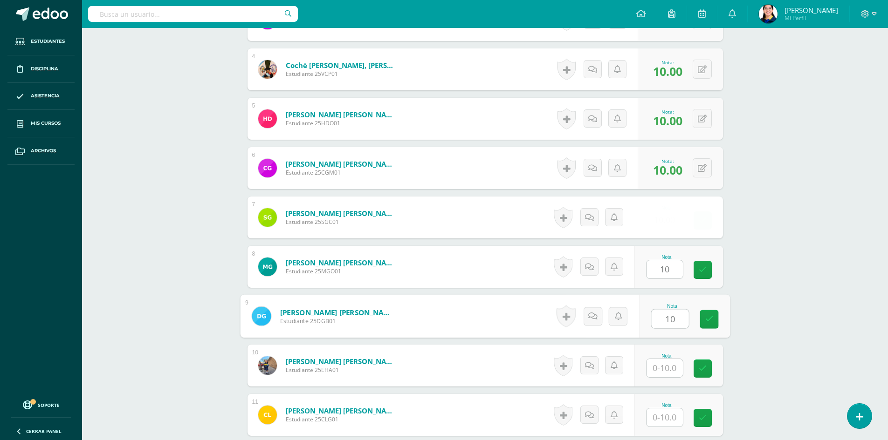
type input "10"
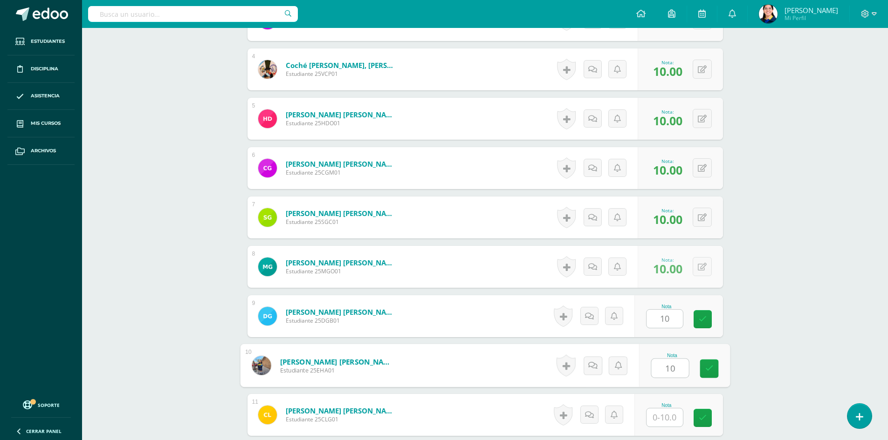
type input "10"
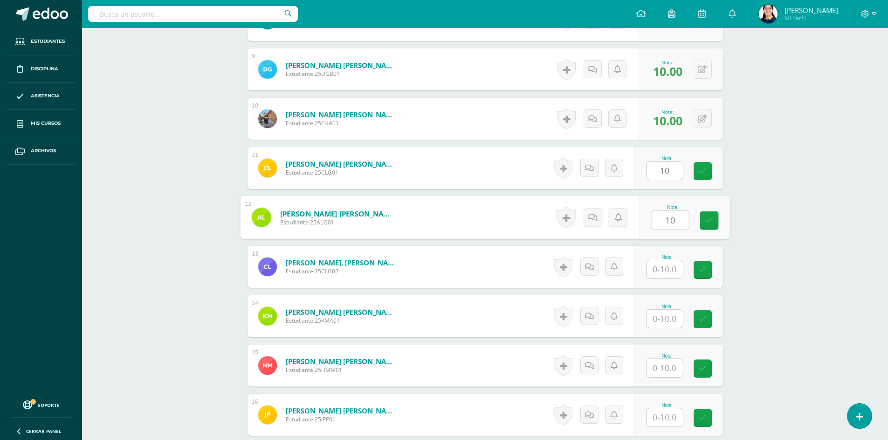
type input "10"
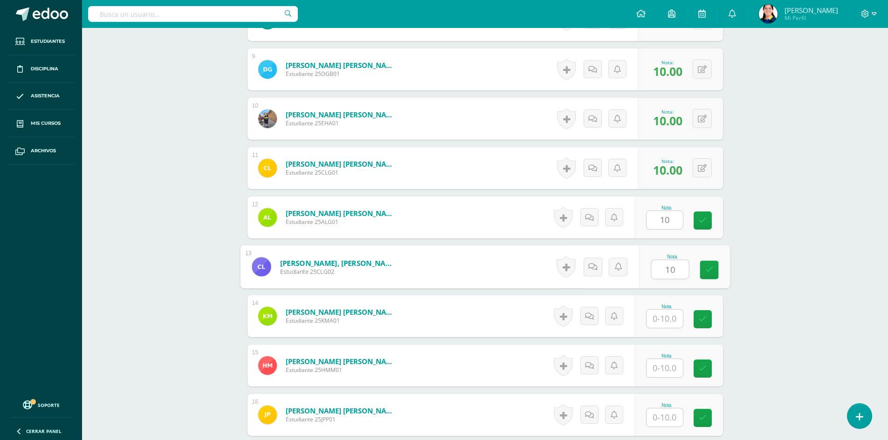
type input "10"
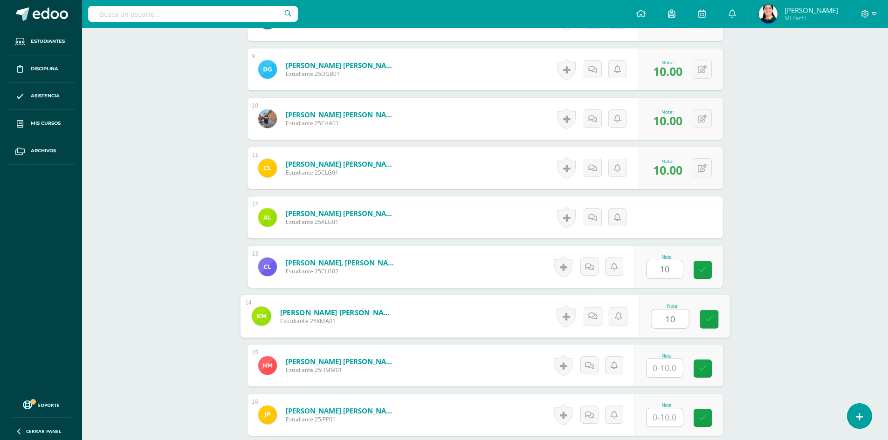
type input "10"
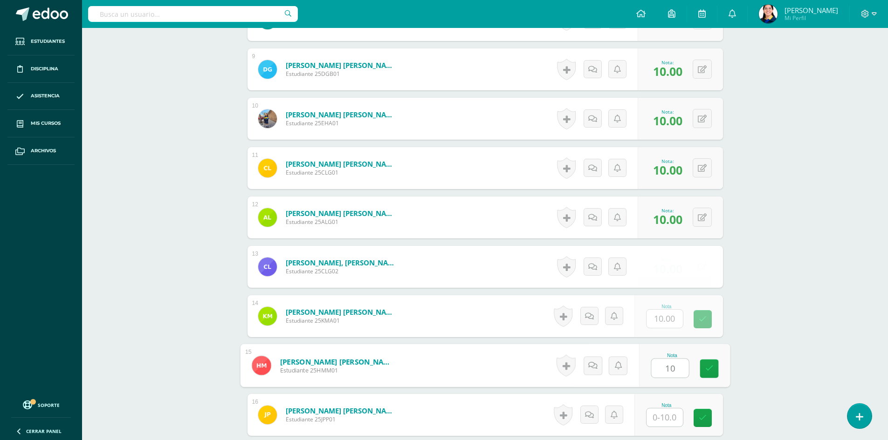
type input "10"
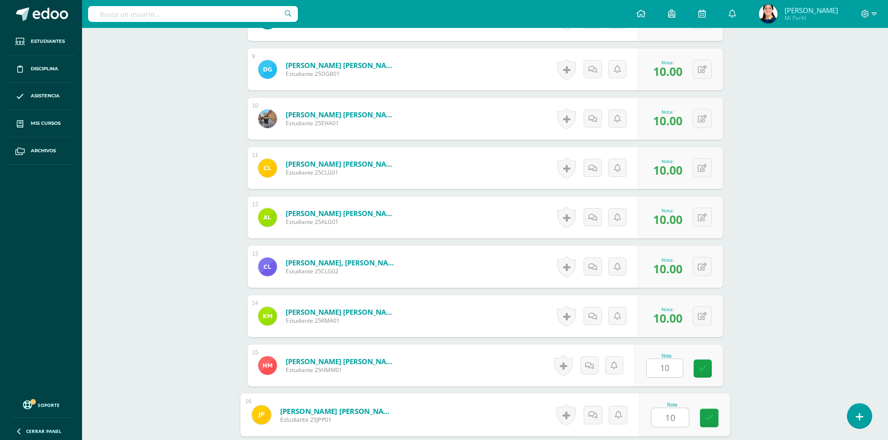
type input "10"
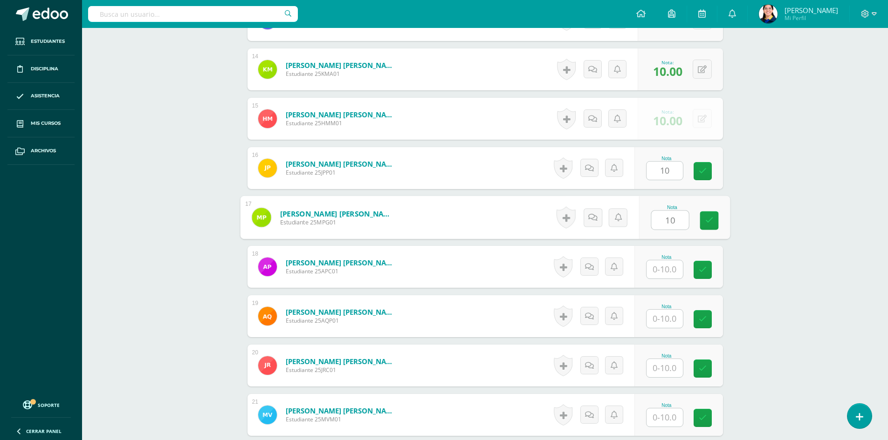
type input "10"
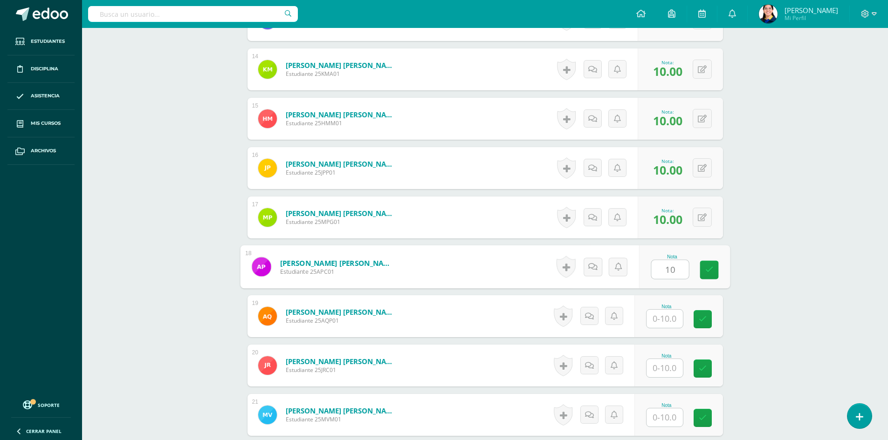
type input "10"
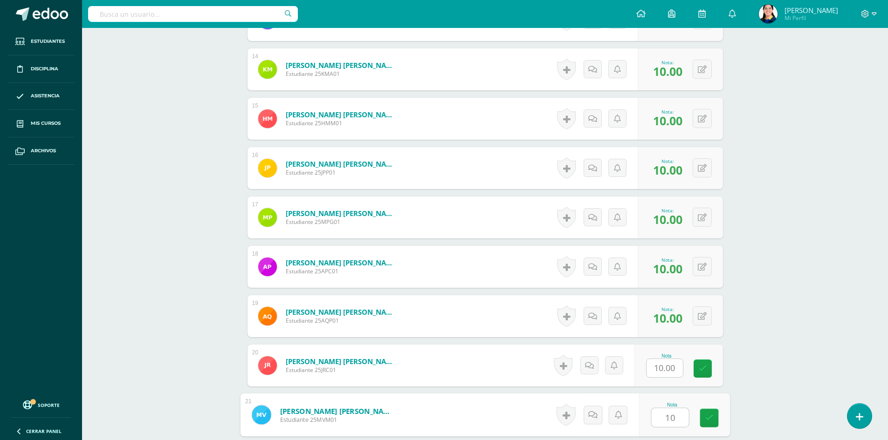
type input "101"
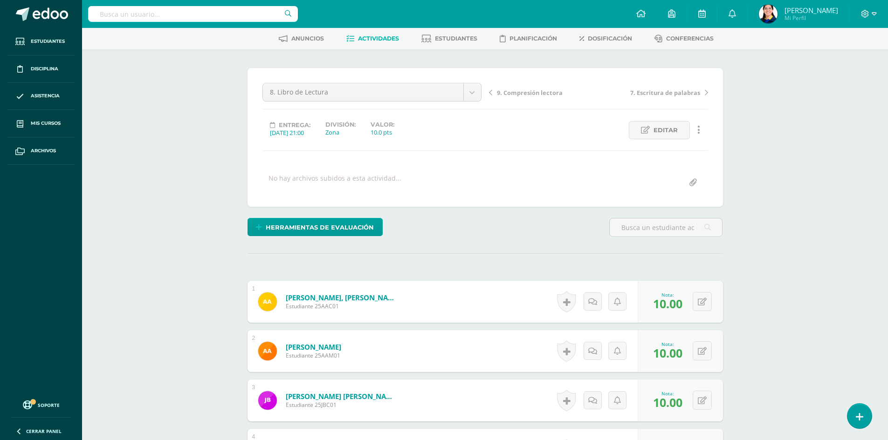
scroll to position [0, 0]
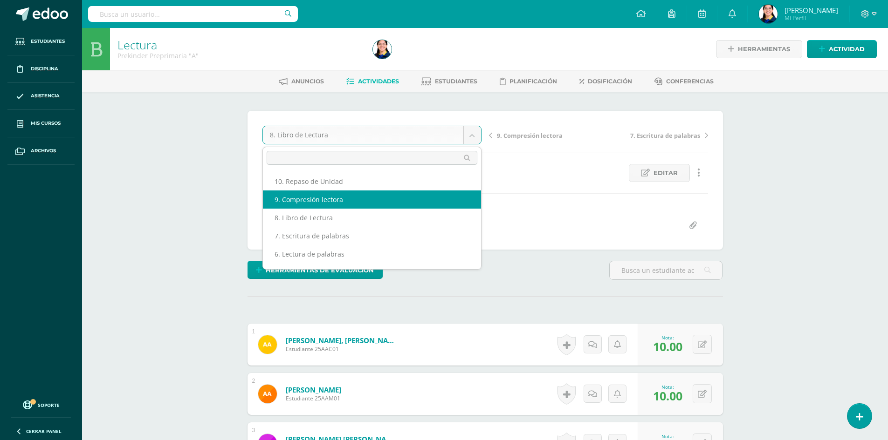
select select "/dashboard/teacher/grade-activity/181152/"
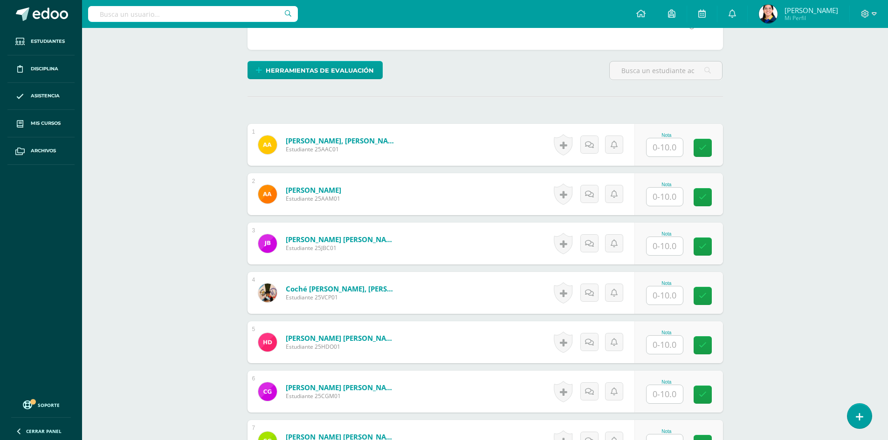
scroll to position [200, 0]
click at [663, 144] on input "text" at bounding box center [664, 147] width 36 height 18
type input "10"
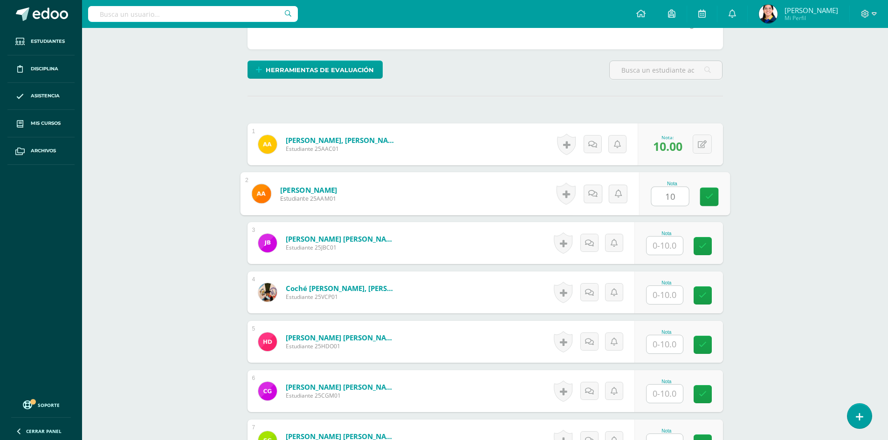
scroll to position [201, 0]
type input "10"
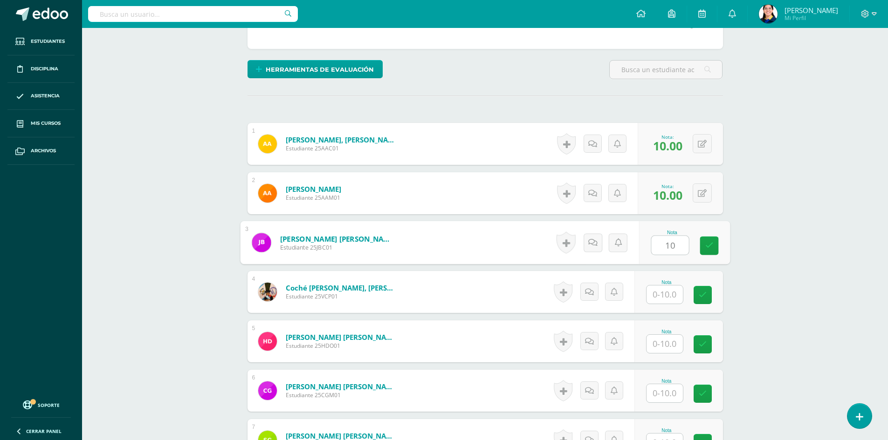
type input "10"
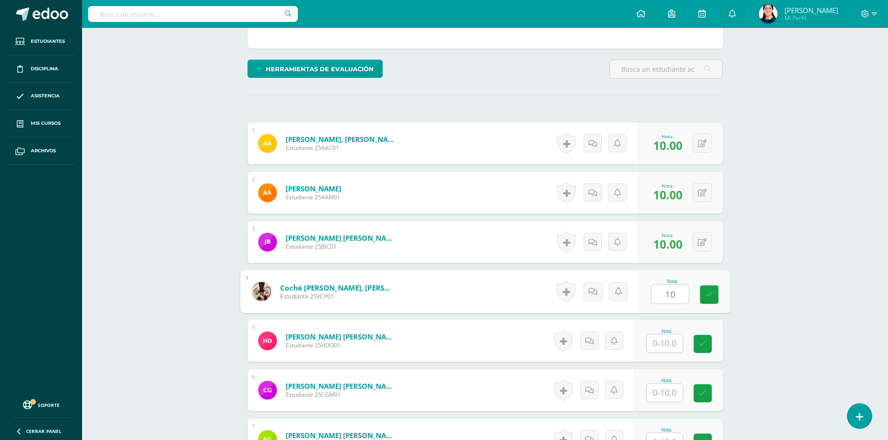
type input "10"
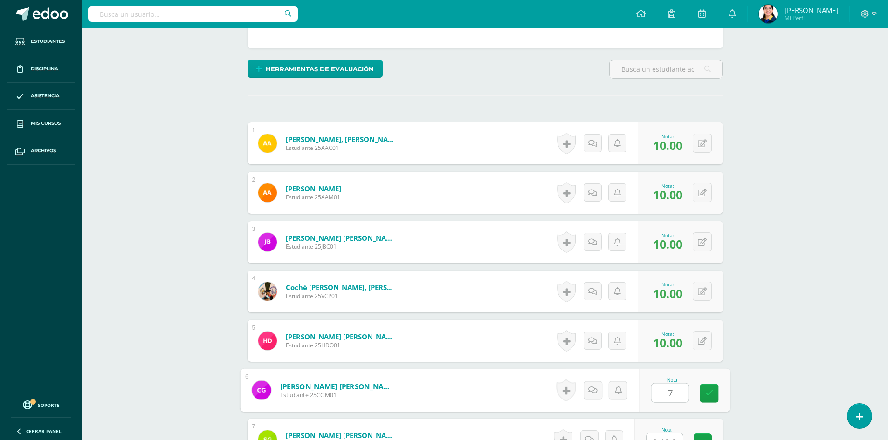
type input "7"
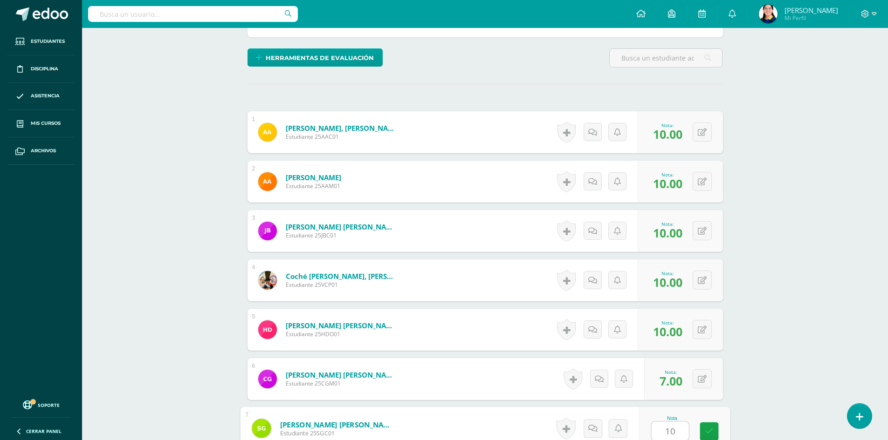
type input "10"
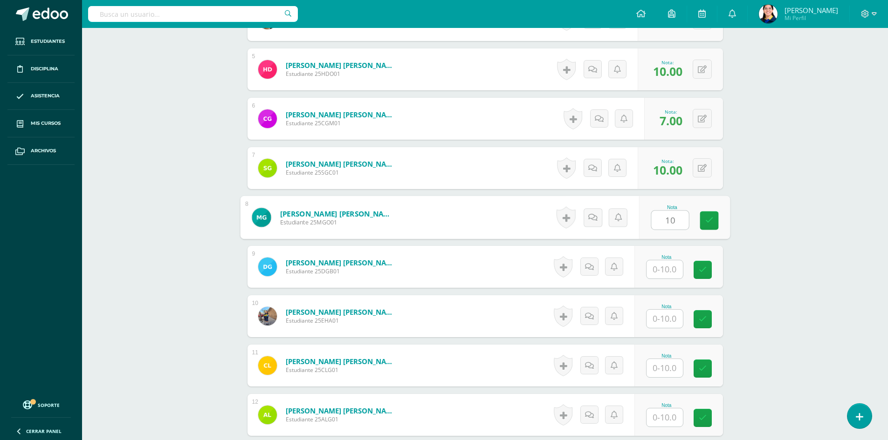
type input "10"
type input "7"
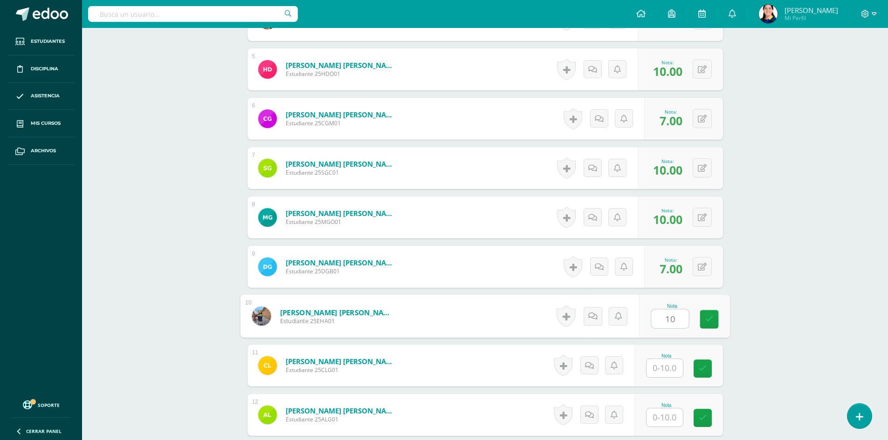
type input "10"
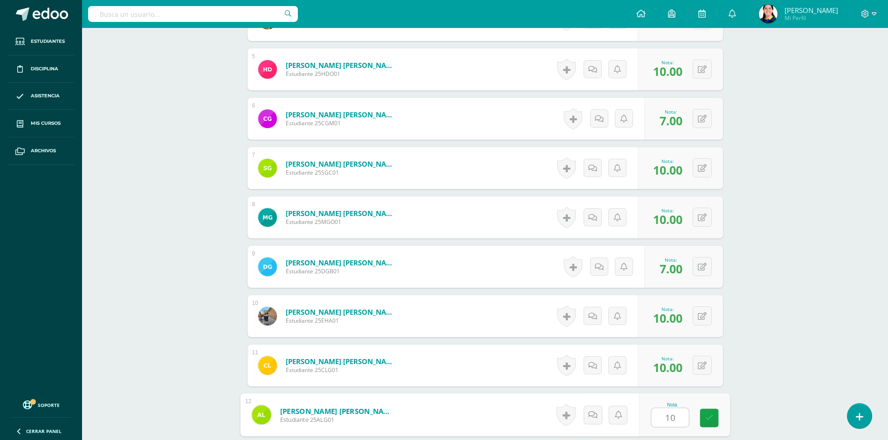
type input "10"
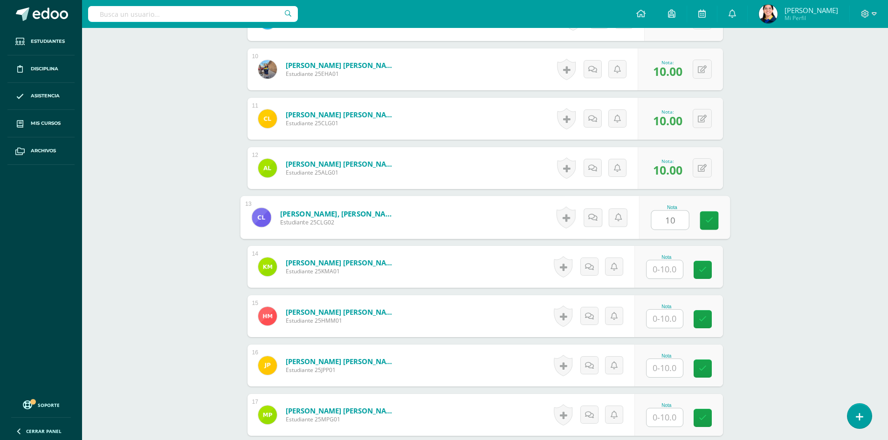
type input "10"
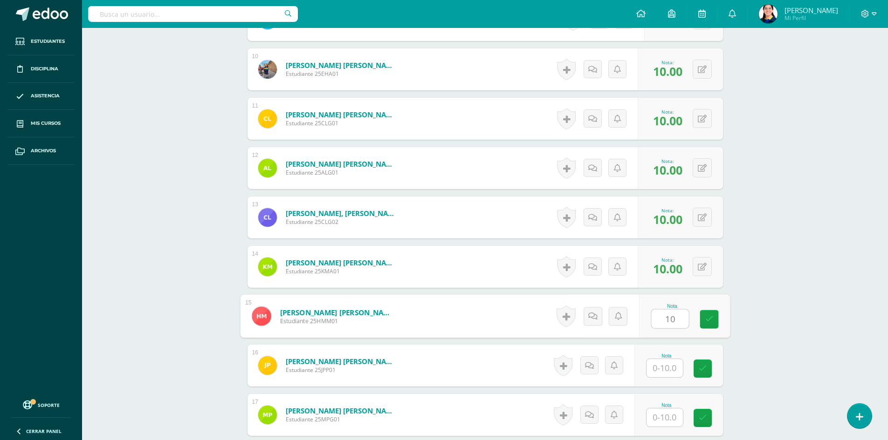
type input "10"
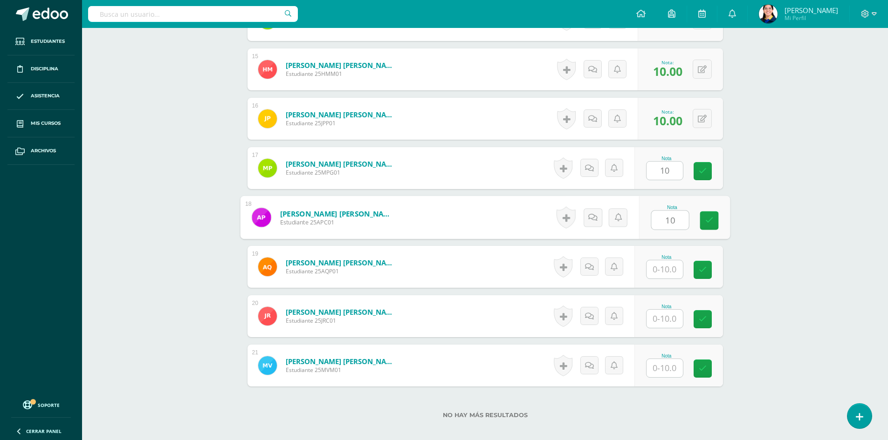
type input "10"
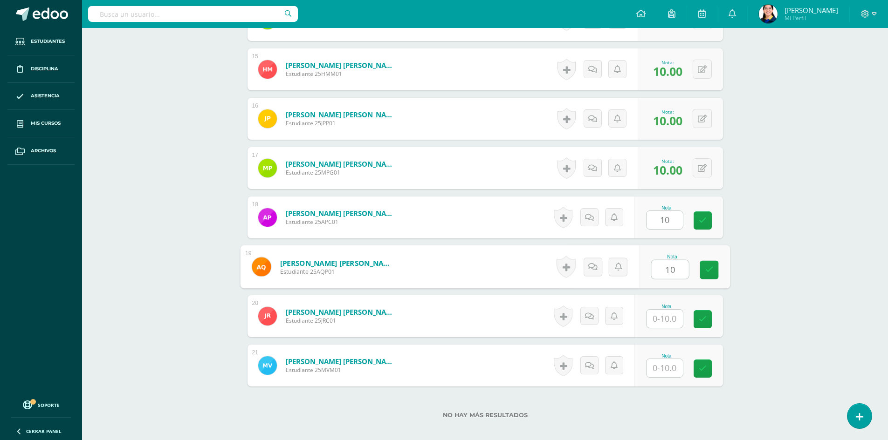
type input "10"
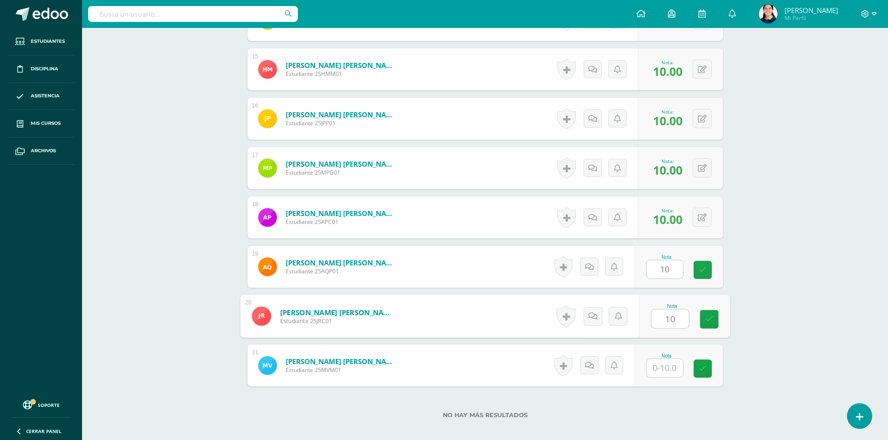
type input "10"
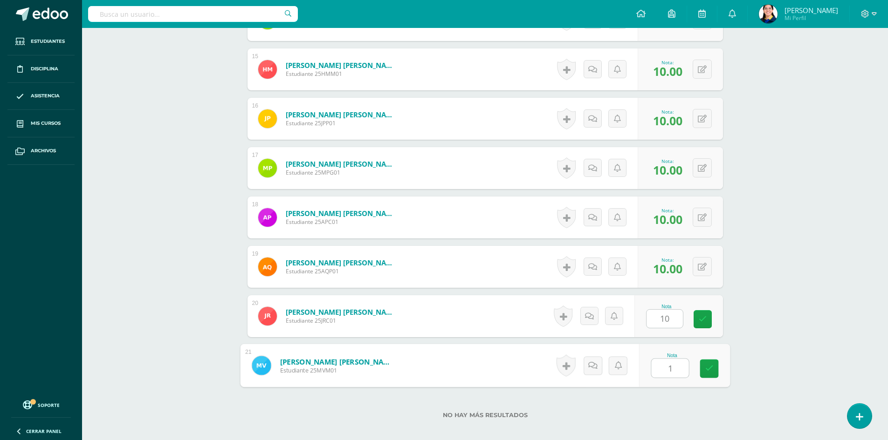
type input "10"
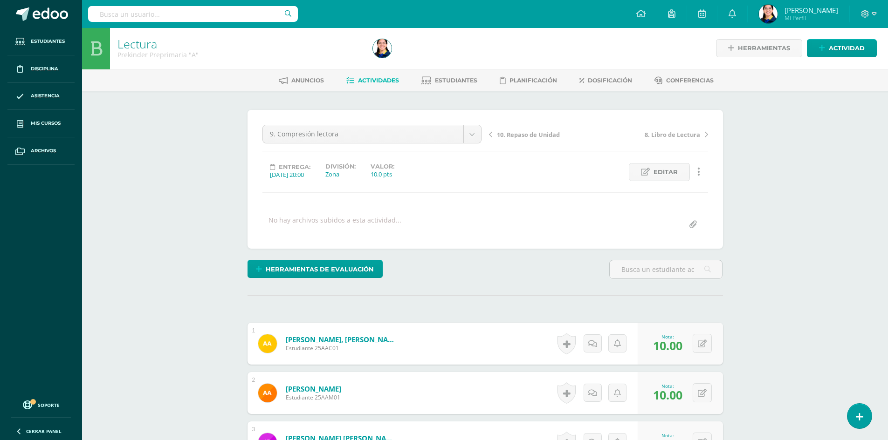
scroll to position [0, 0]
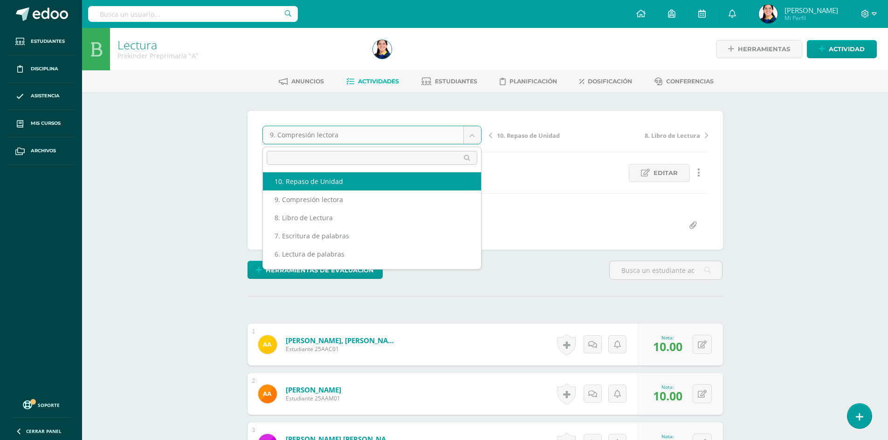
select select "/dashboard/teacher/grade-activity/181154/"
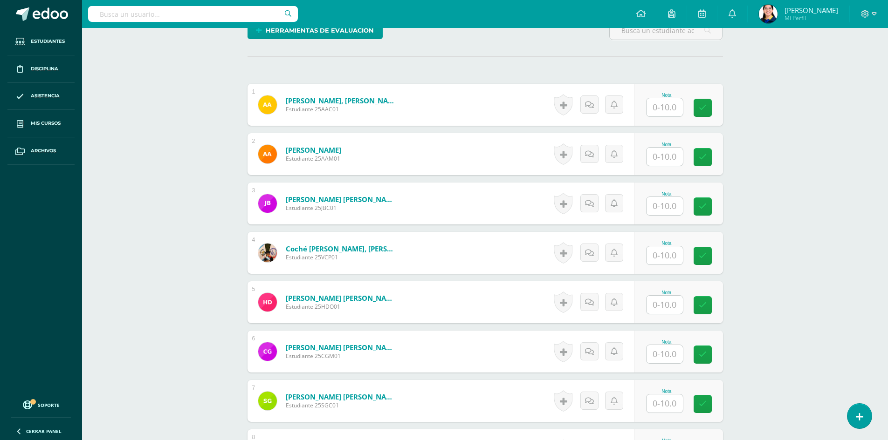
scroll to position [234, 0]
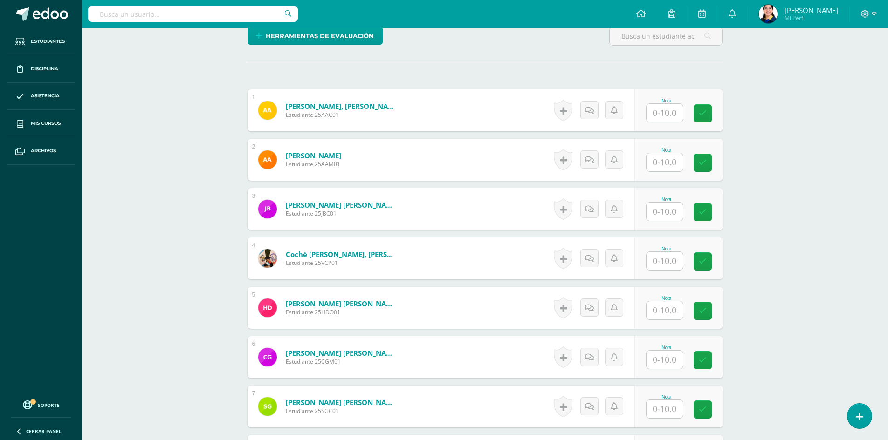
click at [668, 111] on input "text" at bounding box center [664, 113] width 36 height 18
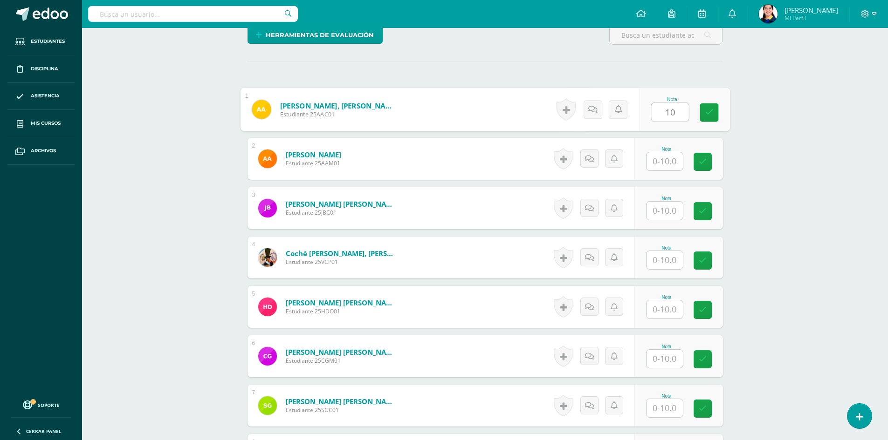
type input "10"
type input "7"
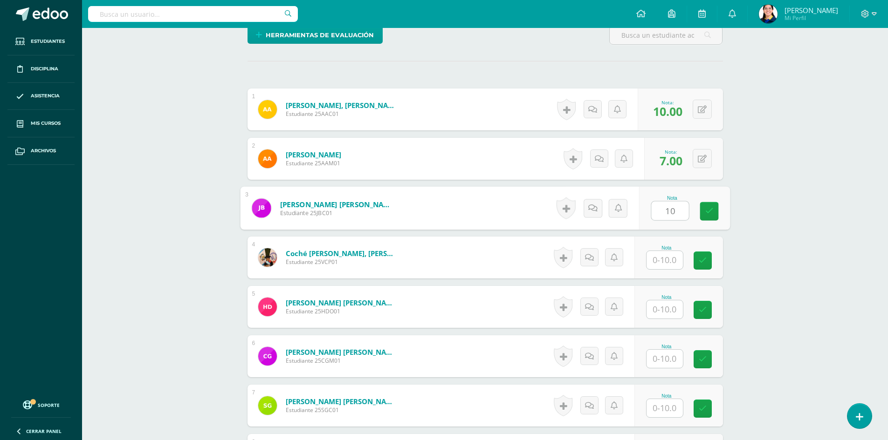
type input "10"
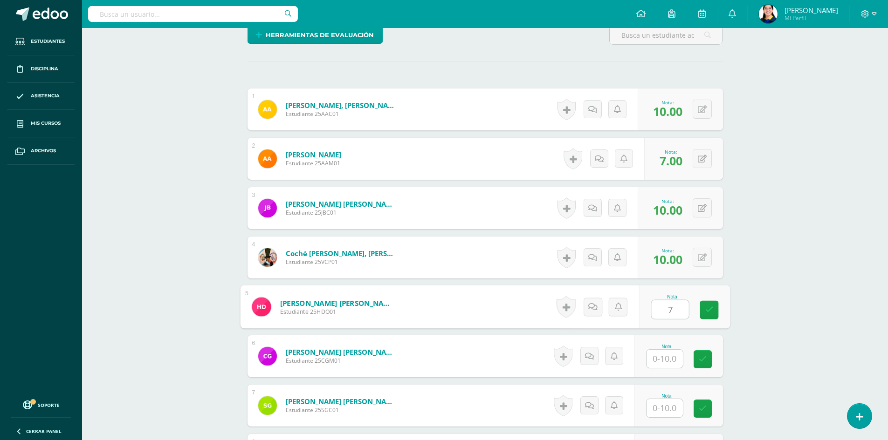
type input "7"
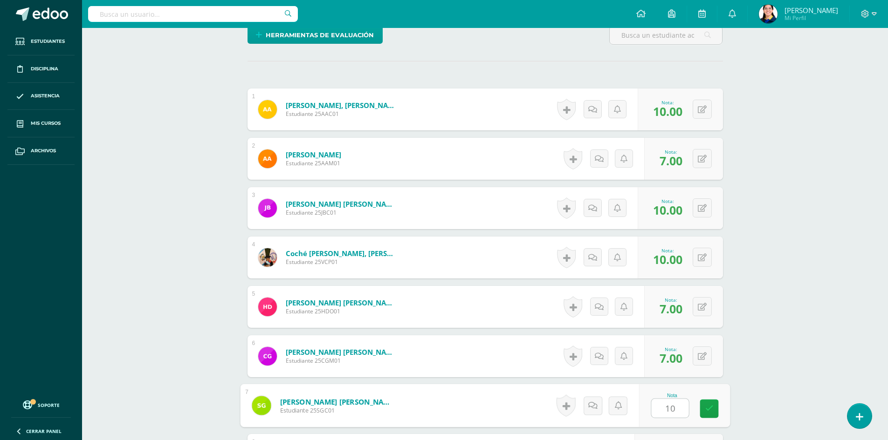
type input "10"
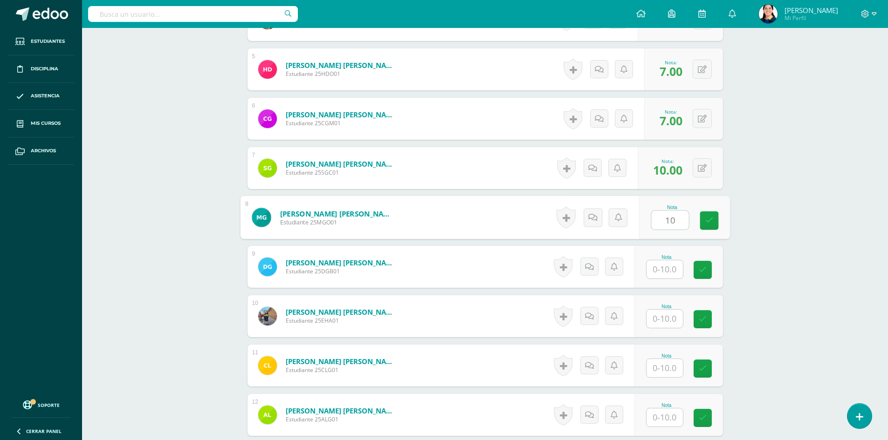
type input "10"
type input "7"
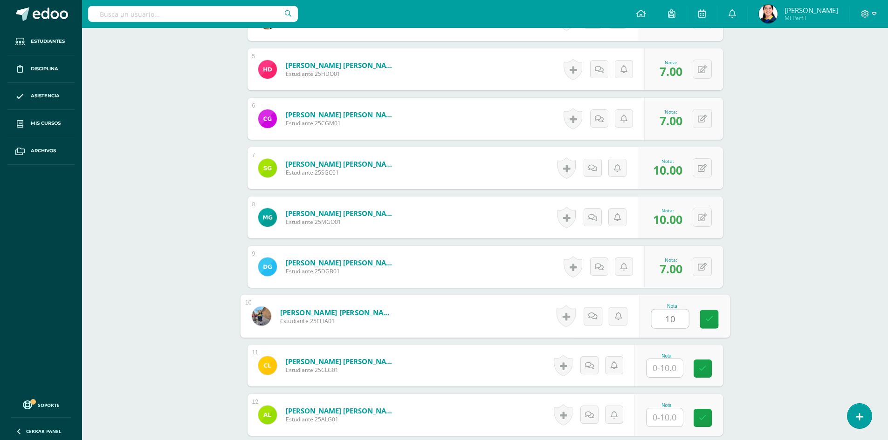
type input "10"
type input "1"
type input "7"
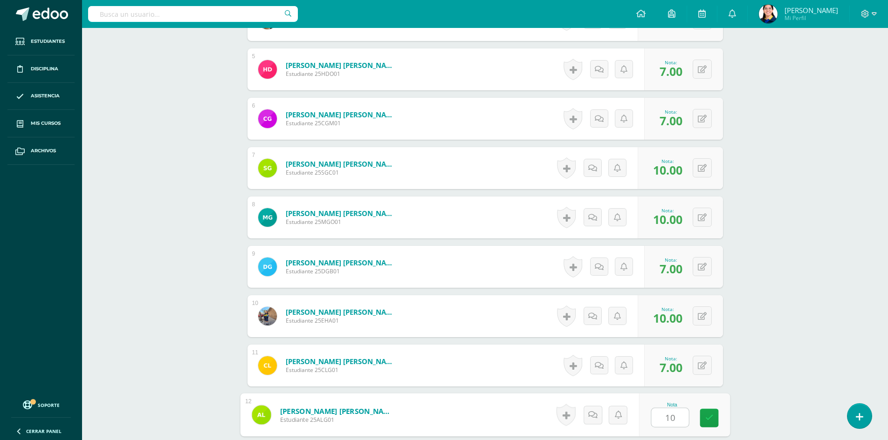
type input "10"
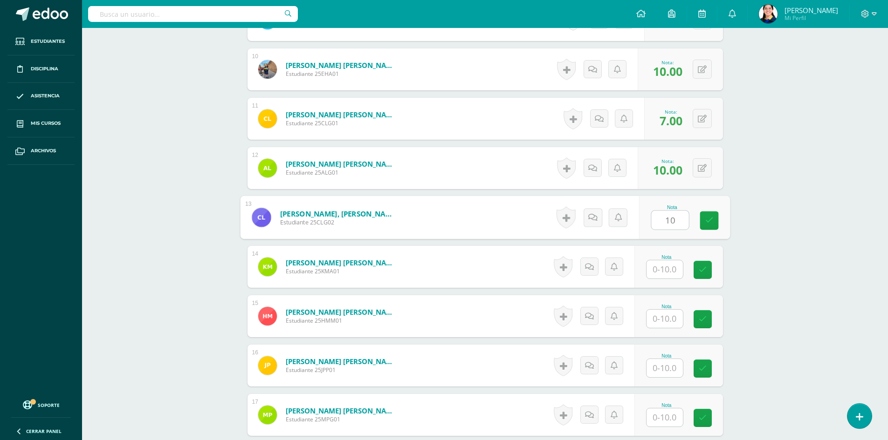
type input "10"
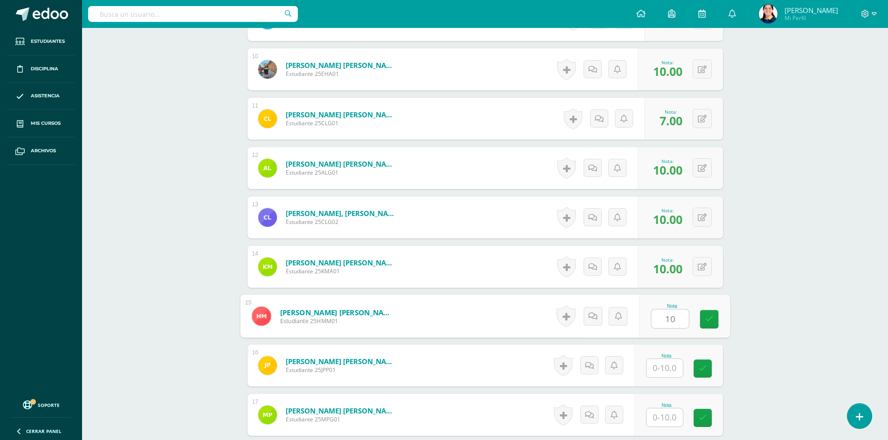
type input "10"
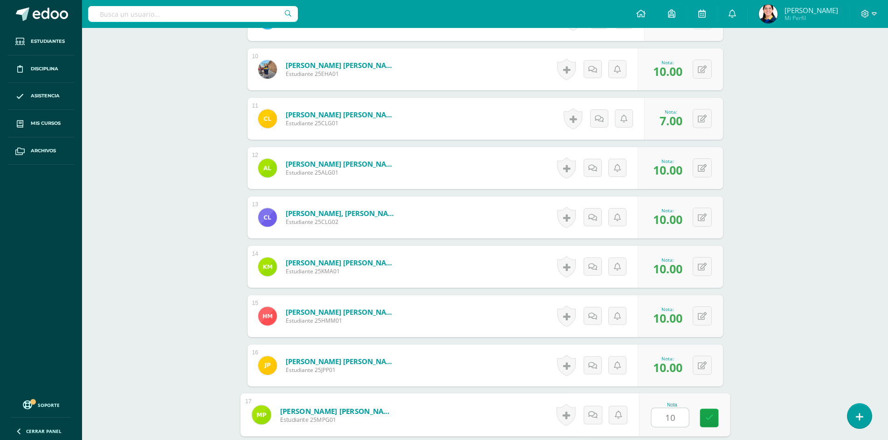
type input "10"
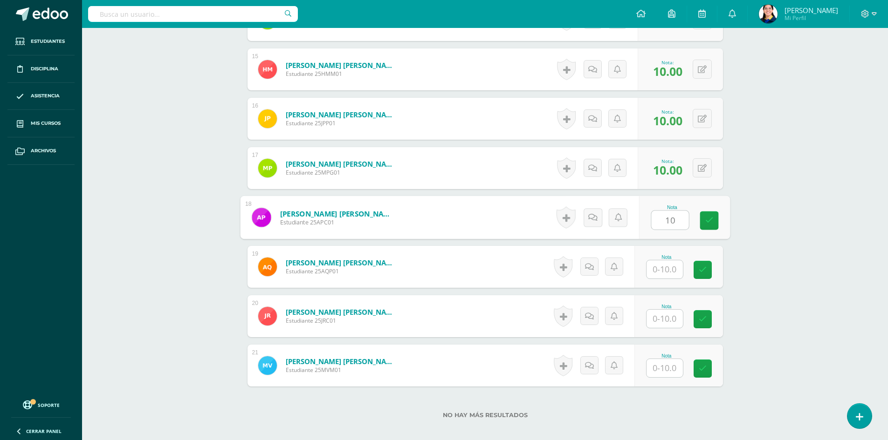
type input "10"
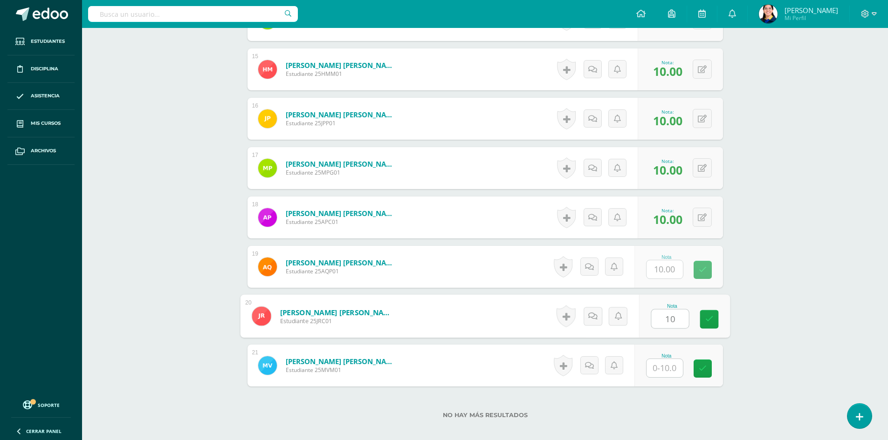
type input "10"
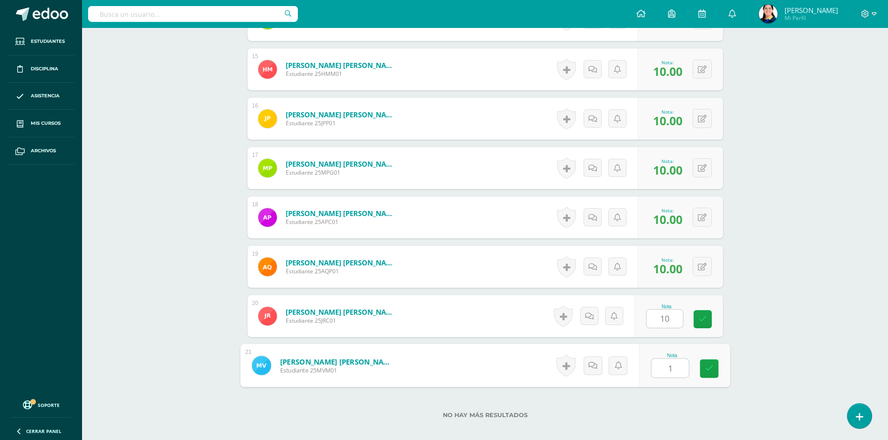
type input "10"
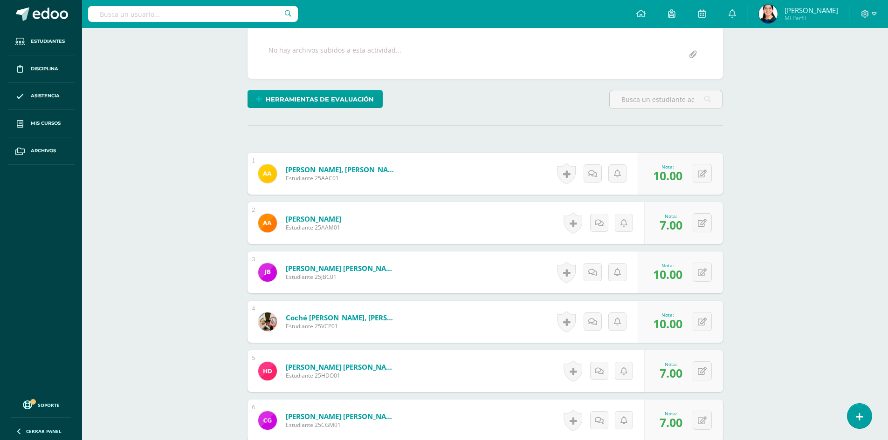
scroll to position [186, 0]
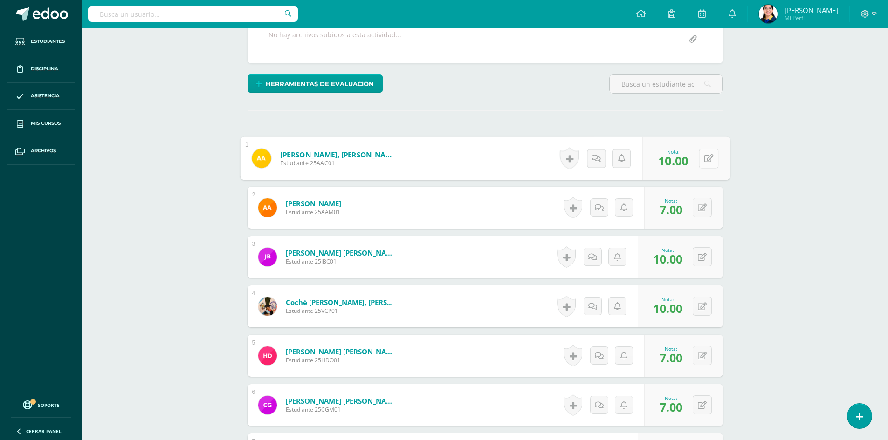
click at [705, 155] on icon at bounding box center [708, 158] width 9 height 8
type input "7"
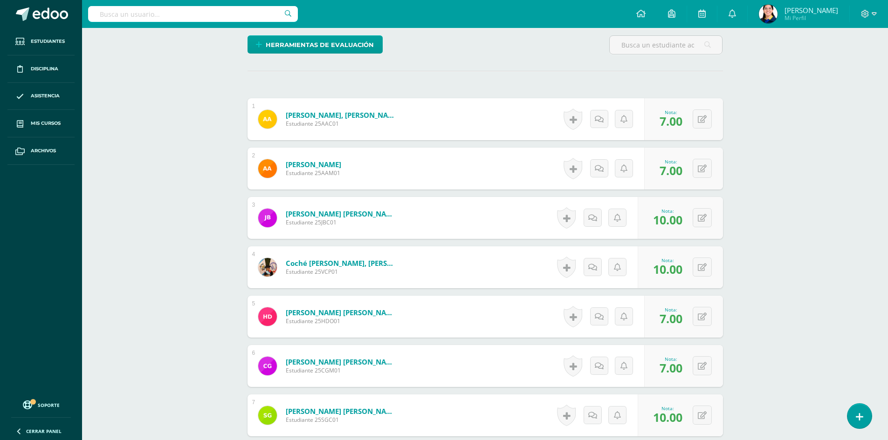
scroll to position [280, 0]
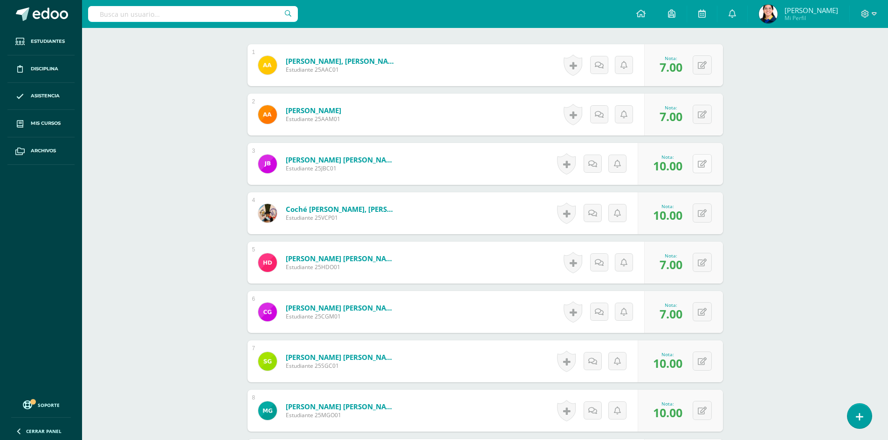
click at [701, 158] on button at bounding box center [701, 163] width 19 height 19
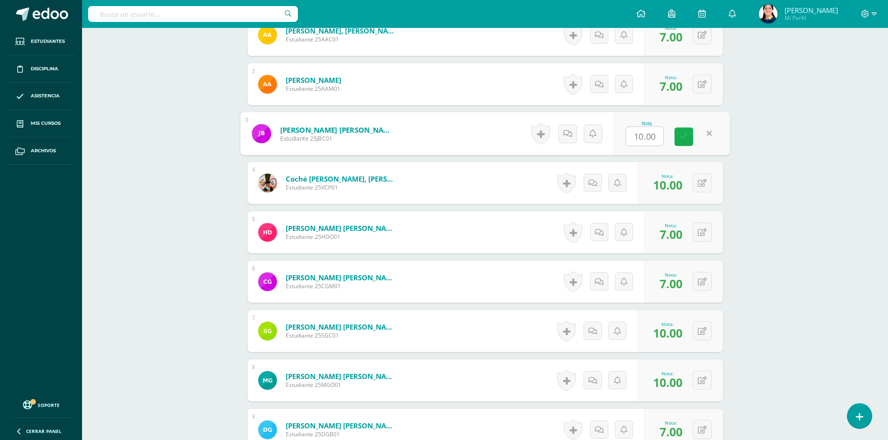
scroll to position [326, 0]
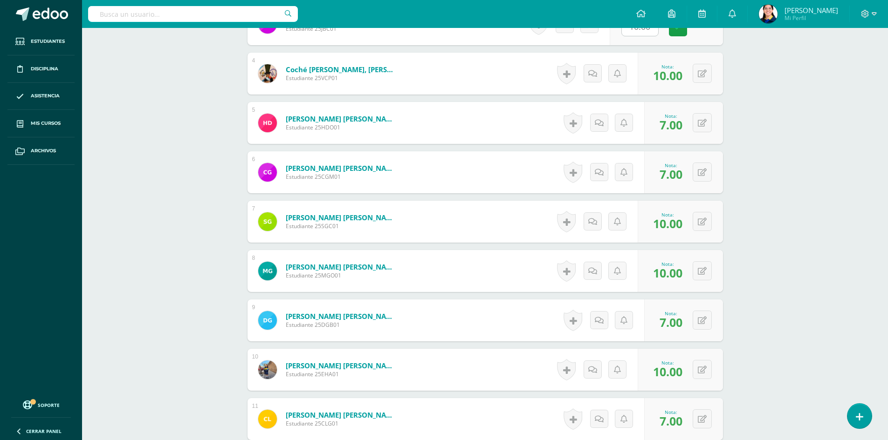
click at [765, 152] on div "Lectura Prekinder Preprimaria "A" Herramientas Detalle de asistencias Actividad…" at bounding box center [485, 325] width 806 height 1432
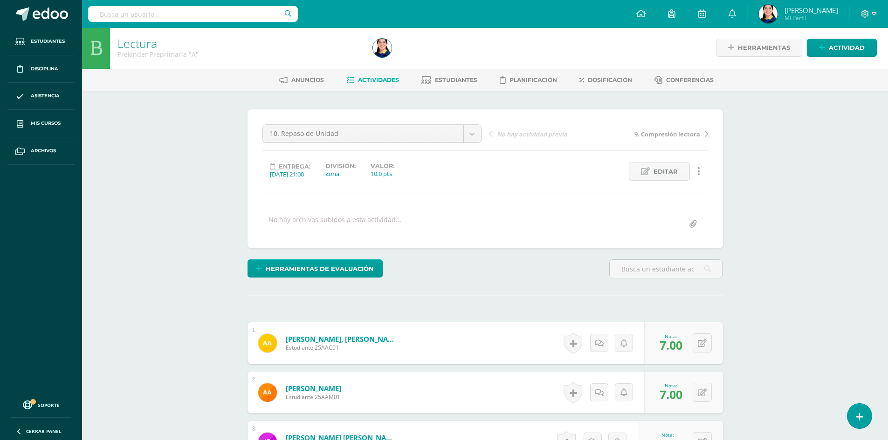
scroll to position [0, 0]
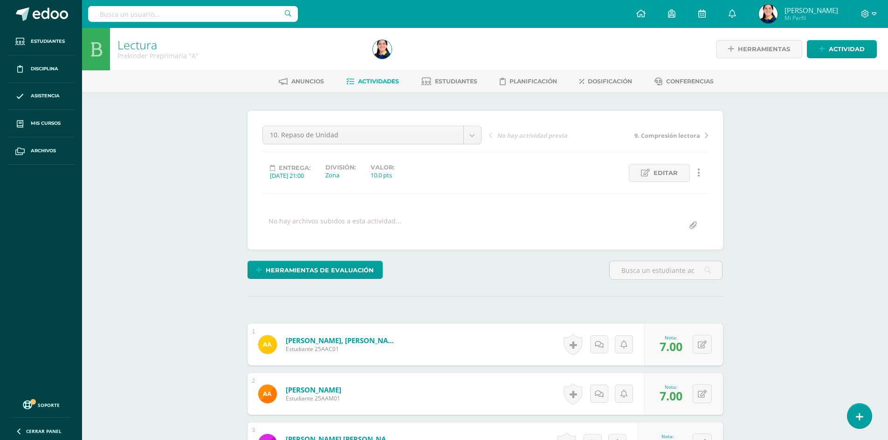
click at [376, 86] on link "Actividades" at bounding box center [372, 81] width 53 height 15
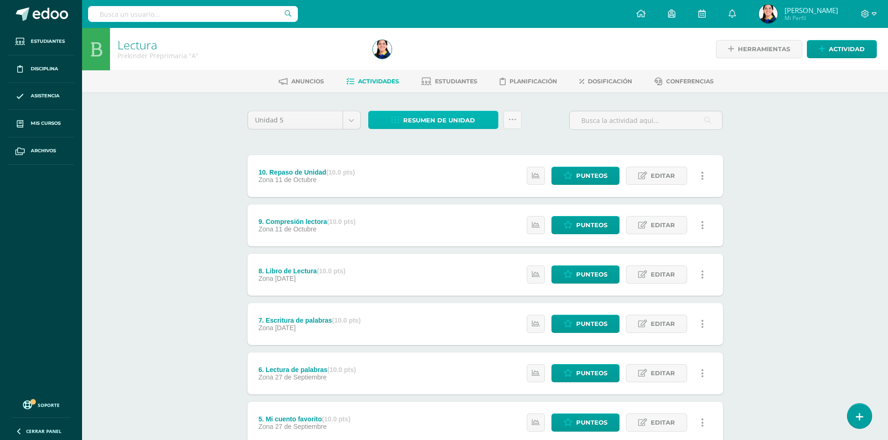
click at [456, 123] on span "Resumen de unidad" at bounding box center [439, 120] width 72 height 17
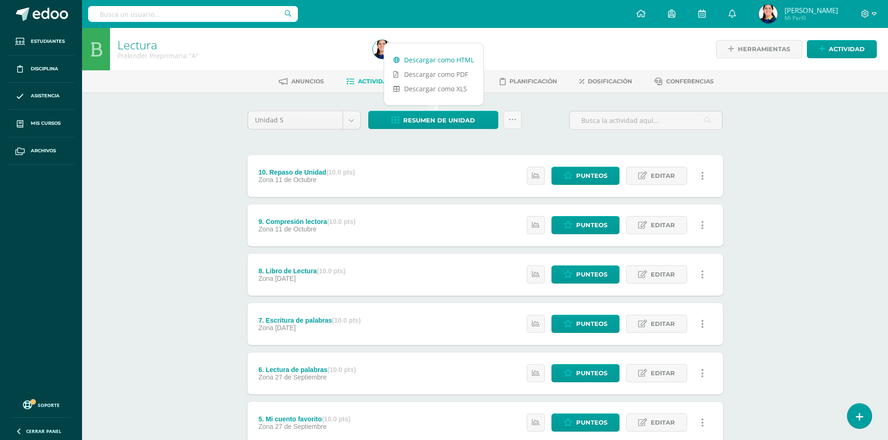
click at [449, 61] on link "Descargar como HTML" at bounding box center [433, 60] width 99 height 14
